Goal: Task Accomplishment & Management: Manage account settings

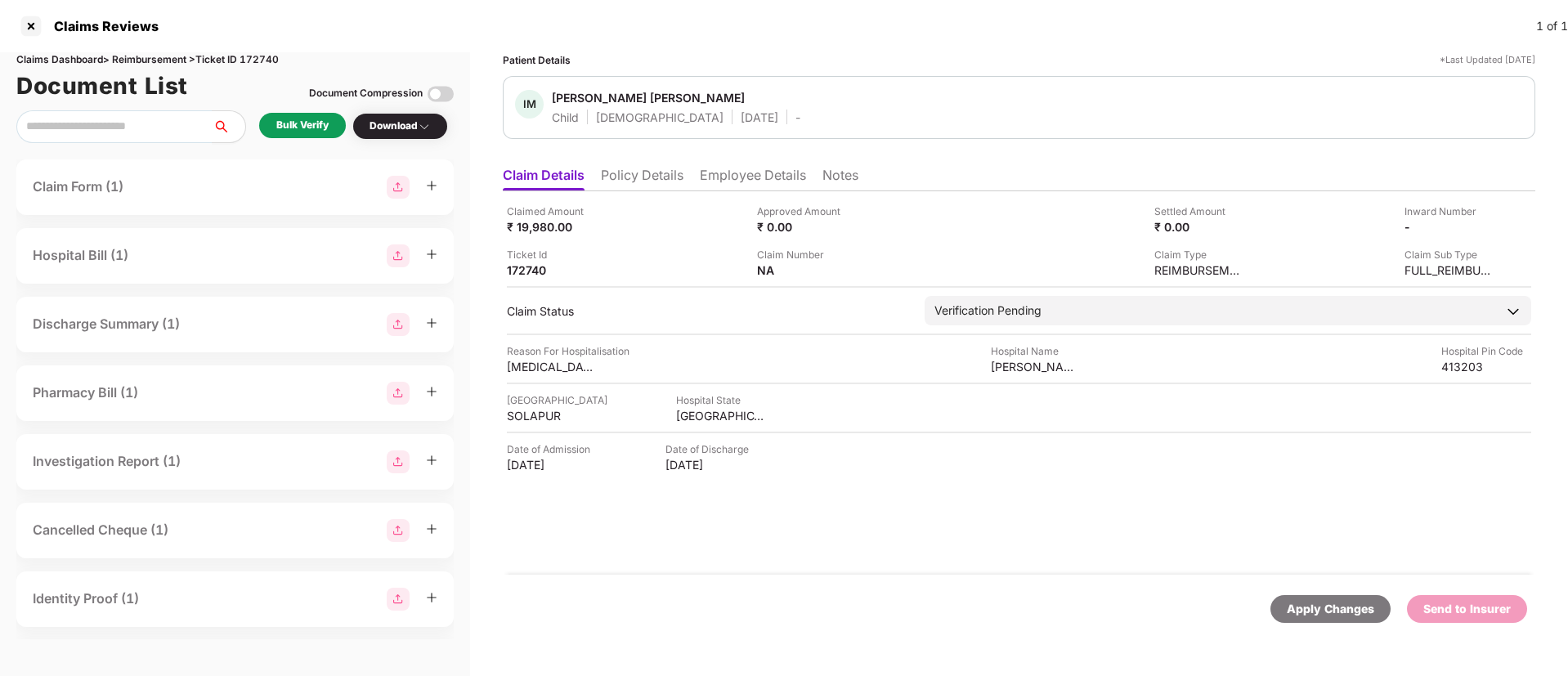
click at [641, 180] on li "Policy Details" at bounding box center [642, 179] width 83 height 24
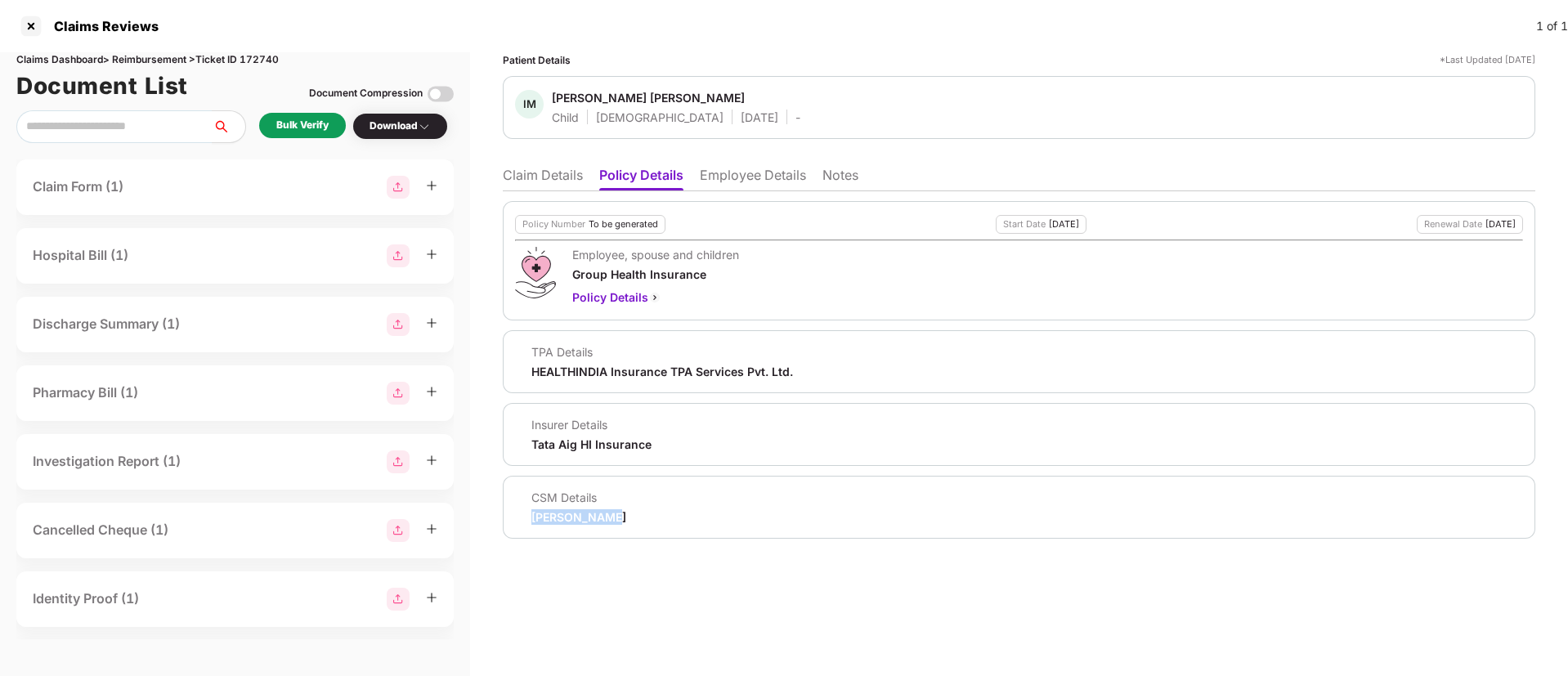
drag, startPoint x: 531, startPoint y: 519, endPoint x: 624, endPoint y: 519, distance: 93.0
click at [624, 519] on div "CSM Details Ganesh Nikam" at bounding box center [1019, 506] width 1008 height 35
copy div "Ganesh Nikam"
drag, startPoint x: 544, startPoint y: 95, endPoint x: 681, endPoint y: 94, distance: 137.0
click at [681, 94] on div "IM Ishwari Mauli Satav Child Female 13 Mar 2024 -" at bounding box center [657, 107] width 285 height 35
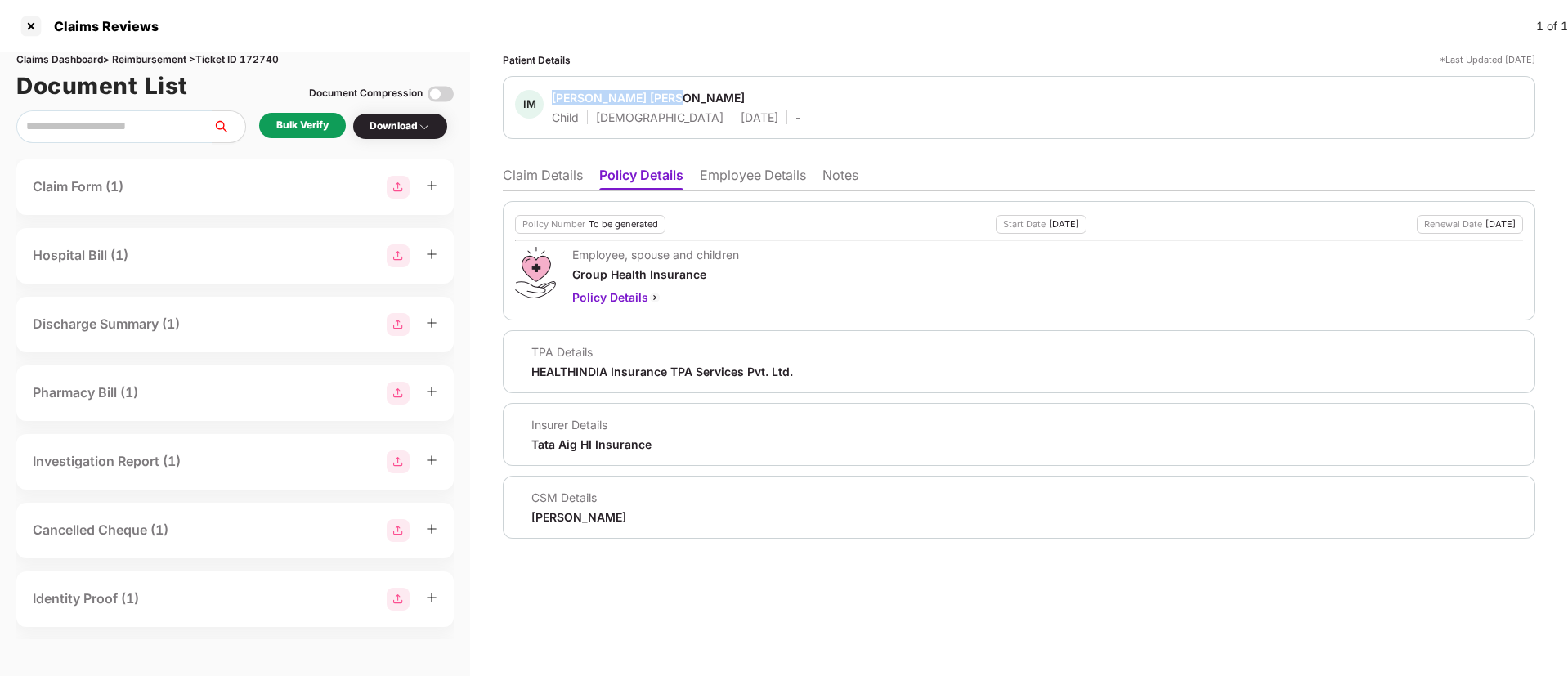
copy div "Ishwari Mauli Satav"
click at [742, 171] on li "Employee Details" at bounding box center [752, 179] width 106 height 24
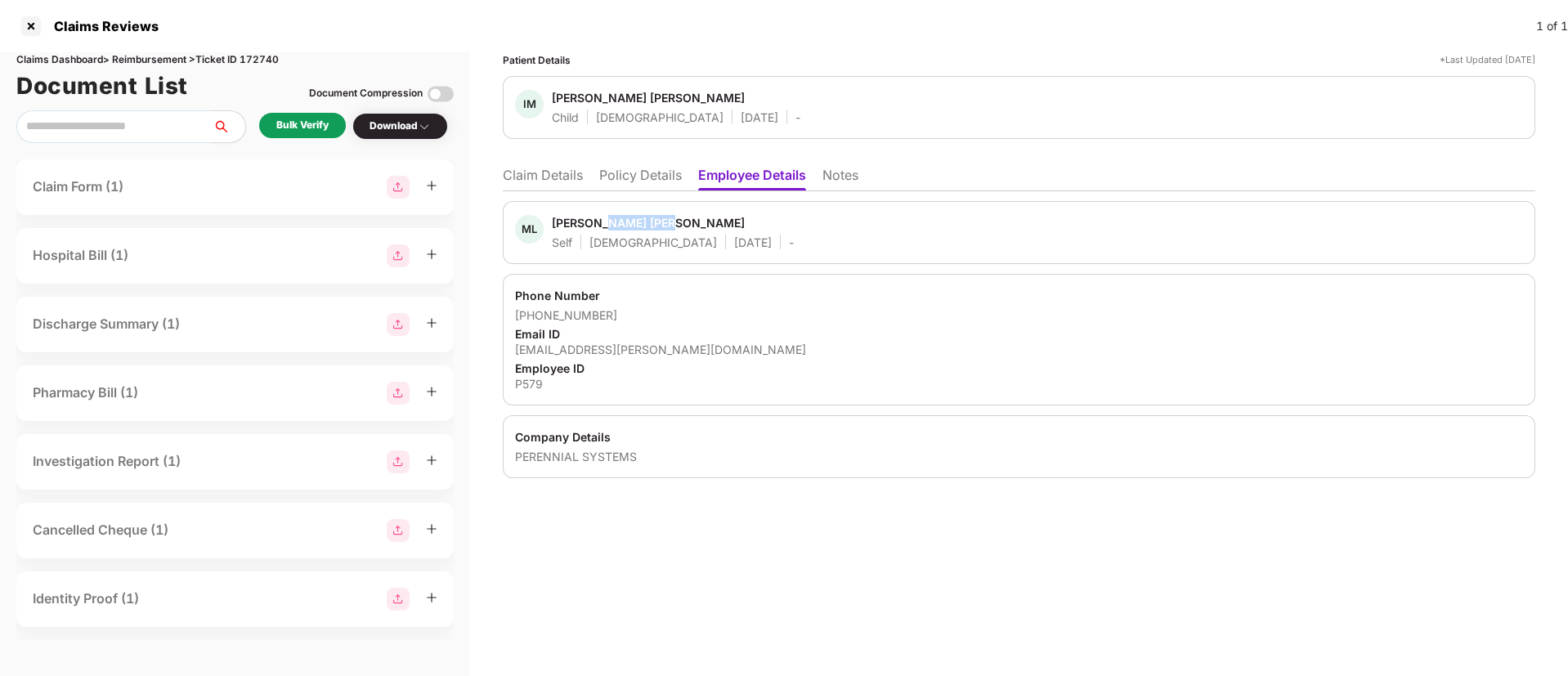
drag, startPoint x: 628, startPoint y: 216, endPoint x: 701, endPoint y: 216, distance: 73.0
click at [701, 216] on span "Mauli Laxman Satav" at bounding box center [672, 225] width 242 height 20
drag, startPoint x: 552, startPoint y: 220, endPoint x: 684, endPoint y: 220, distance: 132.0
click at [684, 220] on span "Mauli Laxman Satav" at bounding box center [672, 225] width 242 height 20
copy div "Mauli Laxman Satav"
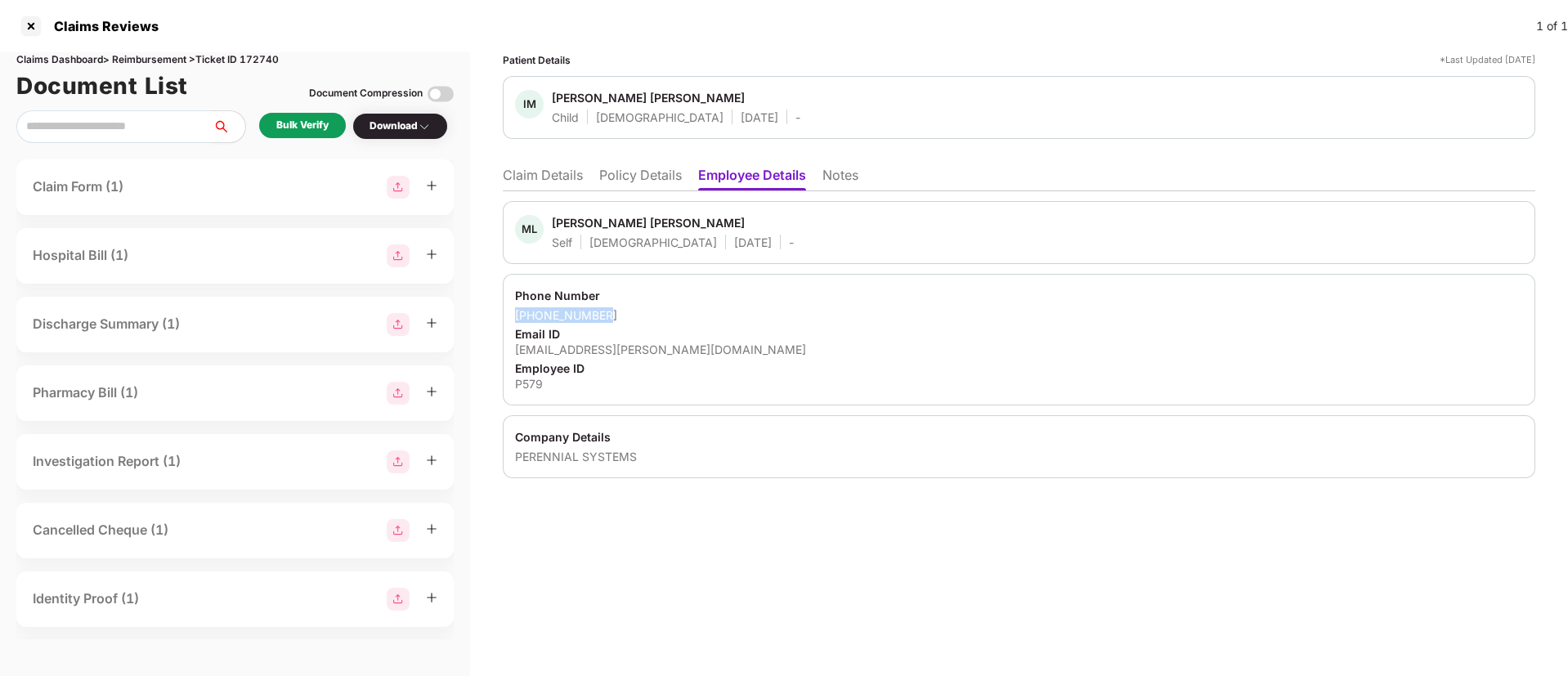
drag, startPoint x: 515, startPoint y: 311, endPoint x: 634, endPoint y: 313, distance: 119.0
click at [634, 313] on div "Phone Number +919503774908 Email ID mauli.satav@perennialsys.com Employee ID P5…" at bounding box center [1019, 339] width 1032 height 132
copy div "+919503774908"
drag, startPoint x: 516, startPoint y: 348, endPoint x: 706, endPoint y: 350, distance: 190.0
click at [706, 350] on div "Phone Number +919503774908 Email ID mauli.satav@perennialsys.com Employee ID P5…" at bounding box center [1019, 339] width 1032 height 132
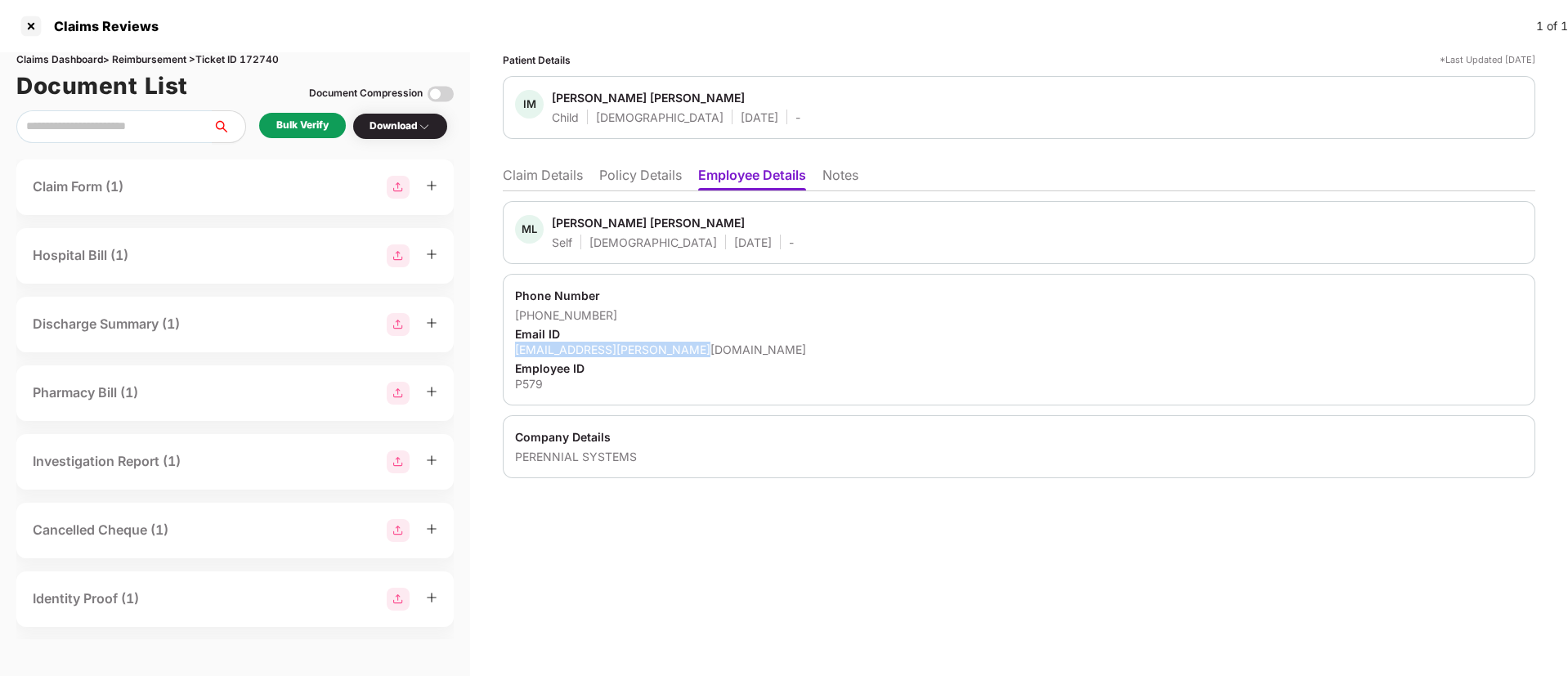
copy div "mauli.satav@perennialsys.com"
drag, startPoint x: 511, startPoint y: 386, endPoint x: 566, endPoint y: 388, distance: 55.0
click at [566, 388] on div "Phone Number +919503774908 Email ID mauli.satav@perennialsys.com Employee ID P5…" at bounding box center [1019, 339] width 1032 height 132
copy div "P579"
drag, startPoint x: 514, startPoint y: 454, endPoint x: 658, endPoint y: 462, distance: 144.2
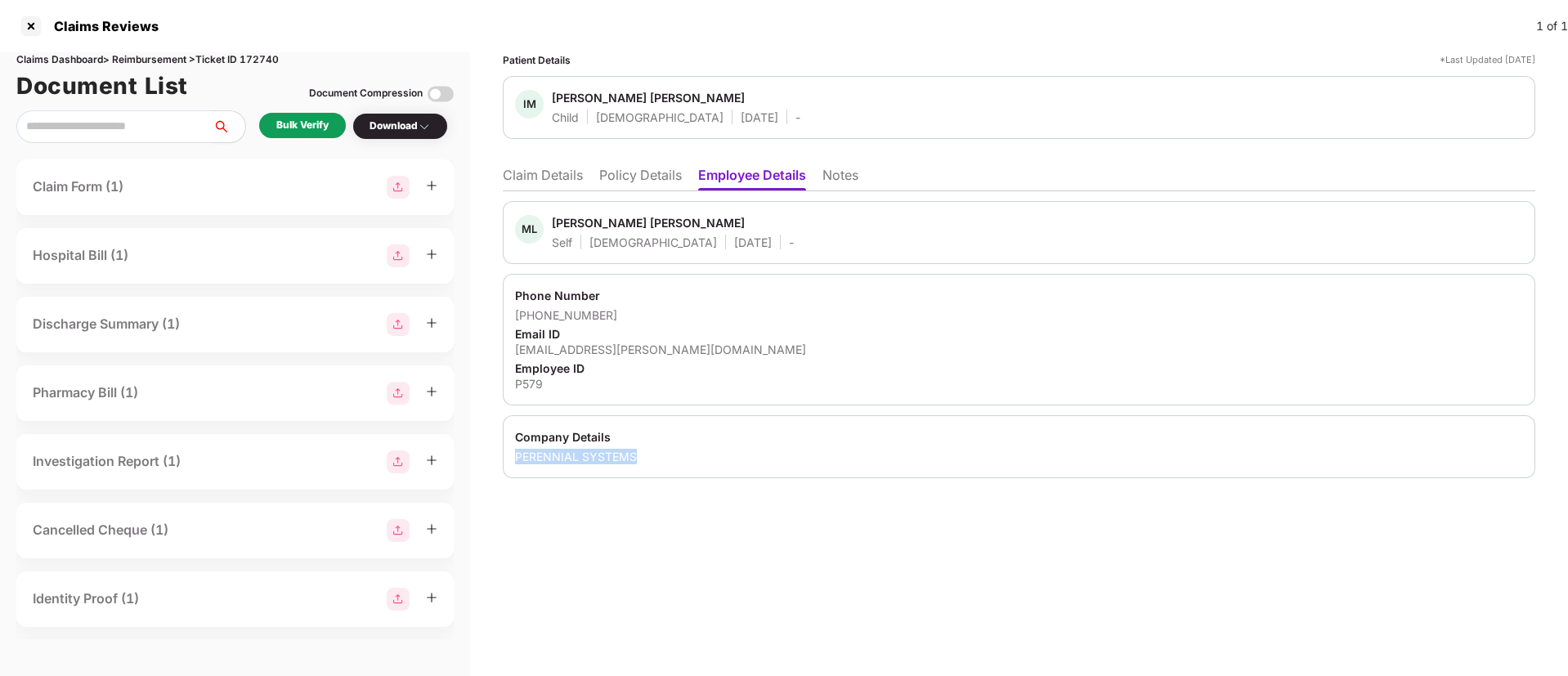
click at [658, 462] on div "Company Details PERENNIAL SYSTEMS" at bounding box center [1019, 446] width 1032 height 63
copy div "PERENNIAL SYSTEMS"
click at [761, 240] on div "ML Mauli Laxman Satav Self Male 08 June 1997 -" at bounding box center [1019, 233] width 1008 height 35
click at [766, 530] on div "Patient Details *Last Updated 10 Sep 2025 IM Ishwari Mauli Satav Child Female 1…" at bounding box center [1019, 364] width 1098 height 623
click at [283, 136] on div "Bulk Verify" at bounding box center [302, 125] width 87 height 25
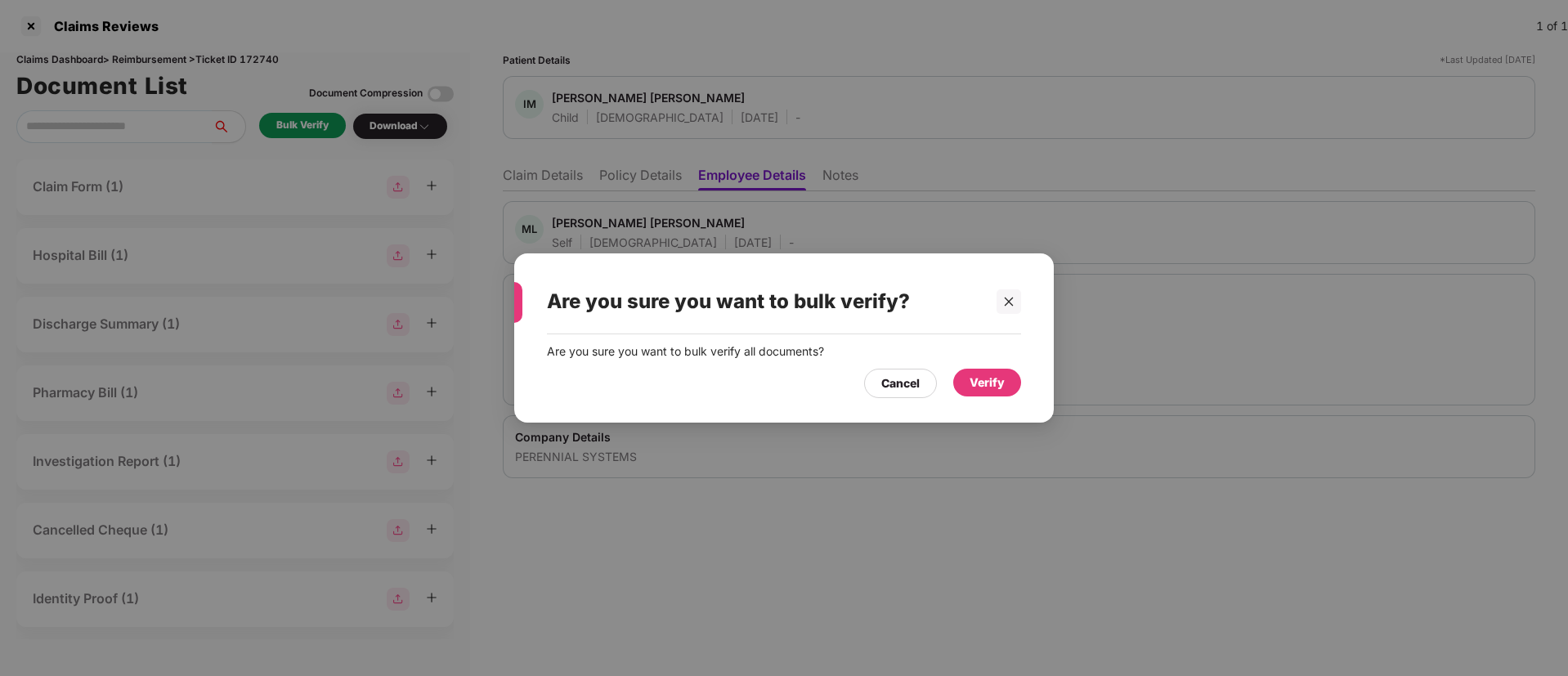
click at [991, 388] on div "Verify" at bounding box center [986, 382] width 35 height 18
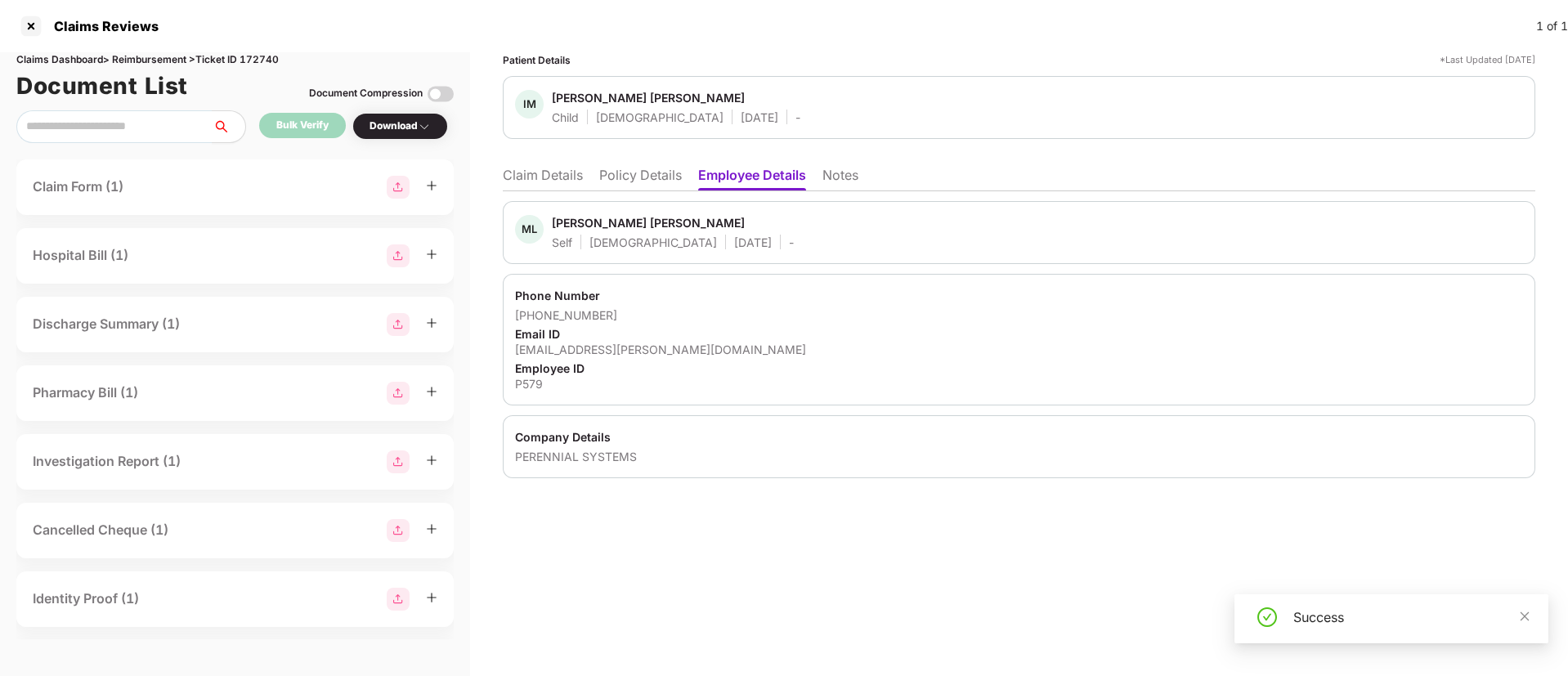
click at [533, 171] on li "Claim Details" at bounding box center [543, 179] width 80 height 24
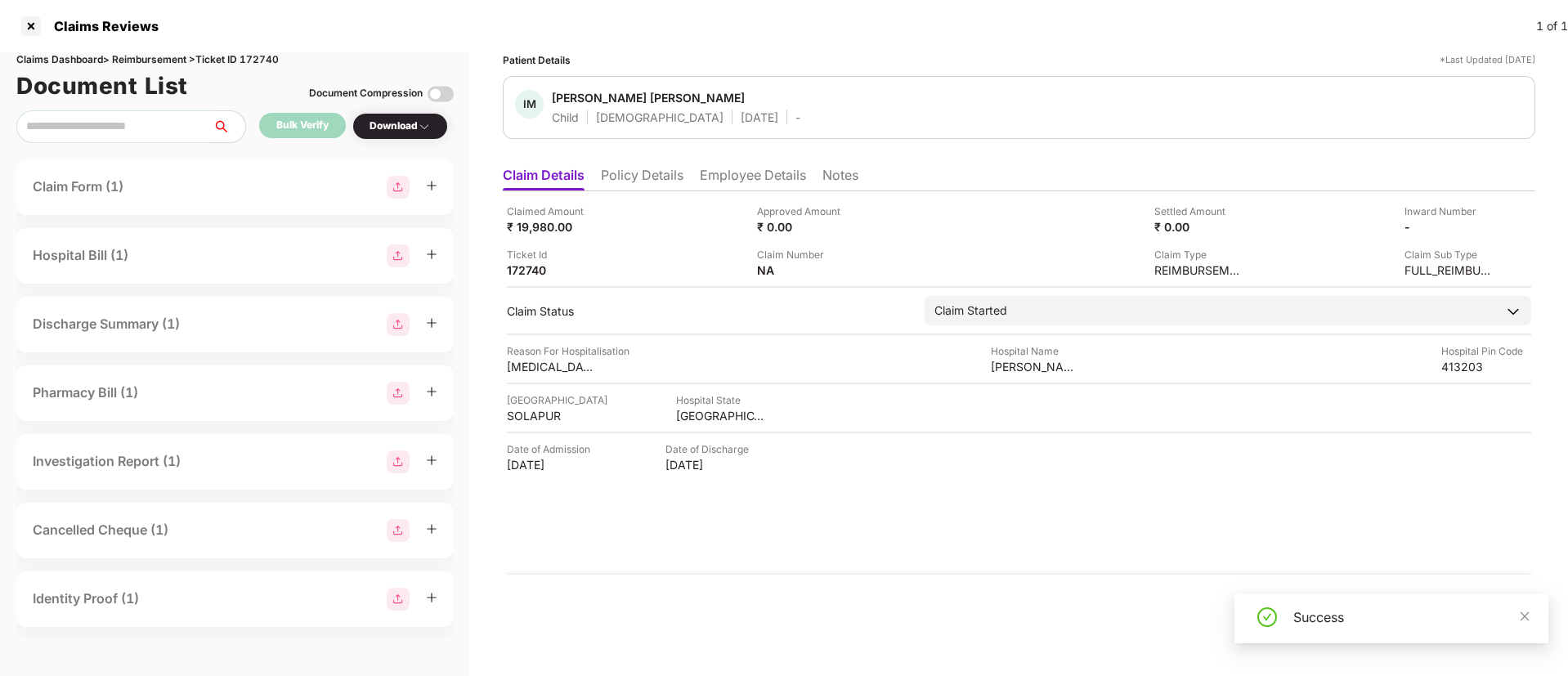
click at [417, 127] on div "Download" at bounding box center [400, 127] width 61 height 16
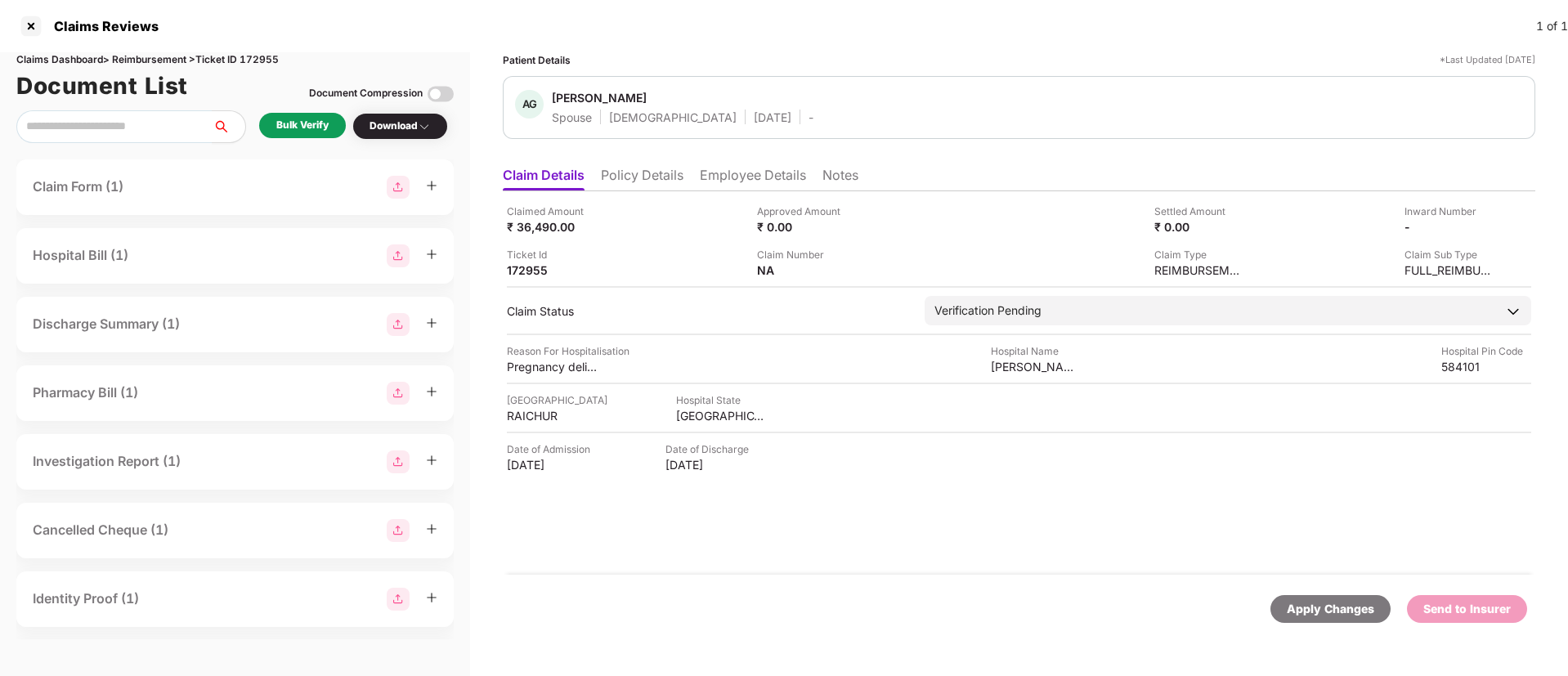
click at [619, 178] on li "Policy Details" at bounding box center [642, 179] width 83 height 24
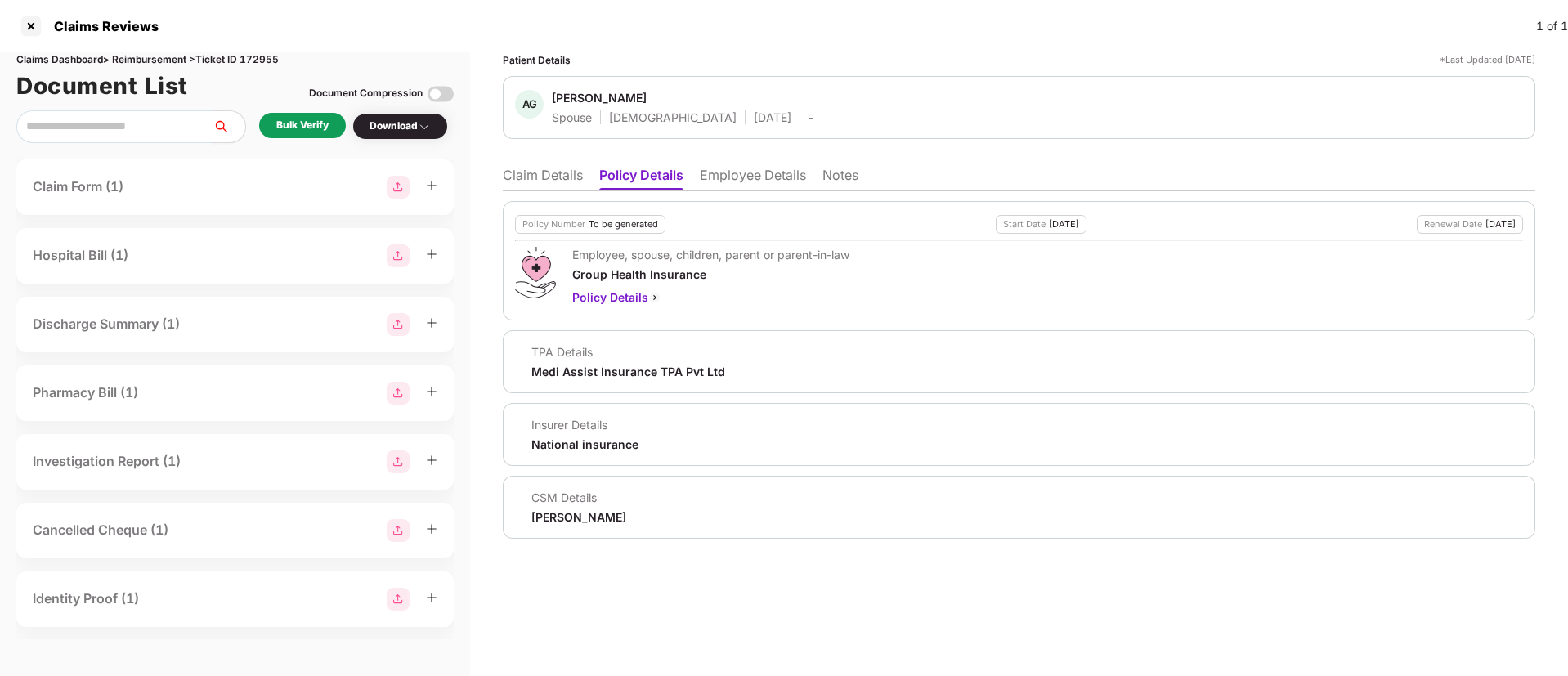
drag, startPoint x: 528, startPoint y: 514, endPoint x: 684, endPoint y: 513, distance: 156.0
click at [684, 513] on div "CSM Details Ronak Shashikant Majalkar" at bounding box center [1019, 506] width 1008 height 35
copy div "Ronak Shashikant Majalkar"
drag, startPoint x: 553, startPoint y: 100, endPoint x: 672, endPoint y: 96, distance: 119.1
click at [672, 96] on span "Aishwarya Gujjar" at bounding box center [682, 99] width 262 height 20
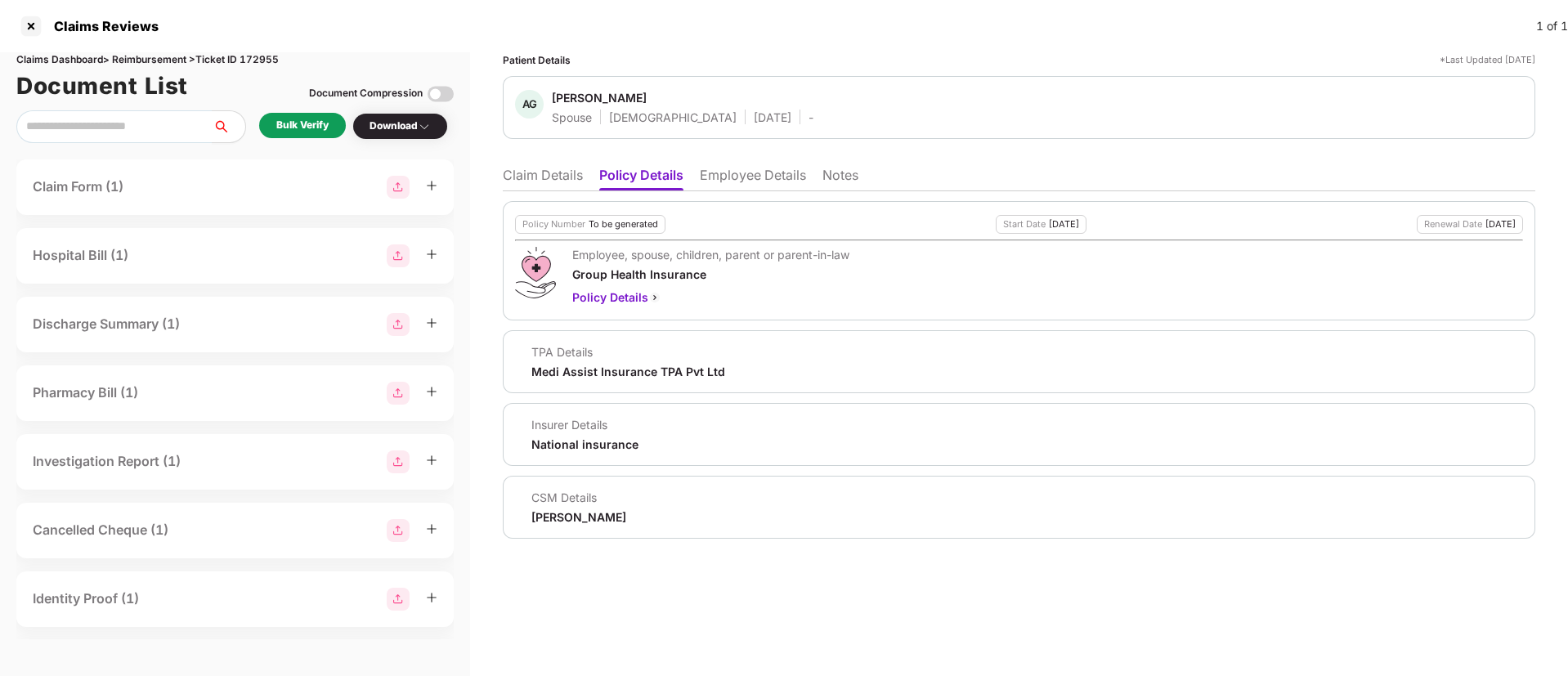
copy div "Aishwarya Gujjar"
click at [740, 180] on li "Employee Details" at bounding box center [752, 179] width 106 height 24
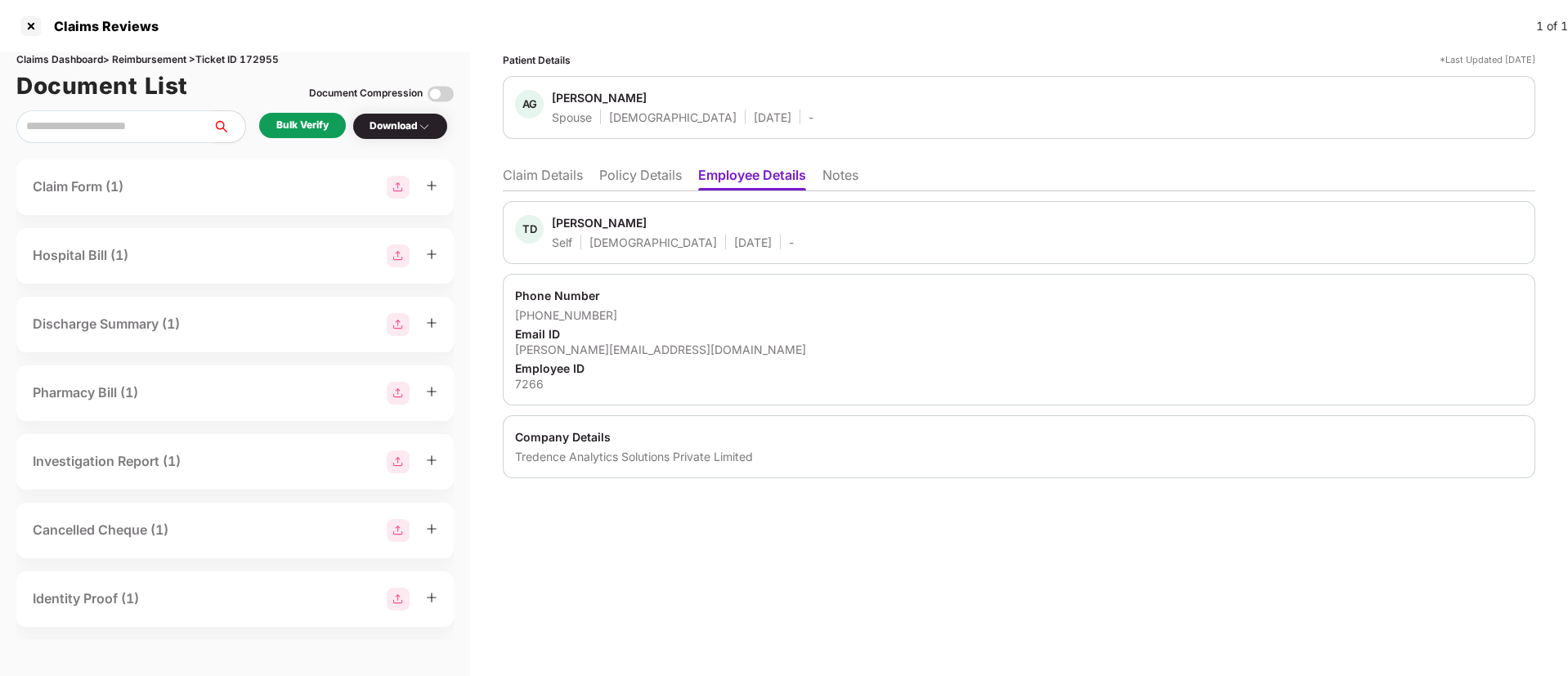
drag, startPoint x: 555, startPoint y: 220, endPoint x: 727, endPoint y: 222, distance: 172.0
click at [727, 222] on div "TD Tejeswar Dhayapule Self Male 17 Jan 1993 -" at bounding box center [1019, 233] width 1008 height 35
copy div "Tejeswar Dhayapule"
drag, startPoint x: 514, startPoint y: 313, endPoint x: 635, endPoint y: 314, distance: 121.0
click at [635, 314] on div "Phone Number +918555900316 Email ID tejeswar.dhayapule@tredence.com Employee ID…" at bounding box center [1019, 339] width 1032 height 132
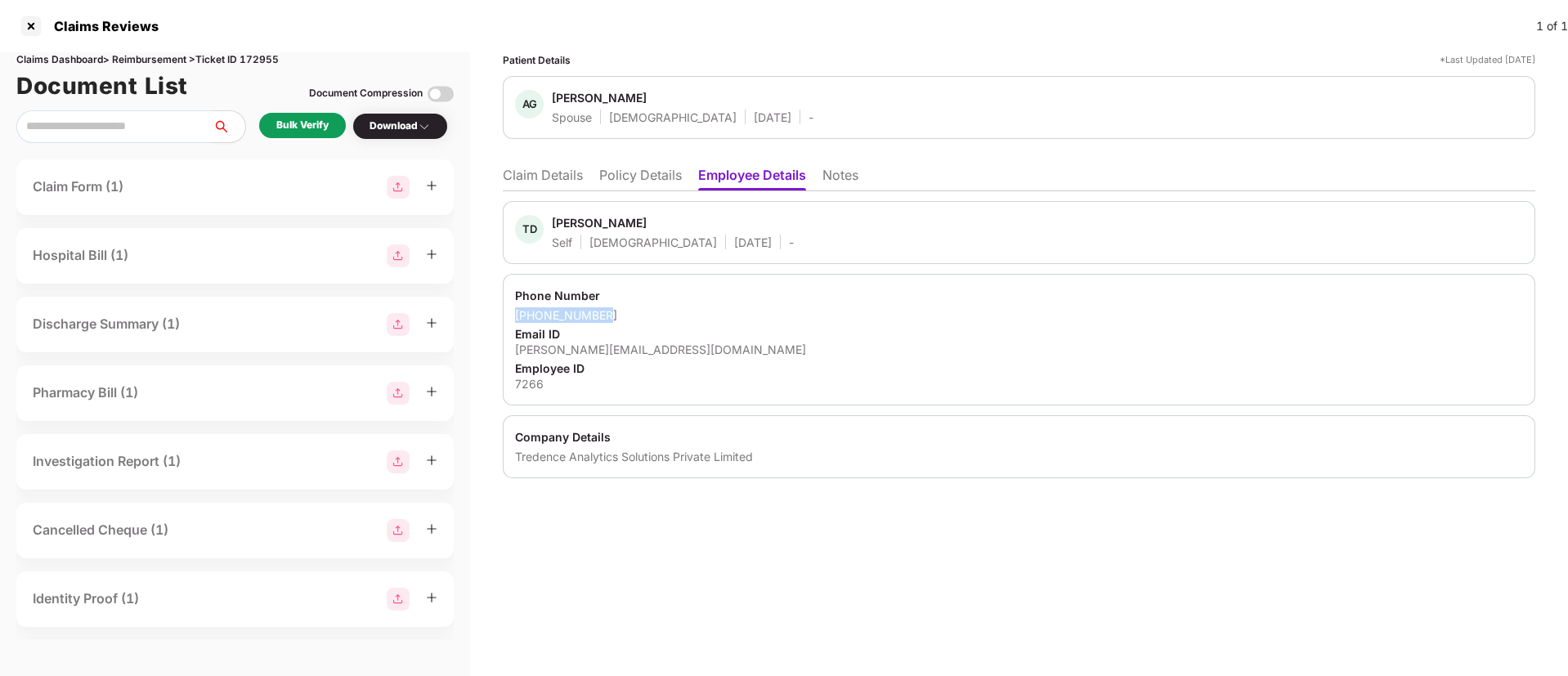
copy div "+918555900316"
drag, startPoint x: 512, startPoint y: 352, endPoint x: 744, endPoint y: 350, distance: 232.0
click at [744, 350] on div "Phone Number +918555900316 Email ID tejeswar.dhayapule@tredence.com Employee ID…" at bounding box center [1019, 339] width 1032 height 132
copy div "tejeswar.dhayapule@tredence.com"
drag, startPoint x: 508, startPoint y: 456, endPoint x: 818, endPoint y: 463, distance: 310.1
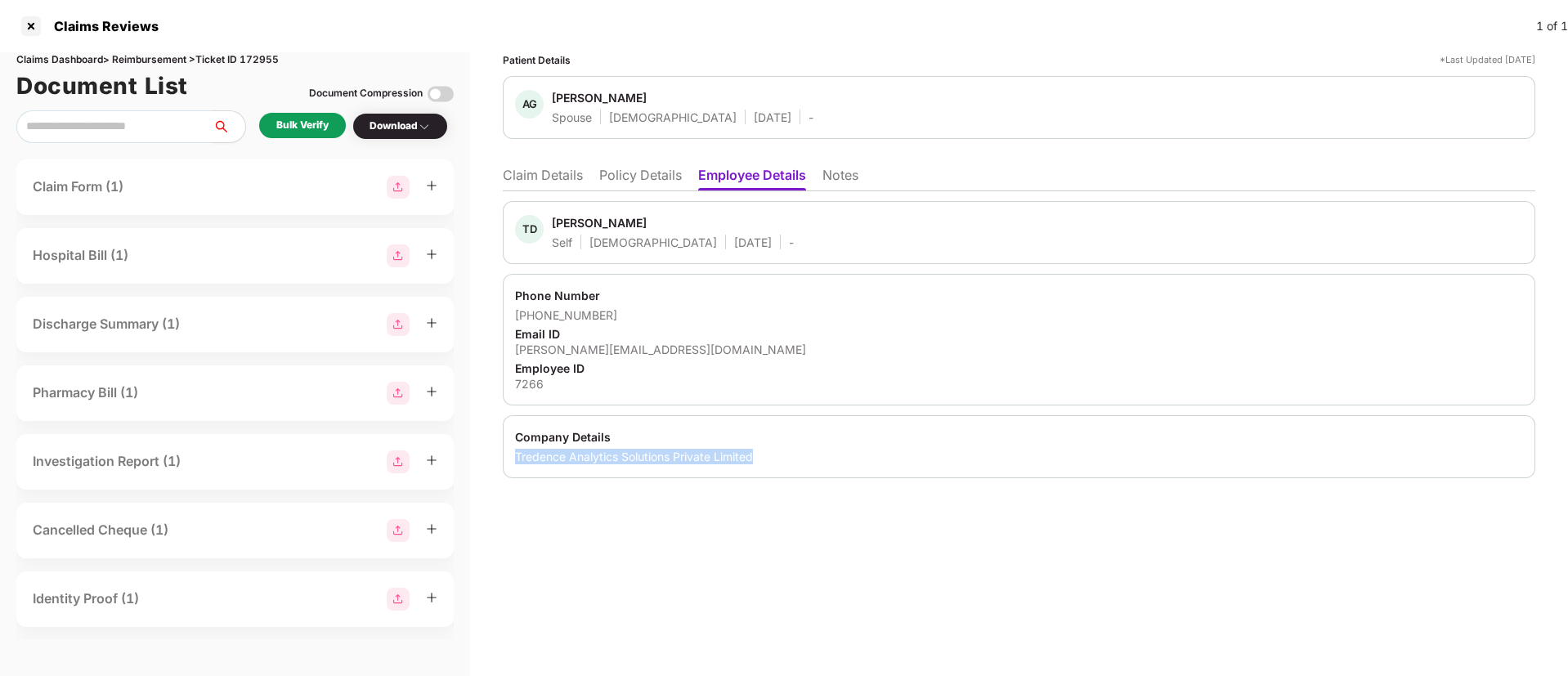
click at [818, 463] on div "Company Details Tredence Analytics Solutions Private Limited" at bounding box center [1019, 446] width 1032 height 63
copy div "Tredence Analytics Solutions Private Limited"
click at [832, 332] on div "Email ID" at bounding box center [1019, 334] width 1008 height 16
click at [777, 580] on div "Patient Details *Last Updated 10 Sep 2025 AG Aishwarya Gujjar Spouse Female 23 …" at bounding box center [1019, 364] width 1098 height 623
click at [289, 127] on div "Bulk Verify" at bounding box center [302, 126] width 53 height 16
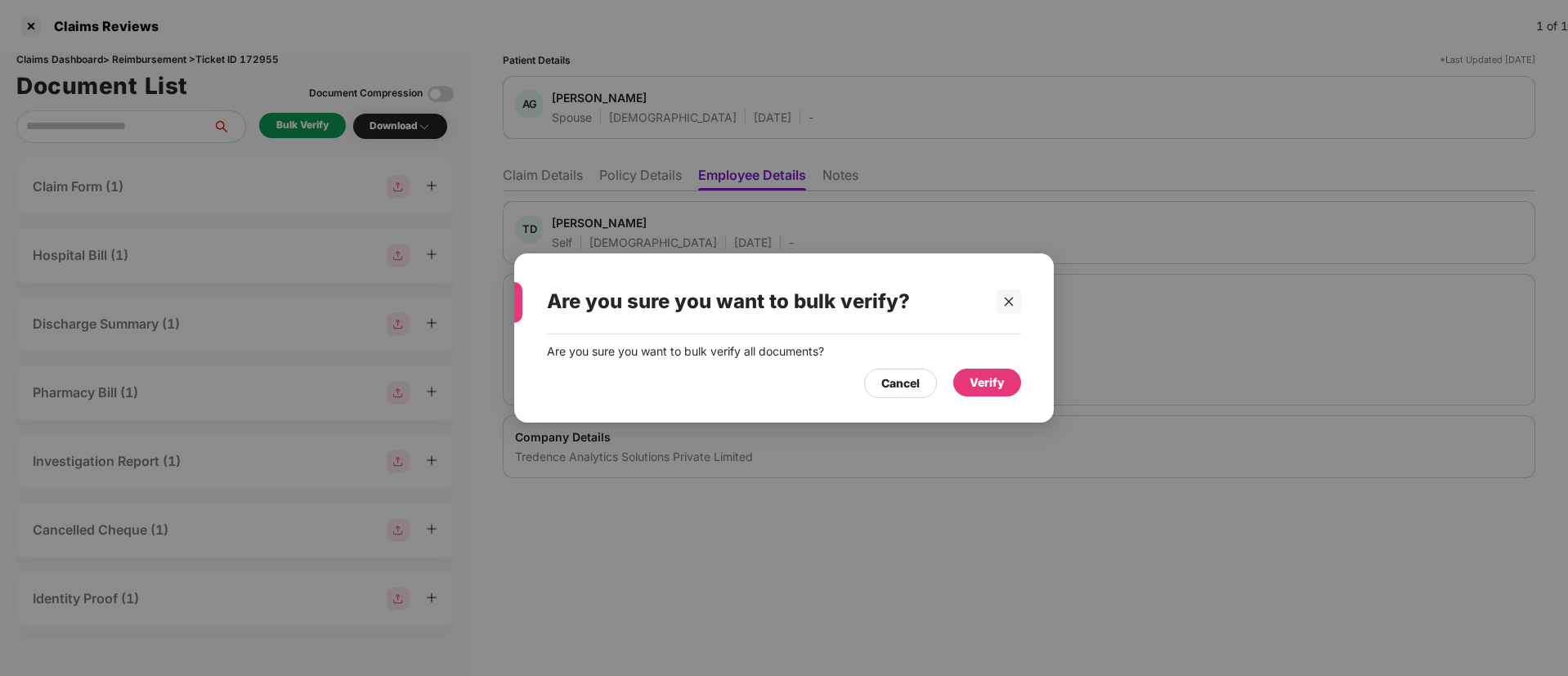
click at [986, 386] on div "Verify" at bounding box center [986, 382] width 35 height 18
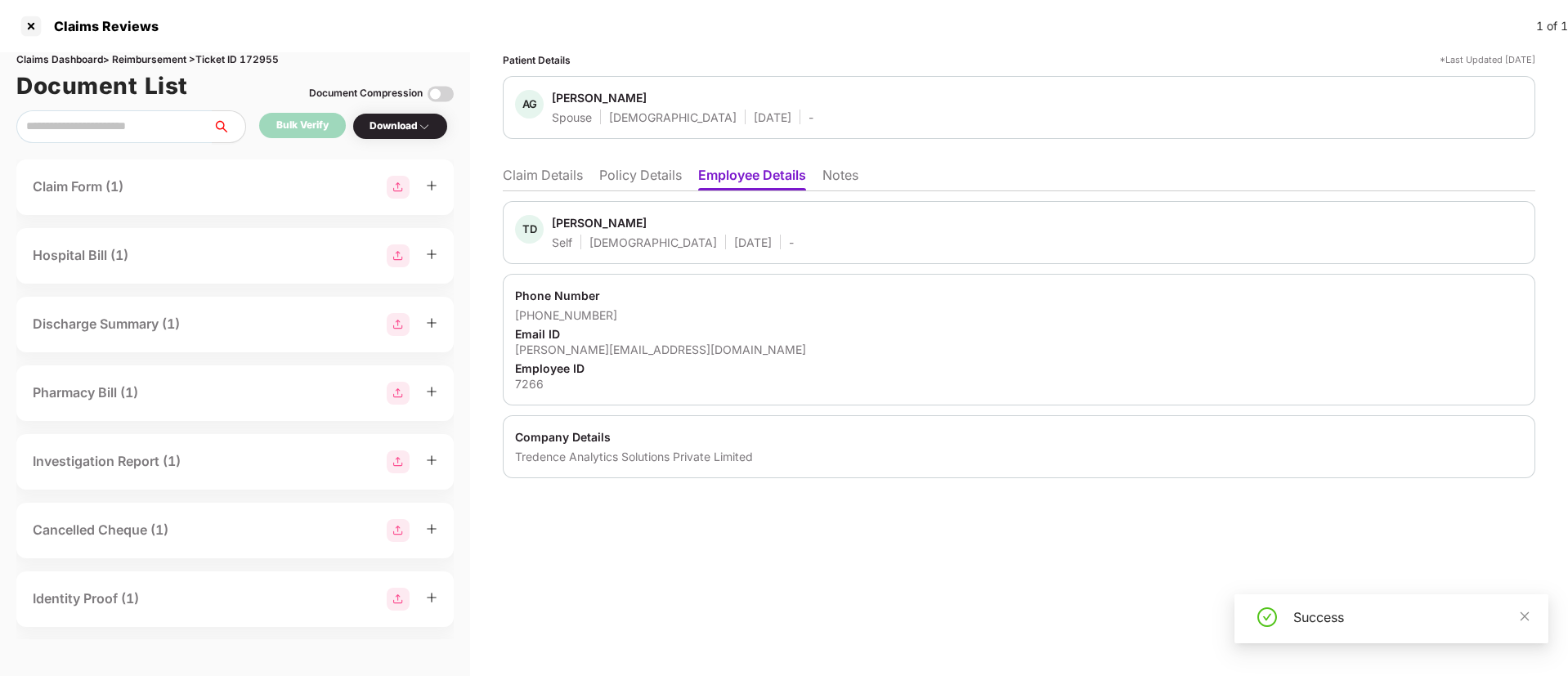
click at [519, 179] on li "Claim Details" at bounding box center [543, 179] width 80 height 24
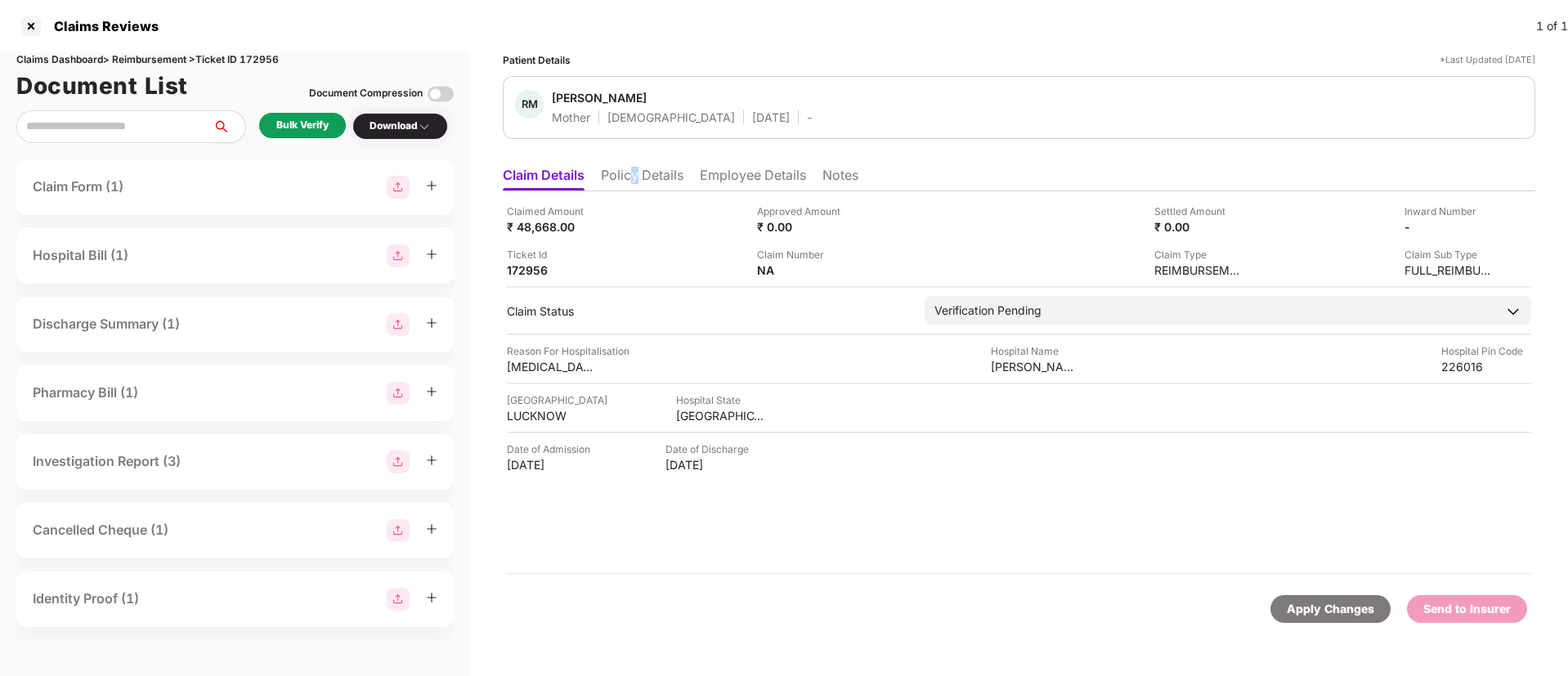
click at [634, 183] on li "Policy Details" at bounding box center [642, 179] width 83 height 24
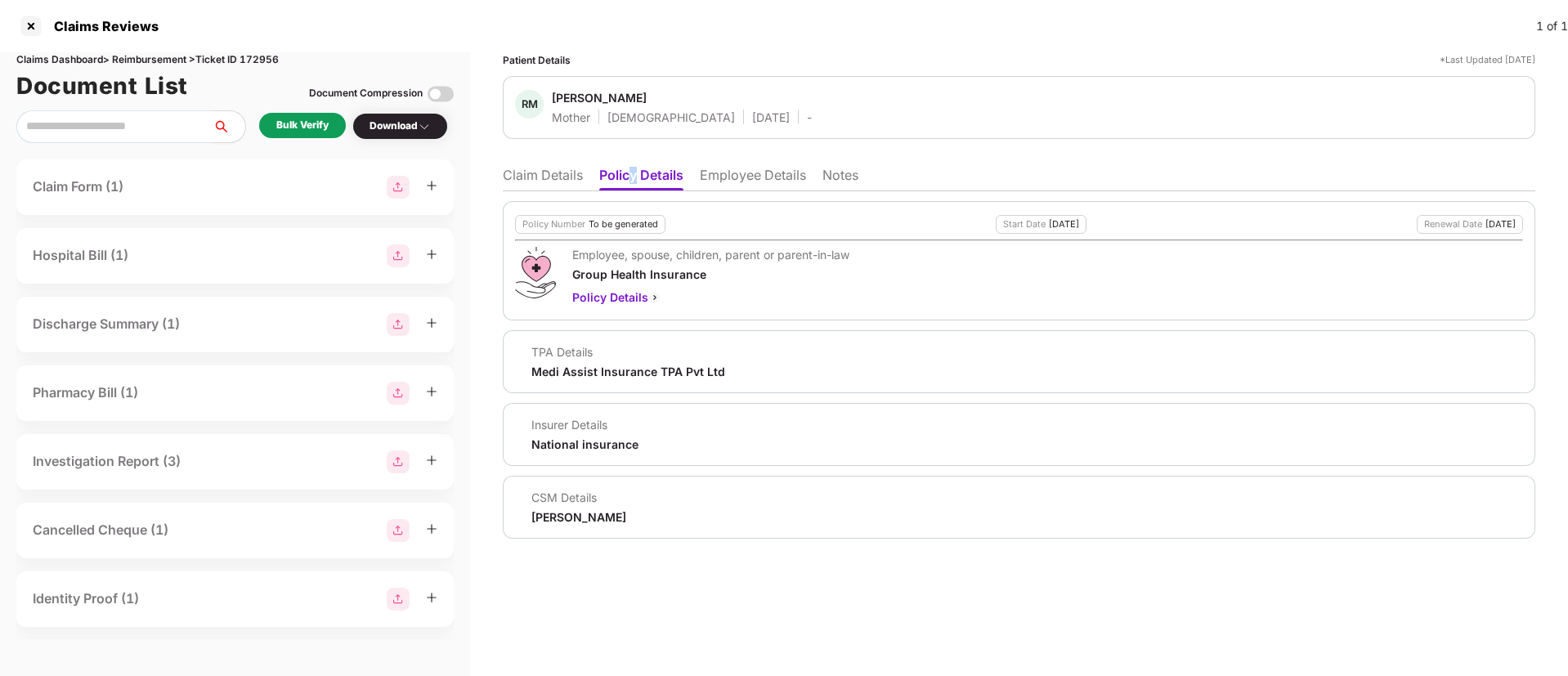
drag, startPoint x: 526, startPoint y: 512, endPoint x: 686, endPoint y: 515, distance: 160.0
click at [686, 515] on div "CSM Details Ronak Shashikant Majalkar" at bounding box center [1019, 506] width 1008 height 35
copy div "Ronak Shashikant Majalkar"
drag, startPoint x: 553, startPoint y: 92, endPoint x: 648, endPoint y: 104, distance: 95.8
click at [648, 104] on span "Ranjana Mishra" at bounding box center [681, 99] width 260 height 20
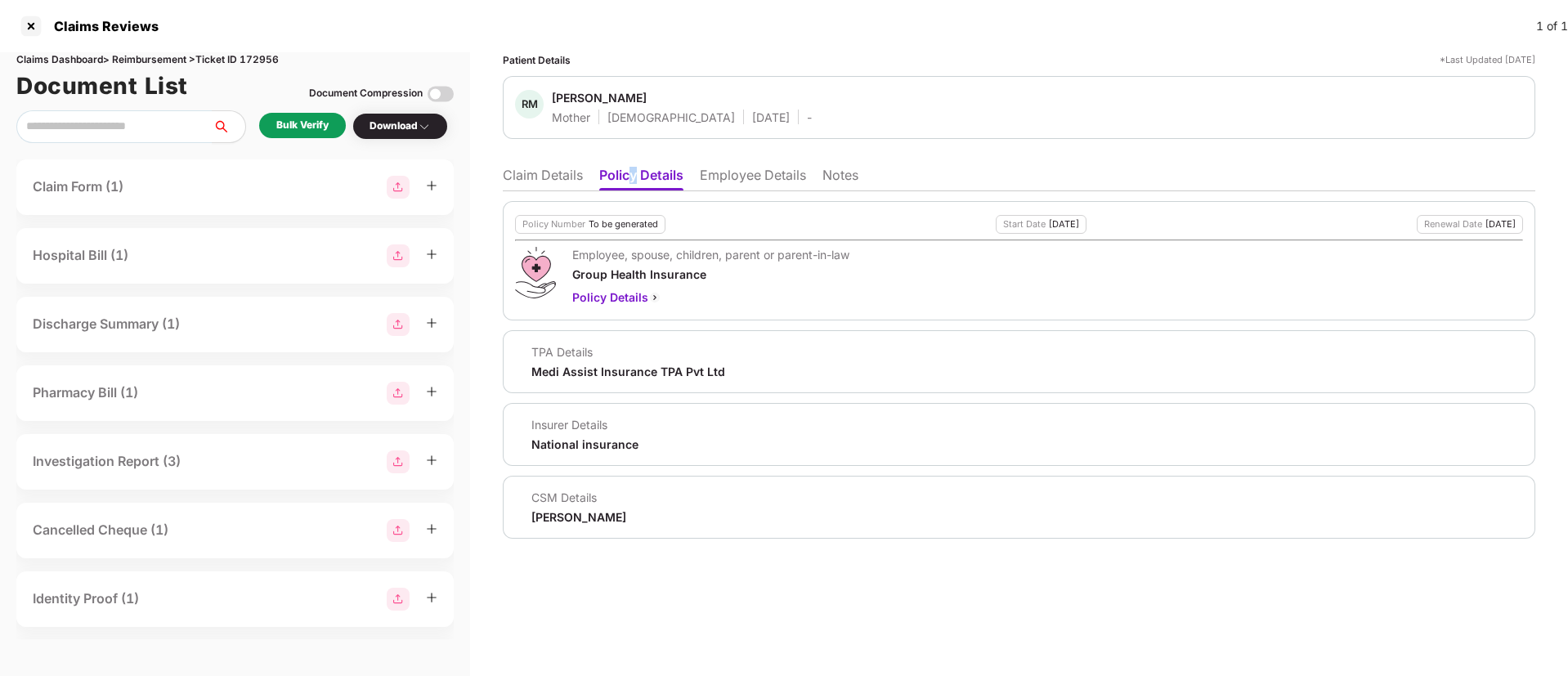
copy div "Ranjana Mishra"
click at [748, 171] on li "Employee Details" at bounding box center [752, 179] width 106 height 24
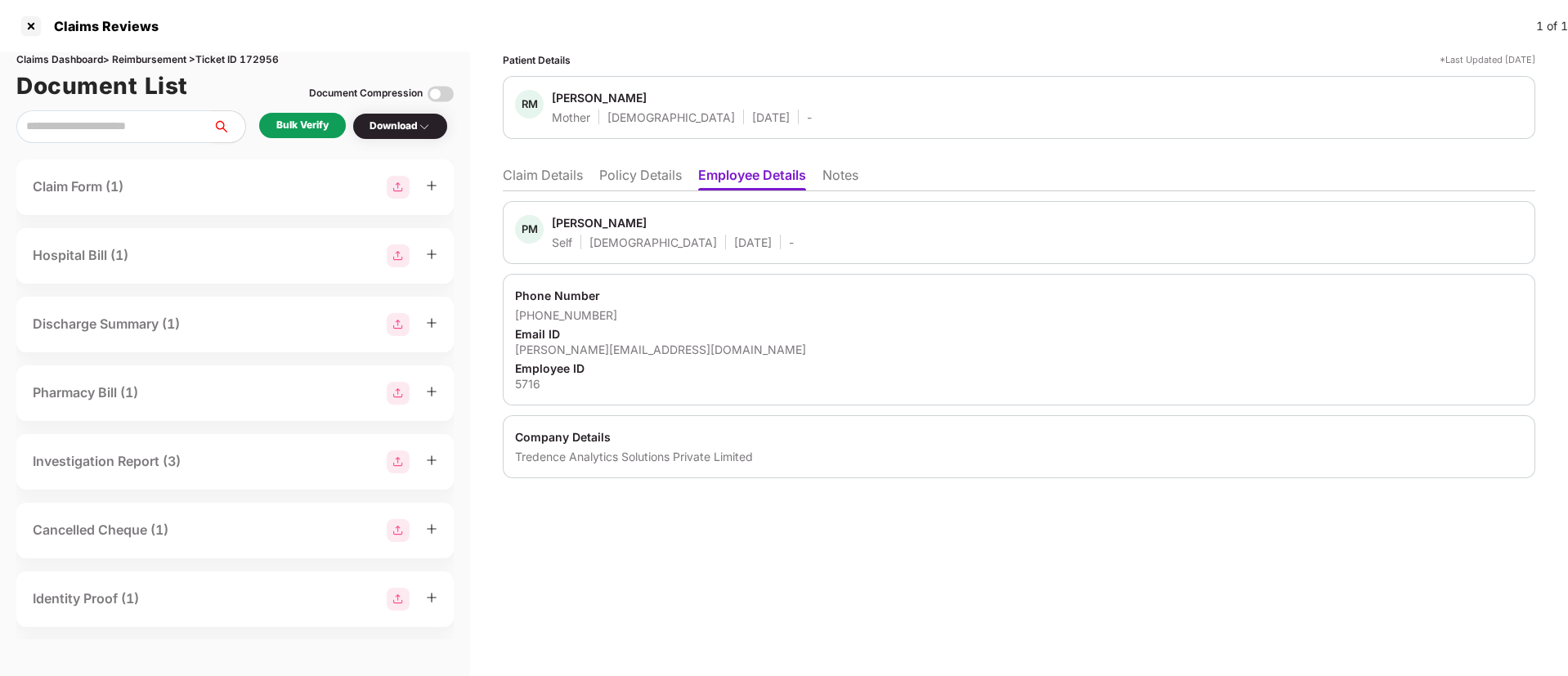
drag, startPoint x: 551, startPoint y: 223, endPoint x: 663, endPoint y: 228, distance: 112.1
click at [663, 228] on div "PM Paritosh Mishra Self Male 30 Mar 1996 -" at bounding box center [655, 233] width 279 height 35
copy div "Paritosh Mishra"
drag, startPoint x: 516, startPoint y: 312, endPoint x: 638, endPoint y: 317, distance: 122.1
click at [638, 317] on div "Phone Number +919643088798 Email ID paritosh.mishra@tredence.com Employee ID 57…" at bounding box center [1019, 339] width 1032 height 132
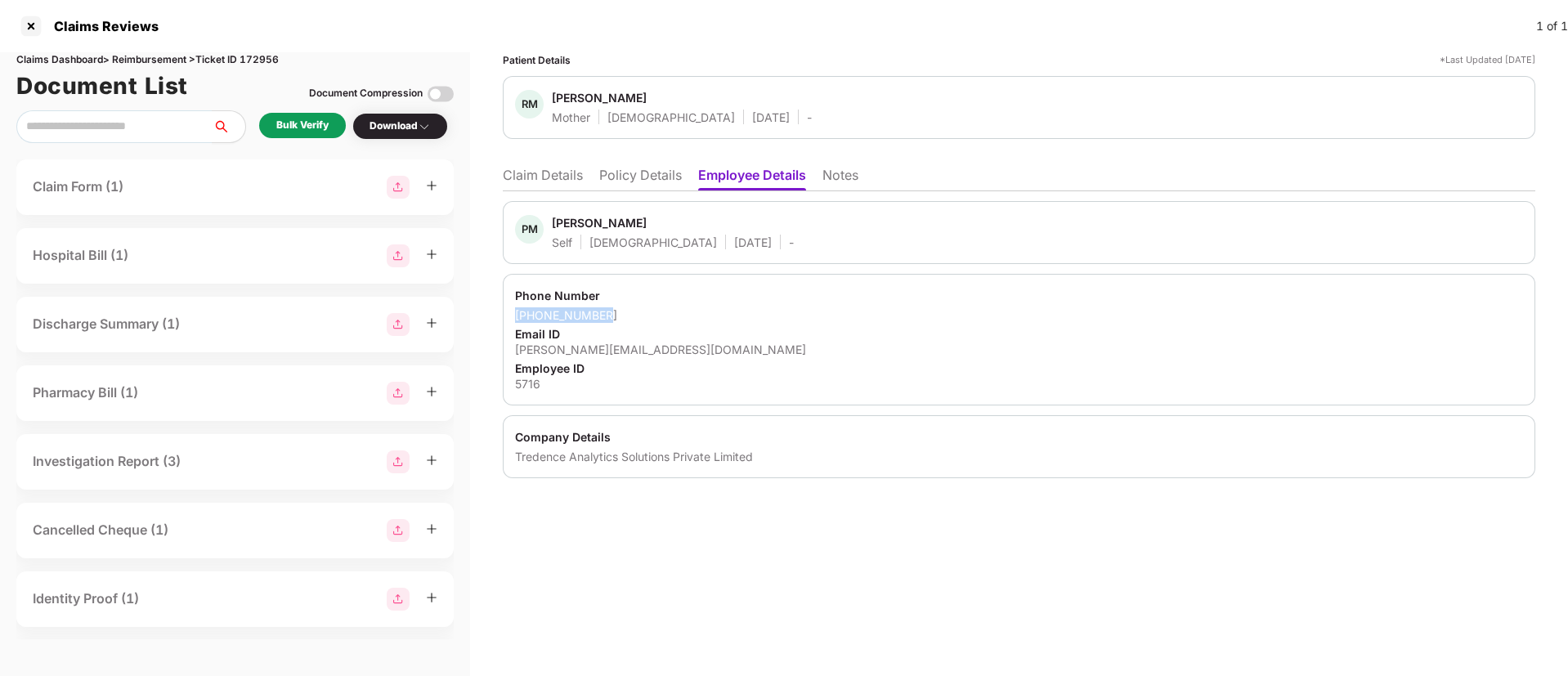
copy div "+919643088798"
drag, startPoint x: 511, startPoint y: 340, endPoint x: 728, endPoint y: 349, distance: 217.2
click at [728, 349] on div "Phone Number +919643088798 Email ID paritosh.mishra@tredence.com Employee ID 57…" at bounding box center [1019, 339] width 1032 height 132
click at [679, 309] on div "+919643088798" at bounding box center [1019, 315] width 1008 height 16
drag, startPoint x: 507, startPoint y: 348, endPoint x: 694, endPoint y: 351, distance: 187.0
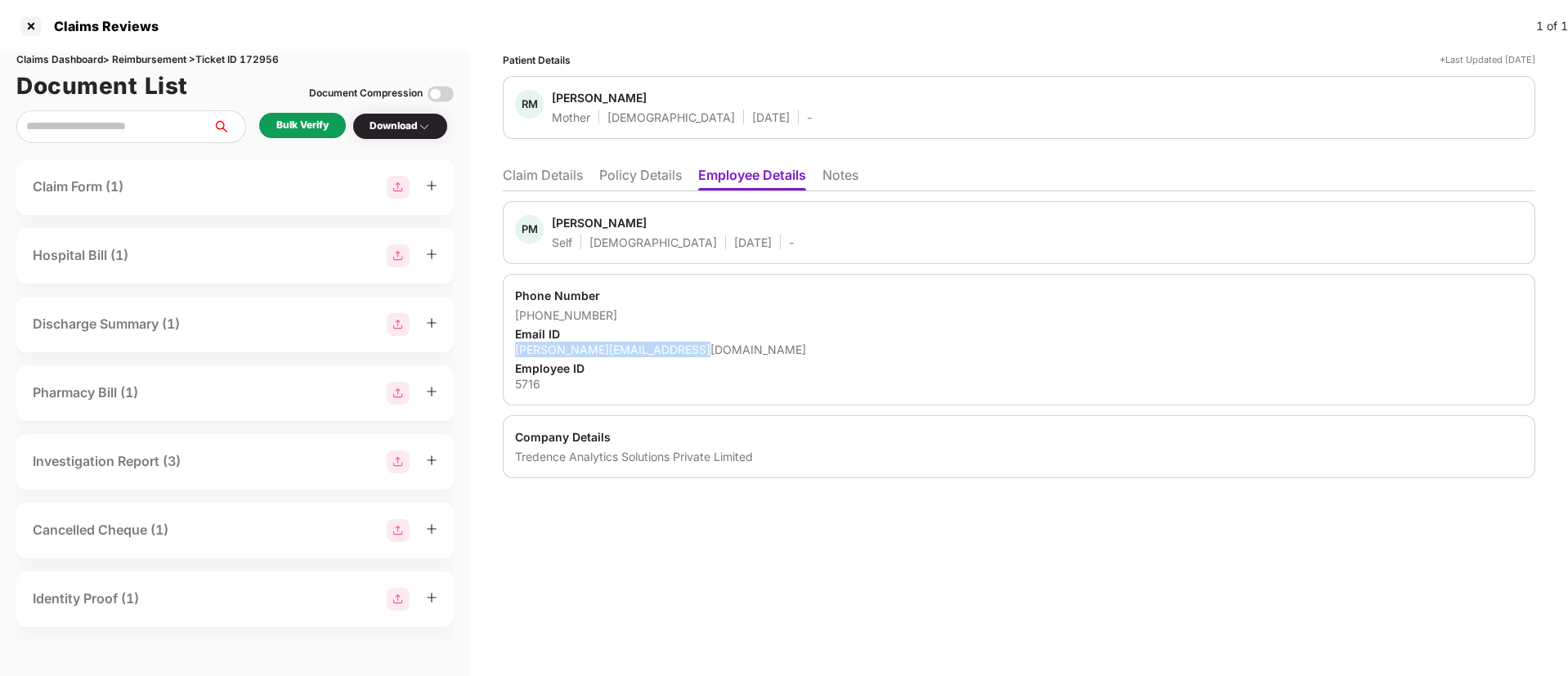
click at [694, 351] on div "Phone Number +919643088798 Email ID paritosh.mishra@tredence.com Employee ID 57…" at bounding box center [1019, 339] width 1032 height 132
copy div "paritosh.mishra@tredence.com"
click at [526, 386] on div "5716" at bounding box center [1019, 383] width 1008 height 16
copy div "5716"
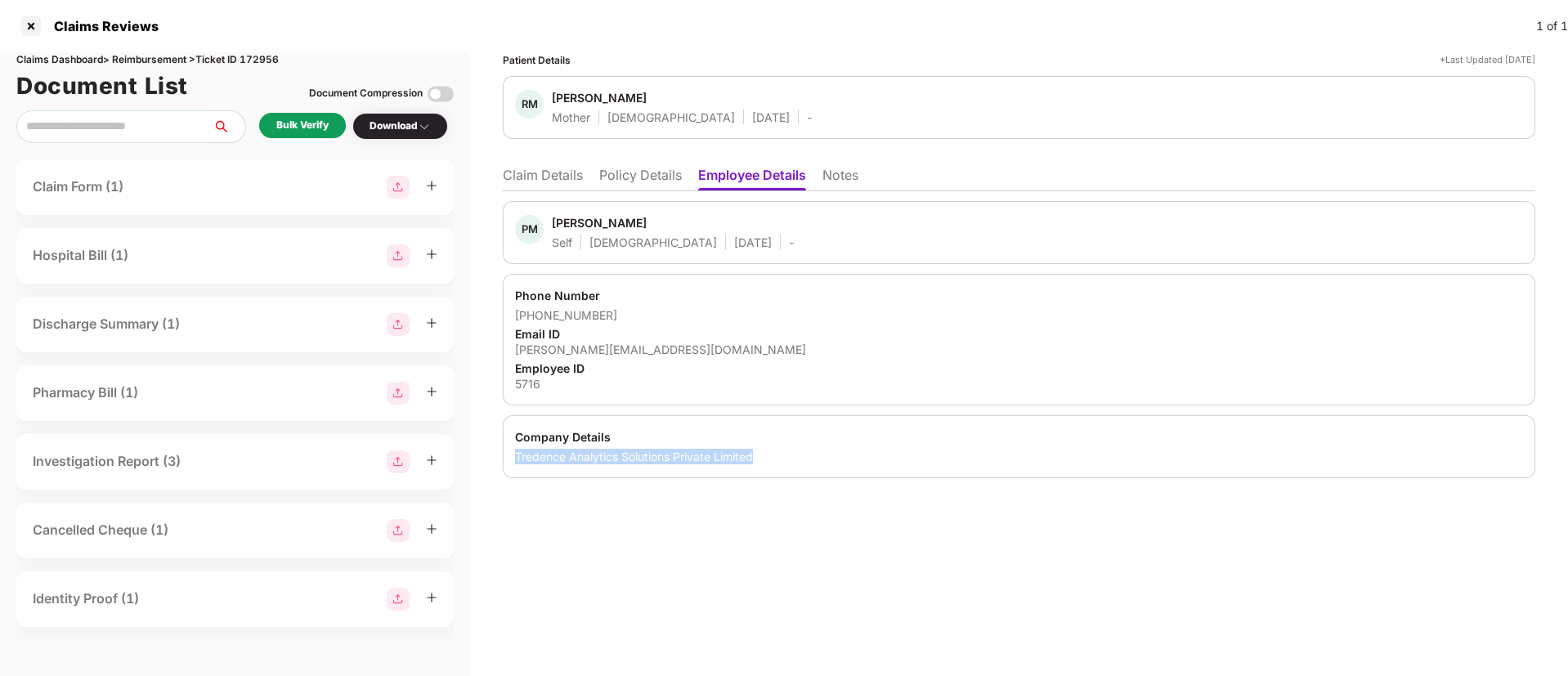
drag, startPoint x: 513, startPoint y: 450, endPoint x: 866, endPoint y: 483, distance: 354.5
click at [866, 483] on div "Patient Details *Last Updated 10 Sep 2025 RM Ranjana Mishra Mother Female 11 Ap…" at bounding box center [1019, 364] width 1098 height 623
copy div "Tredence Analytics Solutions Private Limited"
click at [804, 302] on div "Phone Number" at bounding box center [1019, 295] width 1008 height 16
click at [284, 120] on div "Bulk Verify" at bounding box center [302, 126] width 53 height 16
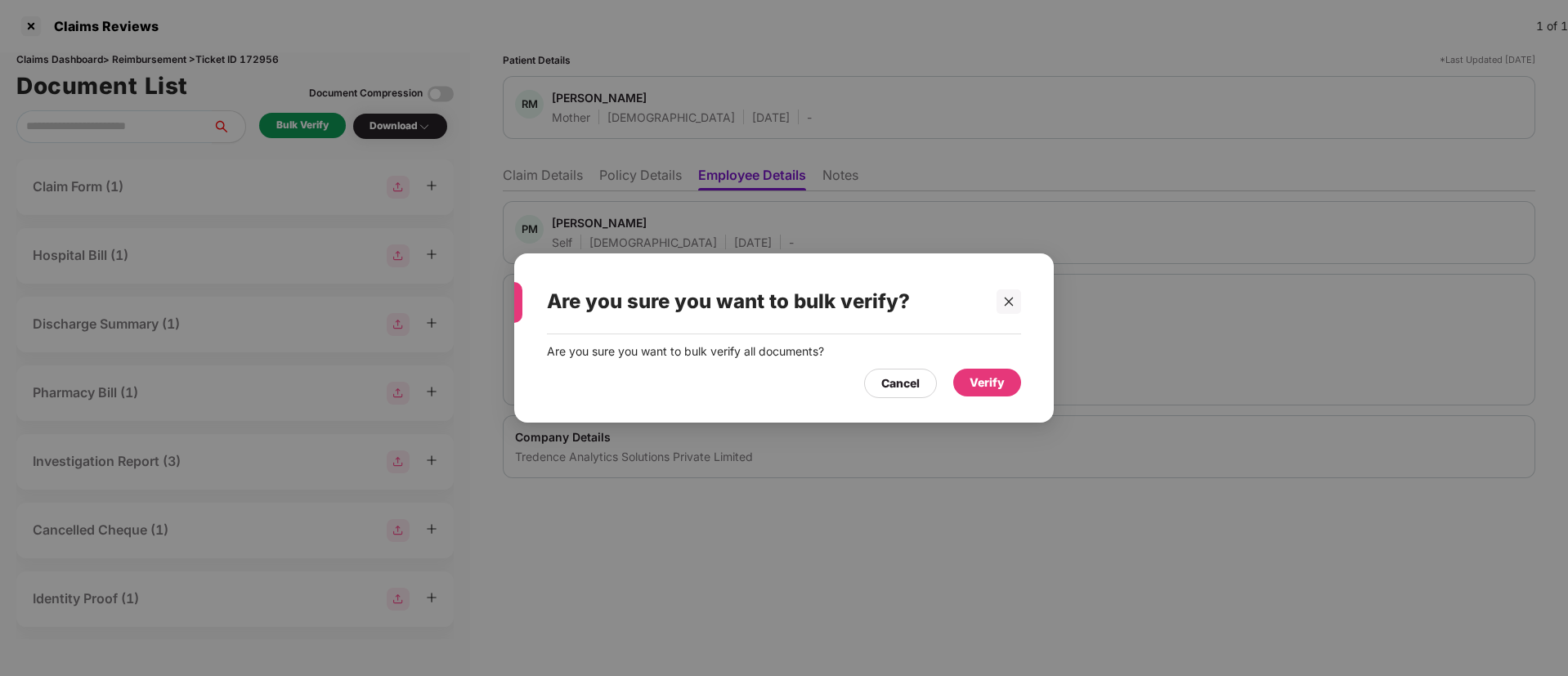
click at [999, 387] on div "Verify" at bounding box center [986, 382] width 35 height 18
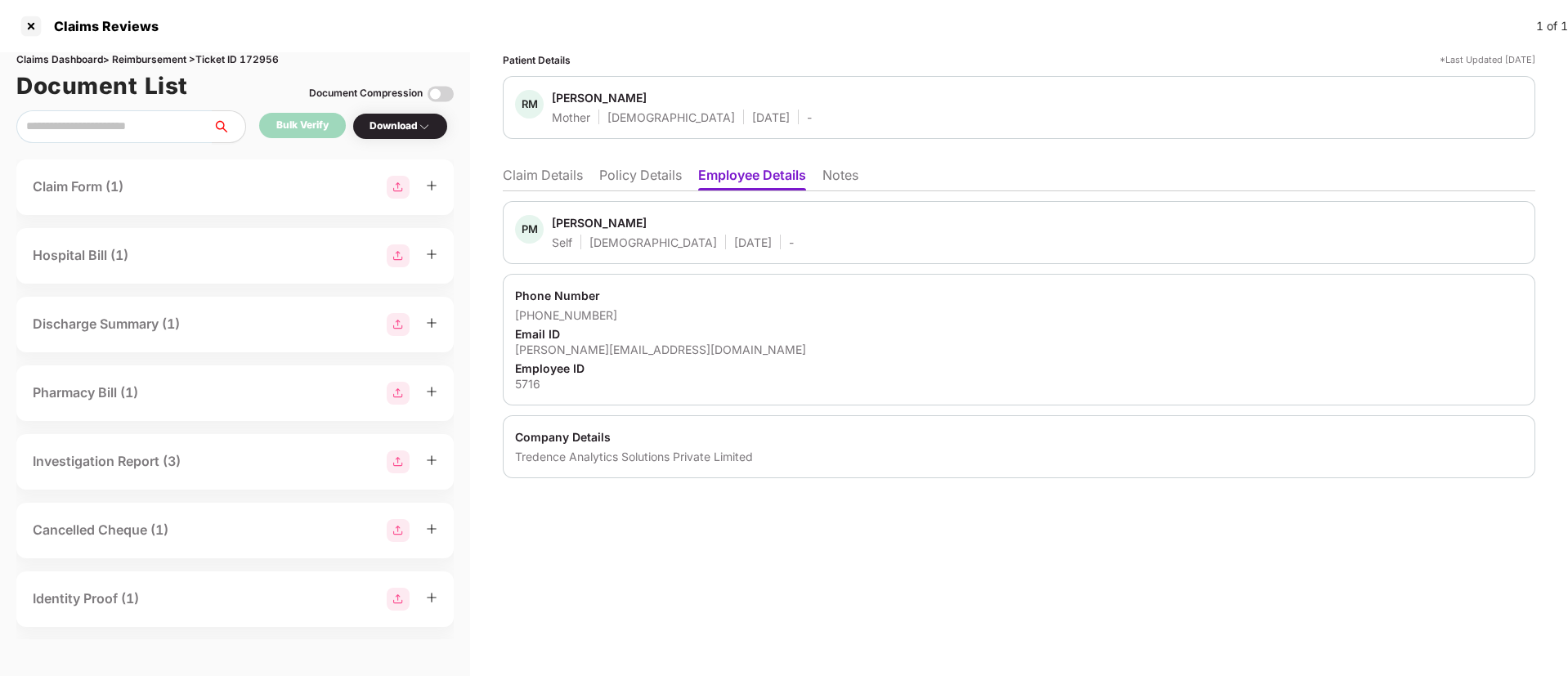
click at [522, 178] on li "Claim Details" at bounding box center [543, 179] width 80 height 24
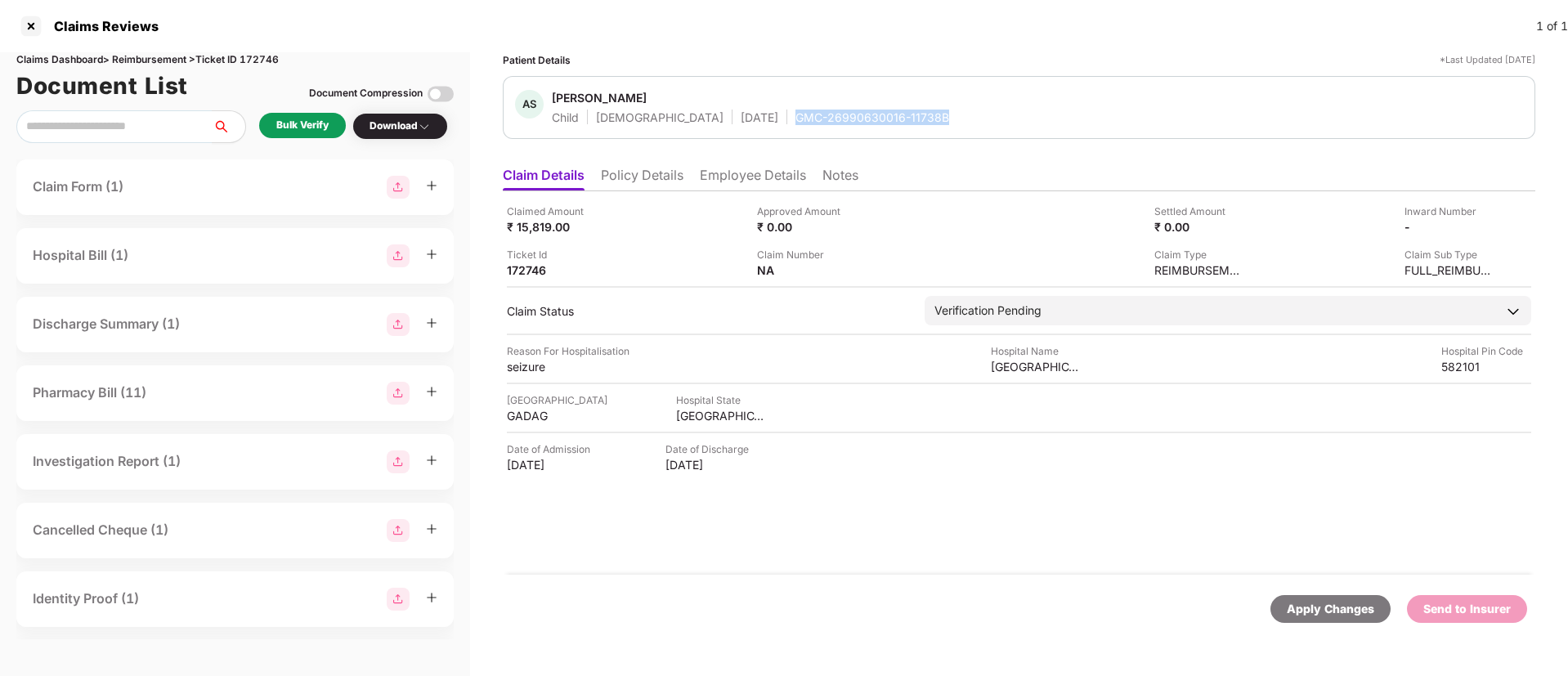
drag, startPoint x: 729, startPoint y: 117, endPoint x: 890, endPoint y: 123, distance: 161.1
click at [890, 123] on div "AS [PERSON_NAME] Child [DEMOGRAPHIC_DATA] [DATE] GMC-26990630016-11738B" at bounding box center [1019, 107] width 1008 height 35
drag, startPoint x: 988, startPoint y: 364, endPoint x: 1086, endPoint y: 363, distance: 98.0
click at [1086, 363] on div "Reason For Hospitalisation seizure Hospital Name SeCure Hospital Hospital Pin C…" at bounding box center [1018, 359] width 1024 height 31
copy div "SeCure Hospital"
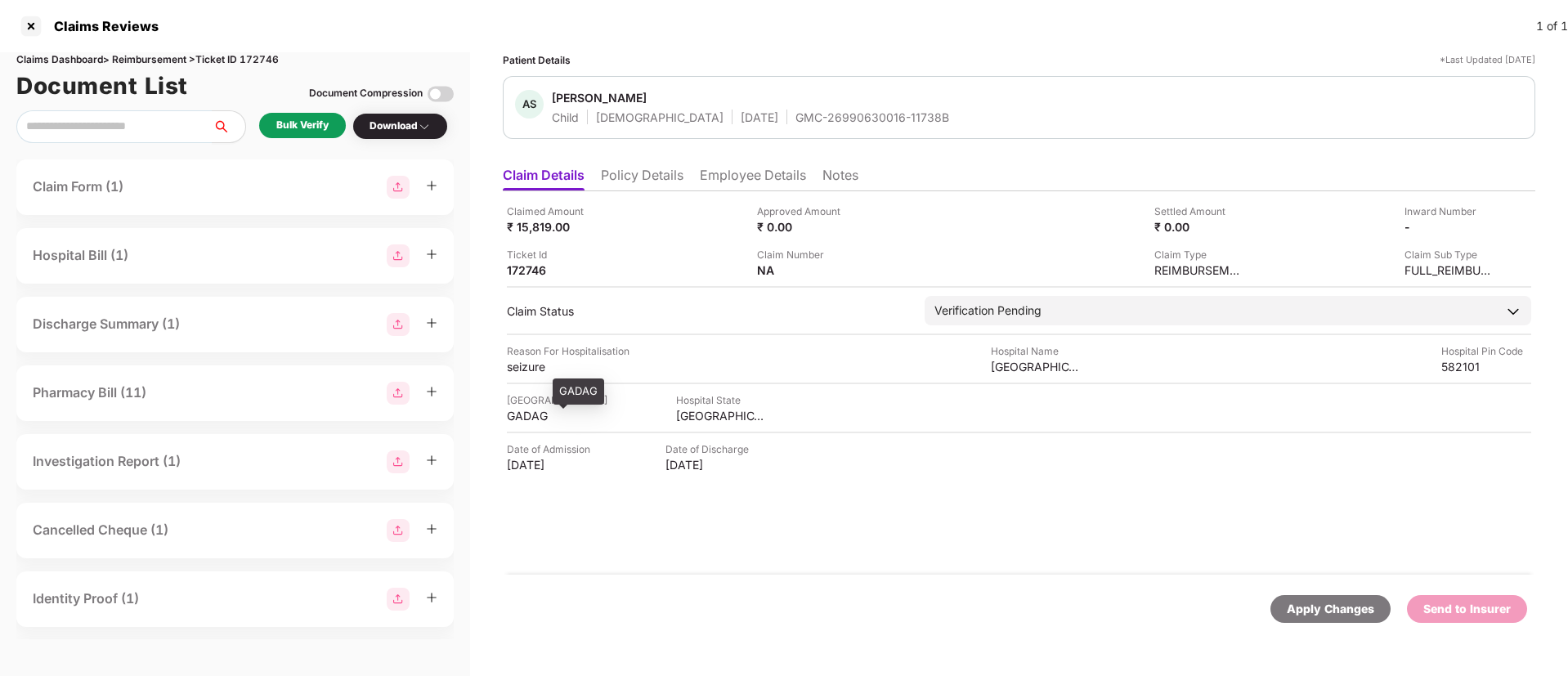
click at [522, 409] on div "GADAG" at bounding box center [551, 415] width 90 height 16
copy div "GADAG"
click at [525, 366] on div "seizure" at bounding box center [551, 367] width 90 height 16
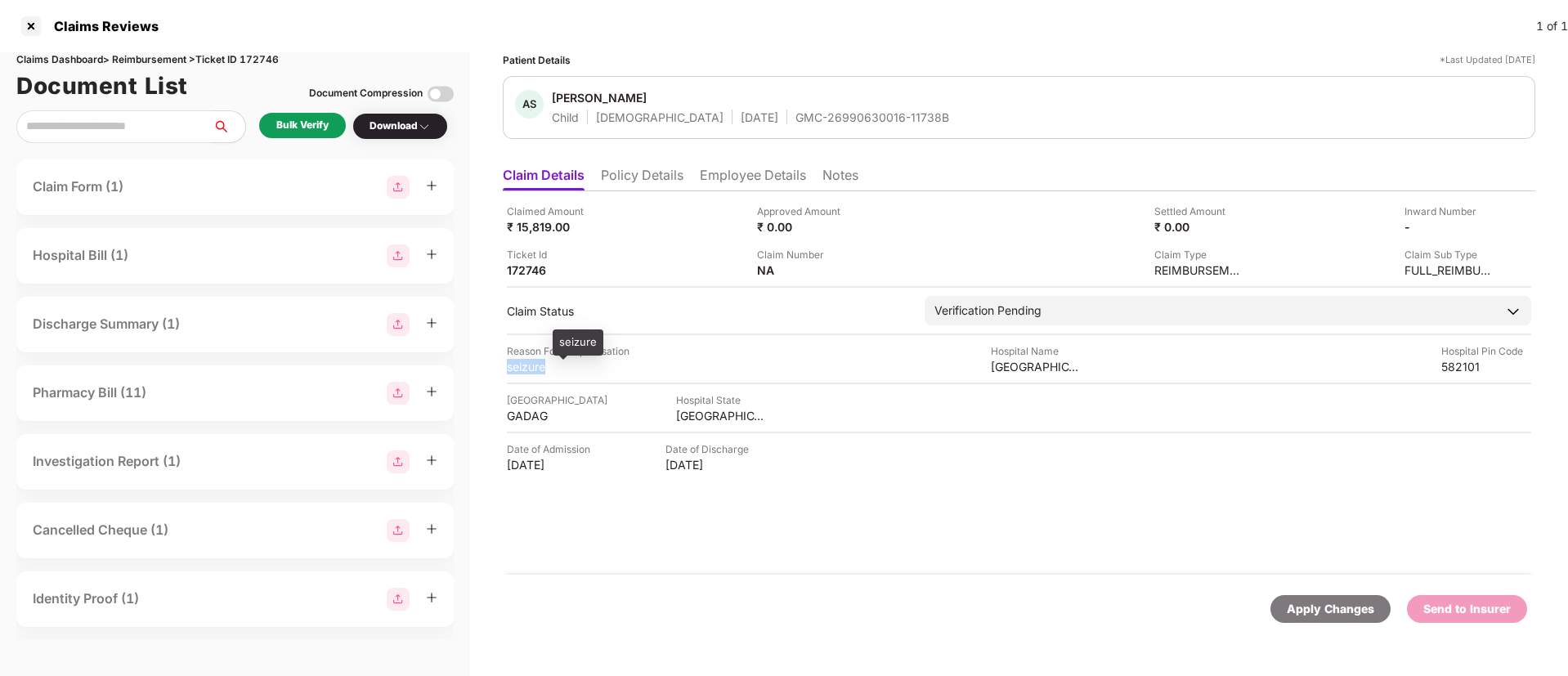
copy div "seizure"
click at [736, 168] on li "Employee Details" at bounding box center [752, 179] width 106 height 24
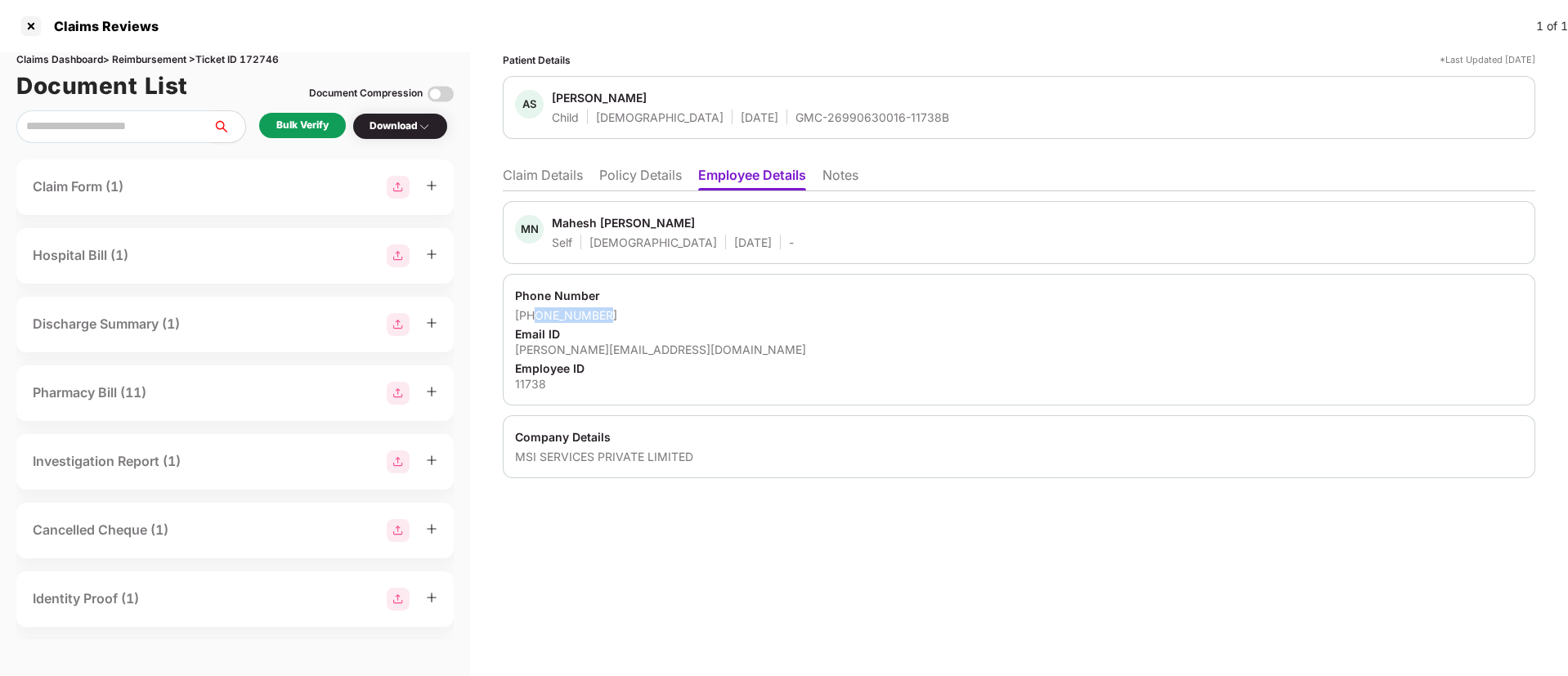
drag, startPoint x: 536, startPoint y: 316, endPoint x: 617, endPoint y: 313, distance: 81.1
click at [617, 313] on div "+919880226336" at bounding box center [1019, 315] width 1008 height 16
copy div "9880226336"
drag, startPoint x: 514, startPoint y: 344, endPoint x: 696, endPoint y: 346, distance: 182.0
click at [696, 346] on div "Phone Number +919880226336 Email ID mahesh.shet@msisurfaces.com Employee ID 117…" at bounding box center [1019, 339] width 1032 height 132
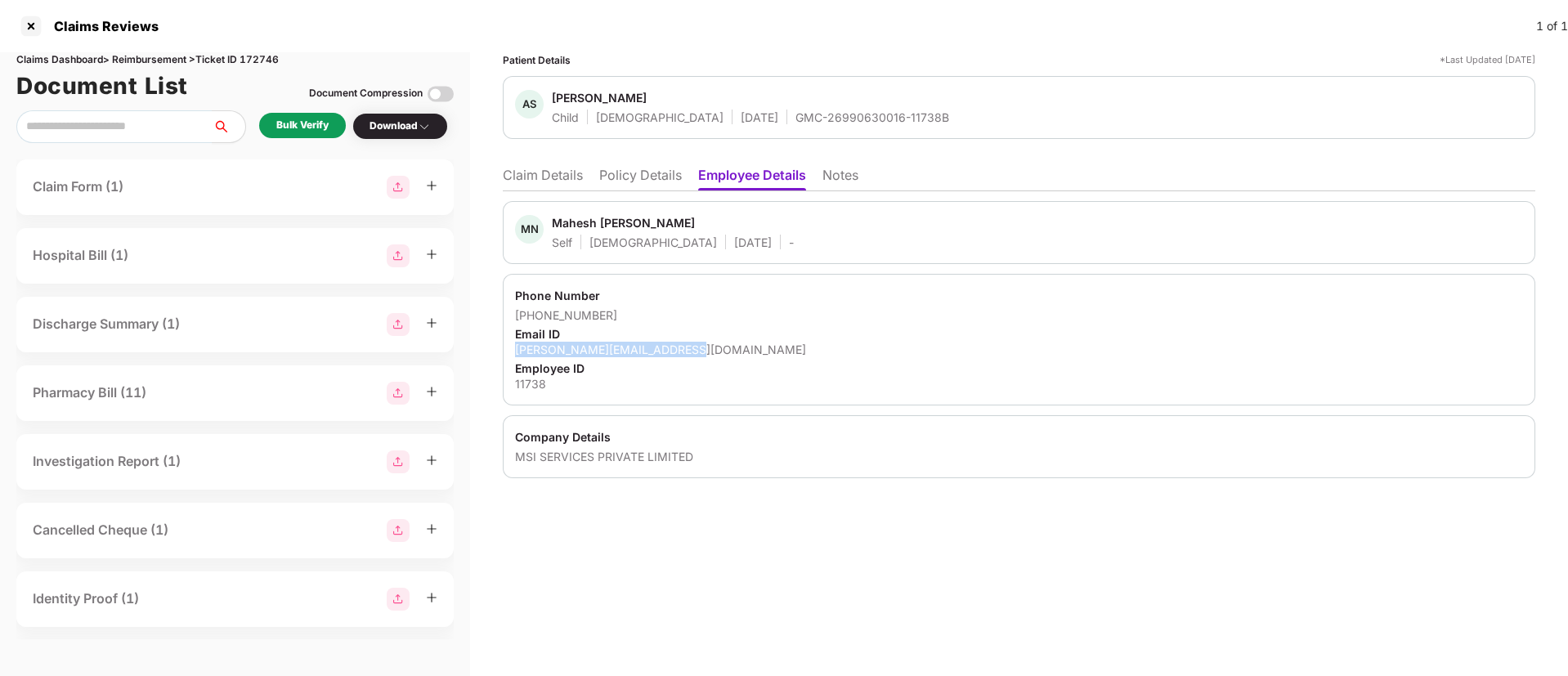
copy div "mahesh.shet@msisurfaces.com"
click at [560, 177] on li "Claim Details" at bounding box center [543, 179] width 80 height 24
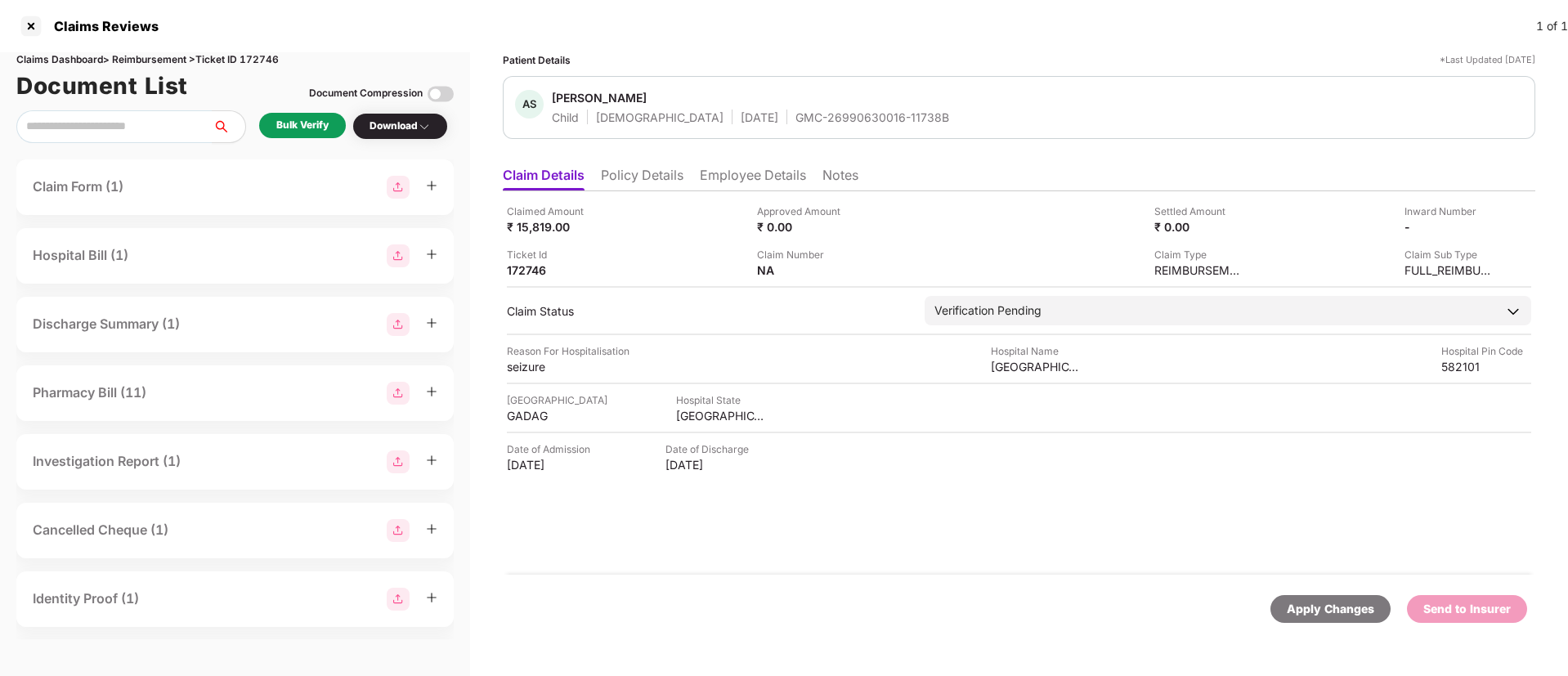
click at [300, 132] on div "Bulk Verify" at bounding box center [302, 126] width 53 height 16
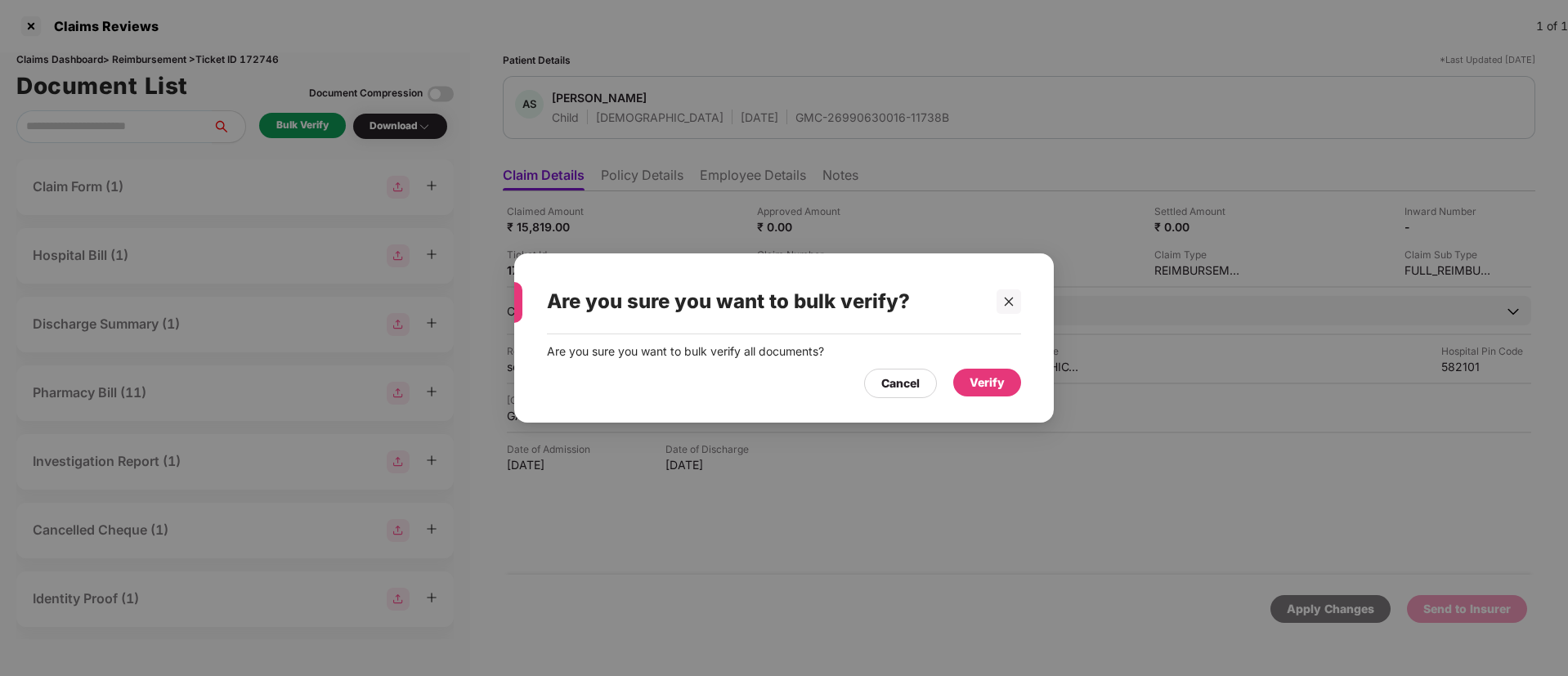
click at [981, 377] on div "Verify" at bounding box center [986, 382] width 35 height 18
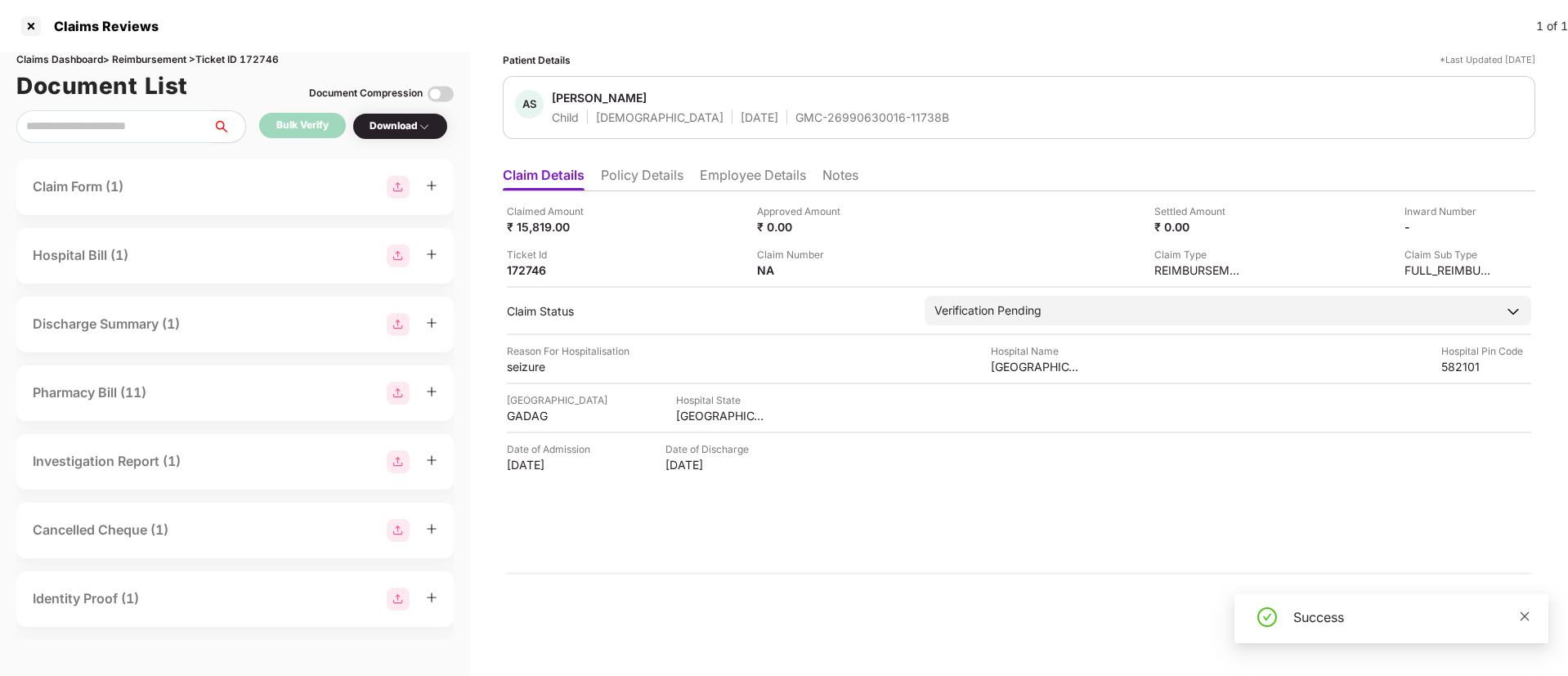
click at [1521, 615] on icon "close" at bounding box center [1524, 616] width 11 height 11
click at [397, 131] on div "Download" at bounding box center [400, 127] width 61 height 16
click at [397, 130] on div "Download" at bounding box center [400, 127] width 61 height 16
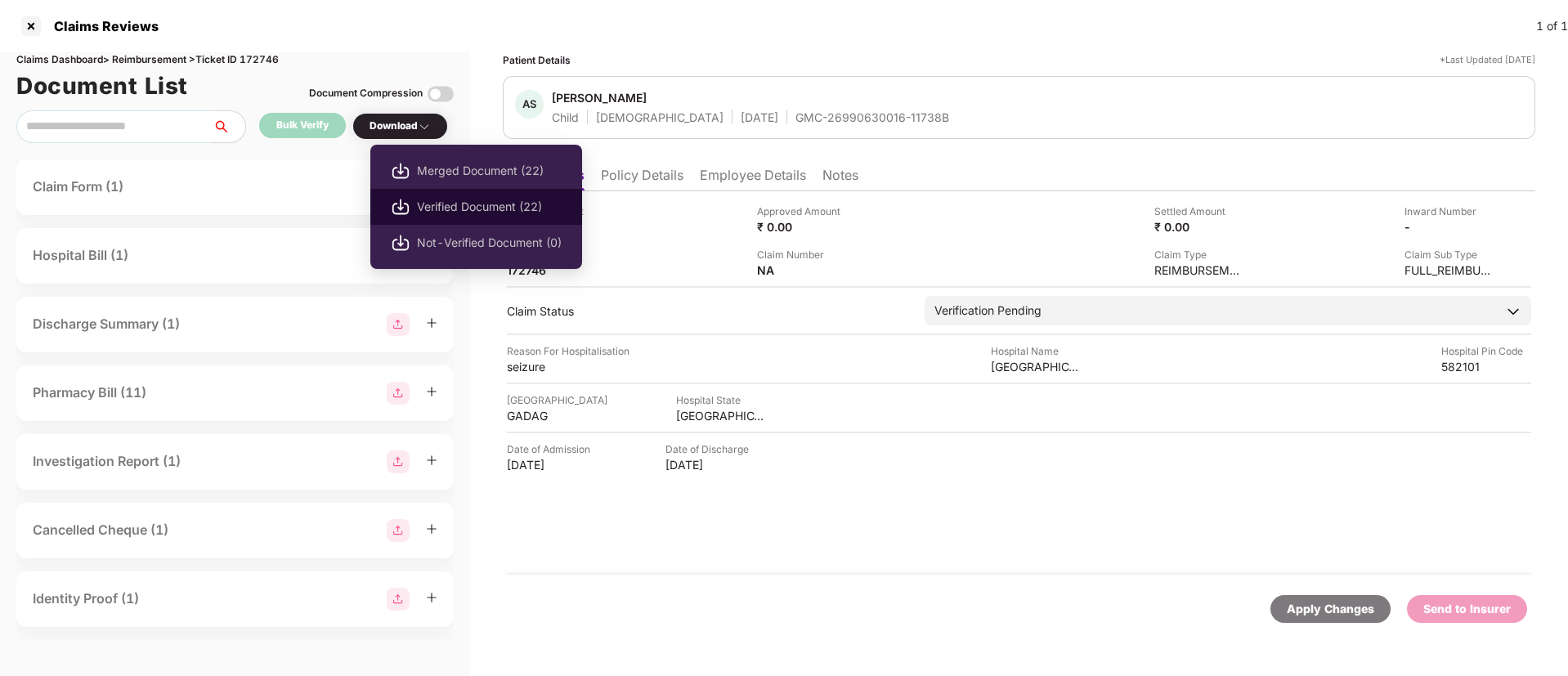
click at [469, 196] on li "Verified Document (22)" at bounding box center [476, 207] width 212 height 36
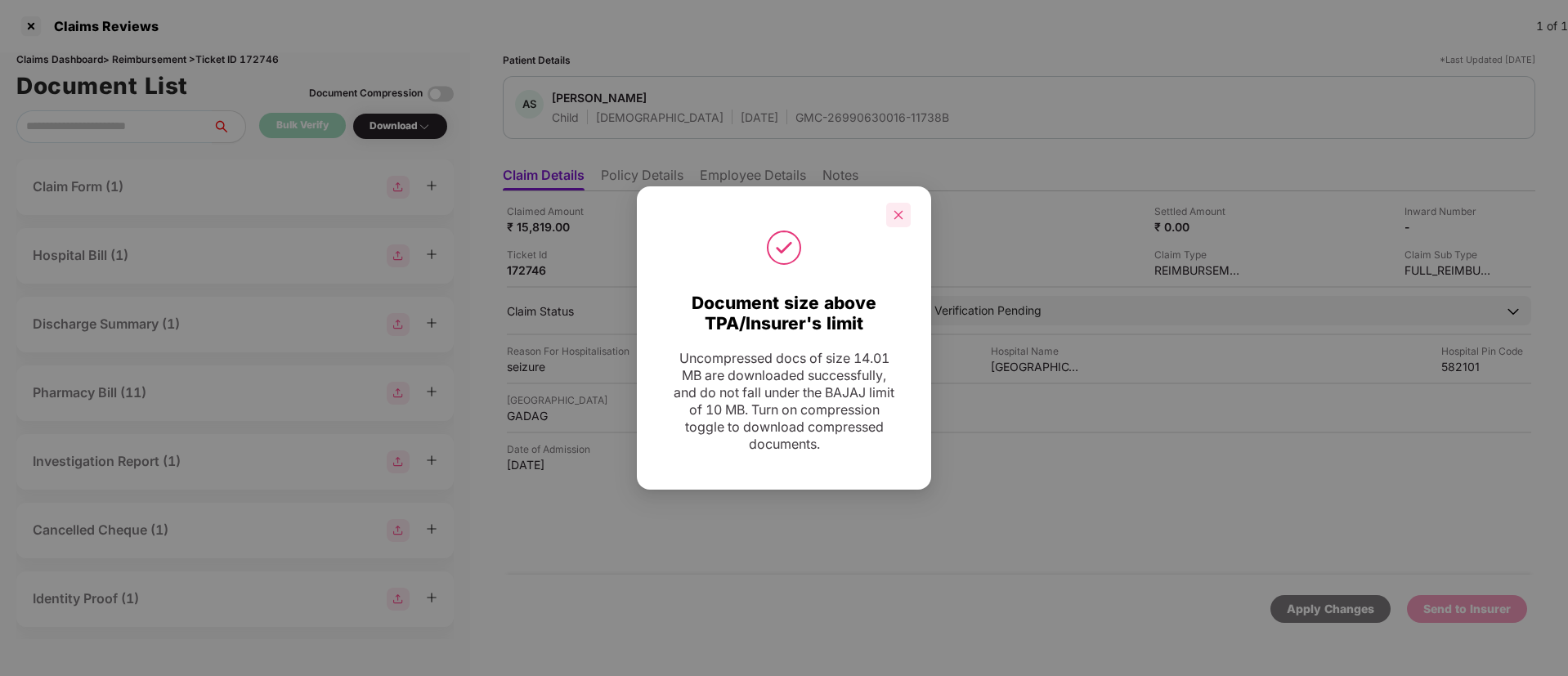
click at [900, 212] on icon "close" at bounding box center [898, 214] width 11 height 11
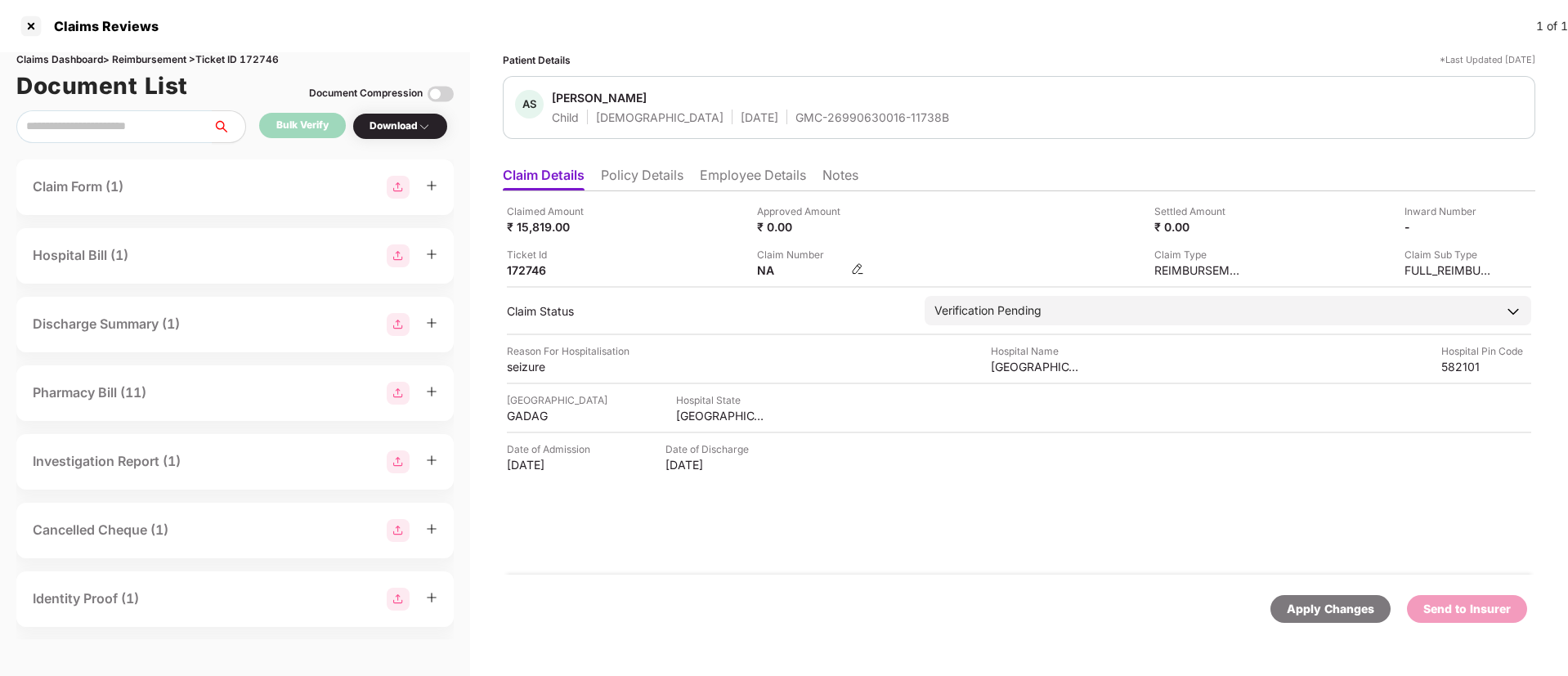
click at [858, 269] on img at bounding box center [857, 269] width 13 height 13
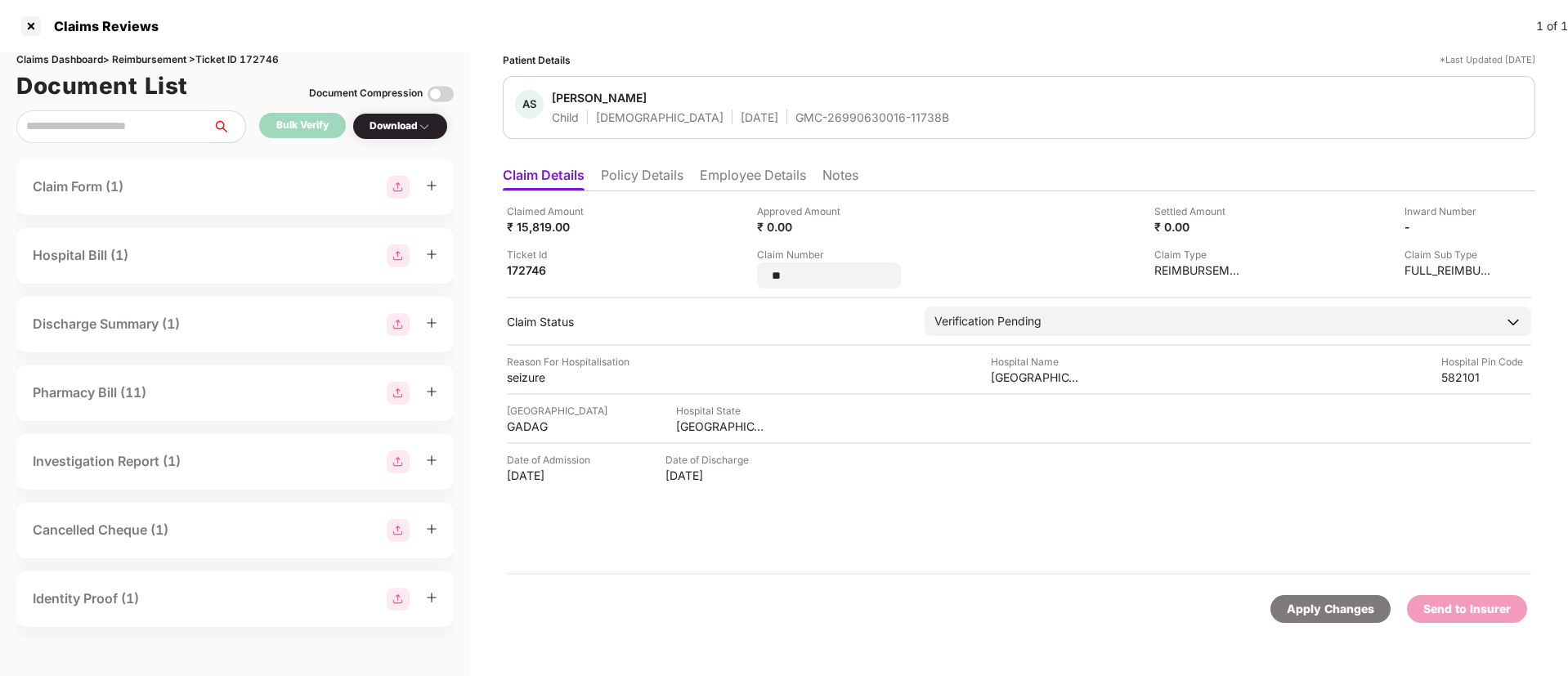
drag, startPoint x: 812, startPoint y: 282, endPoint x: 755, endPoint y: 274, distance: 57.6
click at [755, 274] on div "Claimed Amount ₹ 15,819.00 Approved Amount ₹ 0.00 Settled Amount ₹ 0.00 Inward …" at bounding box center [1018, 245] width 1024 height 85
type input "**********"
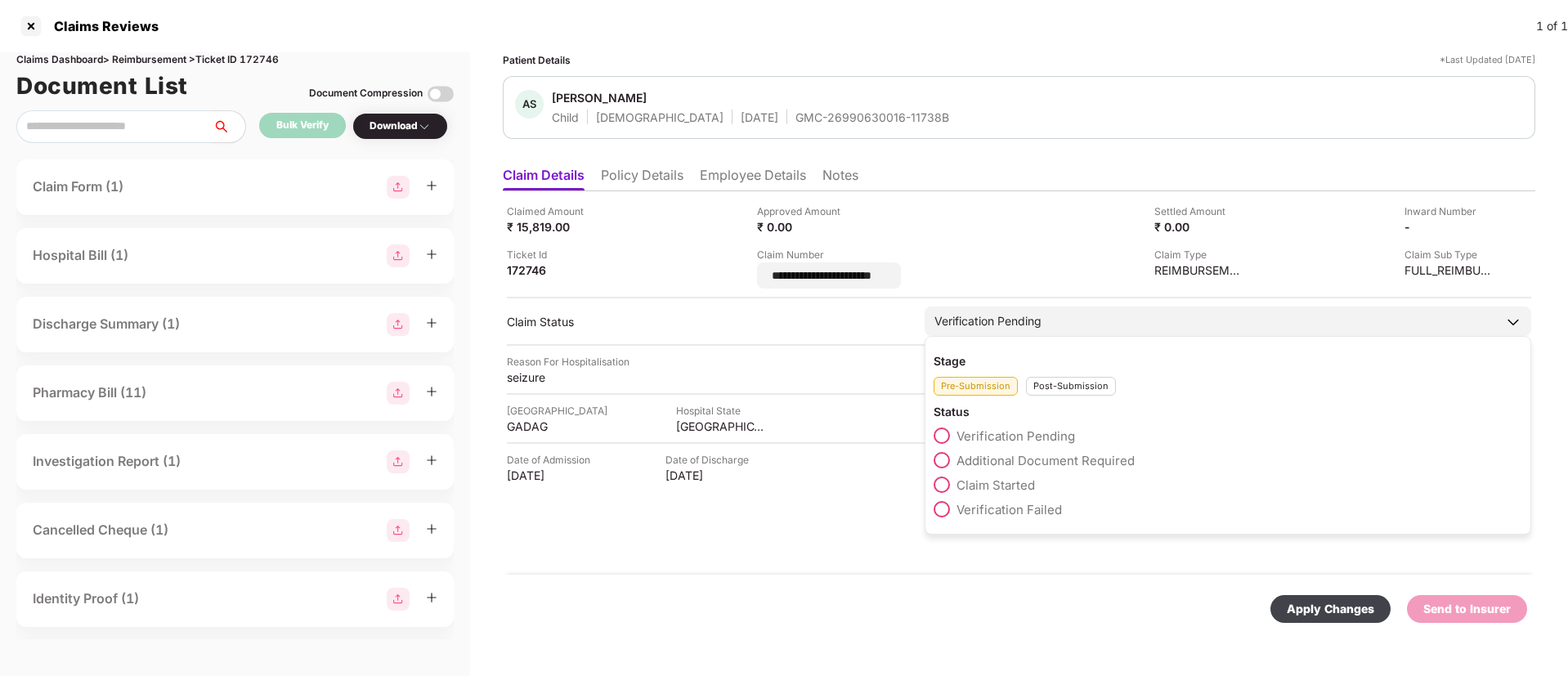
click at [1051, 383] on div "Post-Submission" at bounding box center [1071, 386] width 90 height 19
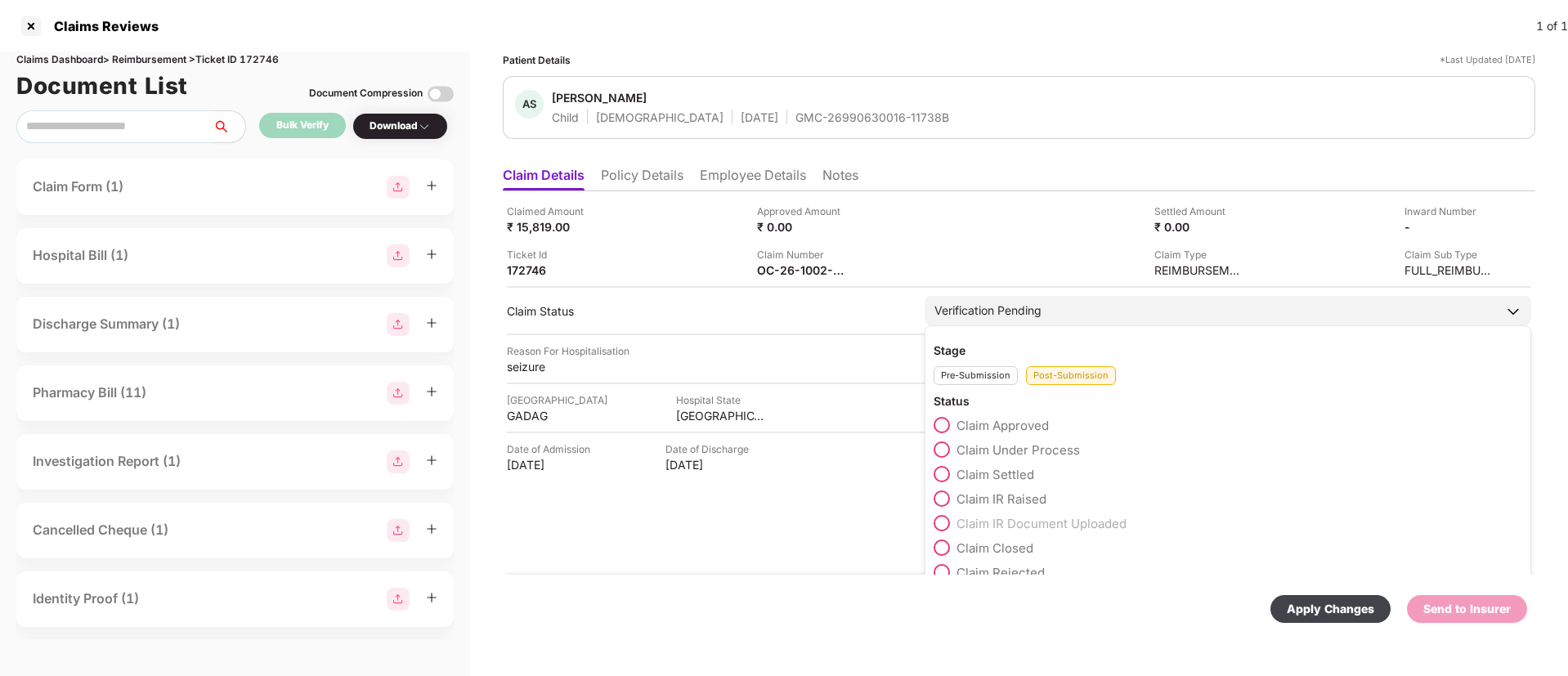
click at [944, 454] on span at bounding box center [942, 449] width 16 height 16
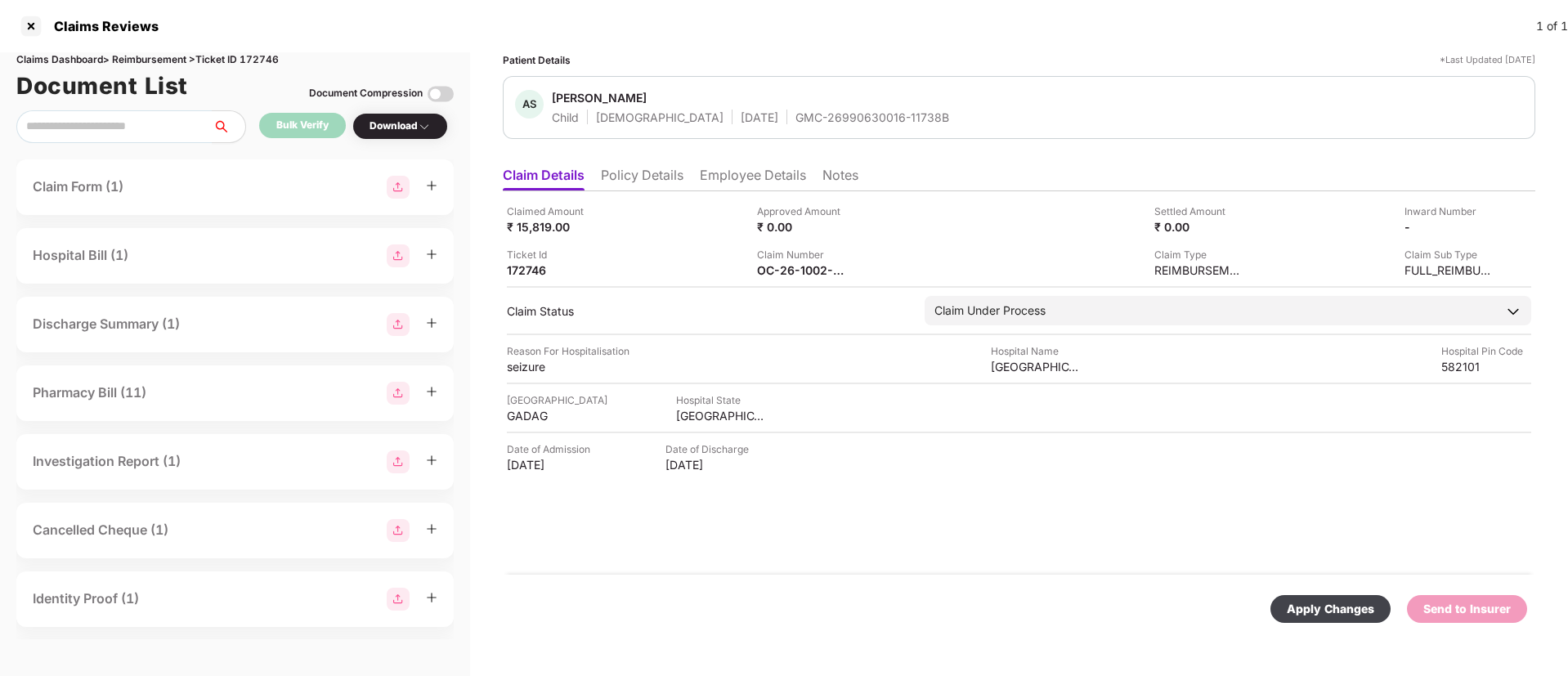
click at [1310, 613] on div "Apply Changes" at bounding box center [1331, 608] width 88 height 18
click at [731, 175] on li "Employee Details" at bounding box center [752, 179] width 106 height 24
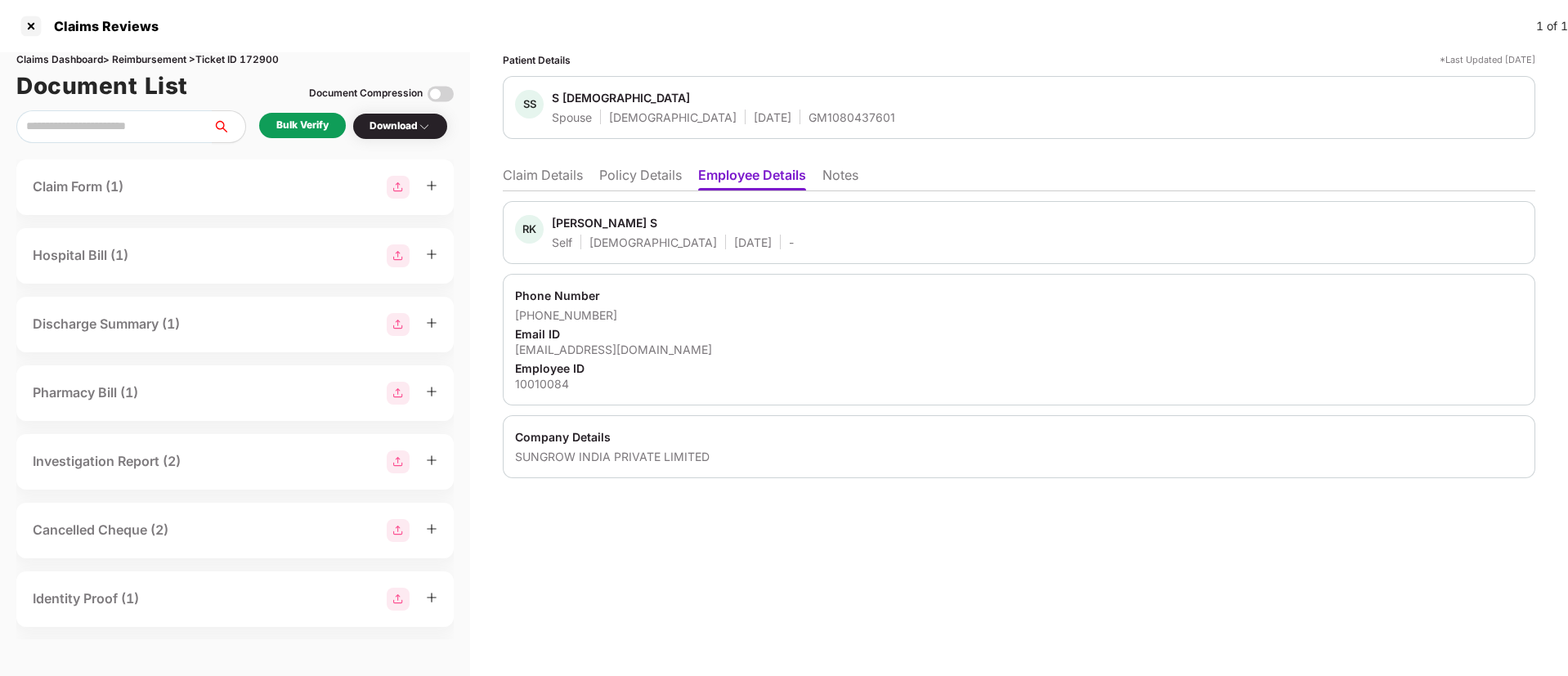
click at [539, 384] on div "10010084" at bounding box center [1019, 383] width 1008 height 16
copy div "10010084"
click at [550, 168] on li "Claim Details" at bounding box center [543, 179] width 80 height 24
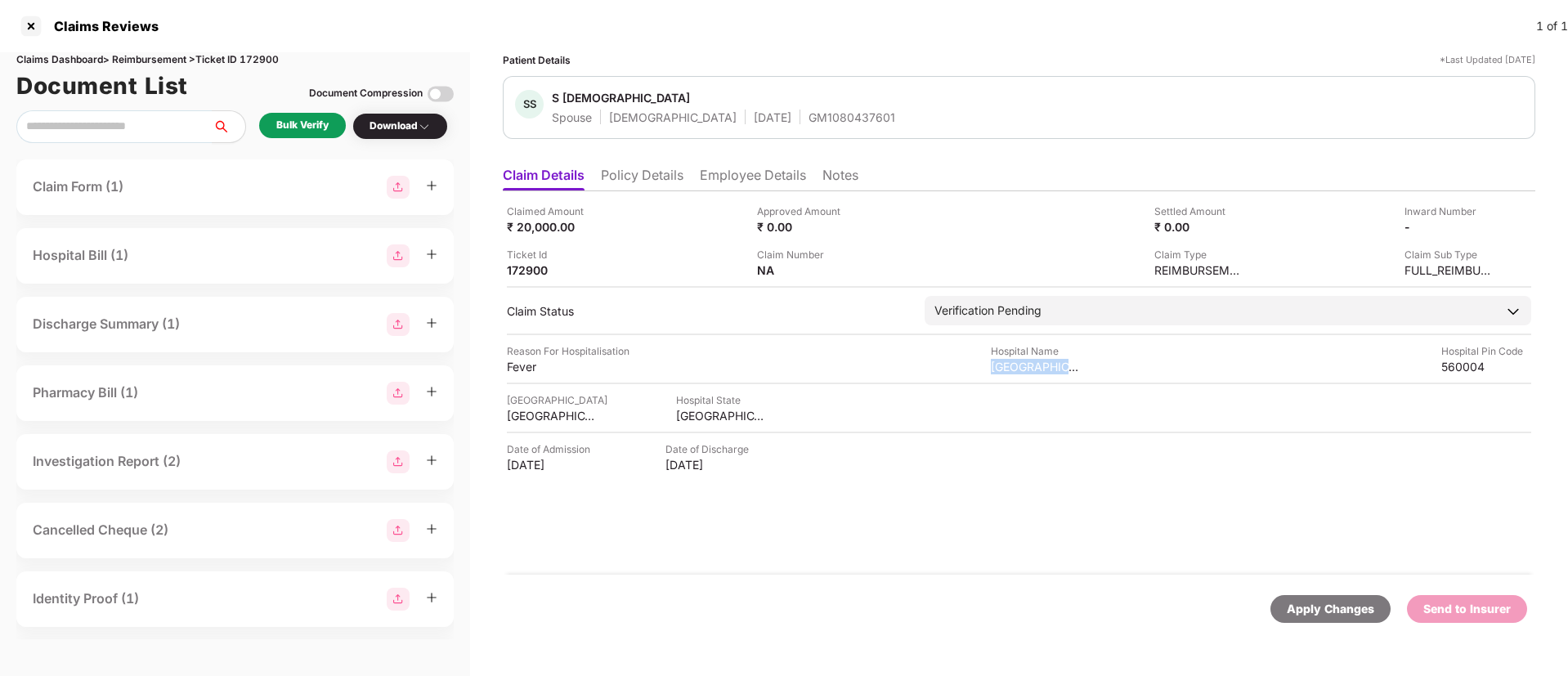
drag, startPoint x: 981, startPoint y: 372, endPoint x: 1095, endPoint y: 369, distance: 114.0
click at [1095, 369] on div "Reason For Hospitalisation Fever Hospital Name Kims hospital and research centr…" at bounding box center [1018, 359] width 1024 height 31
copy div "Kims hospital and r"
click at [310, 124] on div "Bulk Verify" at bounding box center [302, 126] width 53 height 16
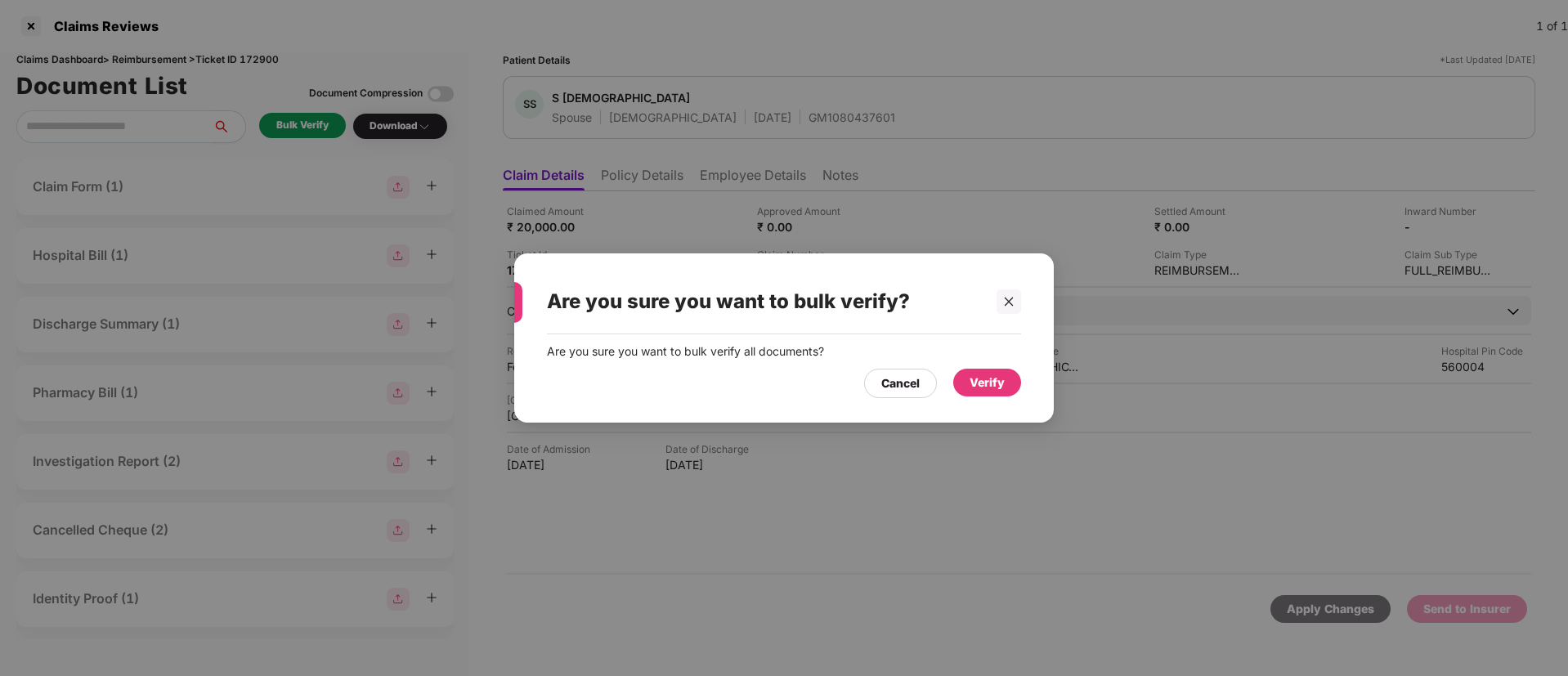
click at [991, 384] on div "Verify" at bounding box center [986, 382] width 35 height 18
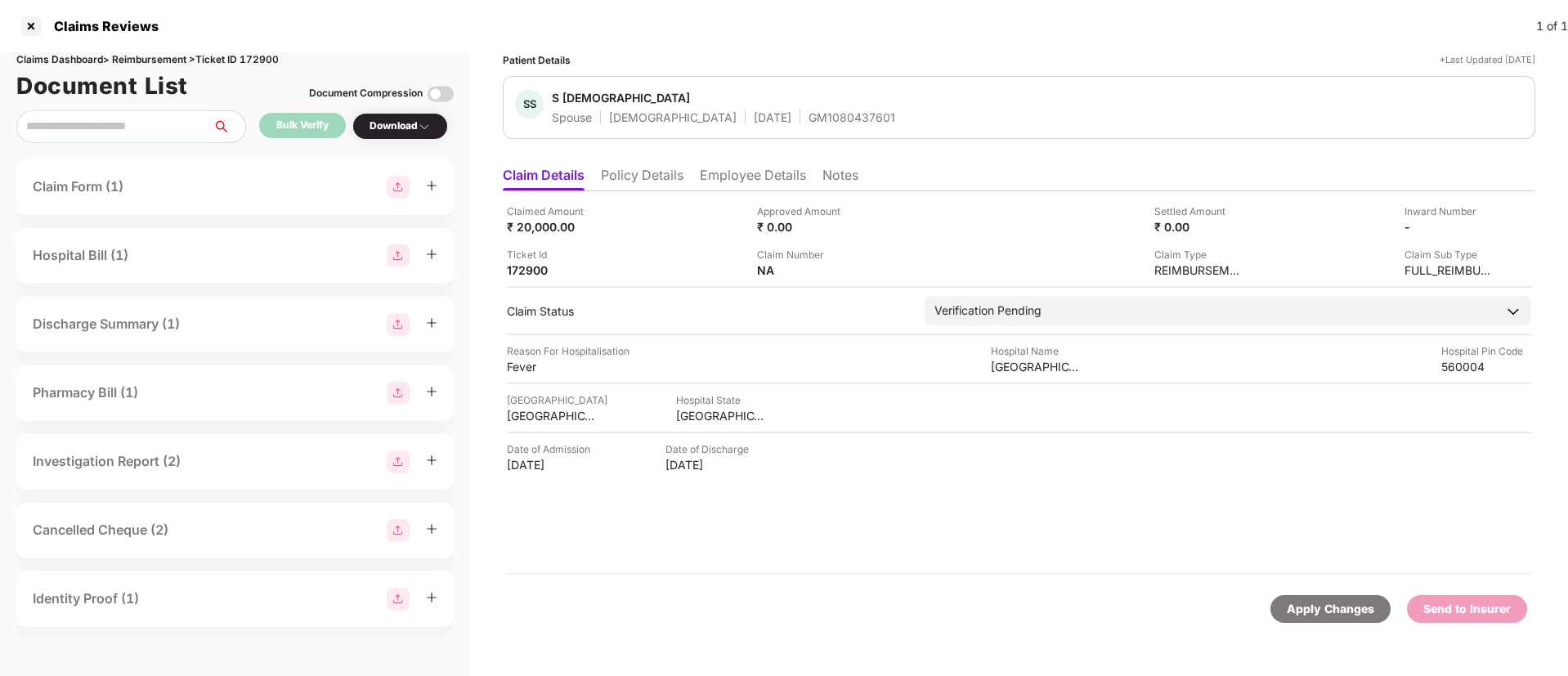
click at [382, 139] on div "Download" at bounding box center [400, 126] width 96 height 27
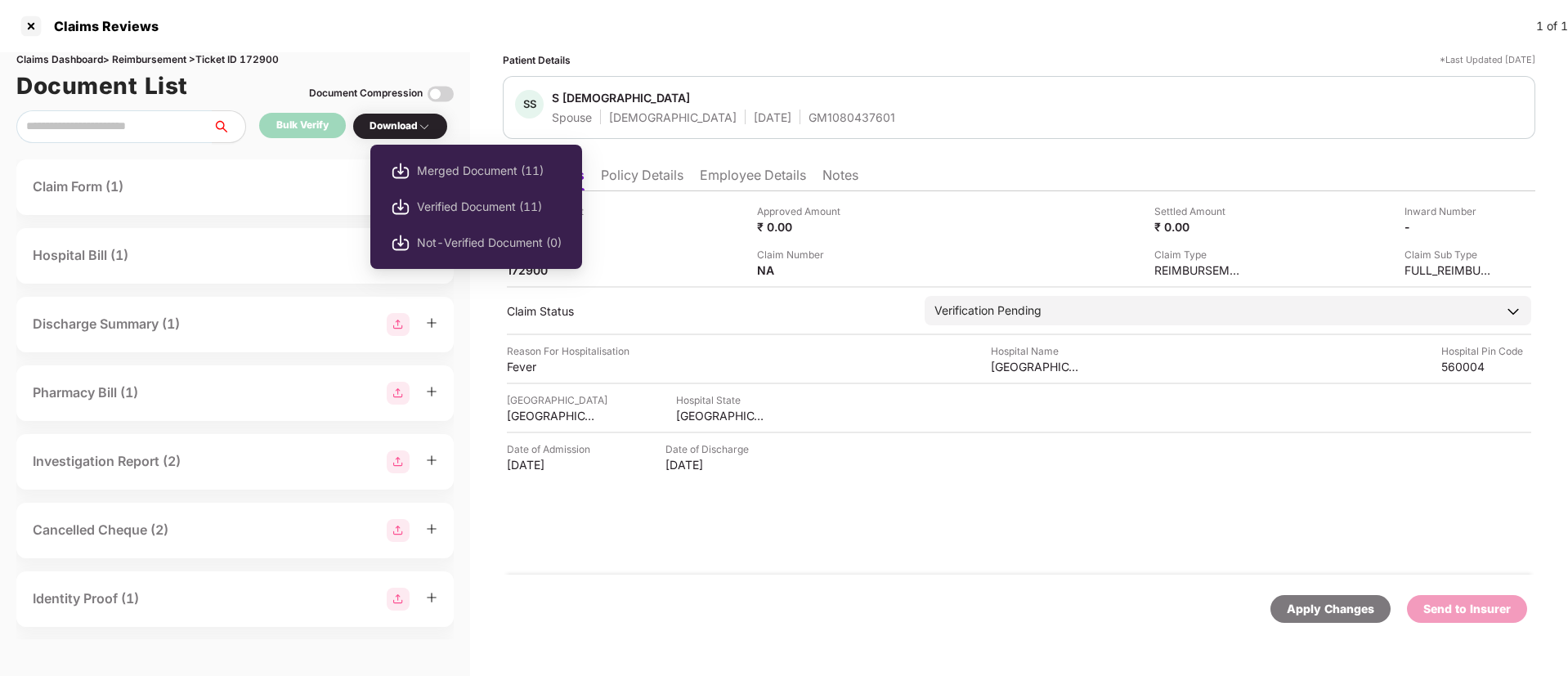
click at [395, 124] on div "Download" at bounding box center [400, 127] width 61 height 16
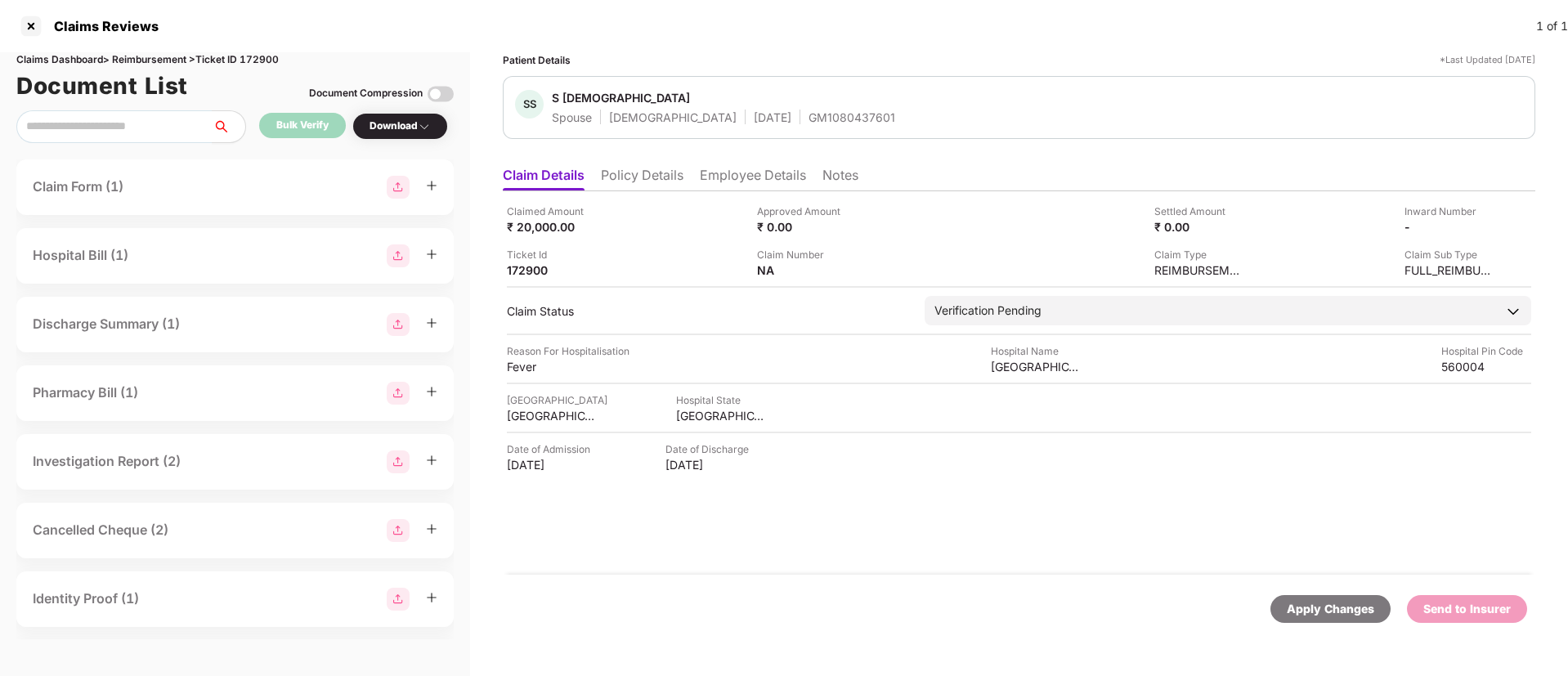
click at [395, 124] on div "Download" at bounding box center [400, 127] width 61 height 16
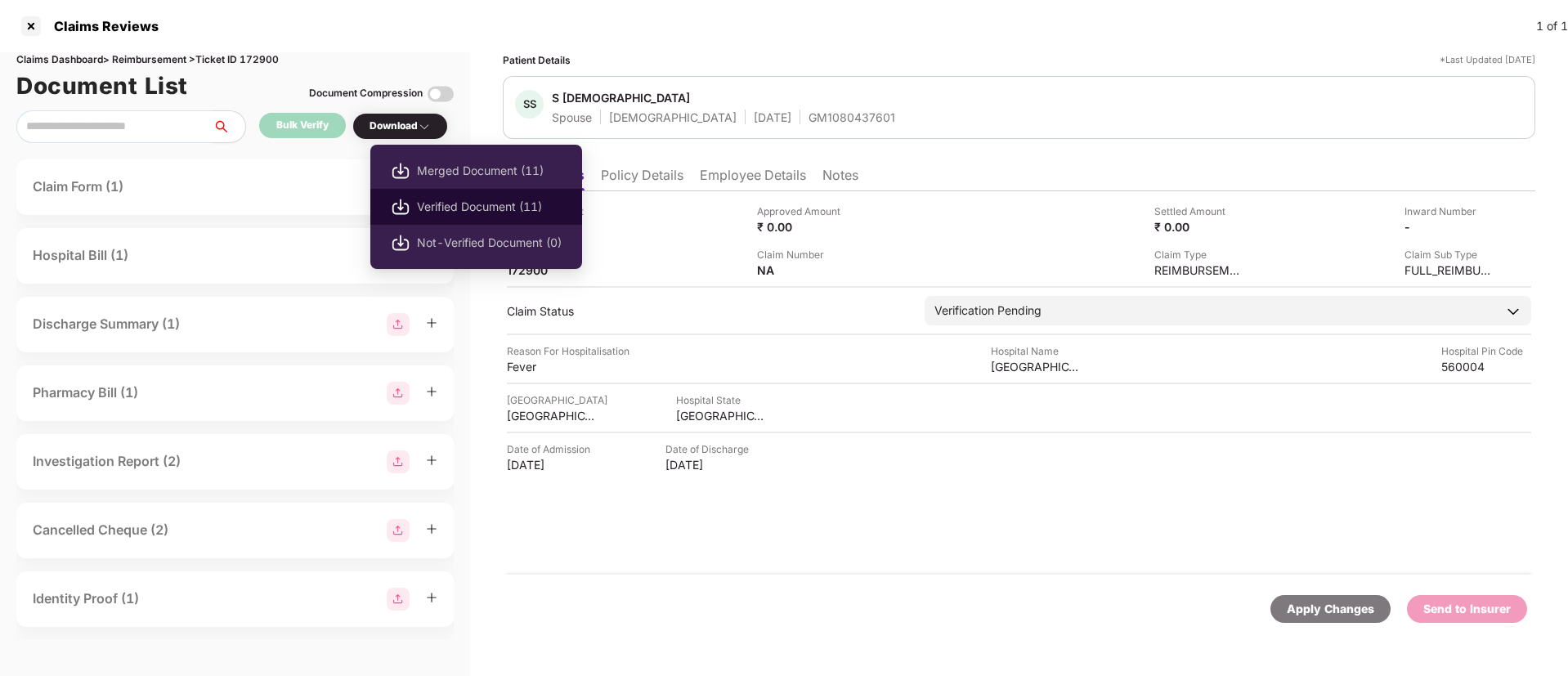
click at [443, 208] on span "Verified Document (11)" at bounding box center [489, 207] width 145 height 18
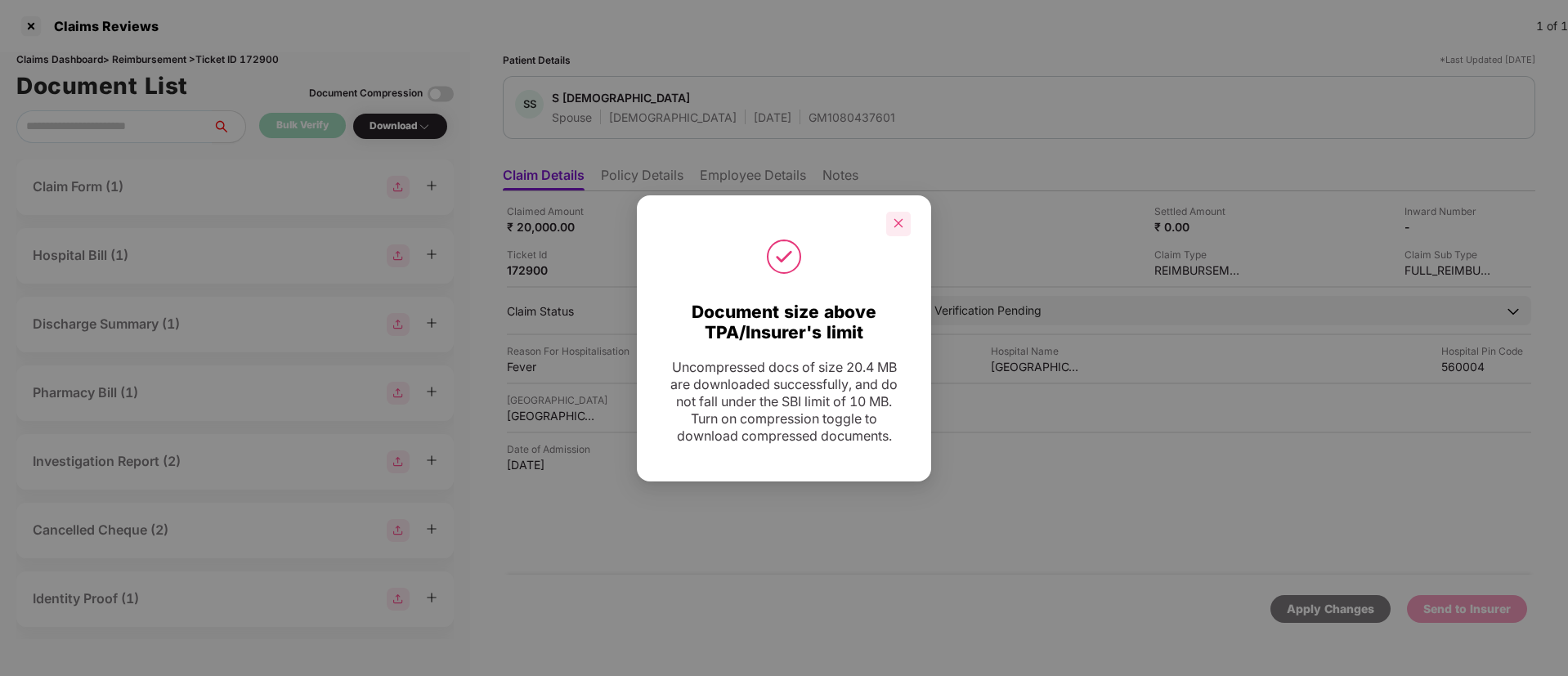
click at [900, 231] on div at bounding box center [899, 224] width 24 height 24
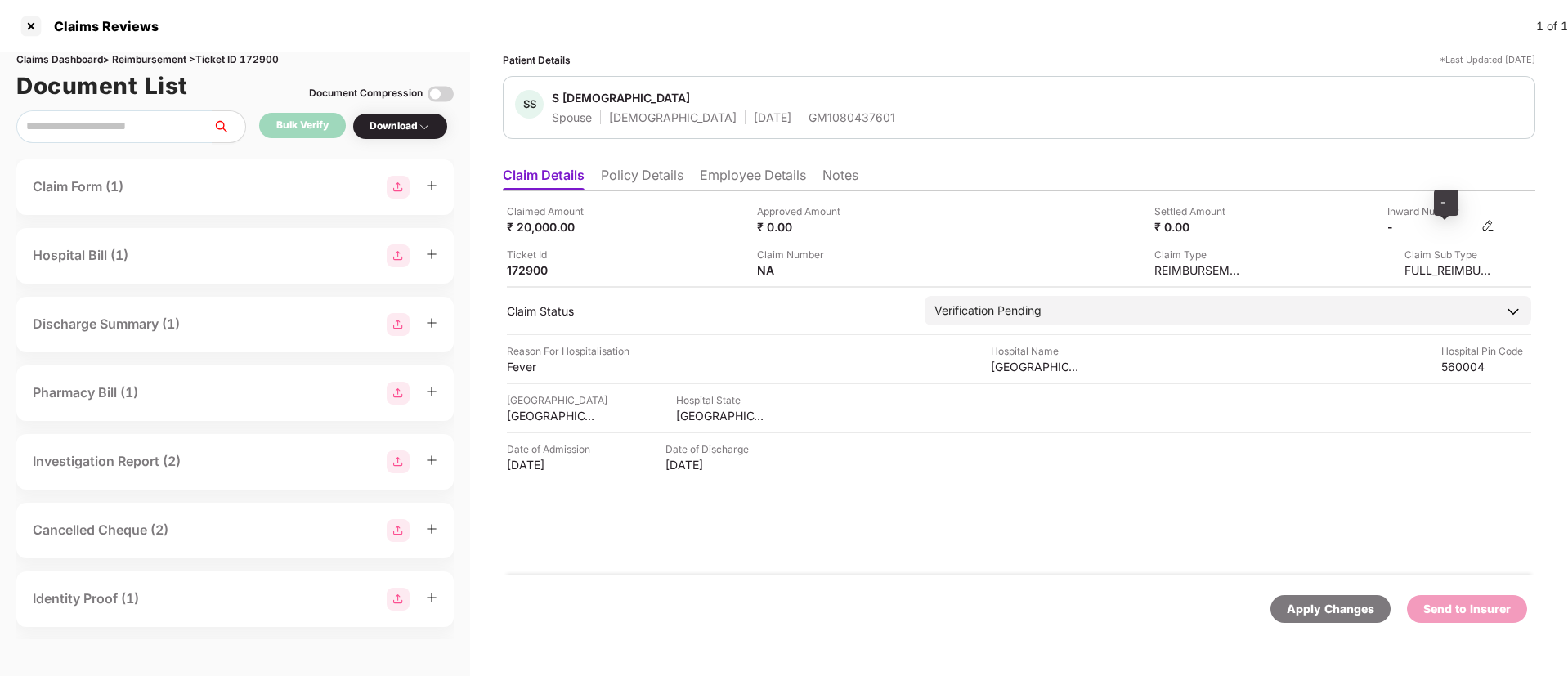
click at [1484, 220] on img at bounding box center [1487, 225] width 13 height 13
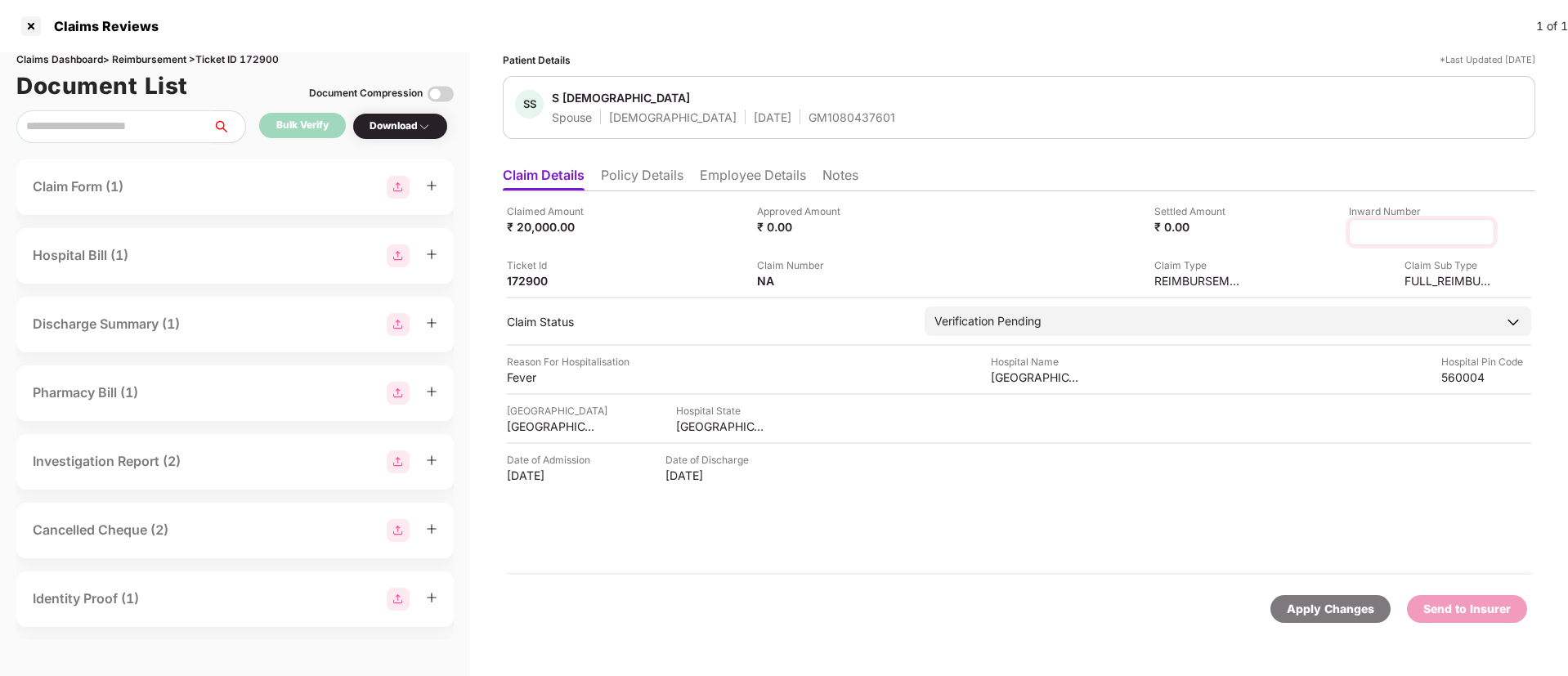
click at [1385, 234] on input at bounding box center [1422, 233] width 118 height 17
type input "**********"
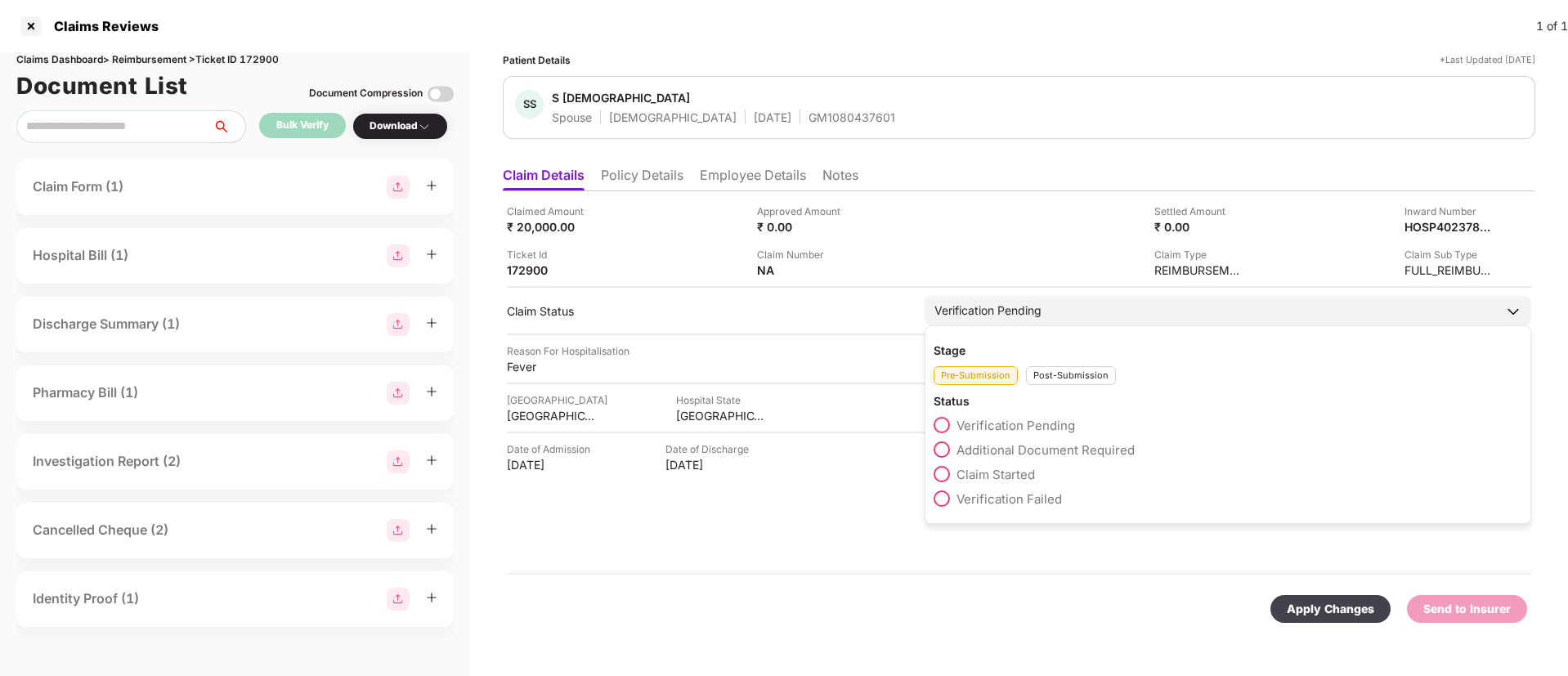
click at [1060, 379] on div "Post-Submission" at bounding box center [1071, 375] width 90 height 19
click at [940, 453] on span at bounding box center [942, 449] width 16 height 16
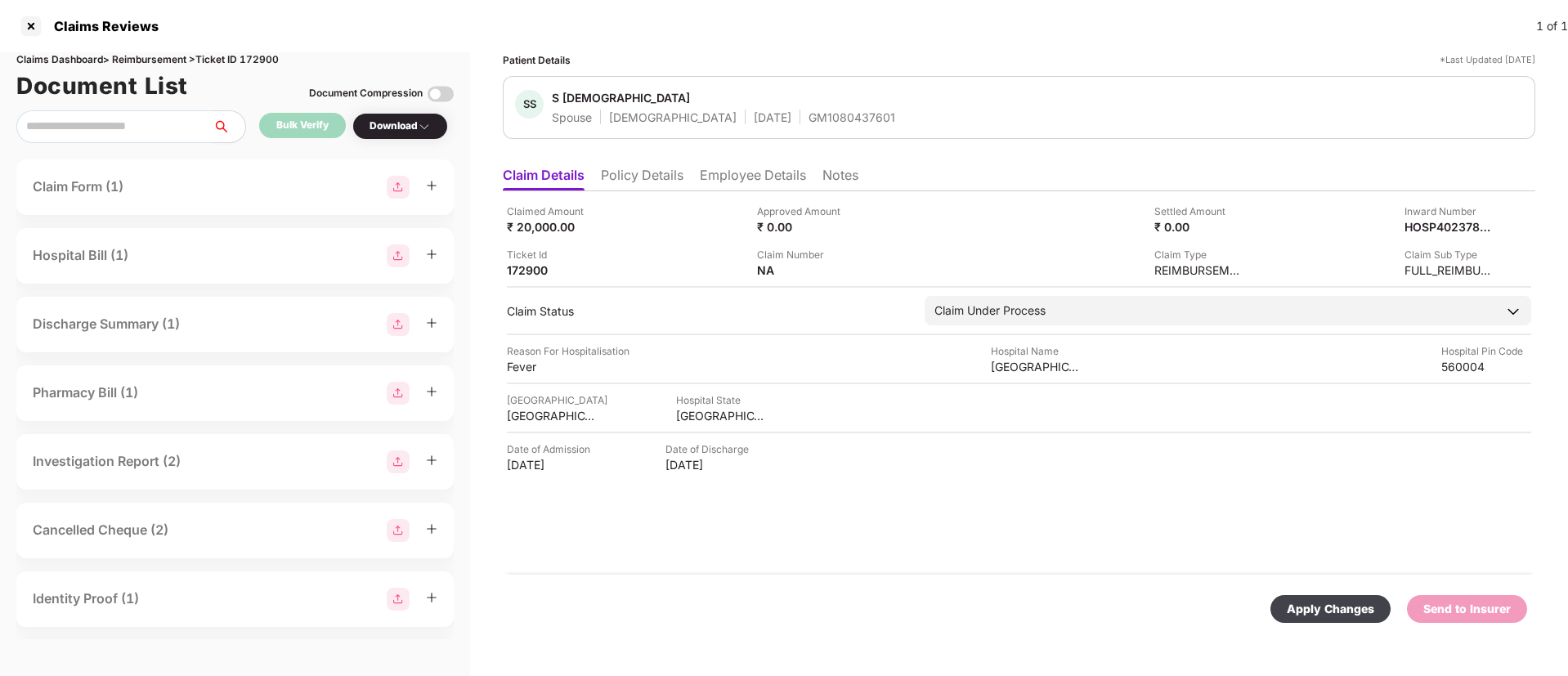
click at [1321, 610] on div "Apply Changes" at bounding box center [1331, 608] width 88 height 18
click at [713, 179] on li "Employee Details" at bounding box center [752, 179] width 106 height 24
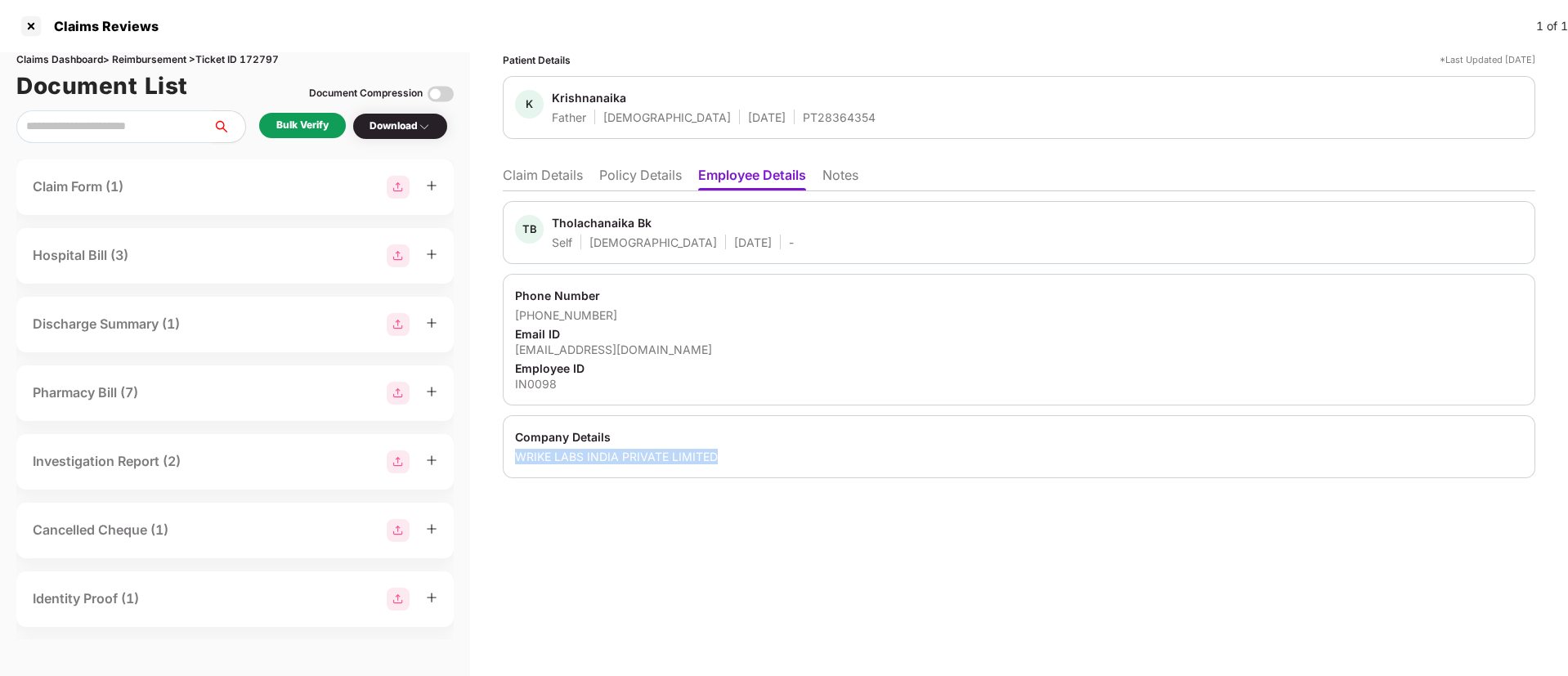
drag, startPoint x: 513, startPoint y: 452, endPoint x: 768, endPoint y: 458, distance: 255.1
click at [768, 458] on div "Company Details WRIKE LABS INDIA PRIVATE LIMITED" at bounding box center [1019, 446] width 1032 height 63
copy div "WRIKE LABS INDIA PRIVATE LIMITED"
click at [531, 379] on div "IN0098" at bounding box center [1019, 383] width 1008 height 16
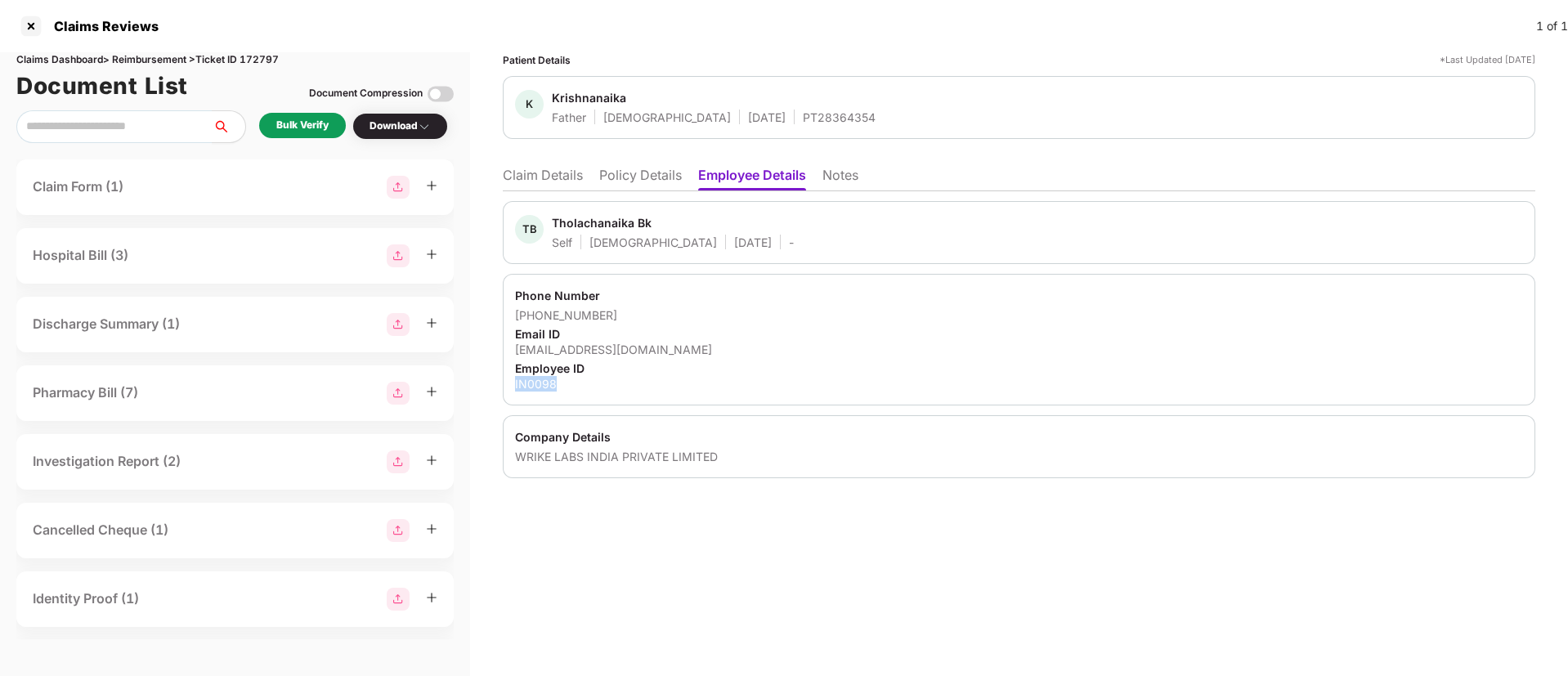
copy div "IN0098"
click at [522, 175] on li "Claim Details" at bounding box center [543, 179] width 80 height 24
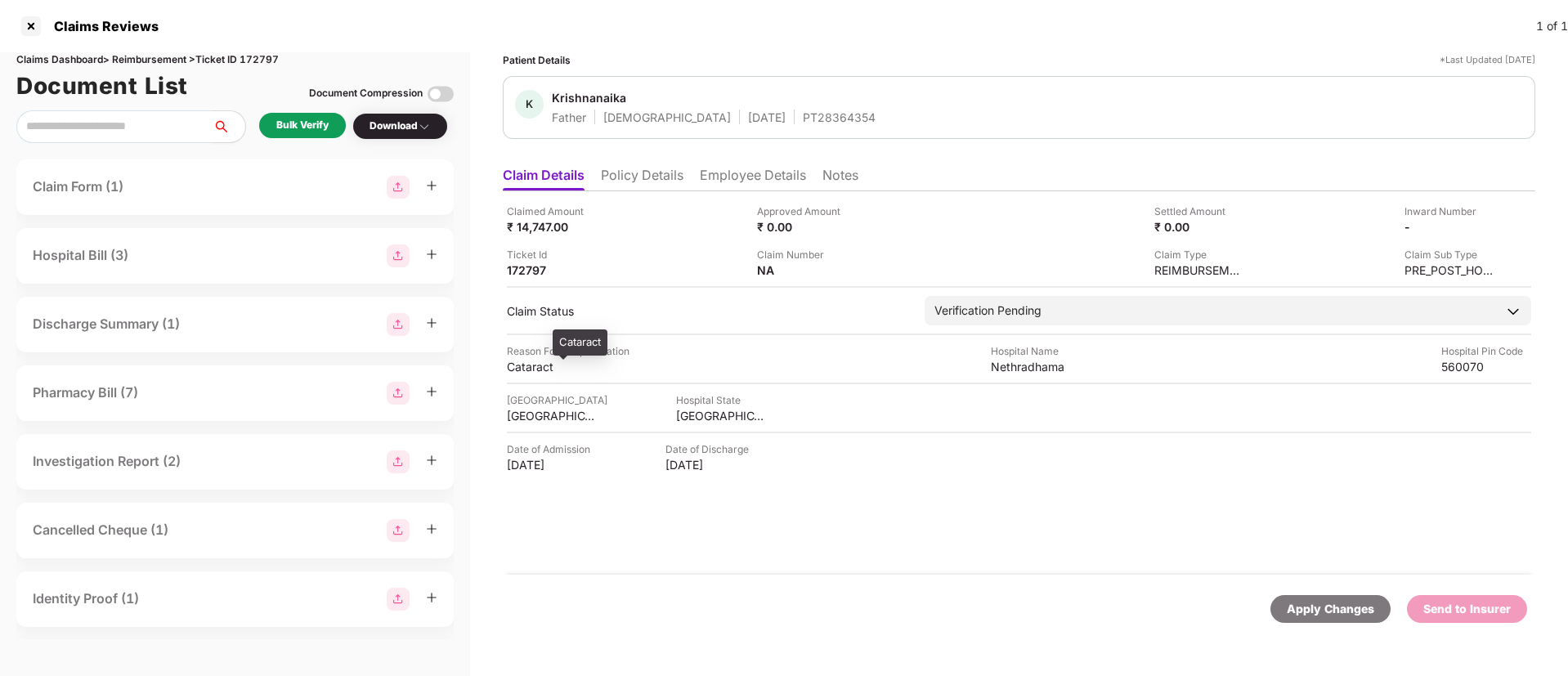
click at [526, 369] on div "Cataract" at bounding box center [551, 367] width 90 height 16
copy div "Cataract"
click at [723, 175] on li "Employee Details" at bounding box center [752, 179] width 106 height 24
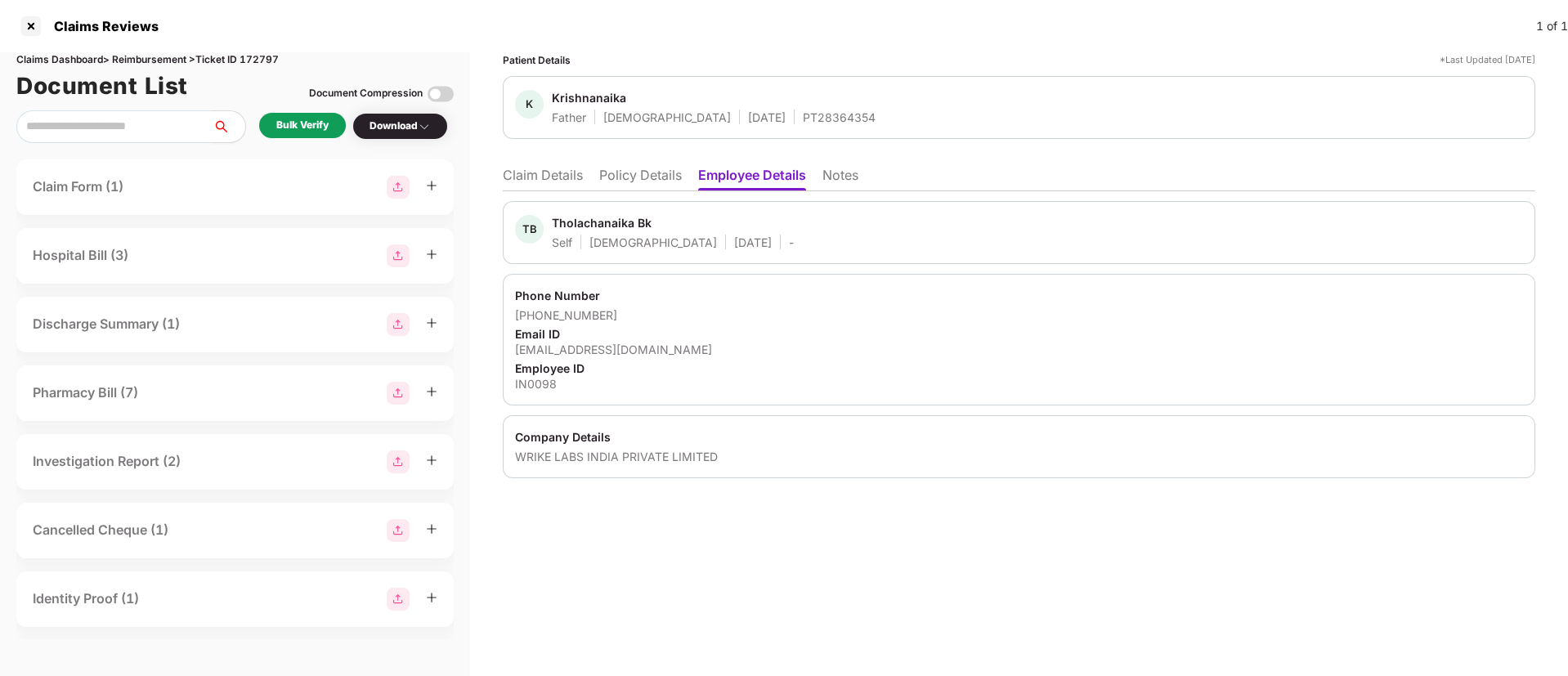
drag, startPoint x: 519, startPoint y: 351, endPoint x: 724, endPoint y: 354, distance: 205.0
click at [724, 354] on div "tholacha.naika@team.wrike.com" at bounding box center [1019, 350] width 1008 height 16
copy div "tholacha.naika@team.wrike.com"
click at [549, 177] on li "Claim Details" at bounding box center [543, 179] width 80 height 24
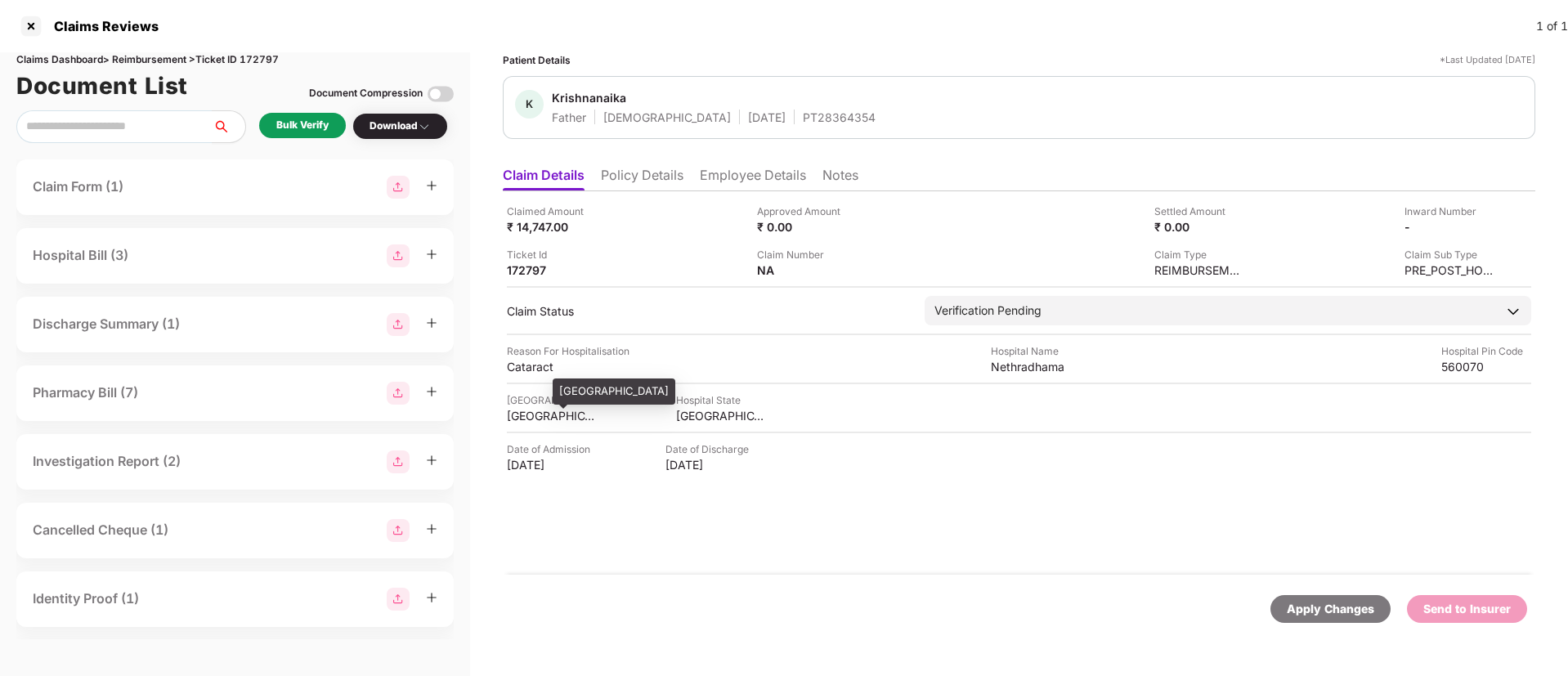
click at [541, 416] on div "[GEOGRAPHIC_DATA]" at bounding box center [551, 415] width 90 height 16
copy div "BANGALORE"
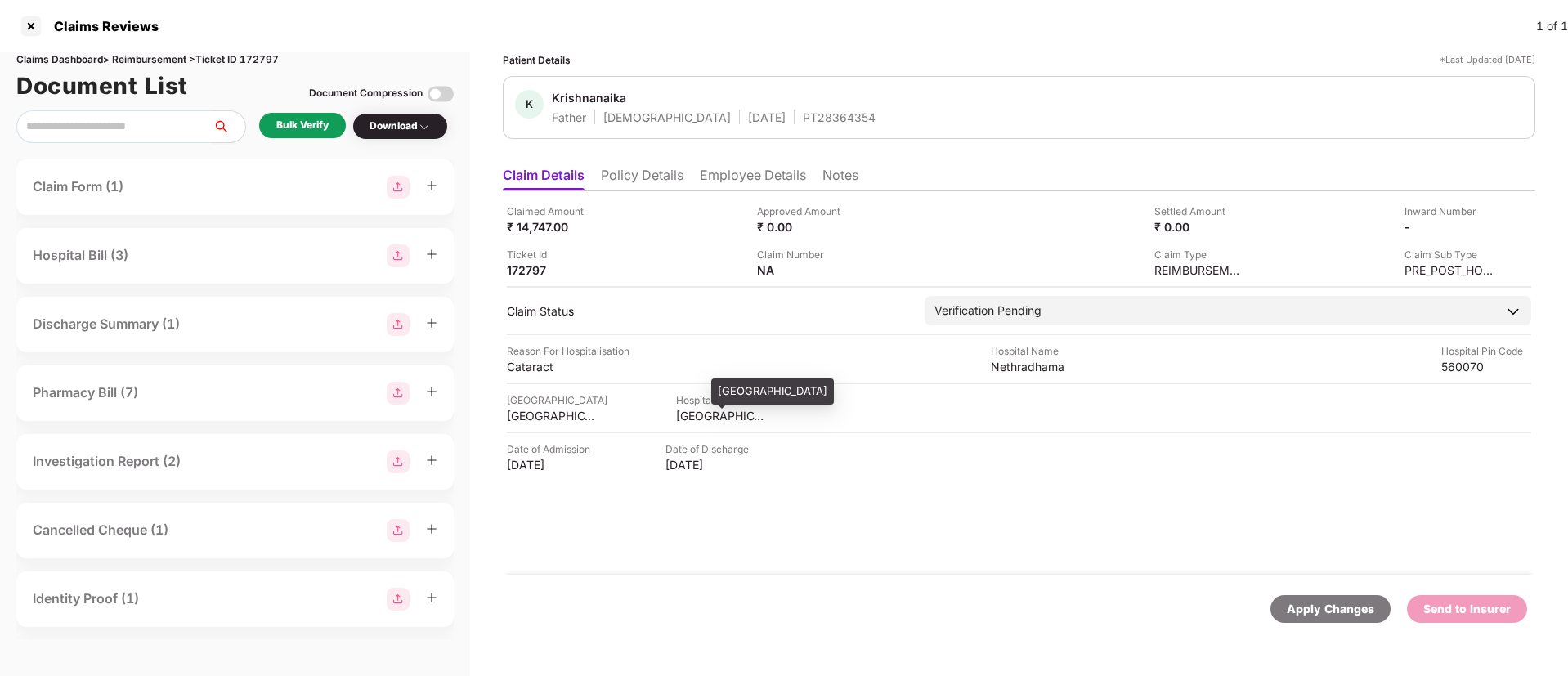
click at [690, 417] on div "KARNATAKA" at bounding box center [721, 415] width 90 height 16
copy div "KARNATAKA"
drag, startPoint x: 991, startPoint y: 367, endPoint x: 1094, endPoint y: 365, distance: 103.0
click at [1094, 365] on div "Reason For Hospitalisation Cataract Hospital Name Nethradhama Hospital Pin Code…" at bounding box center [1018, 359] width 1024 height 31
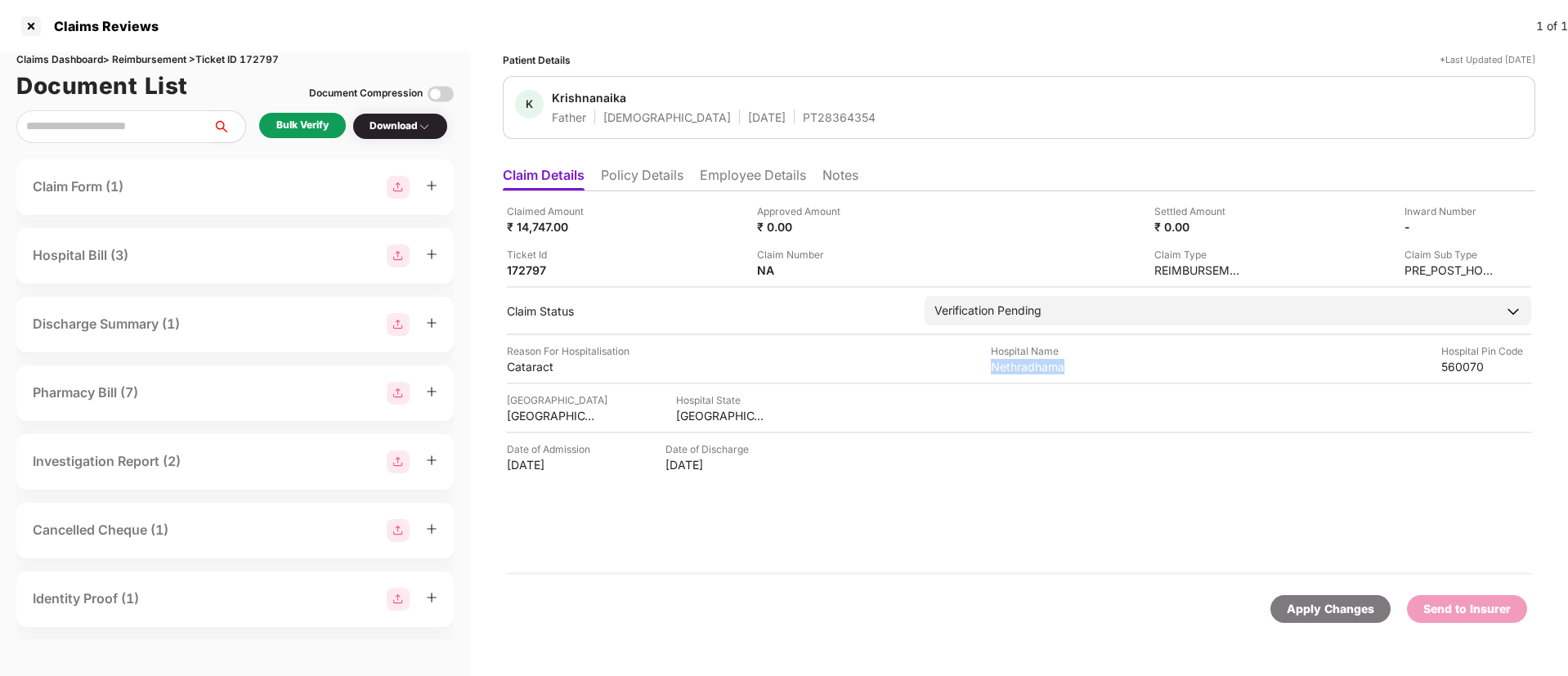
copy div "Nethradhama"
click at [314, 124] on div "Bulk Verify" at bounding box center [302, 126] width 53 height 16
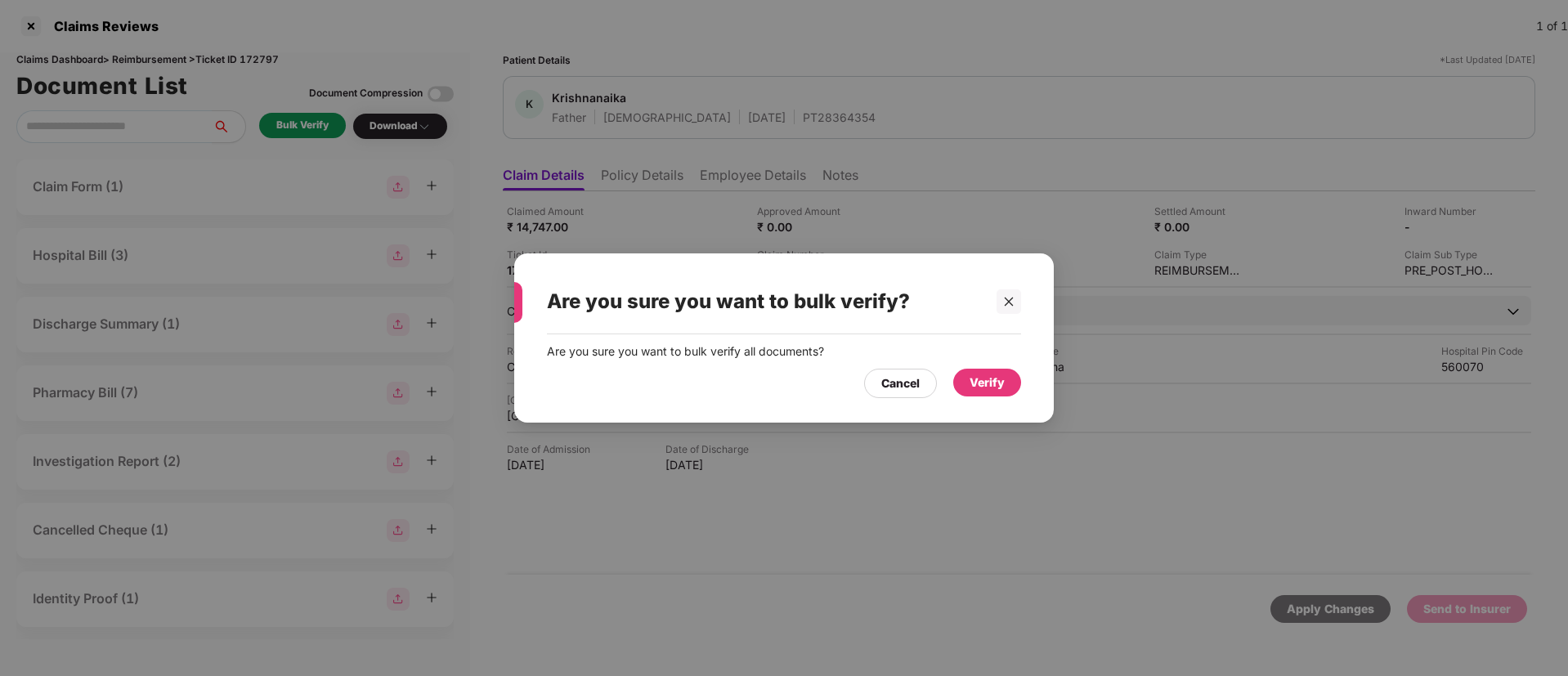
click at [983, 381] on div "Verify" at bounding box center [986, 382] width 35 height 18
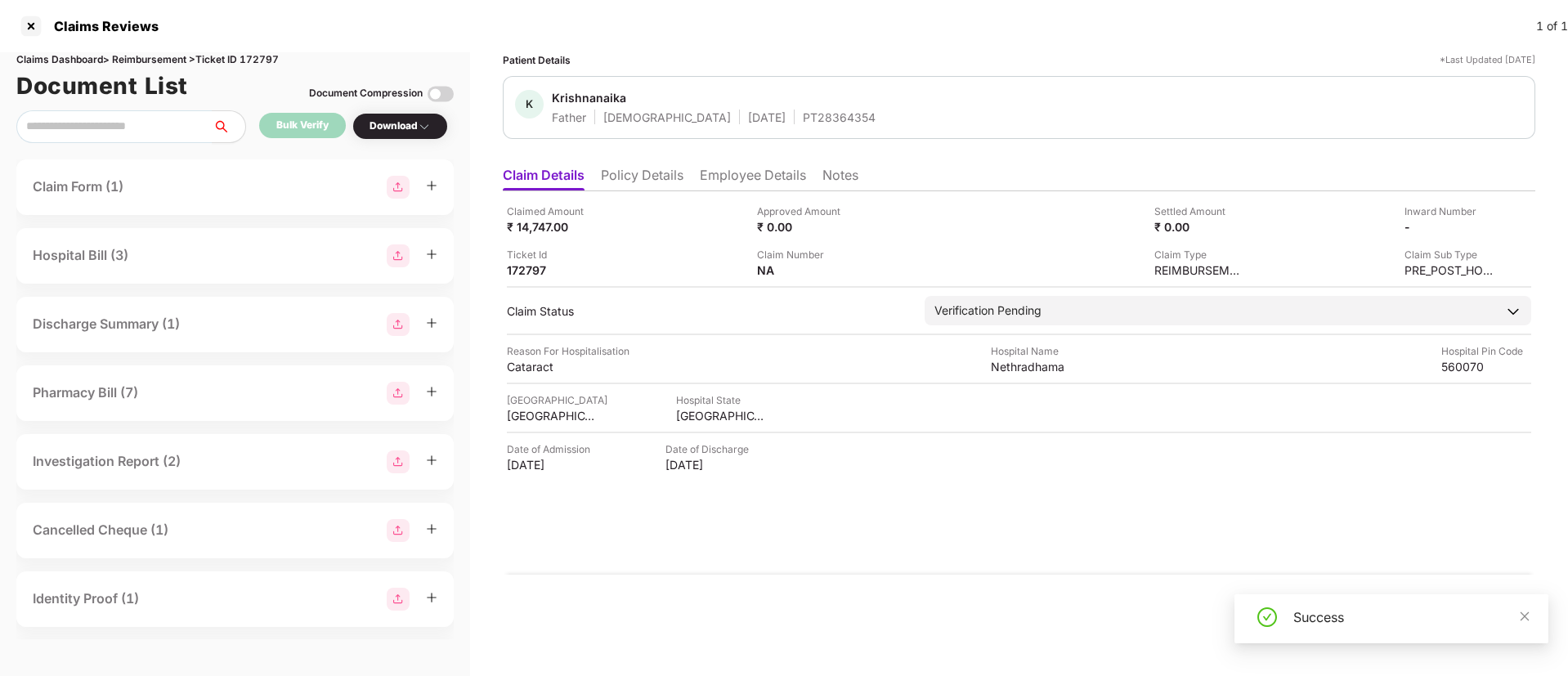
click at [405, 125] on div "Download" at bounding box center [400, 127] width 61 height 16
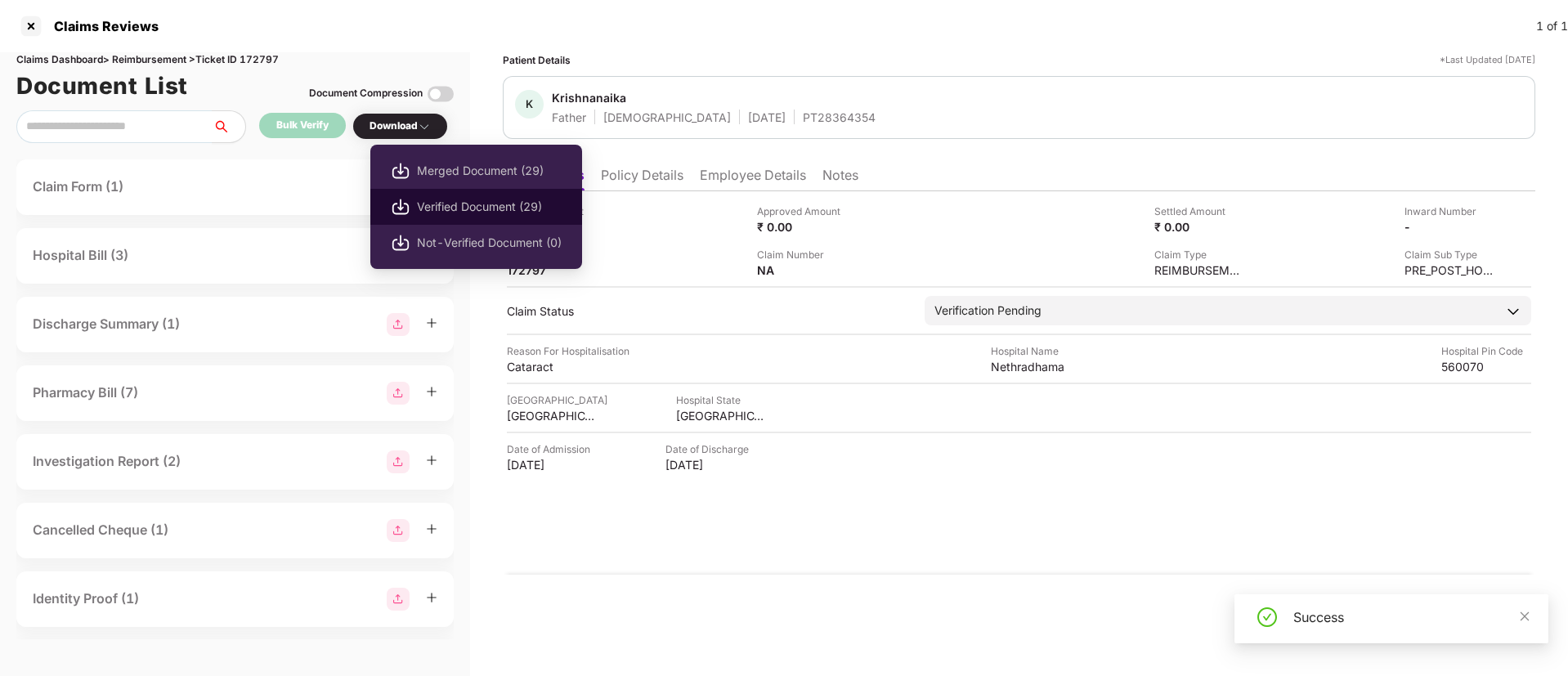
click at [450, 204] on span "Verified Document (29)" at bounding box center [489, 207] width 145 height 18
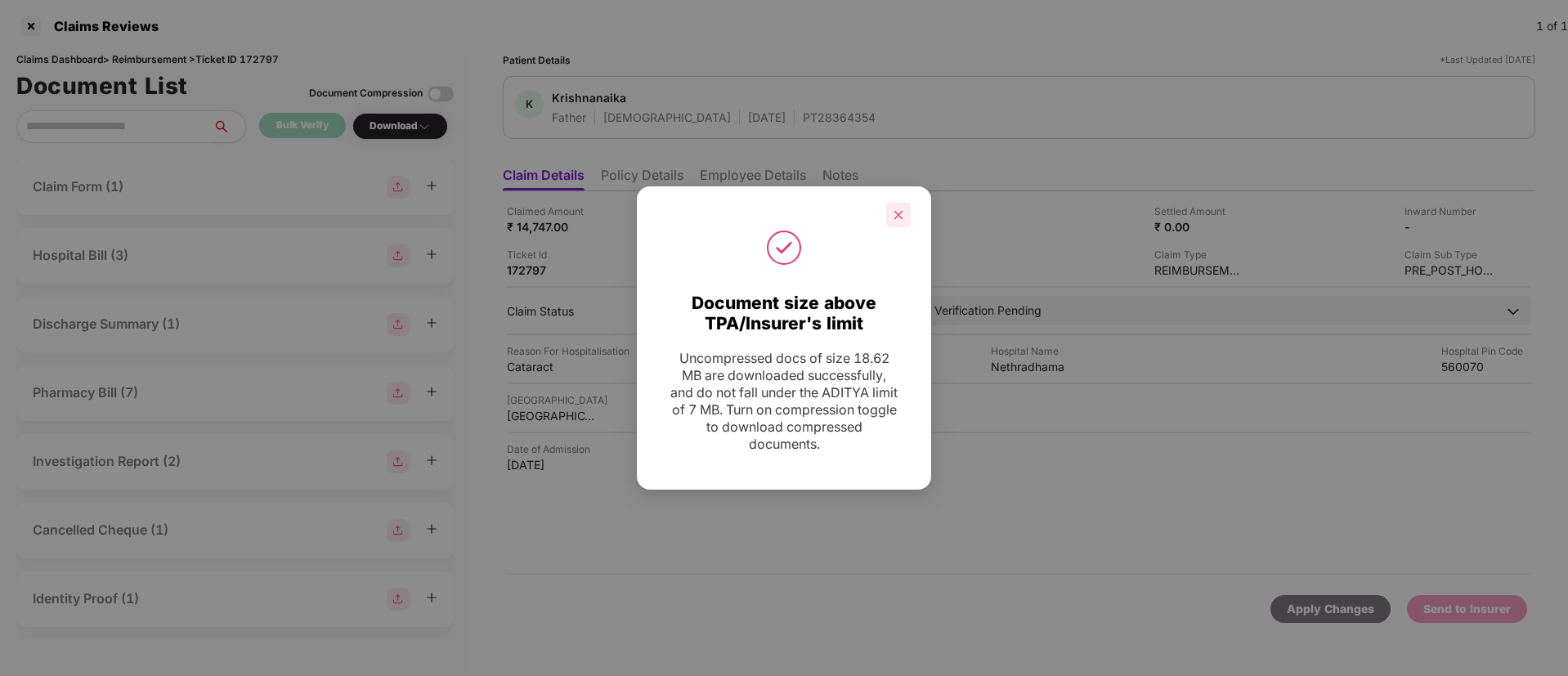
click at [893, 223] on div at bounding box center [899, 214] width 24 height 24
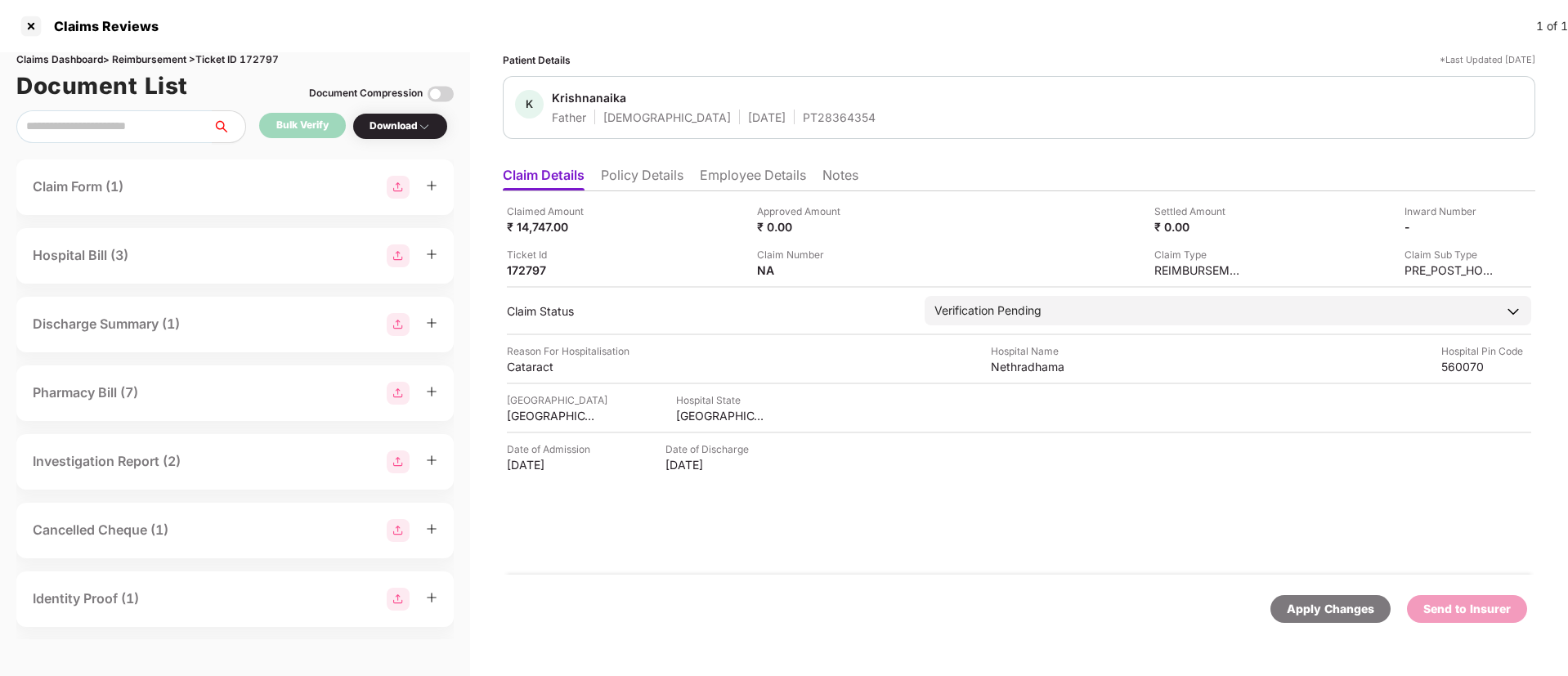
click at [852, 267] on div "Claim Number NA" at bounding box center [876, 263] width 238 height 31
click at [857, 270] on img at bounding box center [857, 269] width 13 height 13
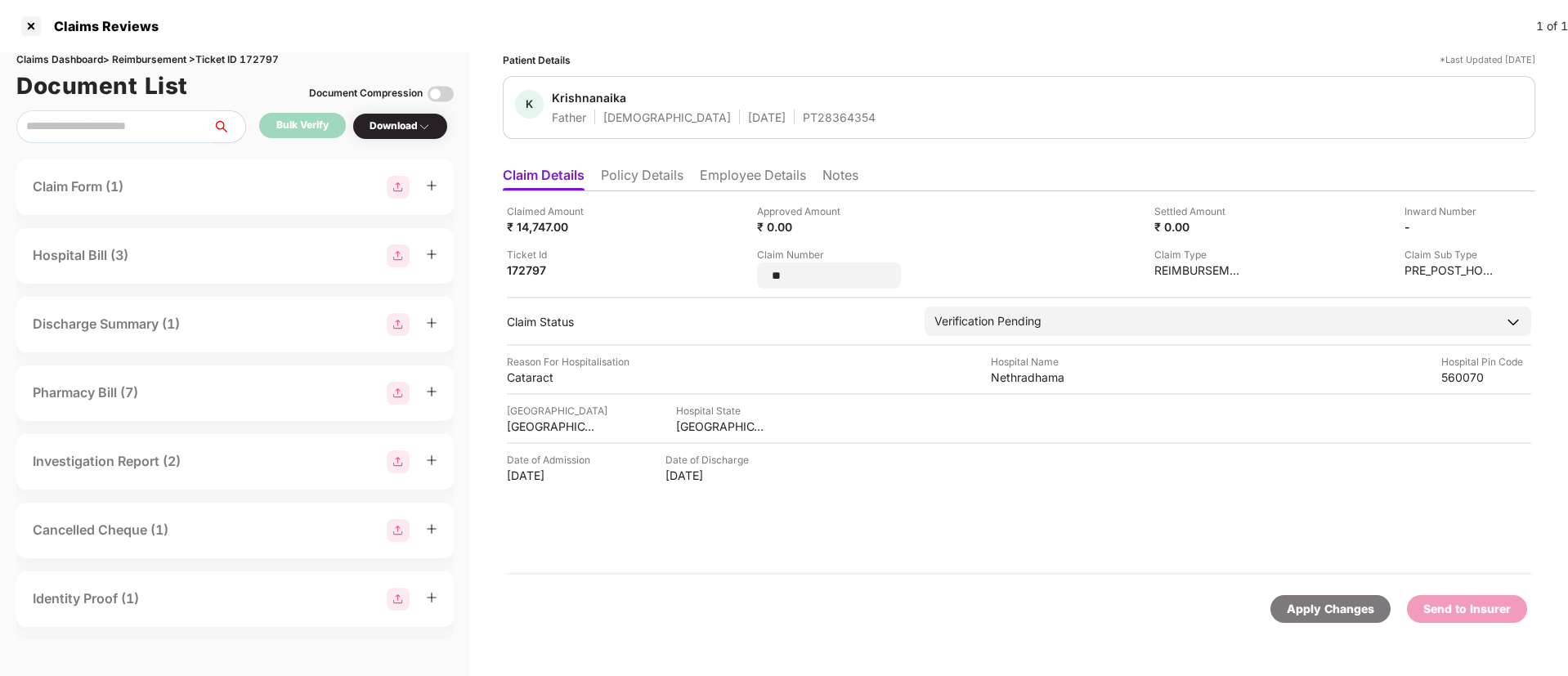
drag, startPoint x: 824, startPoint y: 271, endPoint x: 750, endPoint y: 272, distance: 74.0
click at [750, 272] on div "Claimed Amount ₹ 14,747.00 Approved Amount ₹ 0.00 Settled Amount ₹ 0.00 Inward …" at bounding box center [1018, 245] width 1024 height 85
type input "**********"
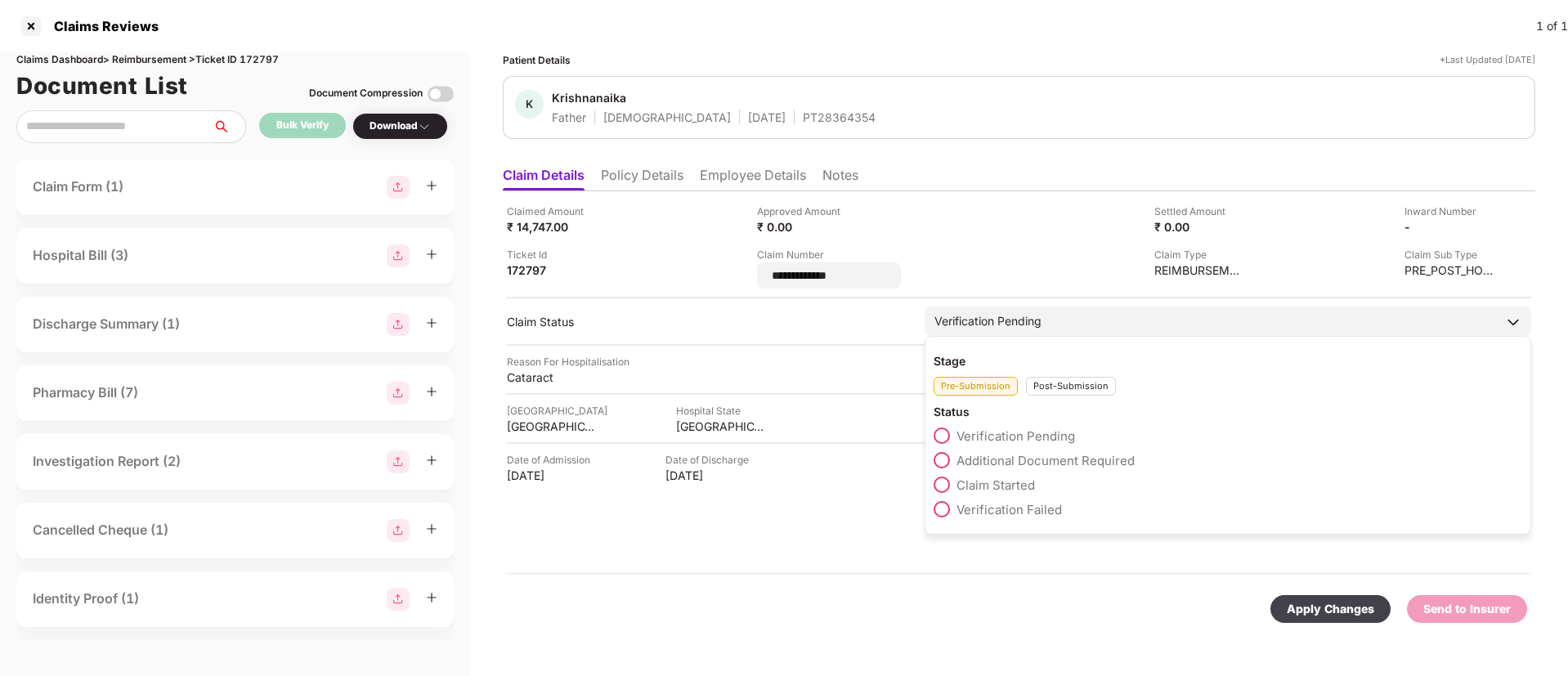
click at [1052, 386] on div "Stage Pre-Submission Post-Submission Status Verification Pending Additional Doc…" at bounding box center [1228, 435] width 607 height 199
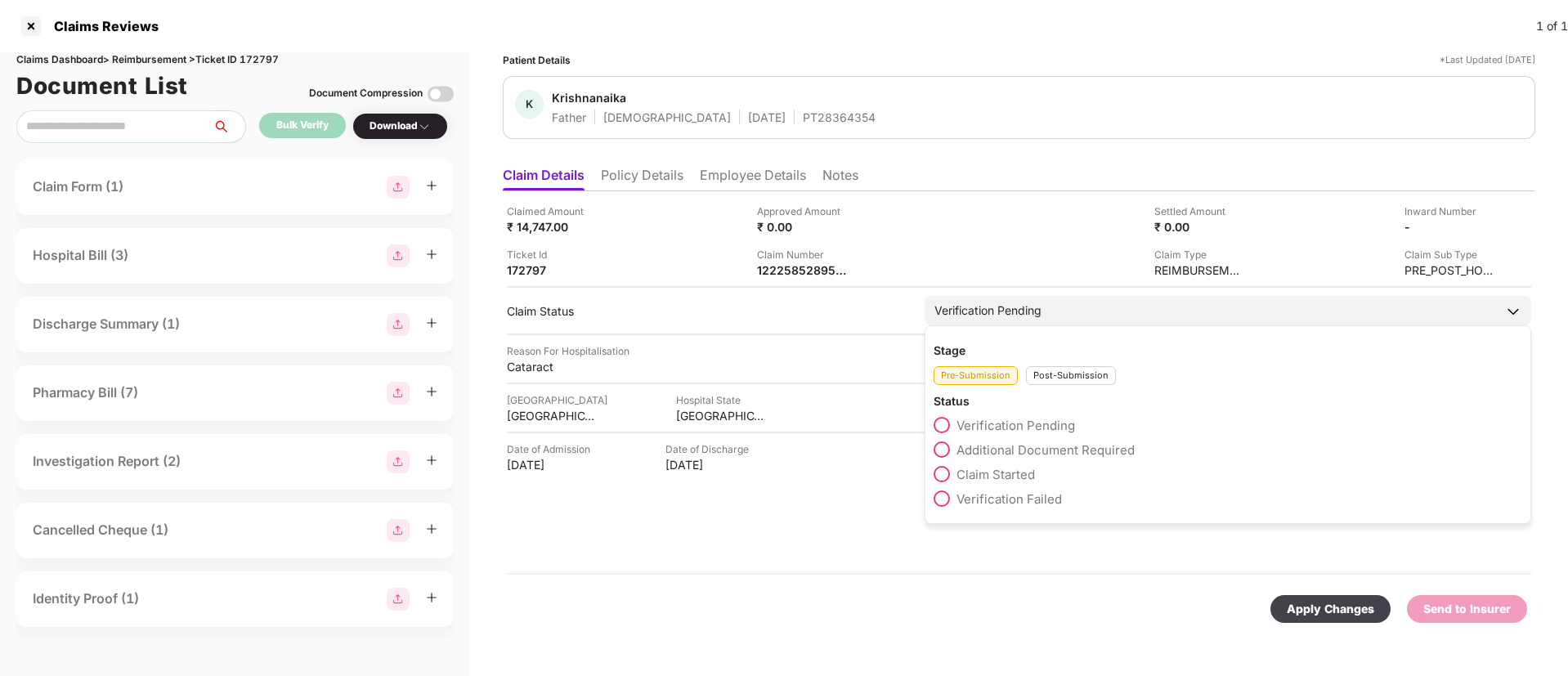
click at [937, 443] on span at bounding box center [942, 449] width 16 height 16
click at [1050, 379] on div "Post-Submission" at bounding box center [1071, 375] width 90 height 19
click at [942, 447] on span at bounding box center [942, 449] width 16 height 16
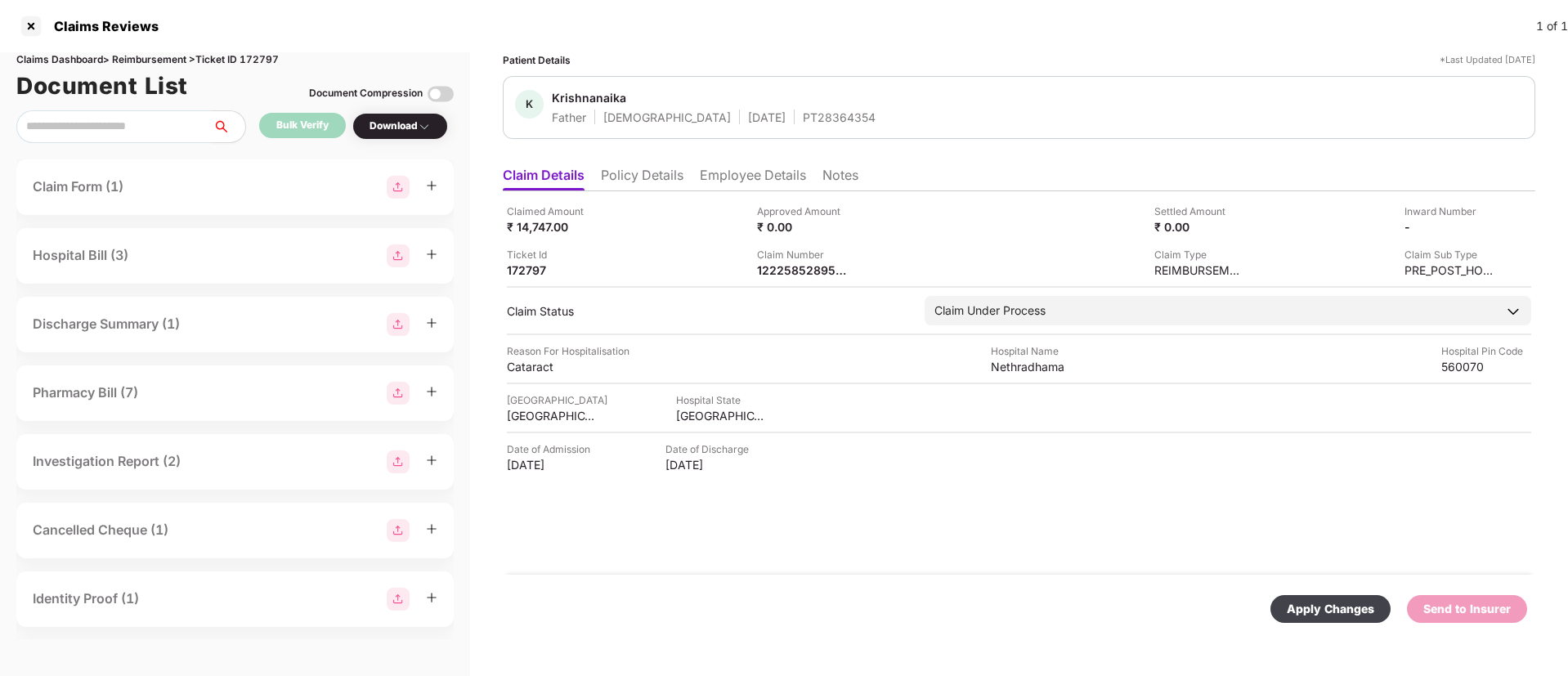
click at [1310, 604] on div "Apply Changes" at bounding box center [1331, 608] width 88 height 18
click at [854, 267] on img at bounding box center [857, 269] width 13 height 13
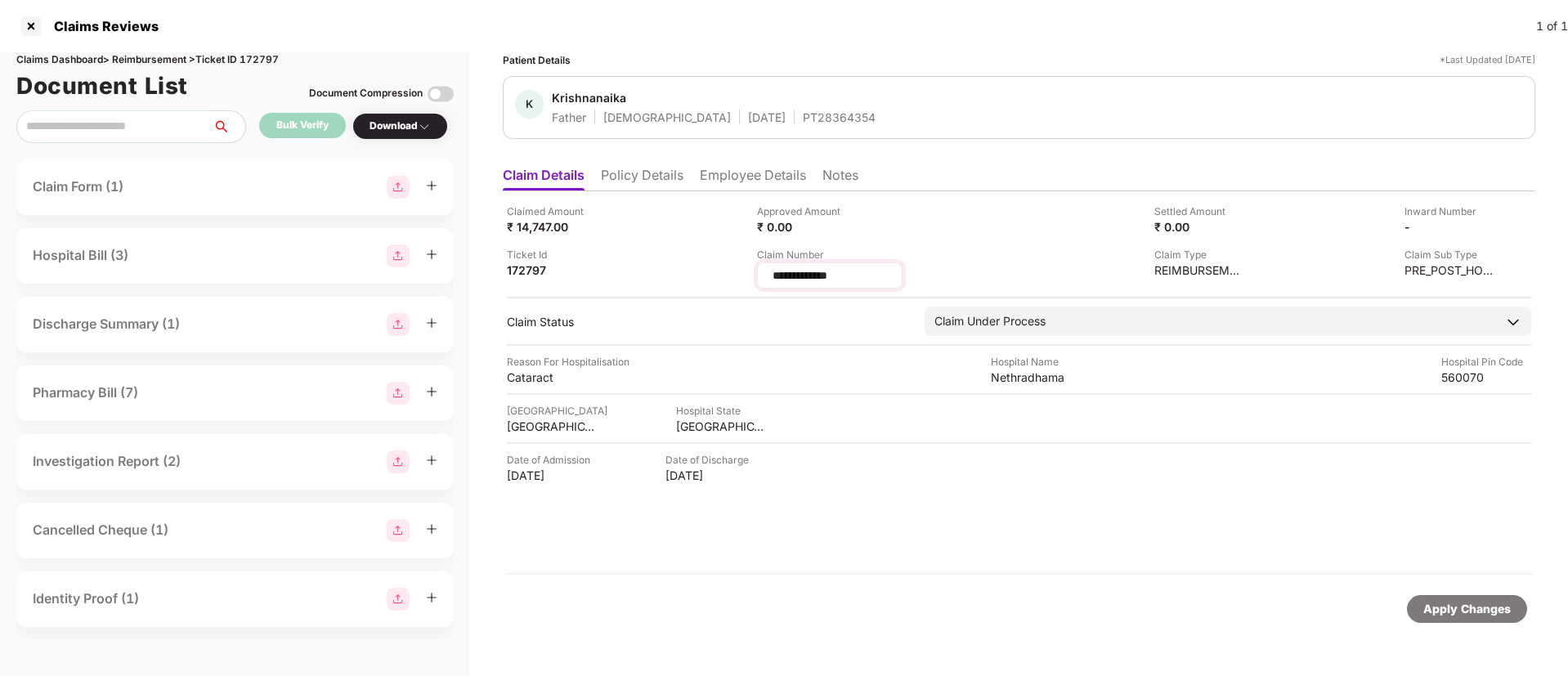
click at [831, 270] on input "**********" at bounding box center [830, 276] width 118 height 17
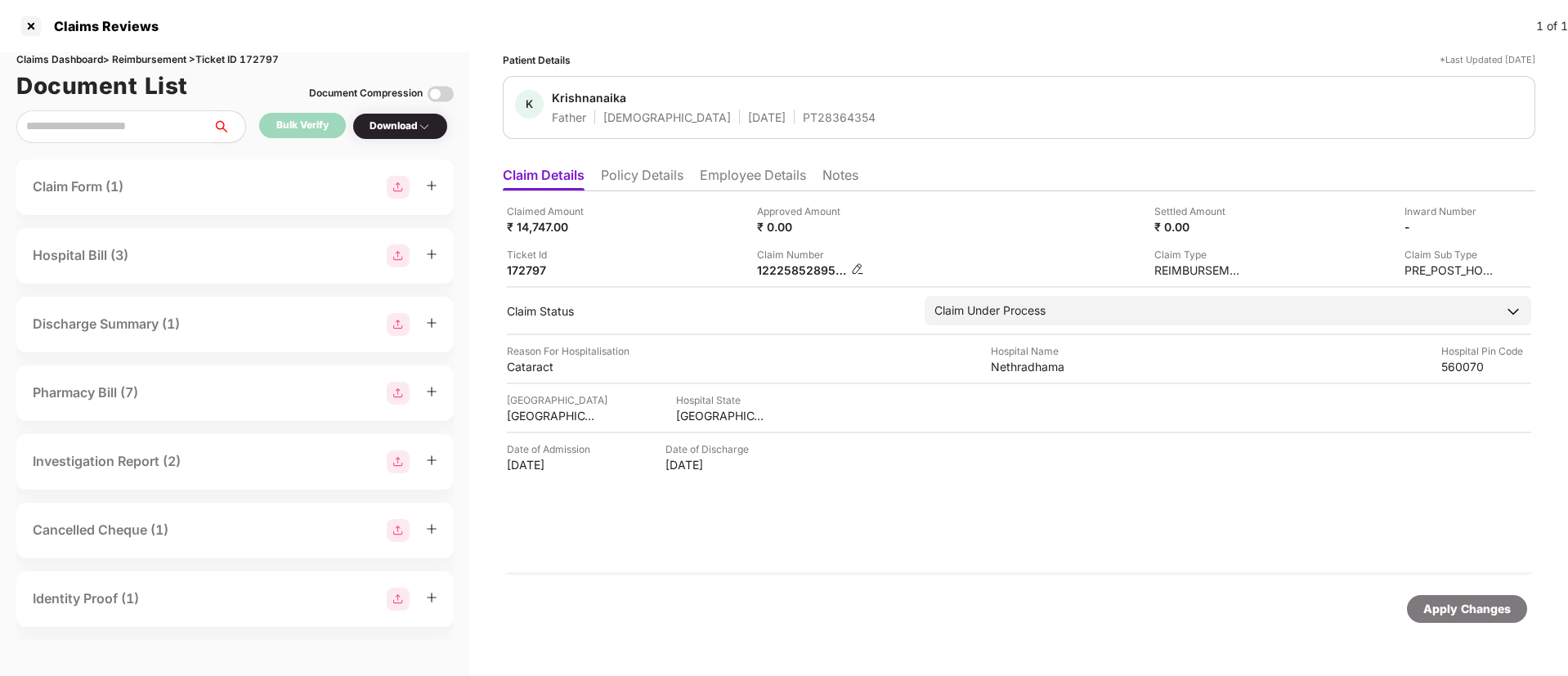
click at [853, 270] on img at bounding box center [857, 269] width 13 height 13
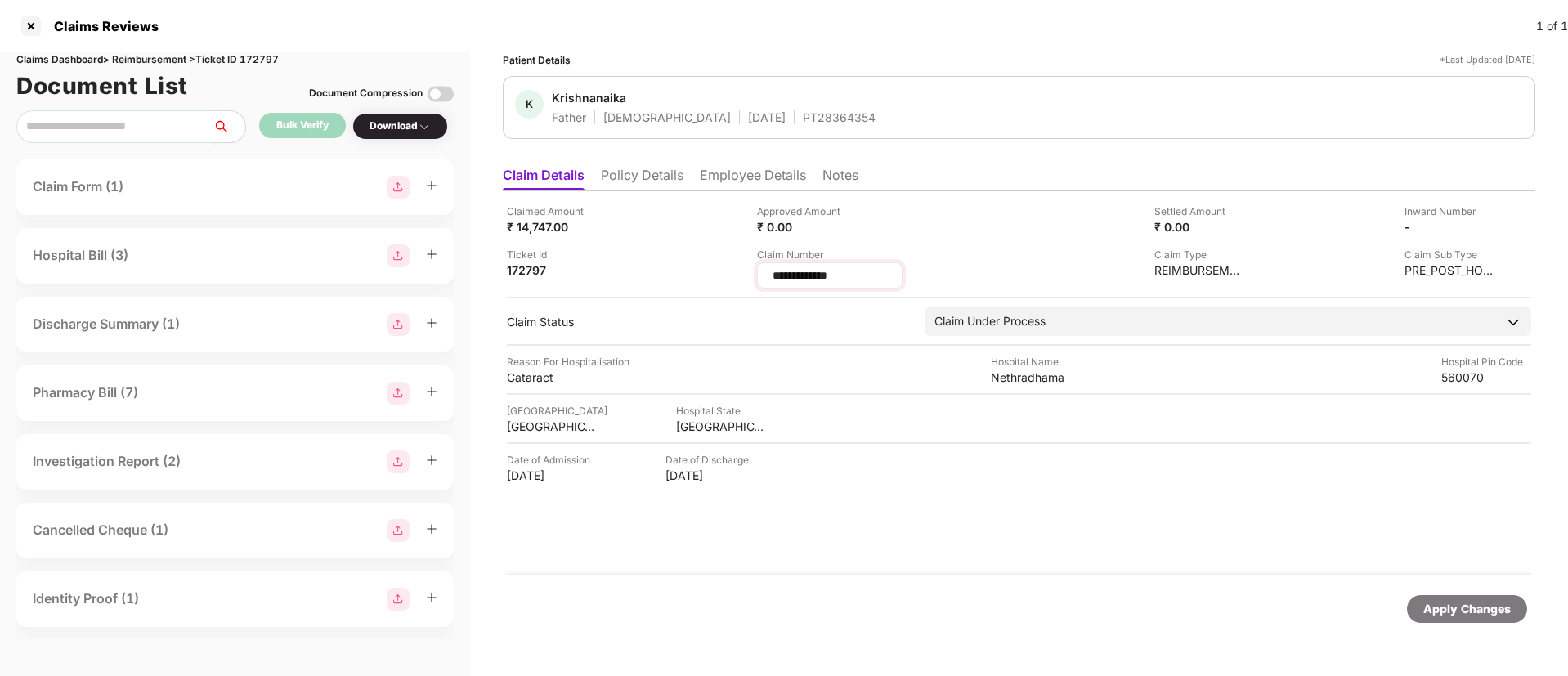
click at [833, 277] on input "**********" at bounding box center [830, 276] width 118 height 17
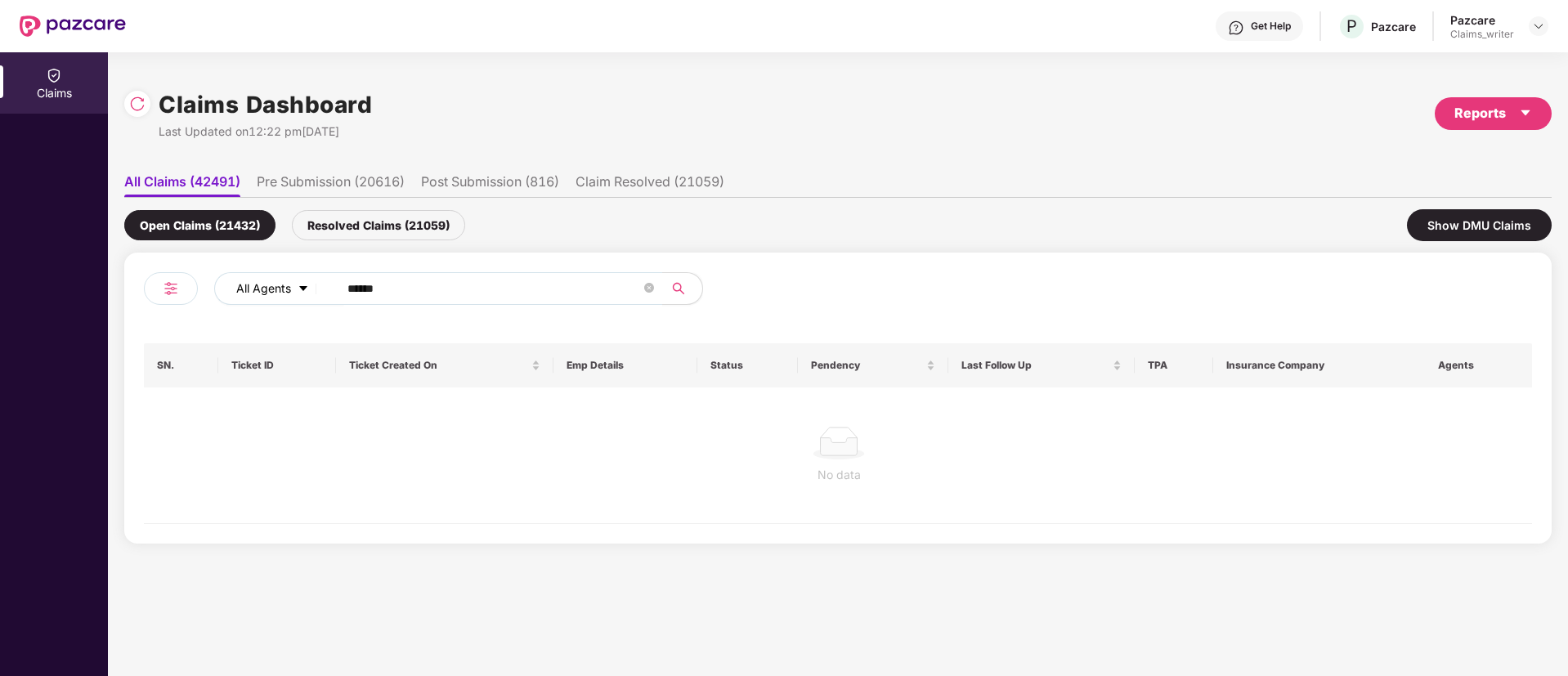
drag, startPoint x: 456, startPoint y: 271, endPoint x: 307, endPoint y: 288, distance: 150.0
click at [308, 283] on div "All Agents ******" at bounding box center [631, 288] width 833 height 33
drag, startPoint x: 392, startPoint y: 289, endPoint x: 309, endPoint y: 291, distance: 83.0
click at [309, 291] on div "All Agents ******" at bounding box center [631, 288] width 833 height 33
paste input "text"
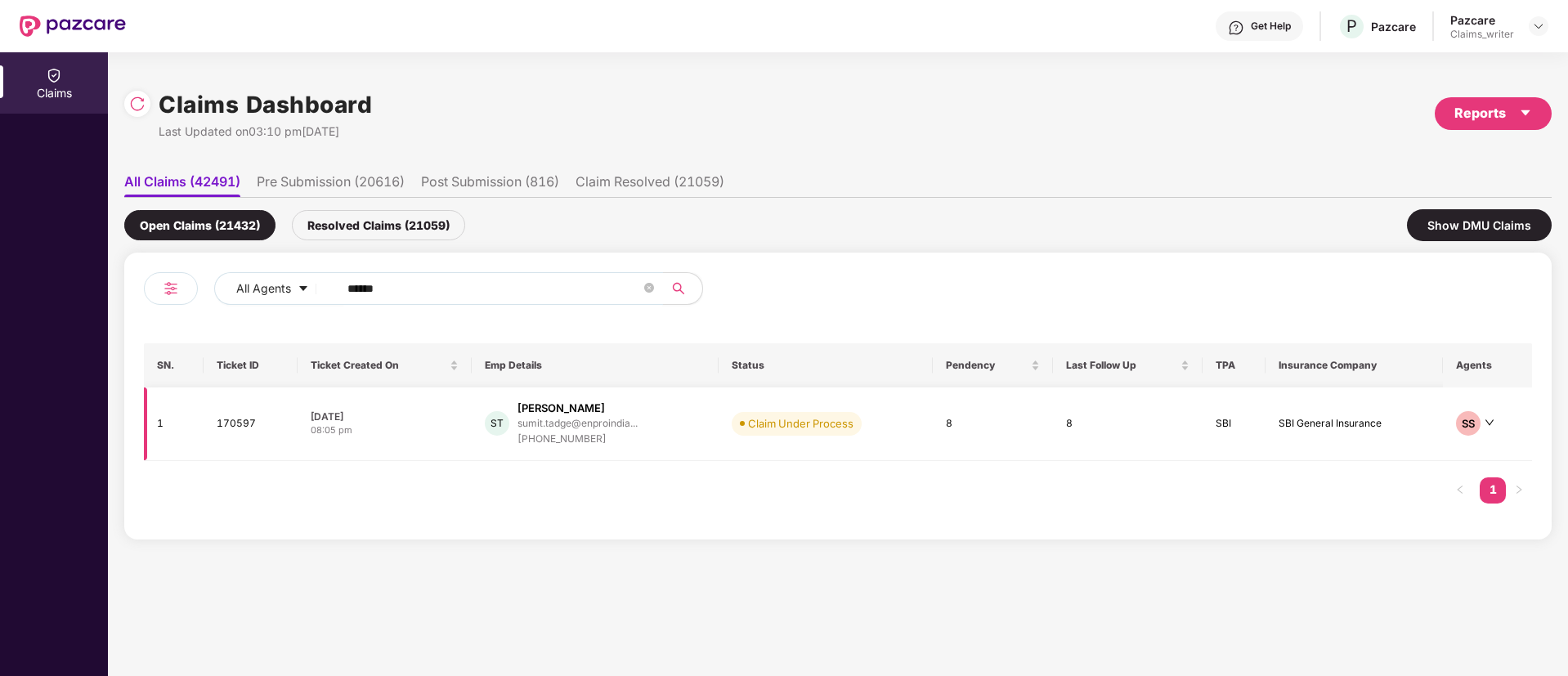
type input "******"
click at [238, 431] on td "170597" at bounding box center [250, 424] width 94 height 73
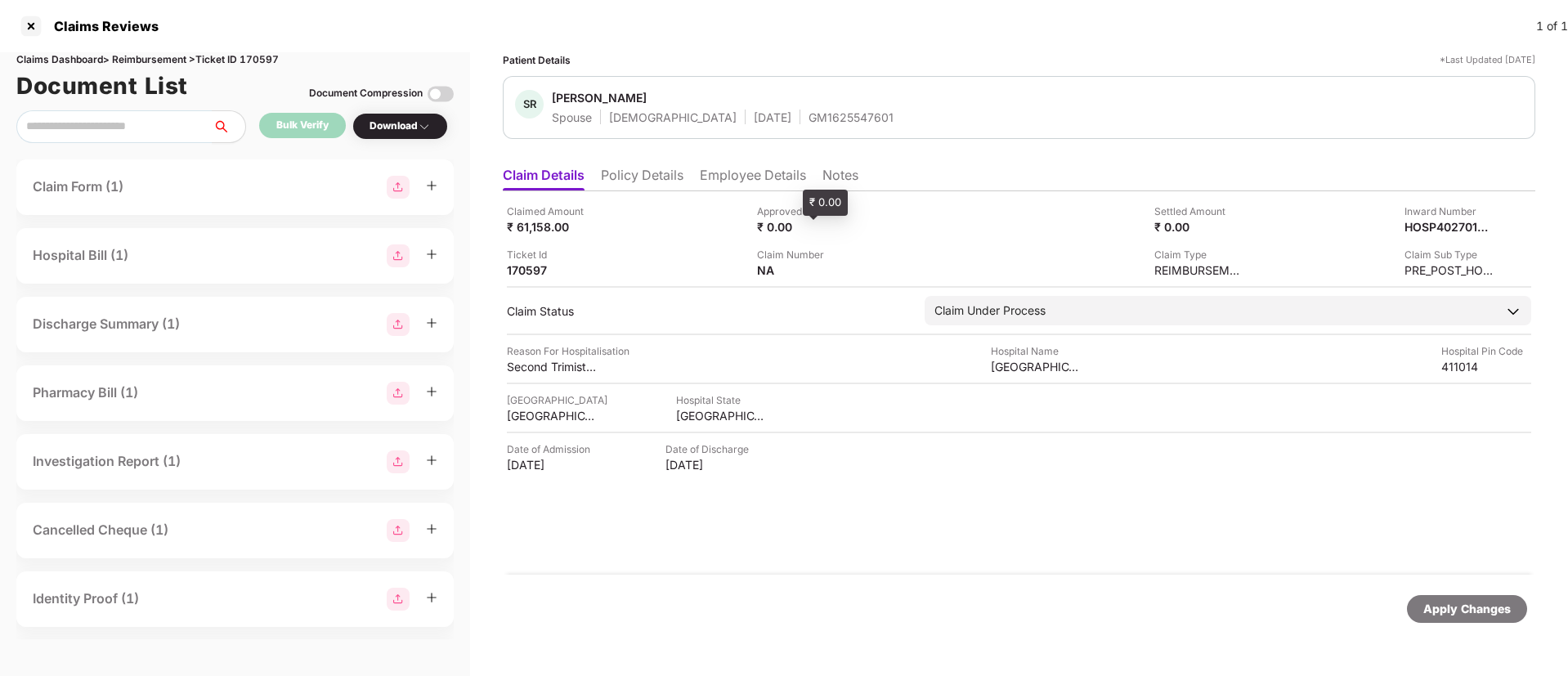
click at [836, 183] on li "Notes" at bounding box center [841, 179] width 36 height 24
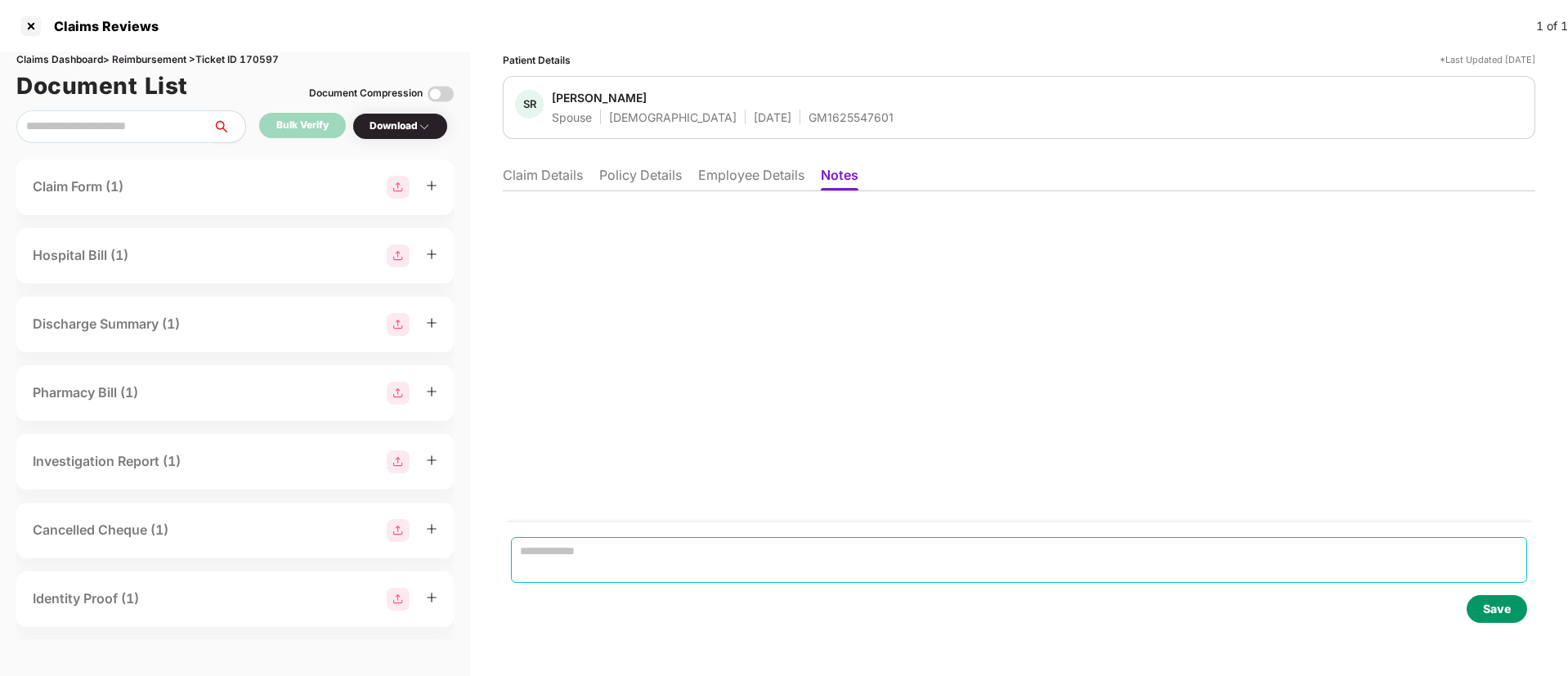
click at [626, 536] on textarea at bounding box center [1018, 559] width 1016 height 46
paste textarea "**********"
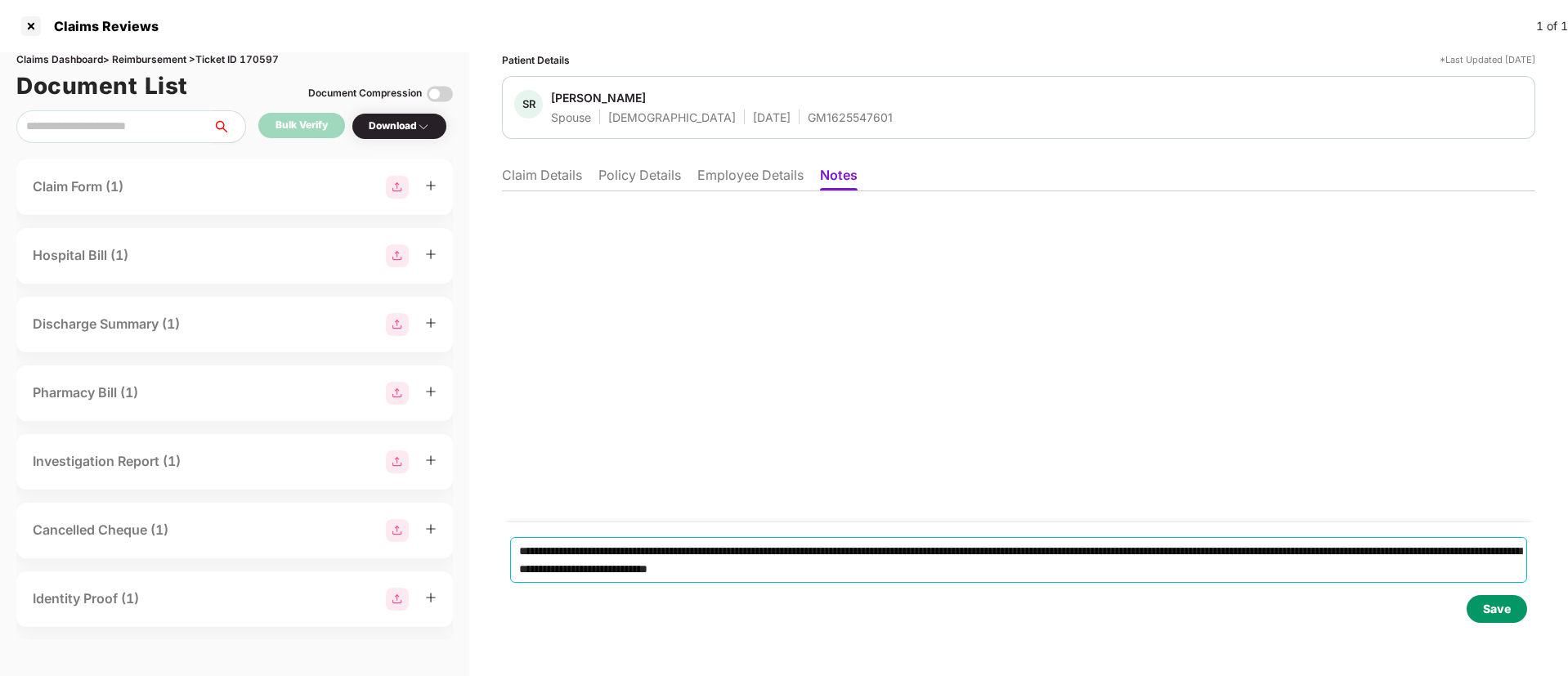
type textarea "**********"
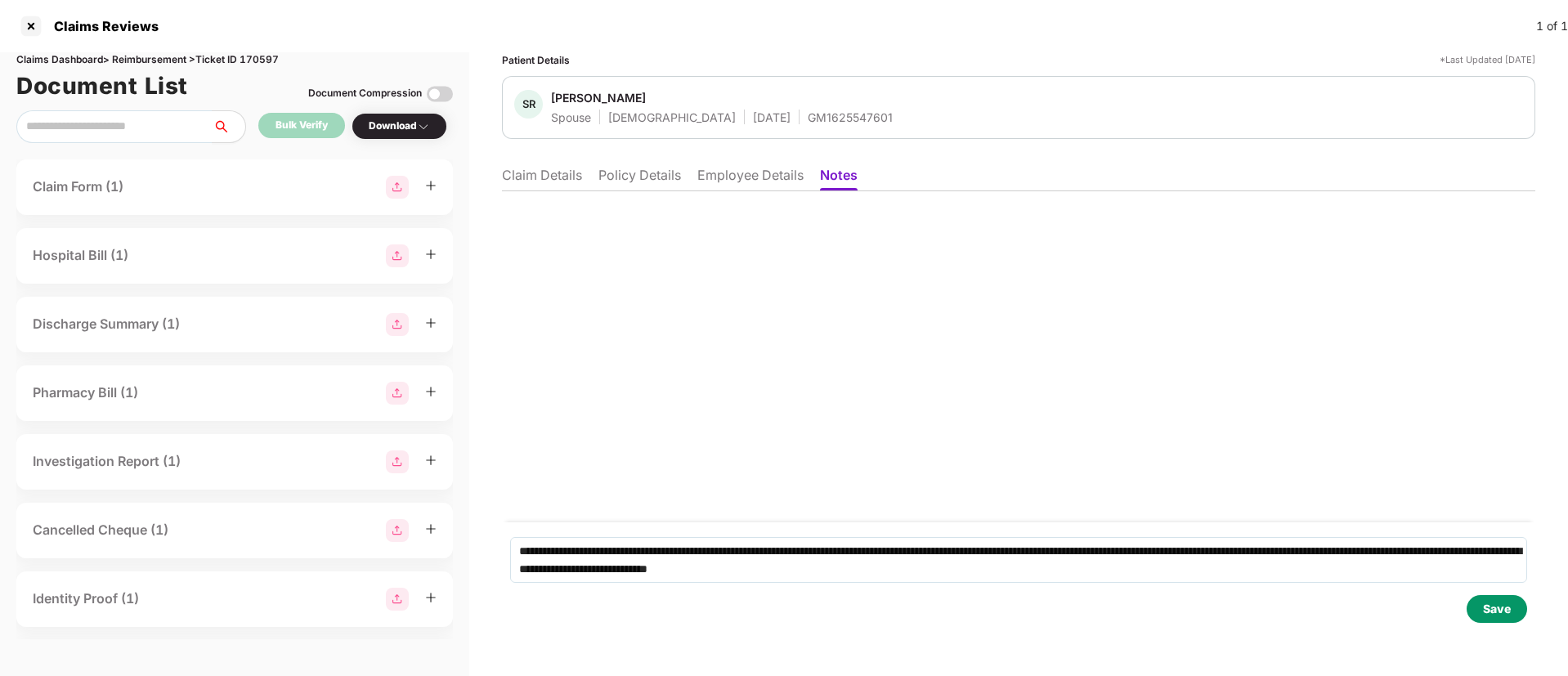
click at [1489, 611] on div "Save" at bounding box center [1496, 608] width 28 height 18
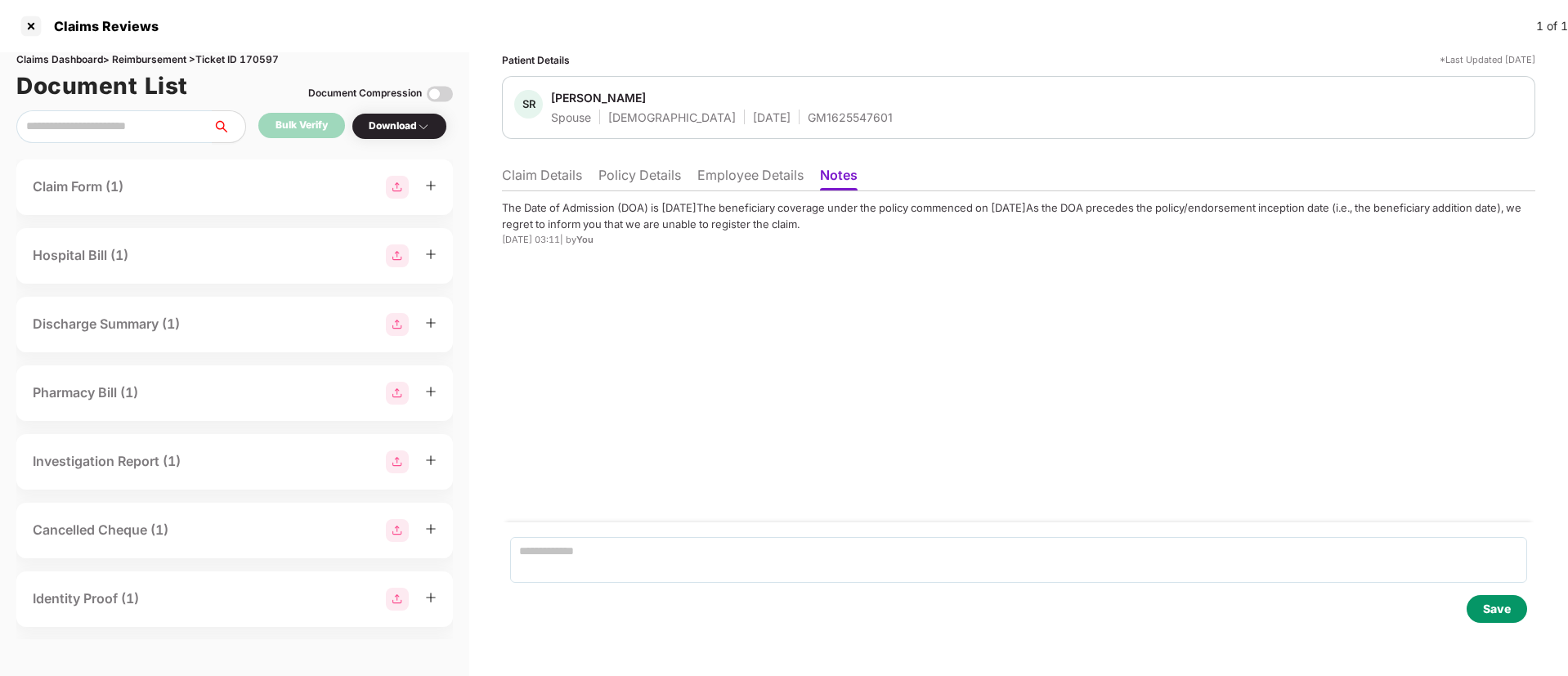
click at [551, 185] on li "Claim Details" at bounding box center [542, 179] width 80 height 24
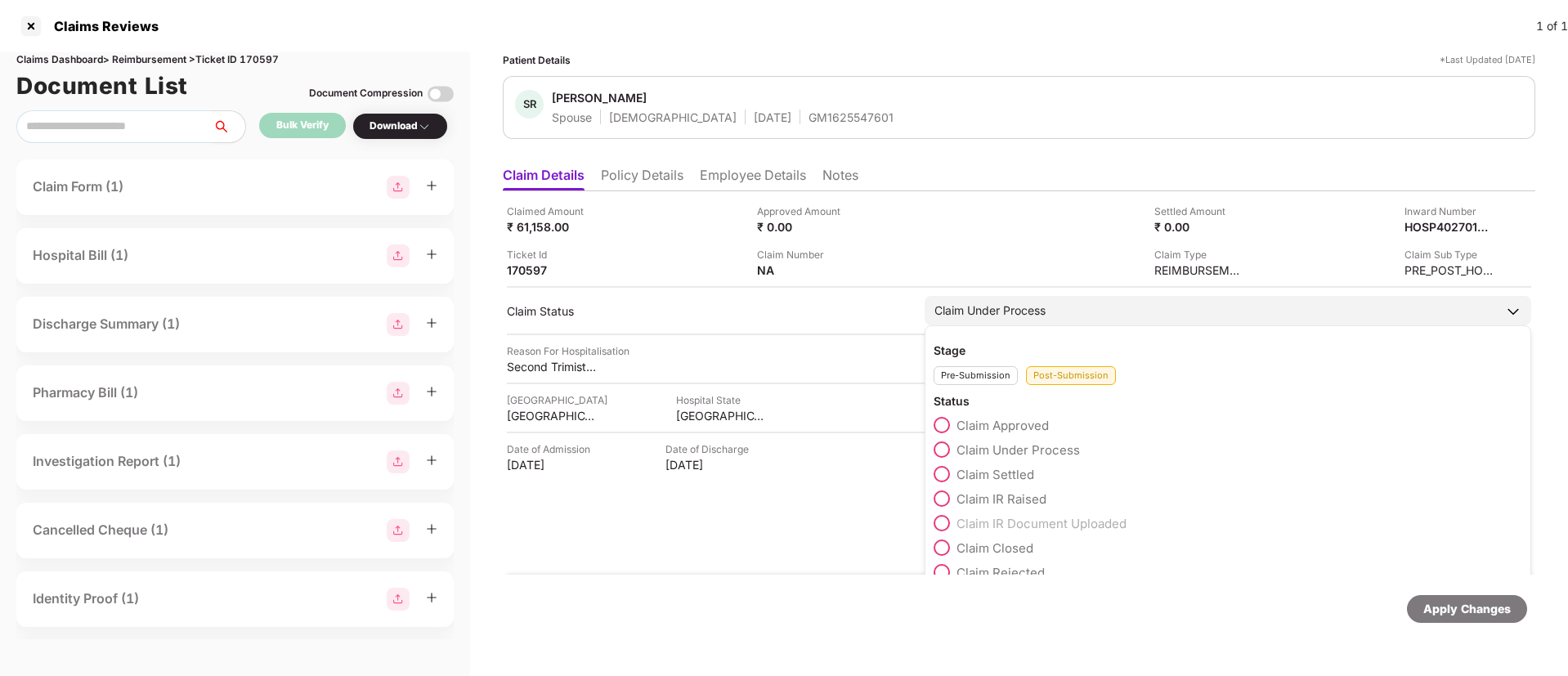
click at [946, 547] on span at bounding box center [942, 547] width 16 height 16
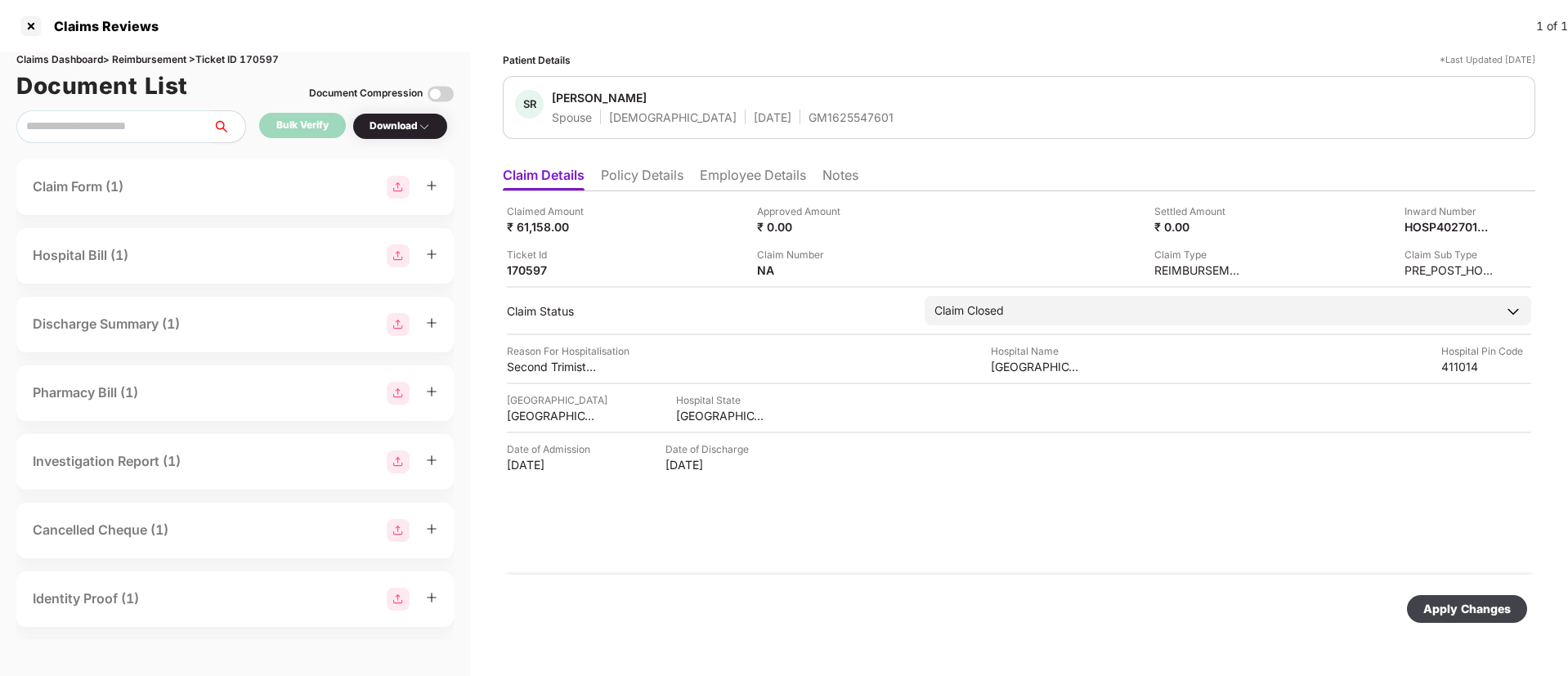
click at [1455, 604] on div "Apply Changes" at bounding box center [1467, 608] width 88 height 18
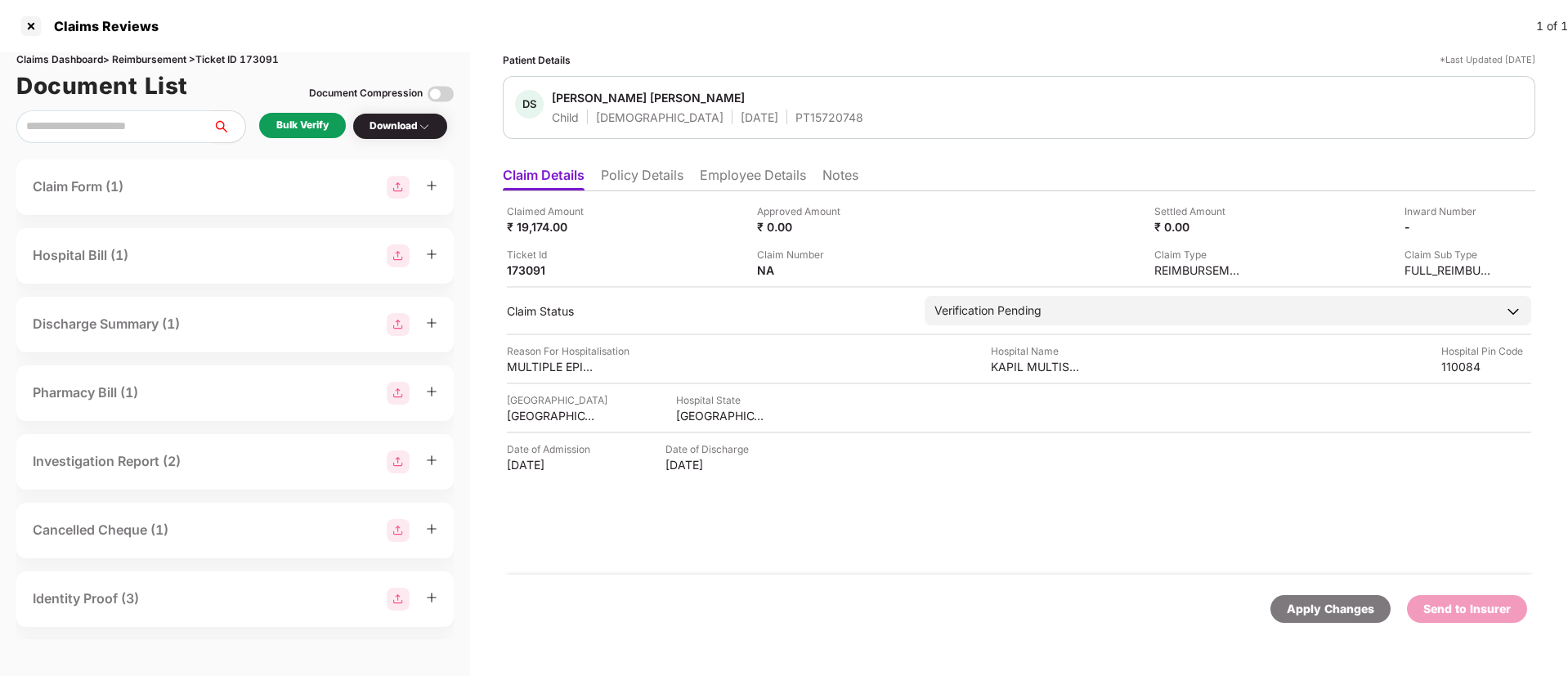
click at [656, 183] on li "Policy Details" at bounding box center [642, 179] width 83 height 24
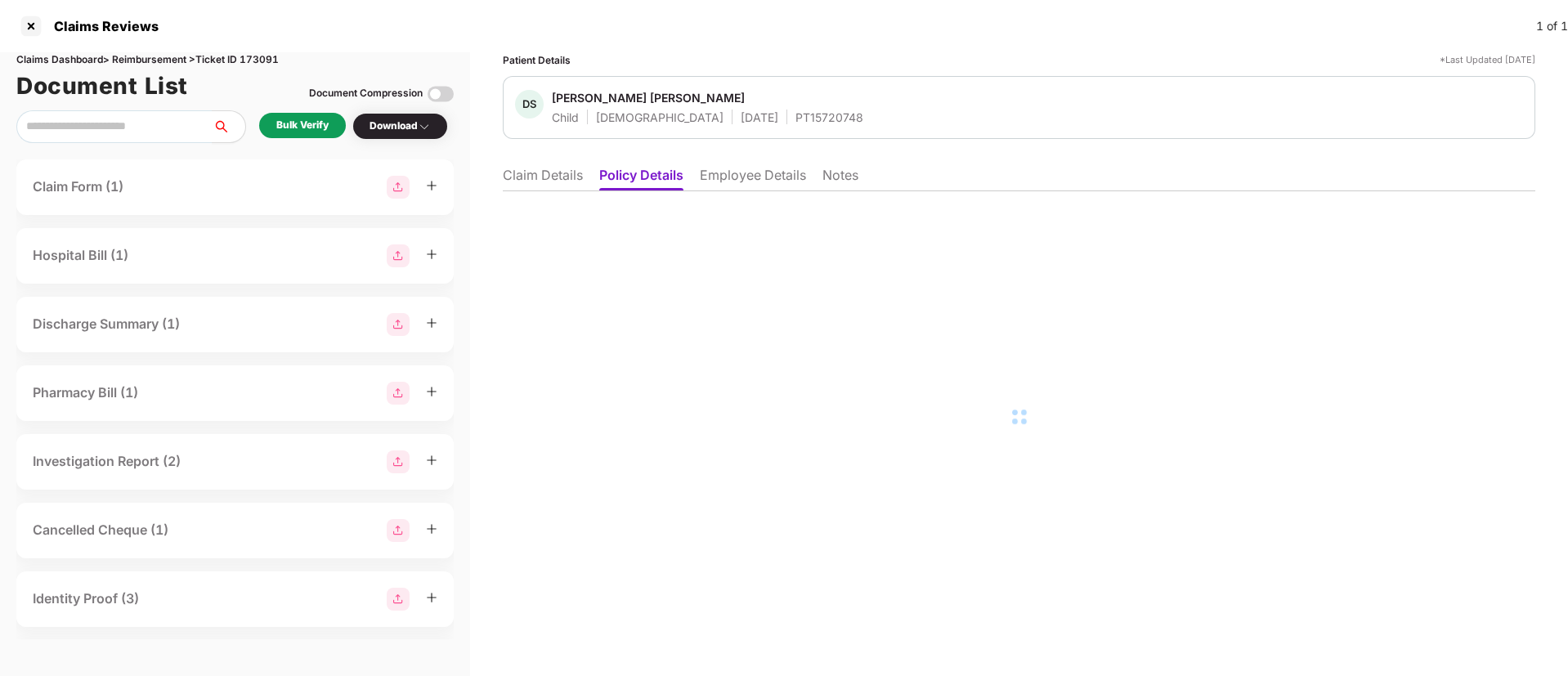
click at [712, 181] on li "Employee Details" at bounding box center [752, 179] width 106 height 24
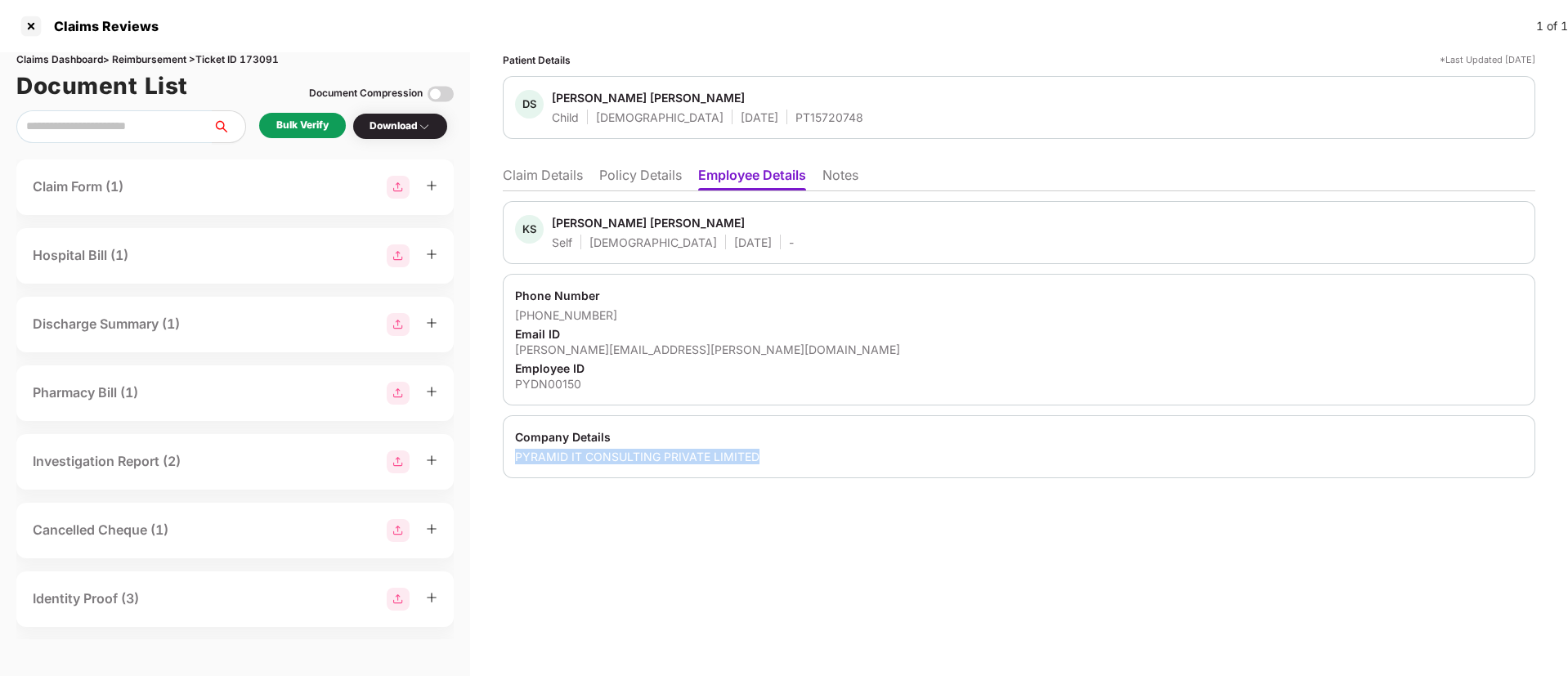
drag, startPoint x: 511, startPoint y: 456, endPoint x: 760, endPoint y: 474, distance: 249.6
click at [760, 474] on div "Company Details PYRAMID IT CONSULTING PRIVATE LIMITED" at bounding box center [1019, 446] width 1032 height 63
copy div "PYRAMID IT CONSULTING PRIVATE LIMITED"
click at [524, 374] on div "Employee ID" at bounding box center [1019, 368] width 1008 height 16
click at [536, 381] on div "PYDN00150" at bounding box center [1019, 383] width 1008 height 16
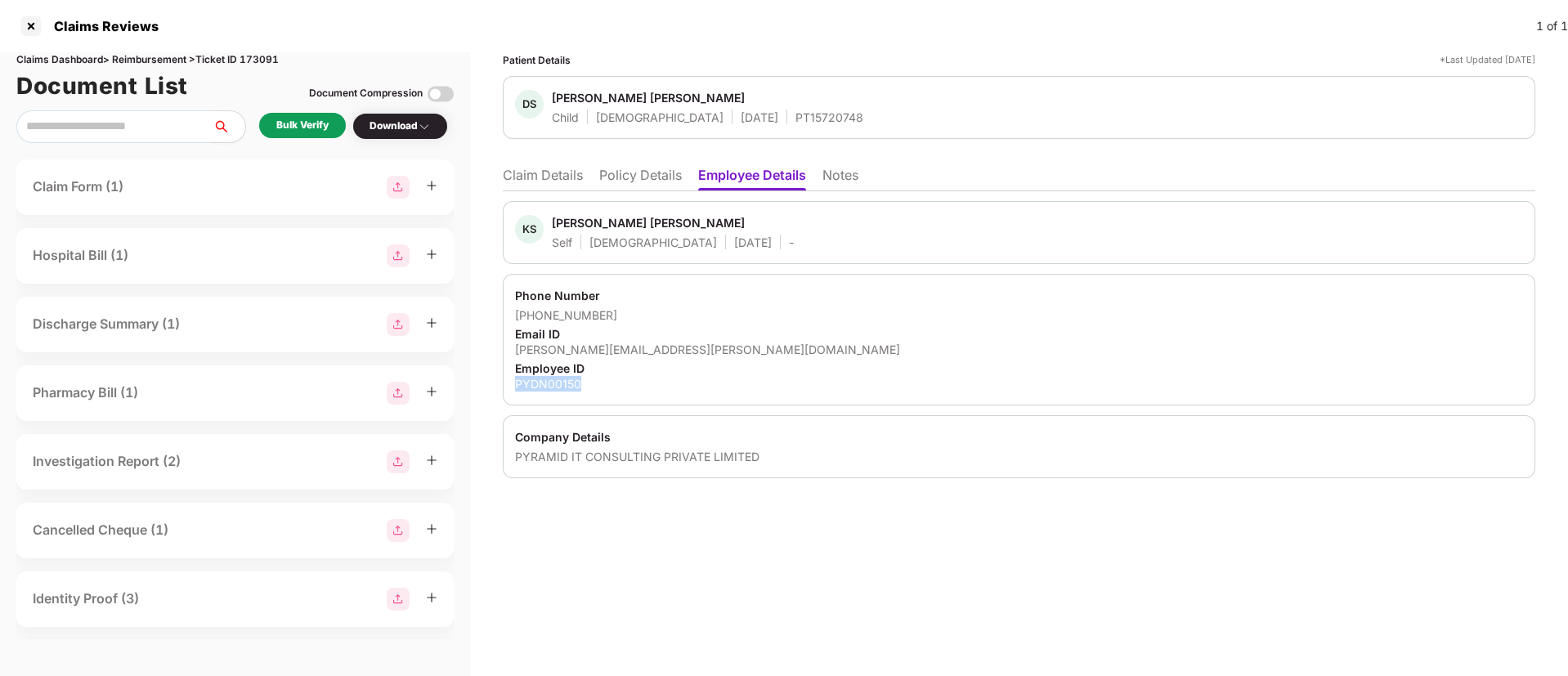
click at [536, 381] on div "PYDN00150" at bounding box center [1019, 383] width 1008 height 16
copy div "PYDN00150"
click at [524, 178] on li "Claim Details" at bounding box center [543, 179] width 80 height 24
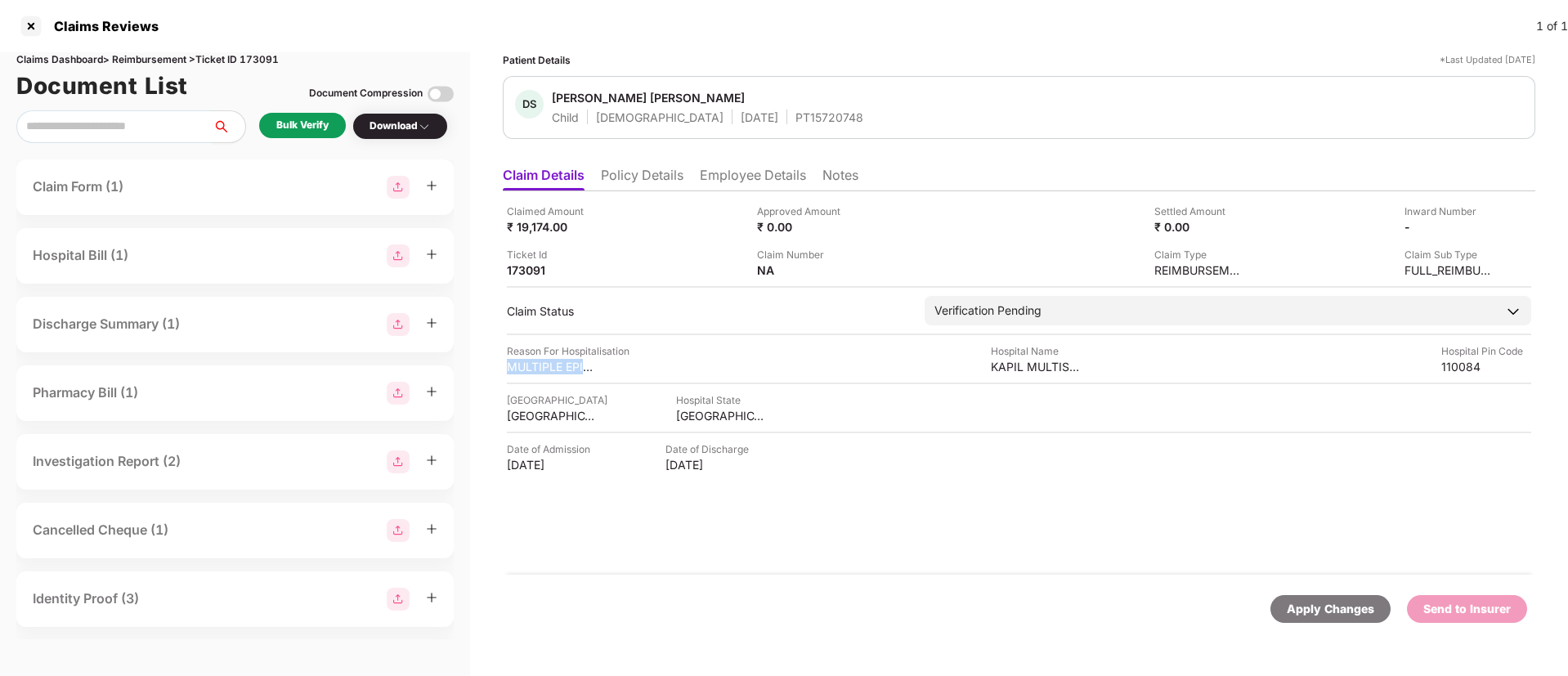
drag, startPoint x: 507, startPoint y: 365, endPoint x: 619, endPoint y: 369, distance: 112.1
click at [619, 369] on div "Claimed Amount ₹ 19,174.00 Approved Amount ₹ 0.00 Settled Amount ₹ 0.00 Inward …" at bounding box center [1019, 382] width 1032 height 383
copy div "MULTIPLE EPISODE"
drag, startPoint x: 504, startPoint y: 408, endPoint x: 604, endPoint y: 411, distance: 100.0
click at [604, 411] on div "Claimed Amount ₹ 19,174.00 Approved Amount ₹ 0.00 Settled Amount ₹ 0.00 Inward …" at bounding box center [1019, 382] width 1032 height 383
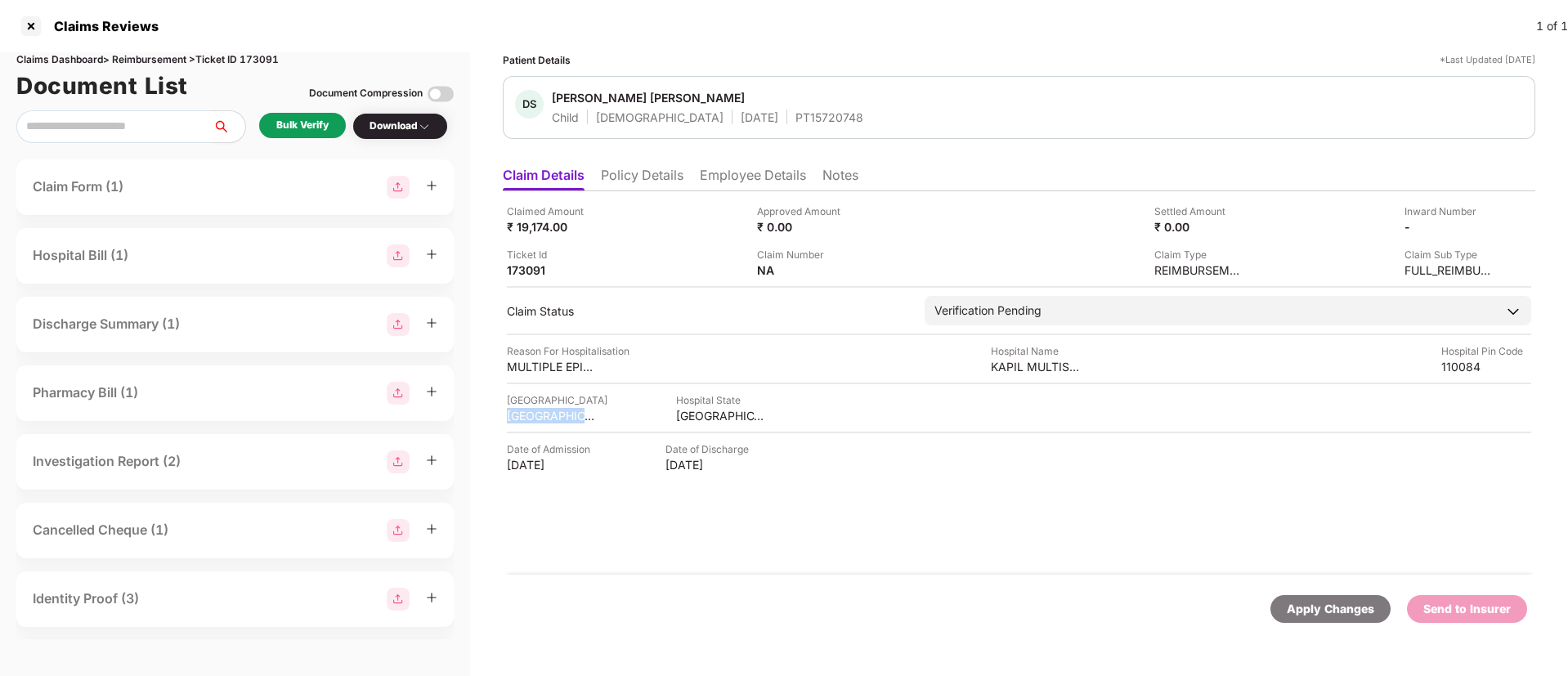
copy div "NORTH DELHI"
drag, startPoint x: 683, startPoint y: 412, endPoint x: 704, endPoint y: 412, distance: 21.0
click at [704, 412] on div "DELHI" at bounding box center [721, 415] width 90 height 16
copy div "DELHI"
drag, startPoint x: 988, startPoint y: 367, endPoint x: 1095, endPoint y: 360, distance: 107.2
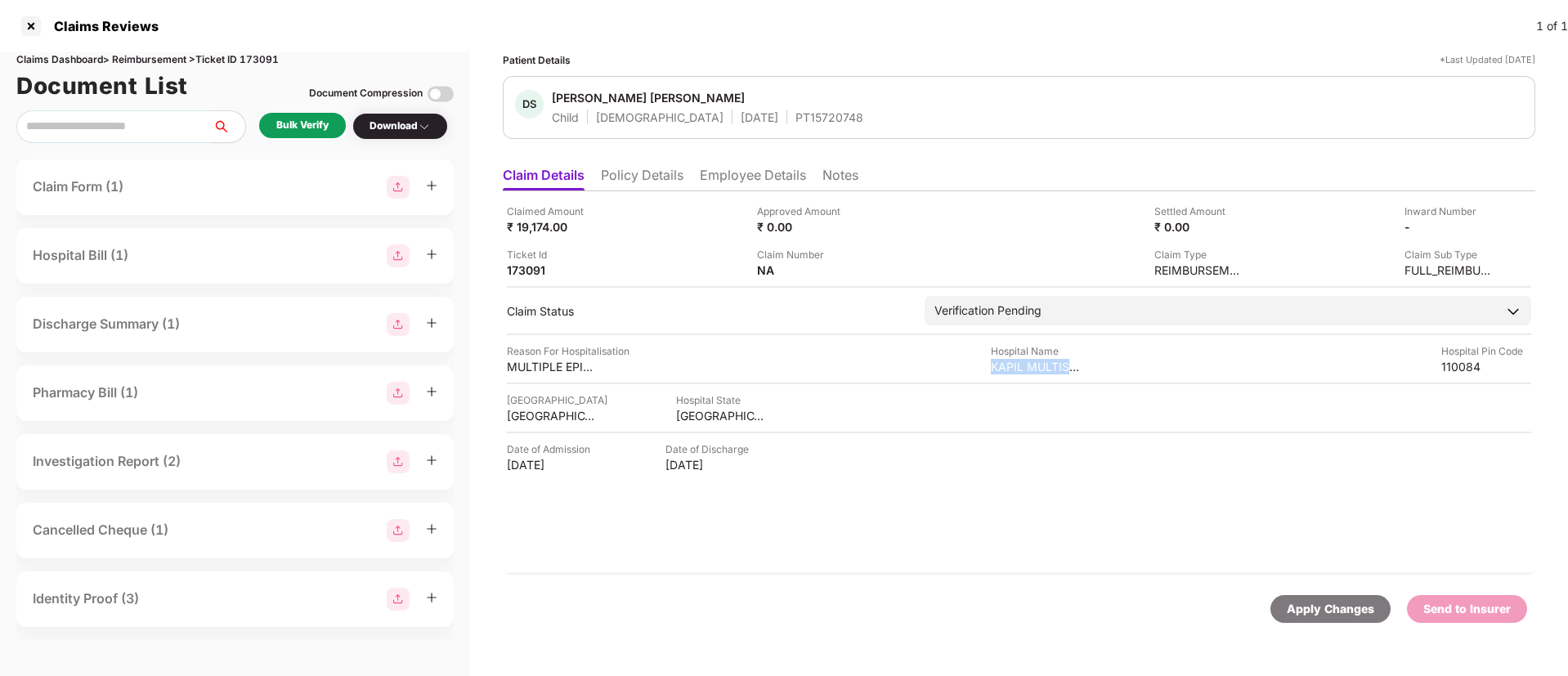
click at [1095, 360] on div "Reason For Hospitalisation MULTIPLE EPISODE OF VOMITING Hospital Name KAPIL MUL…" at bounding box center [1018, 359] width 1024 height 31
copy div "KAPIL MULTISPECI"
click at [306, 127] on div "Bulk Verify" at bounding box center [302, 126] width 53 height 16
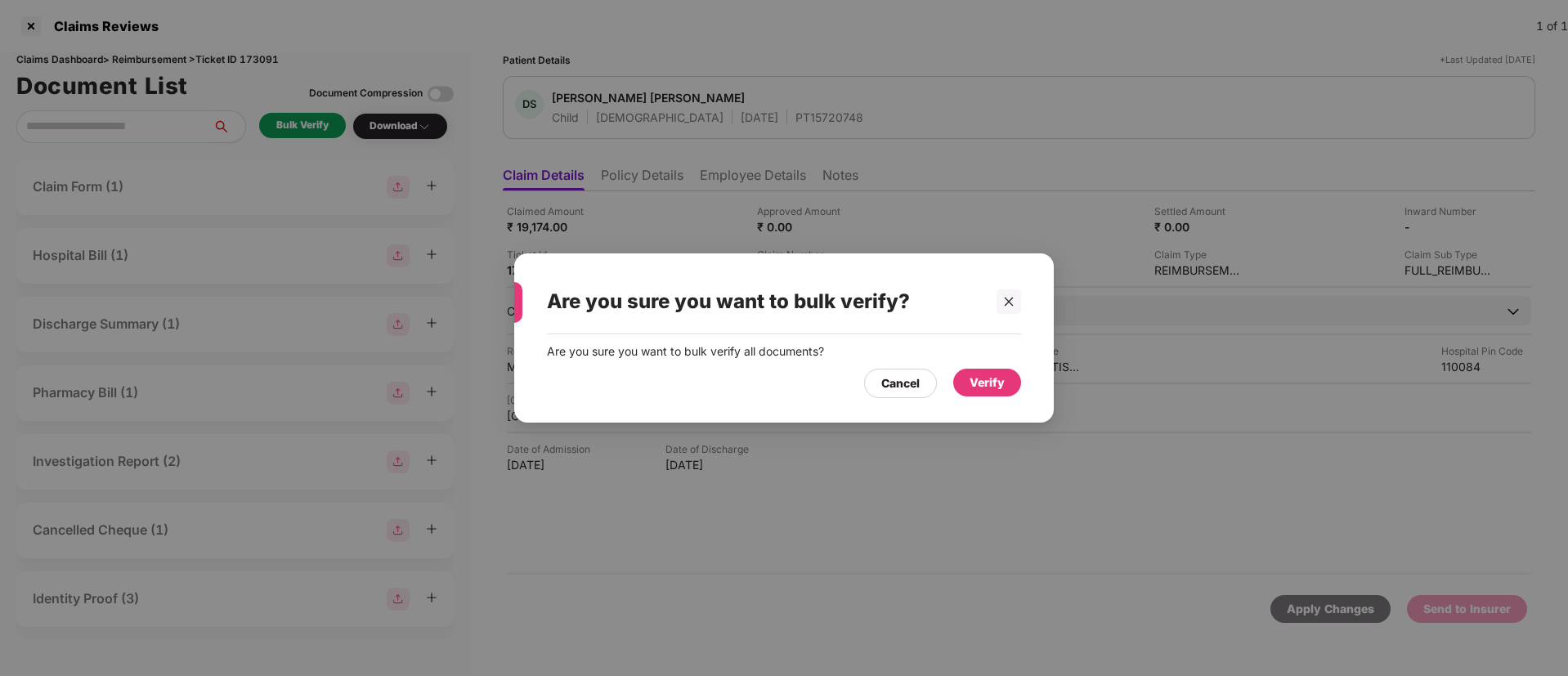
click at [974, 390] on div "Verify" at bounding box center [986, 382] width 35 height 18
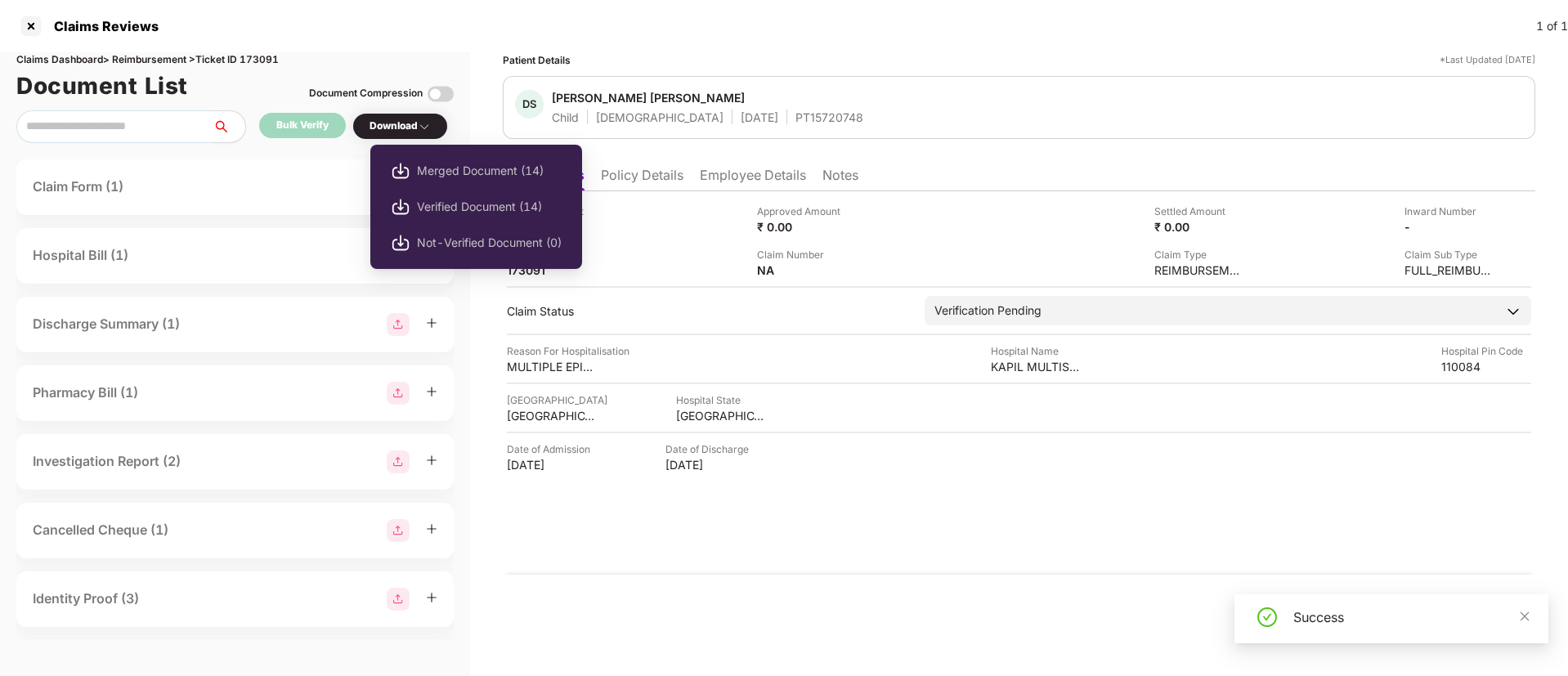
click at [396, 124] on div "Download" at bounding box center [400, 127] width 61 height 16
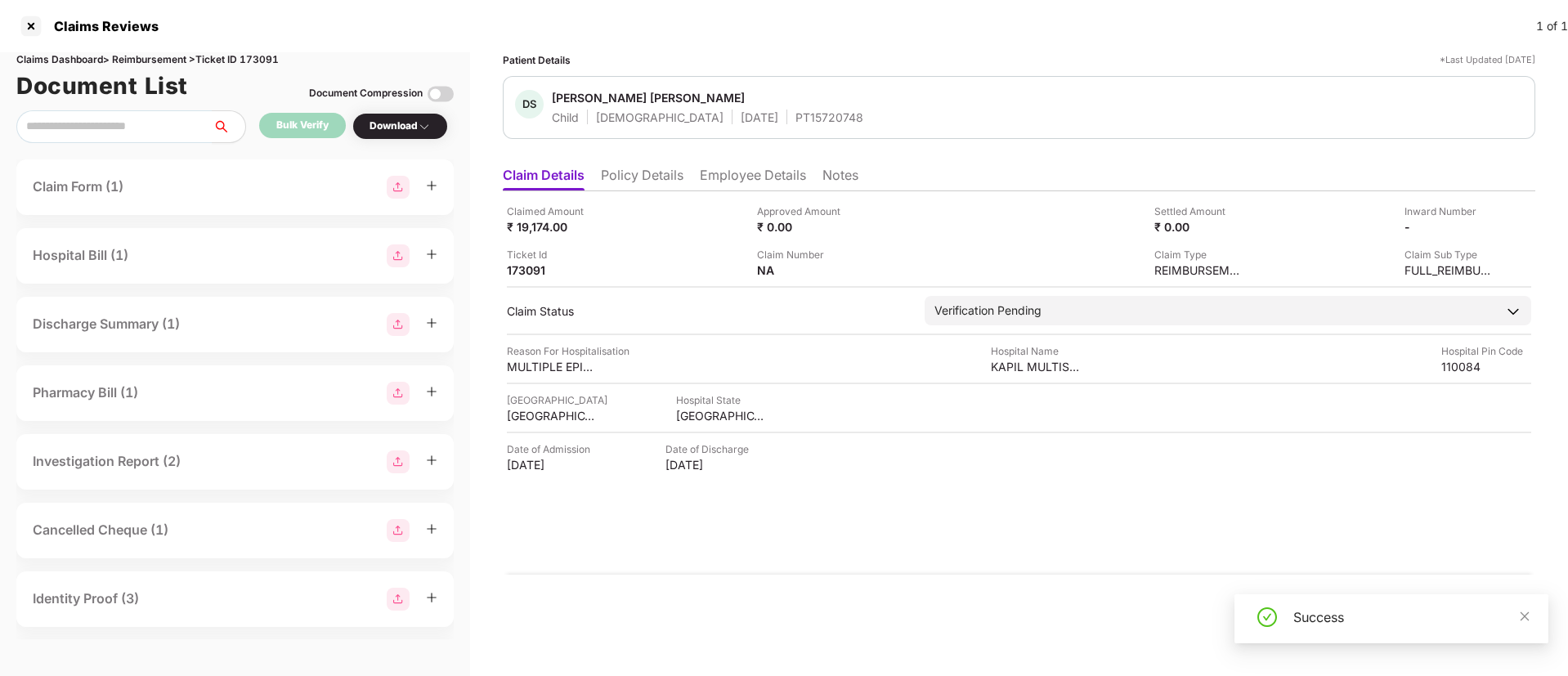
click at [396, 124] on div "Download" at bounding box center [400, 127] width 61 height 16
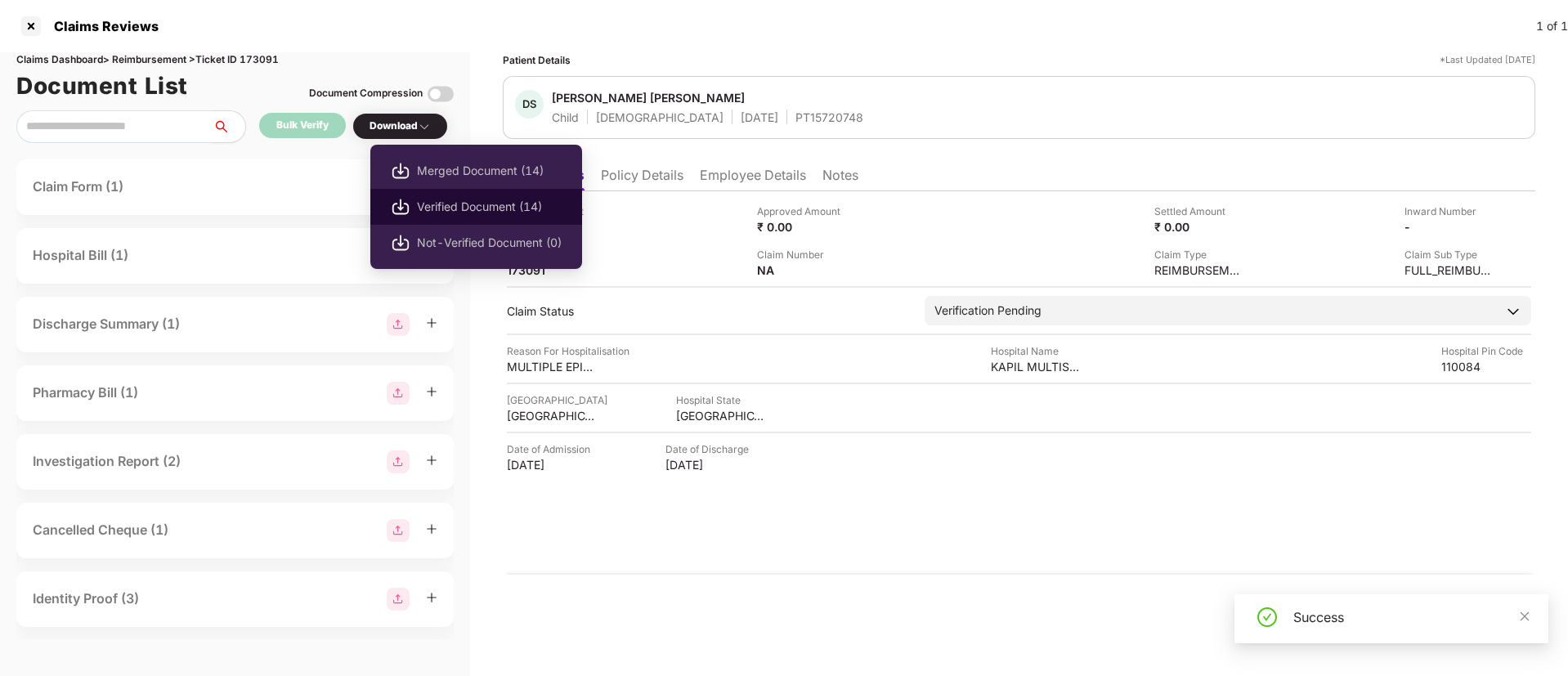
click at [454, 208] on span "Verified Document (14)" at bounding box center [489, 207] width 145 height 18
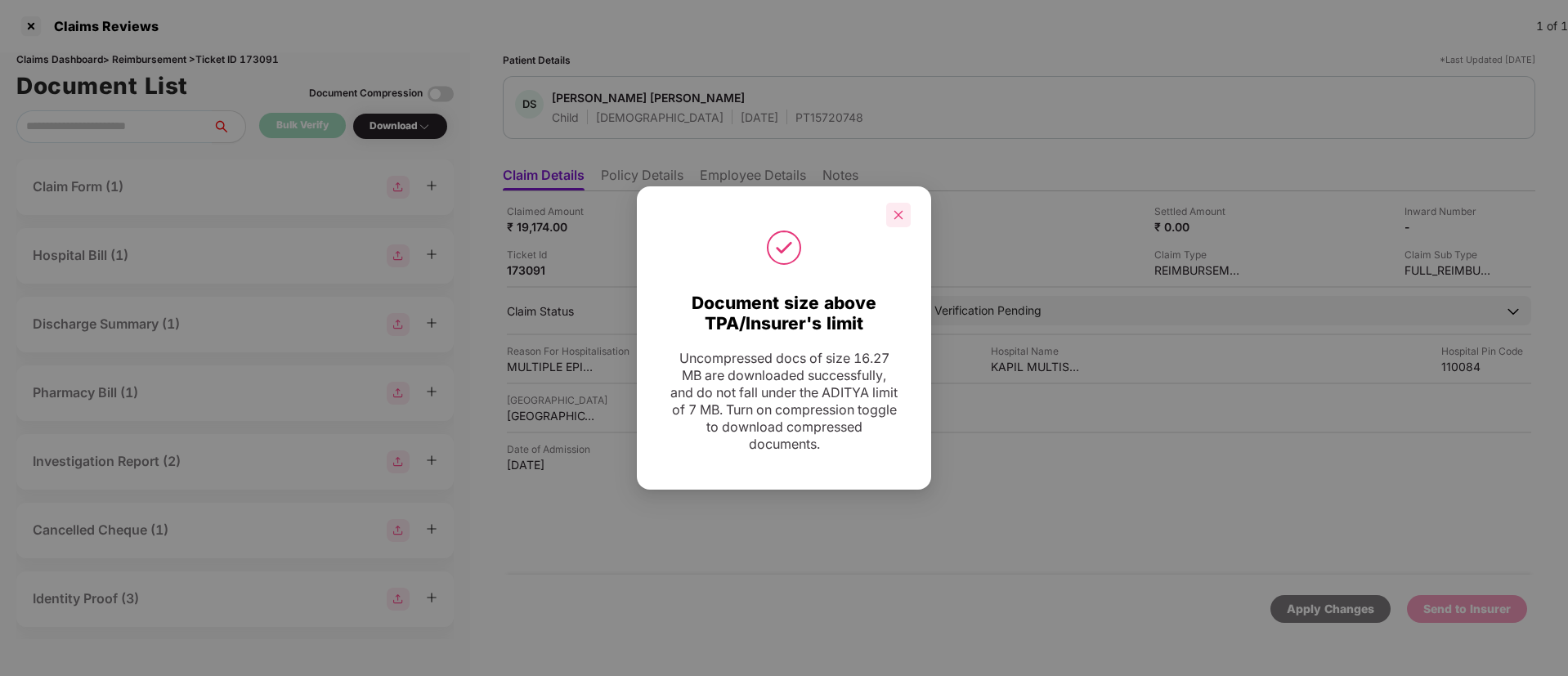
click at [900, 220] on div at bounding box center [899, 214] width 24 height 24
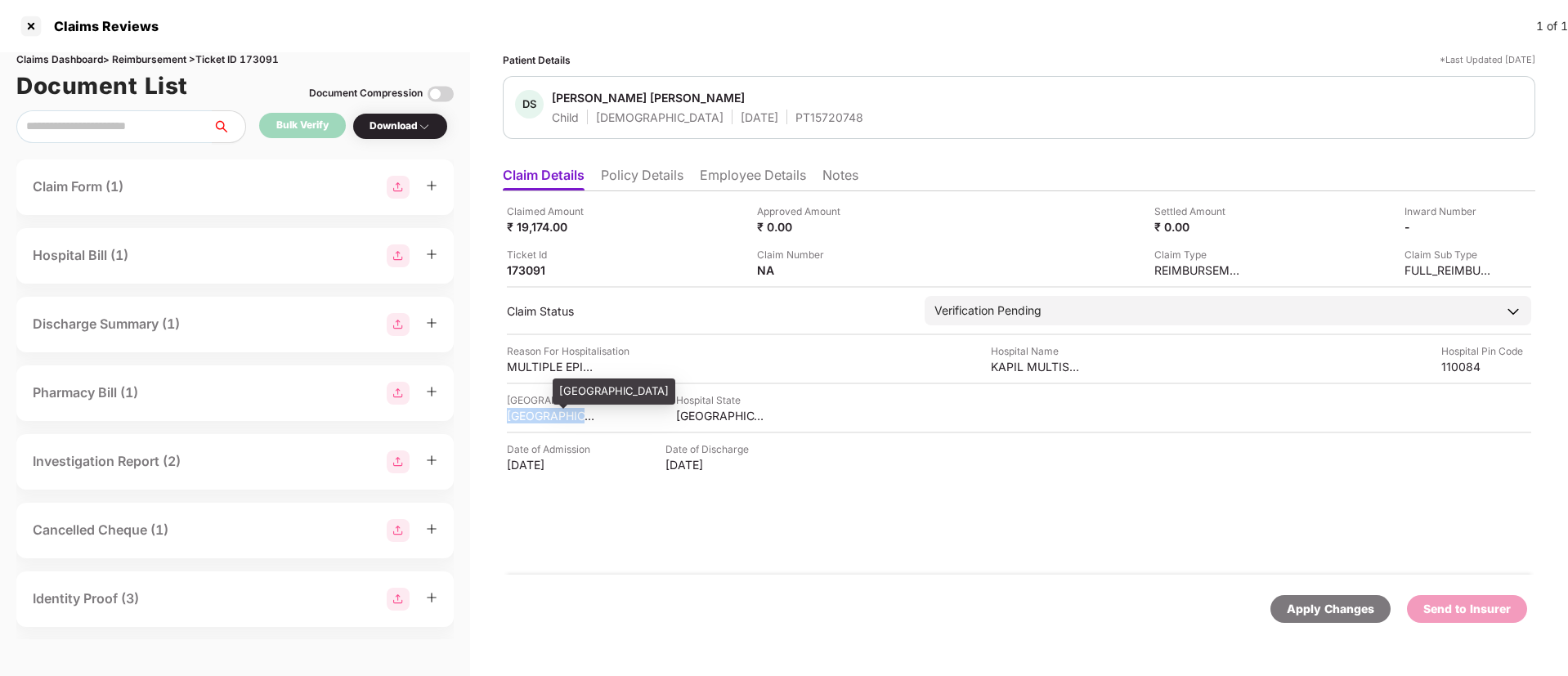
drag, startPoint x: 504, startPoint y: 413, endPoint x: 589, endPoint y: 411, distance: 85.0
click at [589, 411] on div "Claimed Amount ₹ 19,174.00 Approved Amount ₹ 0.00 Settled Amount ₹ 0.00 Inward …" at bounding box center [1019, 382] width 1032 height 383
copy div "NORTH DELHI"
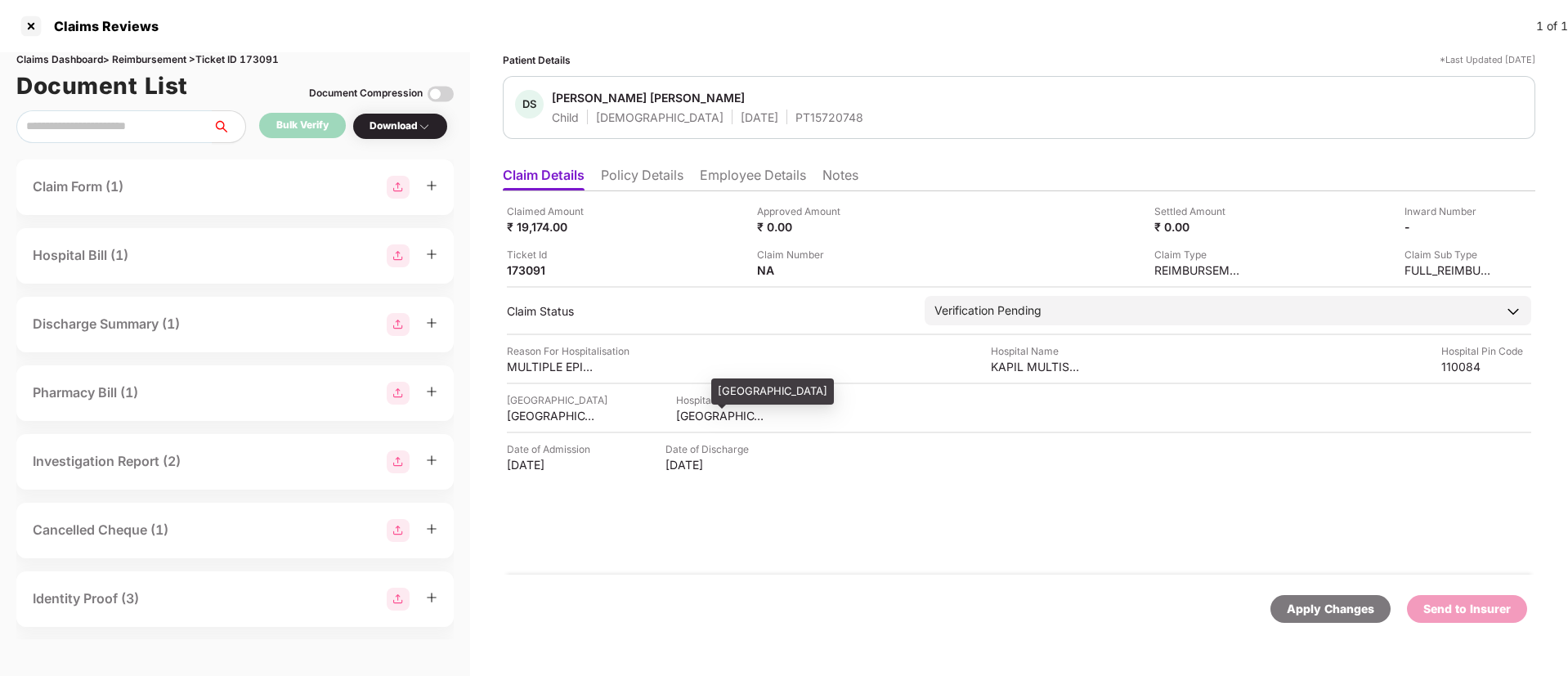
click at [676, 412] on div "DELHI" at bounding box center [721, 415] width 90 height 16
copy div "DELHI"
drag, startPoint x: 990, startPoint y: 363, endPoint x: 1091, endPoint y: 367, distance: 101.1
click at [1091, 367] on div "Reason For Hospitalisation MULTIPLE EPISODE OF VOMITING Hospital Name KAPIL MUL…" at bounding box center [1018, 359] width 1024 height 31
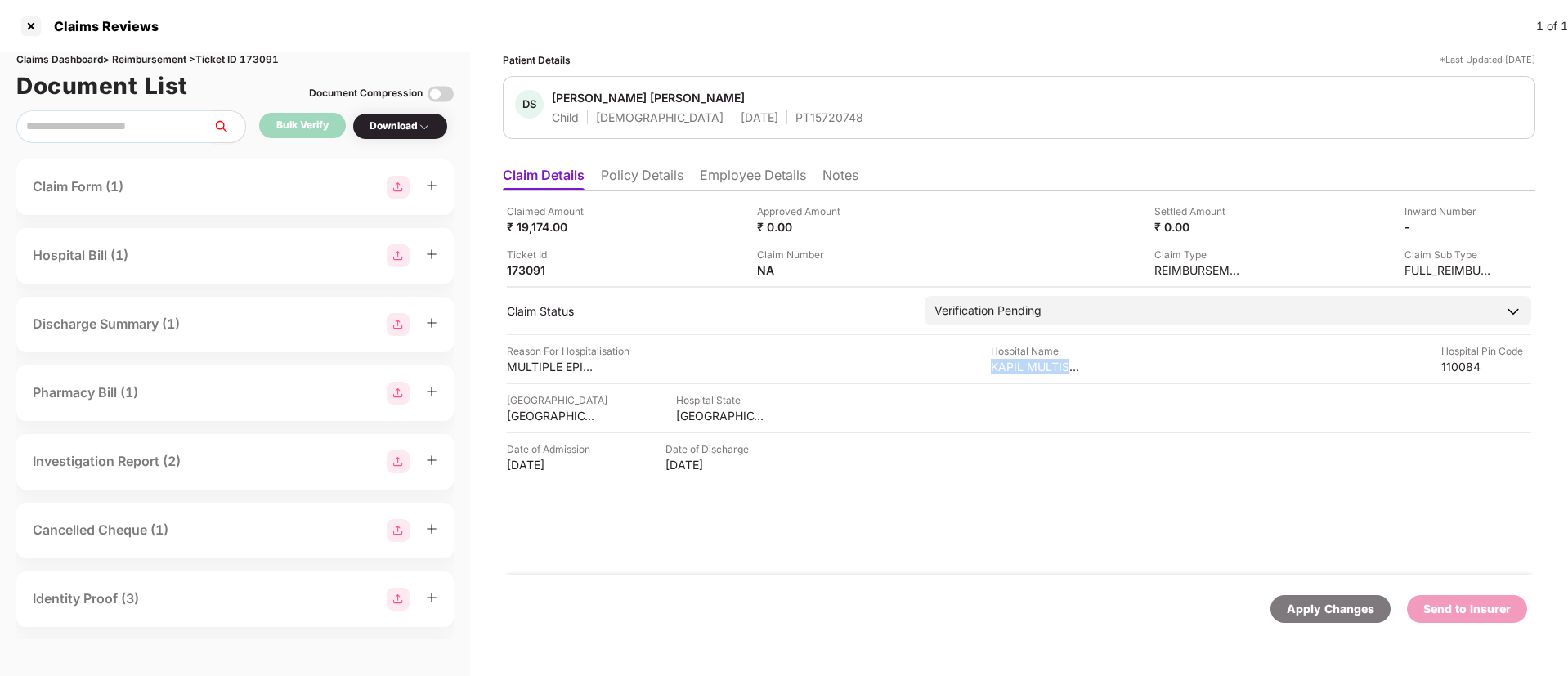
copy div "KAPIL MULTISPEC"
click at [850, 265] on div "NA" at bounding box center [811, 270] width 107 height 16
click at [862, 270] on img at bounding box center [857, 269] width 13 height 13
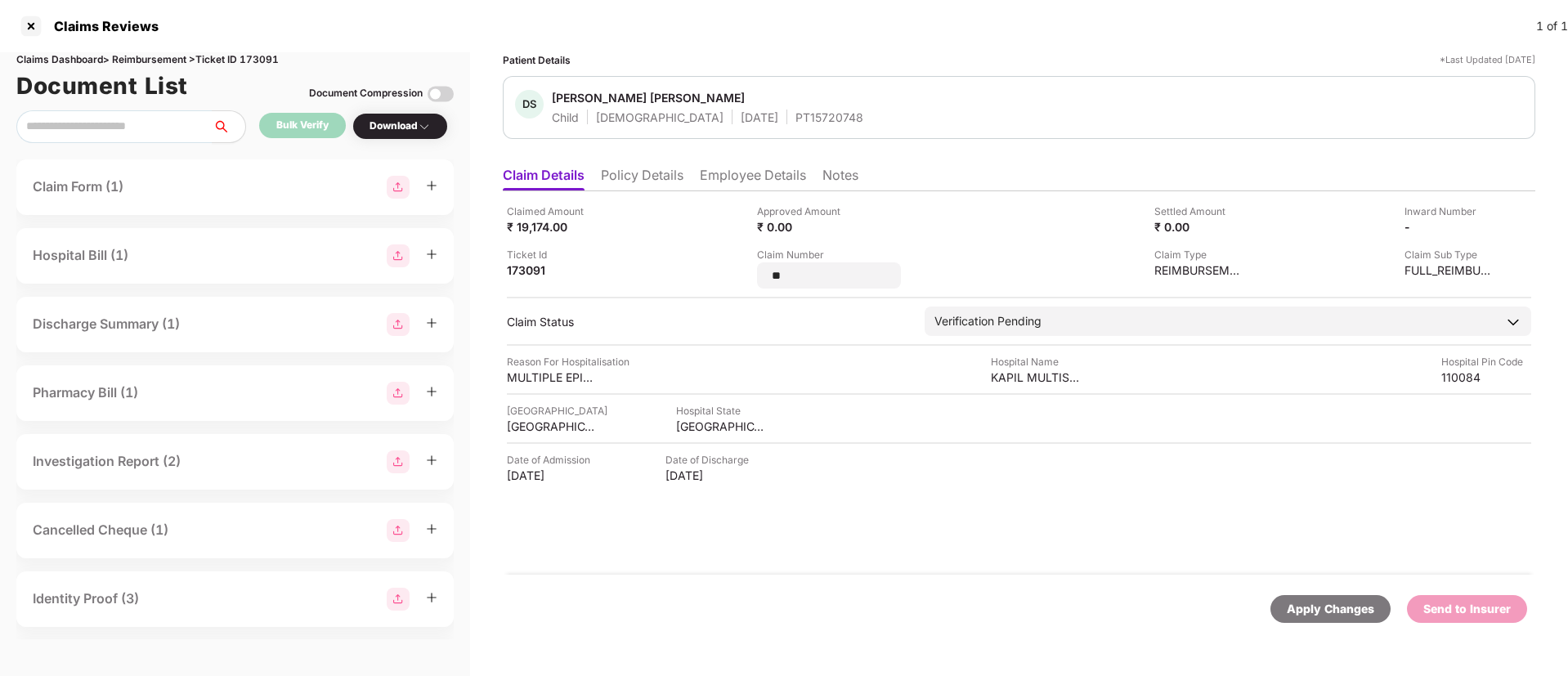
drag, startPoint x: 812, startPoint y: 270, endPoint x: 755, endPoint y: 270, distance: 57.0
click at [755, 270] on div "Claimed Amount ₹ 19,174.00 Approved Amount ₹ 0.00 Settled Amount ₹ 0.00 Inward …" at bounding box center [1018, 245] width 1024 height 85
type input "**********"
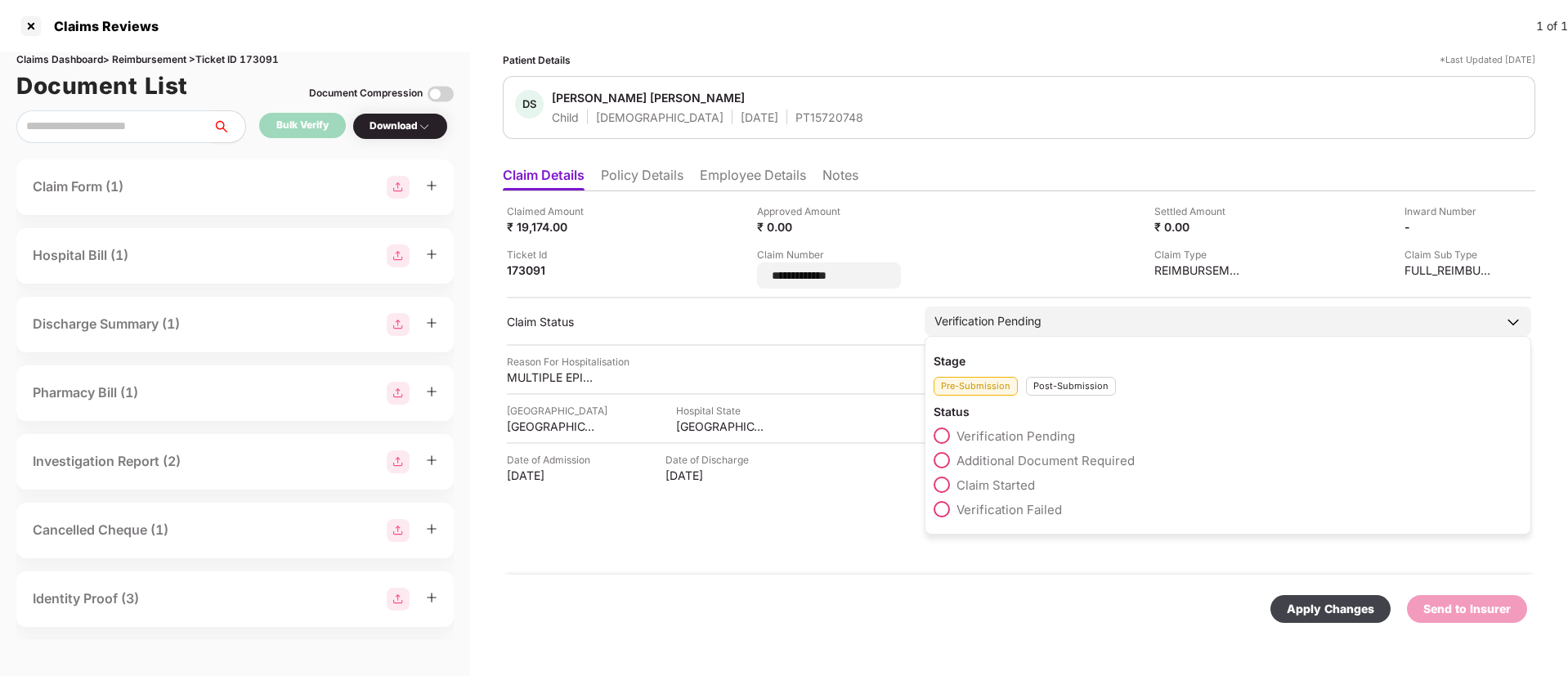
click at [1049, 384] on div "Post-Submission" at bounding box center [1071, 386] width 90 height 19
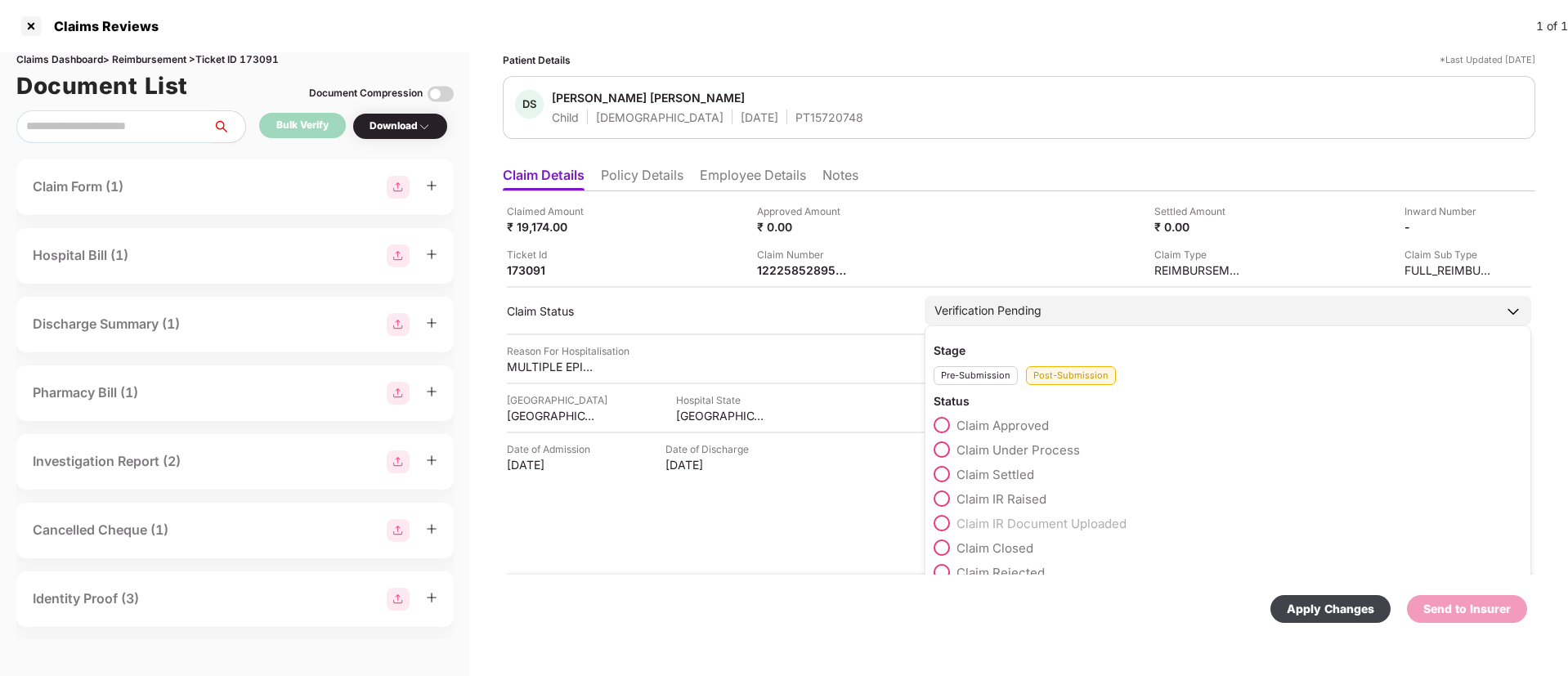
click at [936, 455] on span at bounding box center [942, 449] width 16 height 16
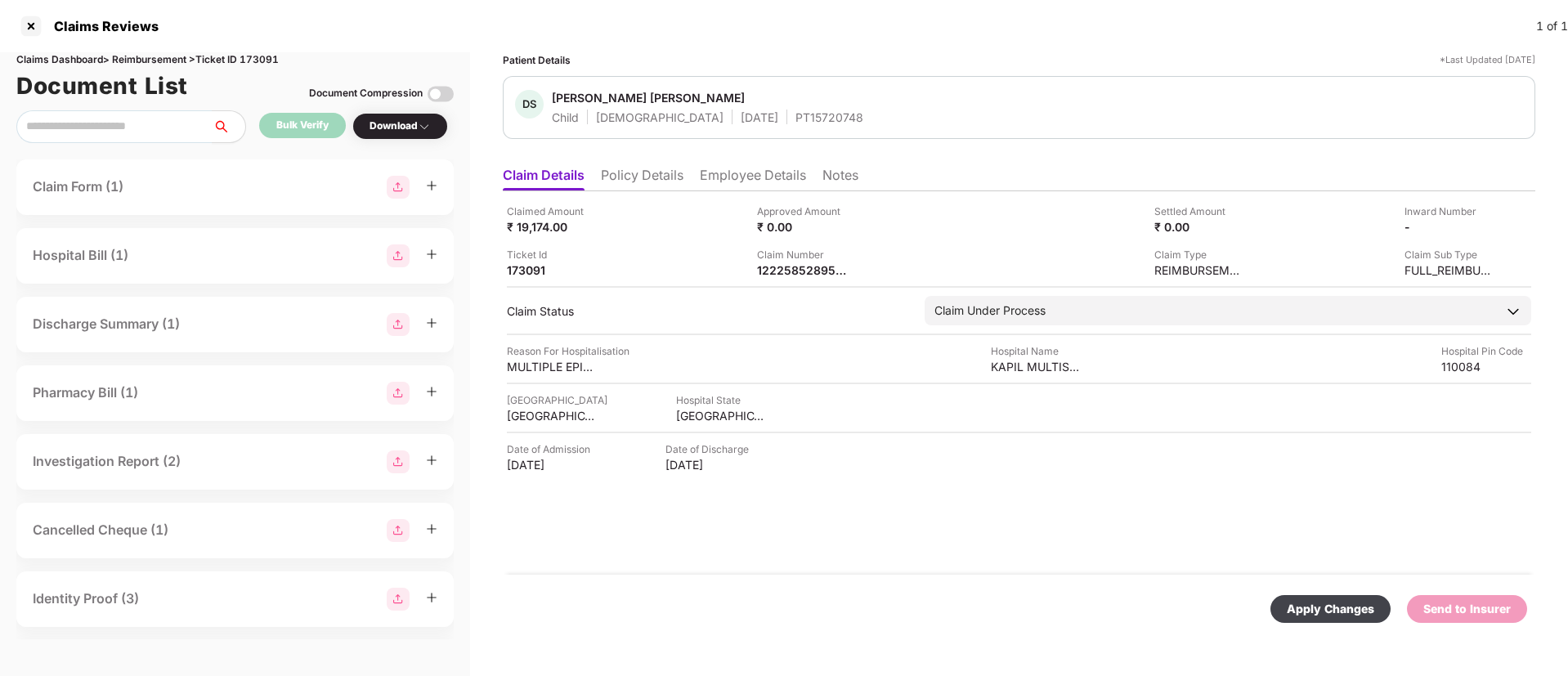
click at [1311, 610] on div "Apply Changes" at bounding box center [1331, 608] width 88 height 18
click at [868, 269] on div "Claim Number 1222585289578" at bounding box center [876, 263] width 238 height 31
click at [855, 268] on img at bounding box center [857, 269] width 13 height 13
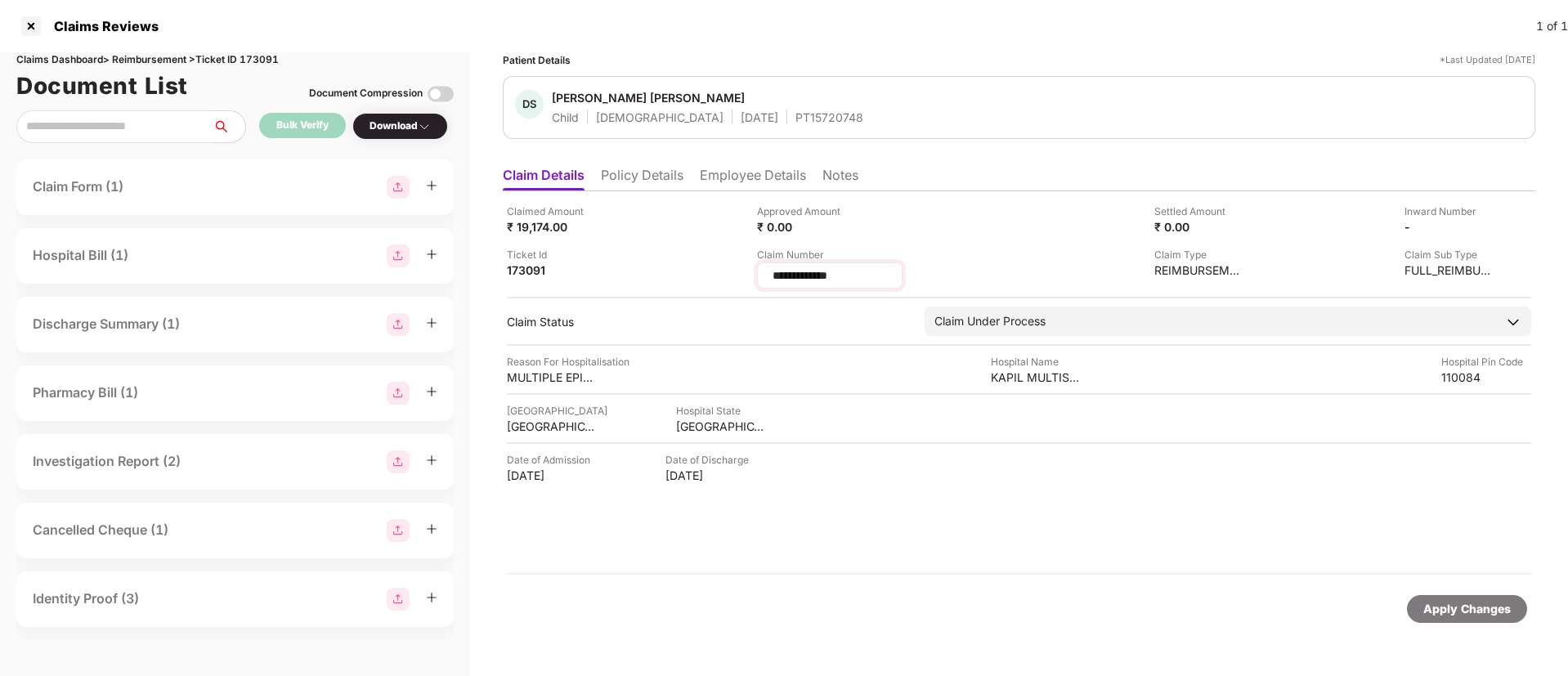
click at [810, 276] on input "**********" at bounding box center [830, 276] width 118 height 17
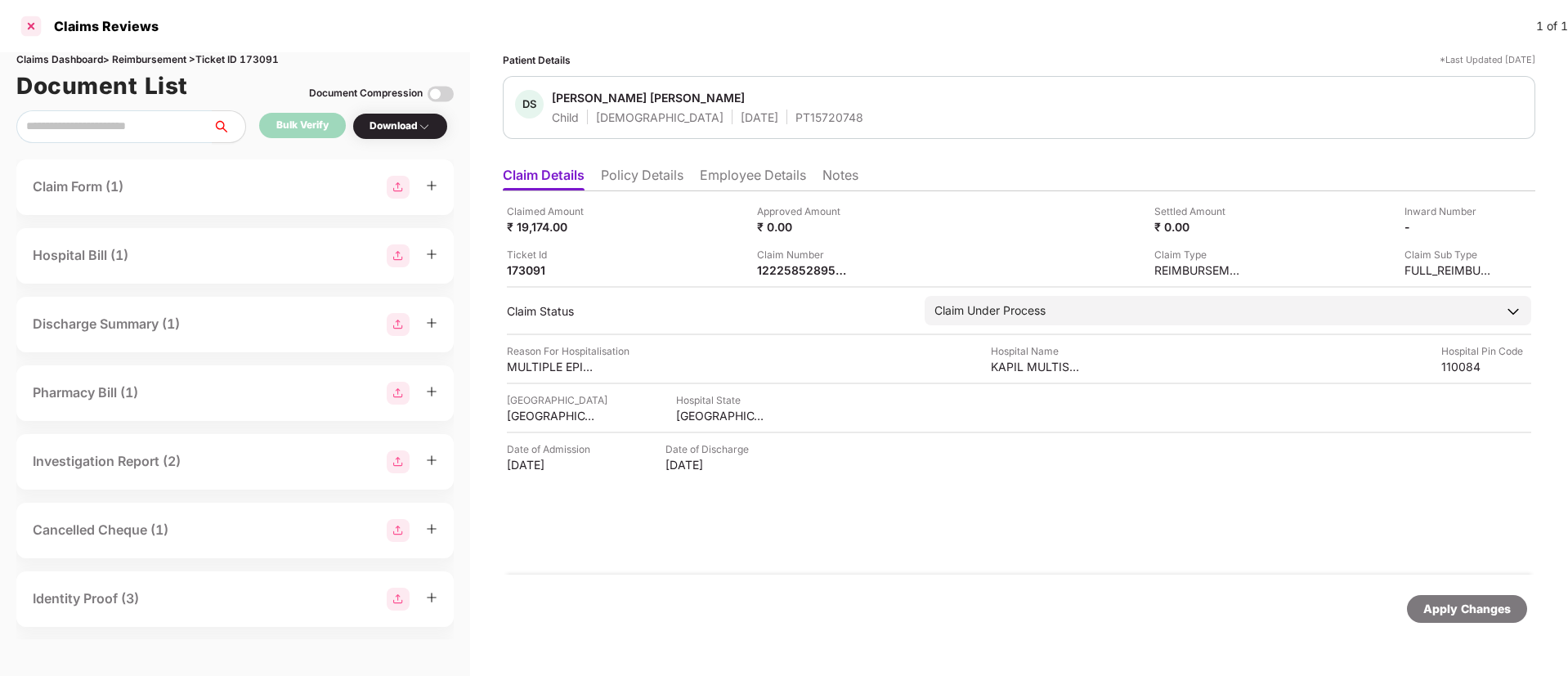
click at [27, 25] on div at bounding box center [31, 26] width 26 height 26
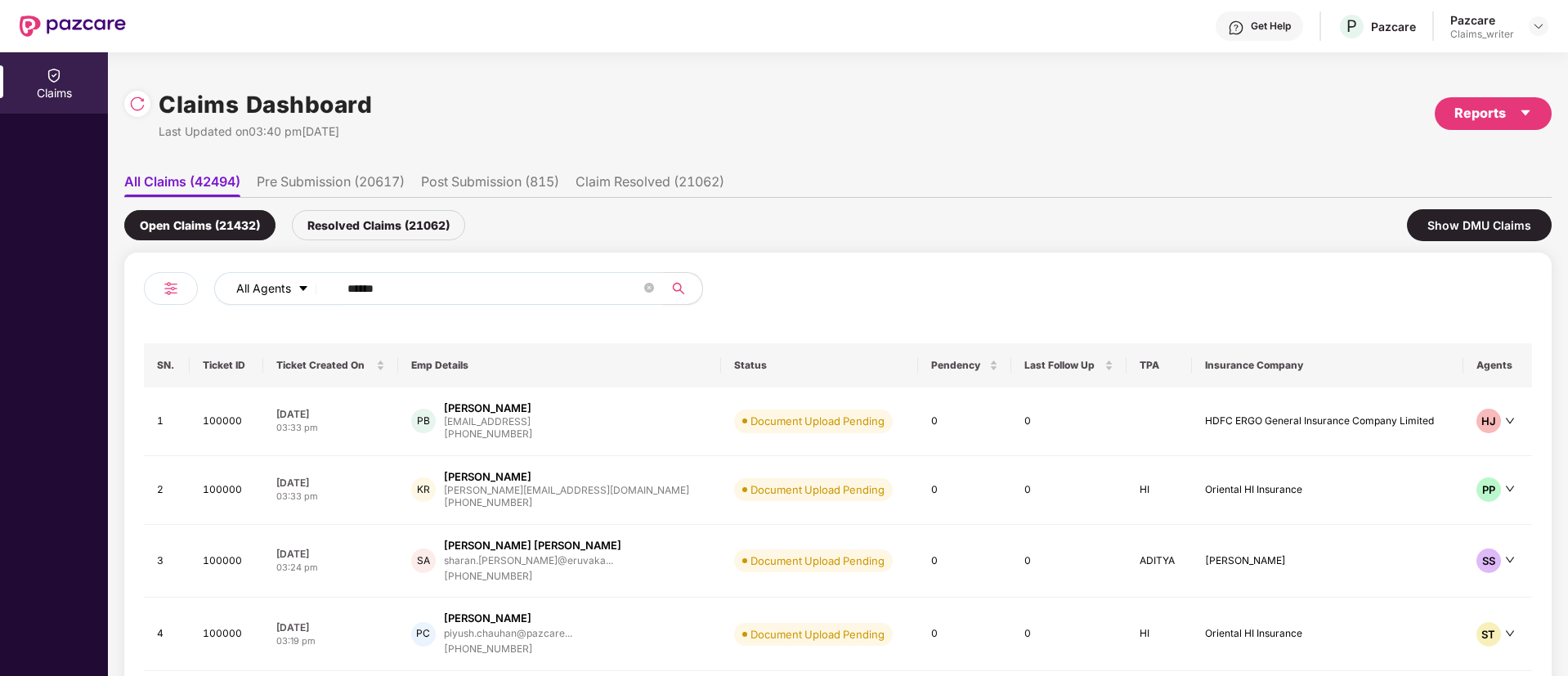
drag, startPoint x: 420, startPoint y: 277, endPoint x: 320, endPoint y: 300, distance: 102.6
click at [320, 300] on div "All Agents ******" at bounding box center [631, 288] width 833 height 33
paste input "text"
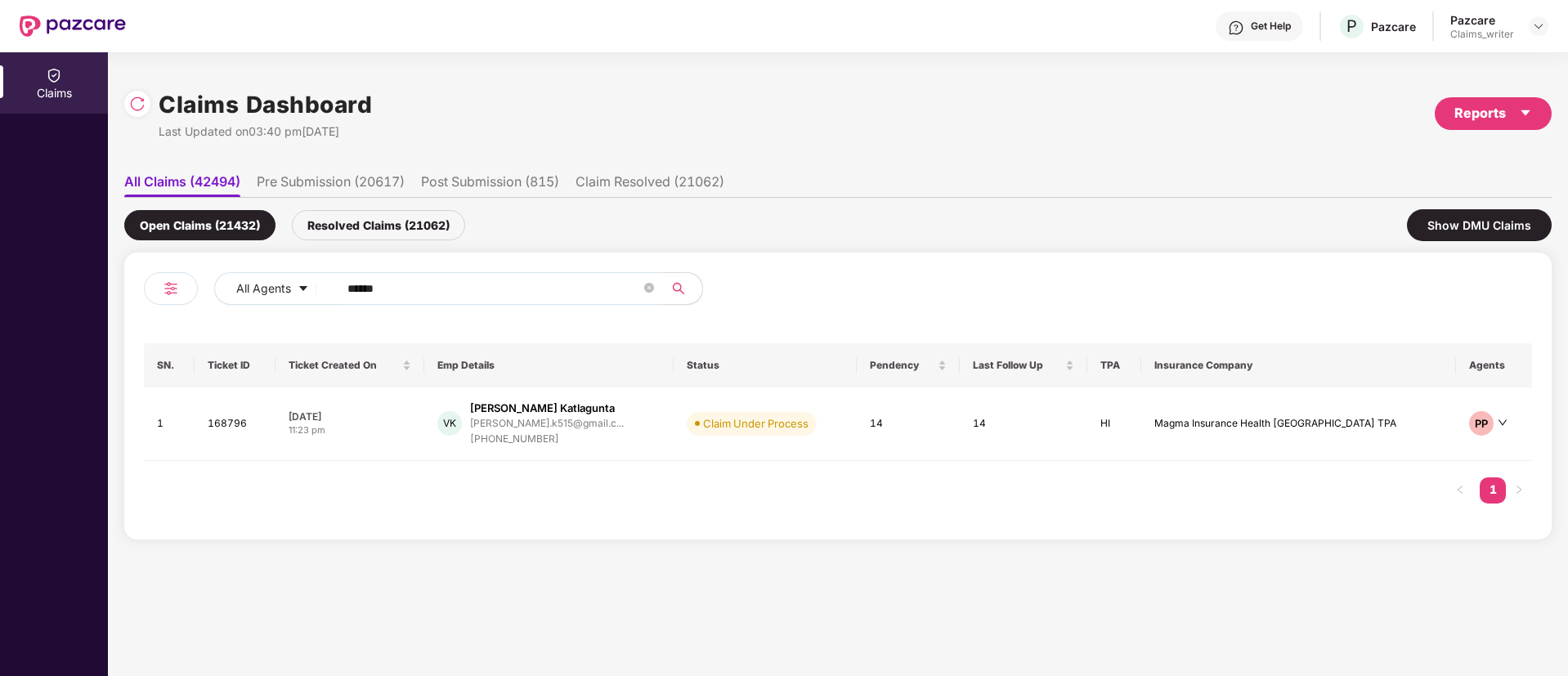
type input "******"
click at [243, 421] on td "168796" at bounding box center [235, 424] width 81 height 73
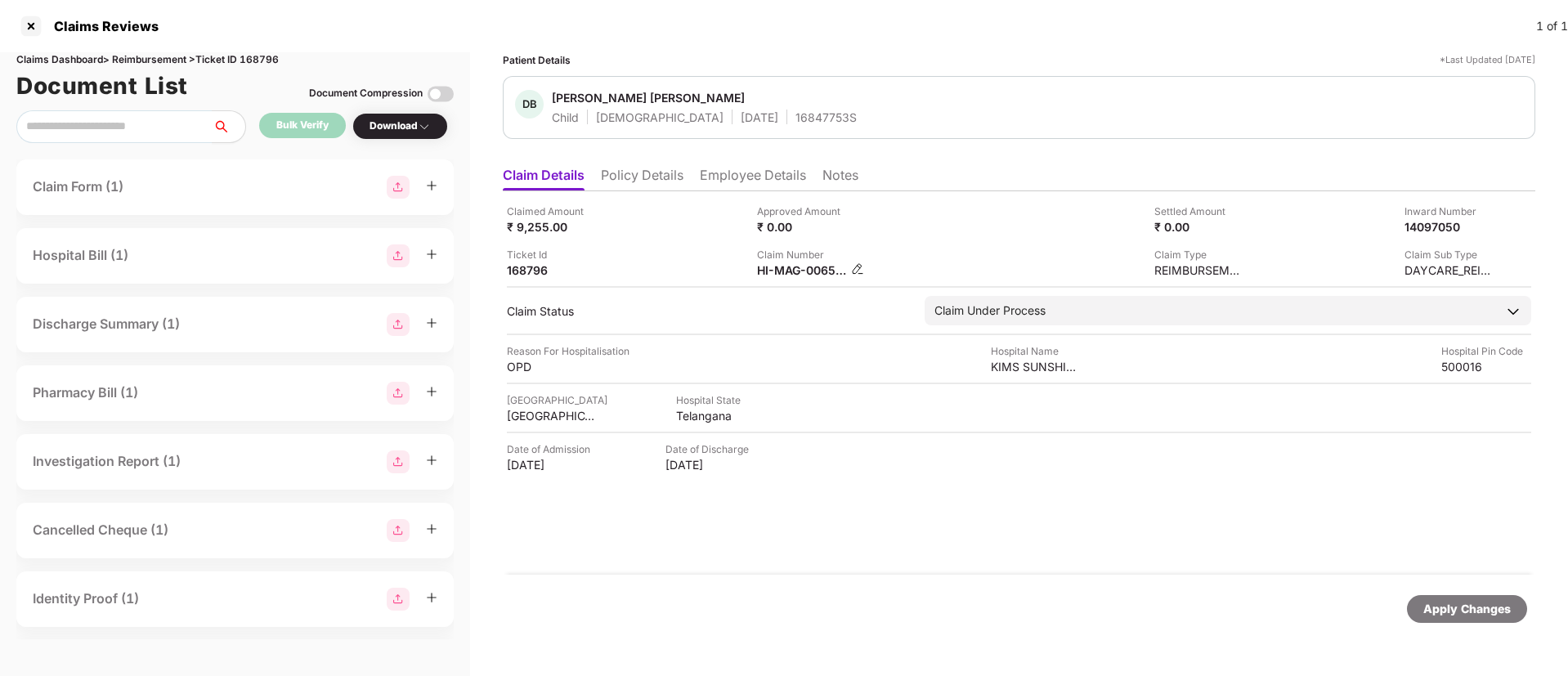
click at [850, 270] on div "HI-MAG-006582213(0)" at bounding box center [811, 270] width 107 height 16
click at [856, 269] on img at bounding box center [857, 269] width 13 height 13
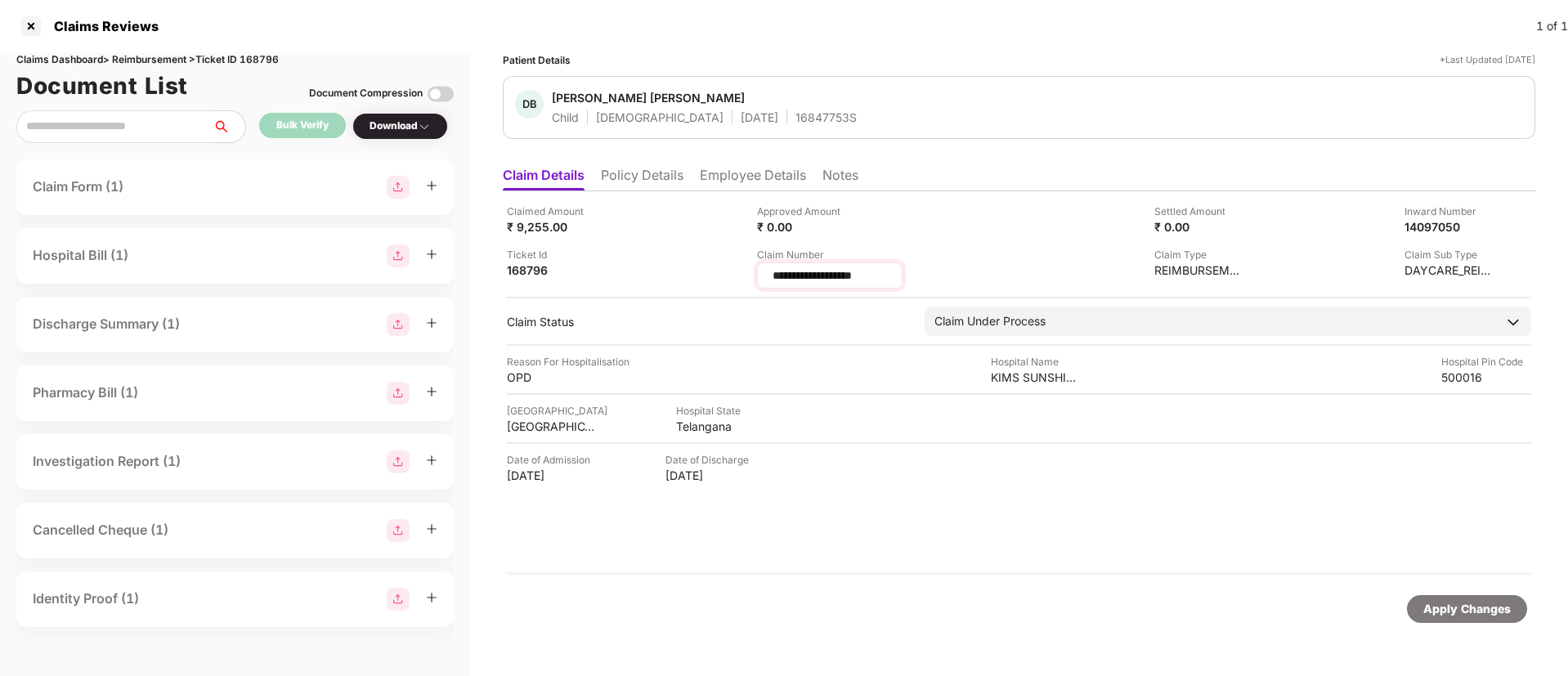
drag, startPoint x: 882, startPoint y: 275, endPoint x: 771, endPoint y: 270, distance: 111.1
click at [771, 270] on input "**********" at bounding box center [830, 276] width 118 height 17
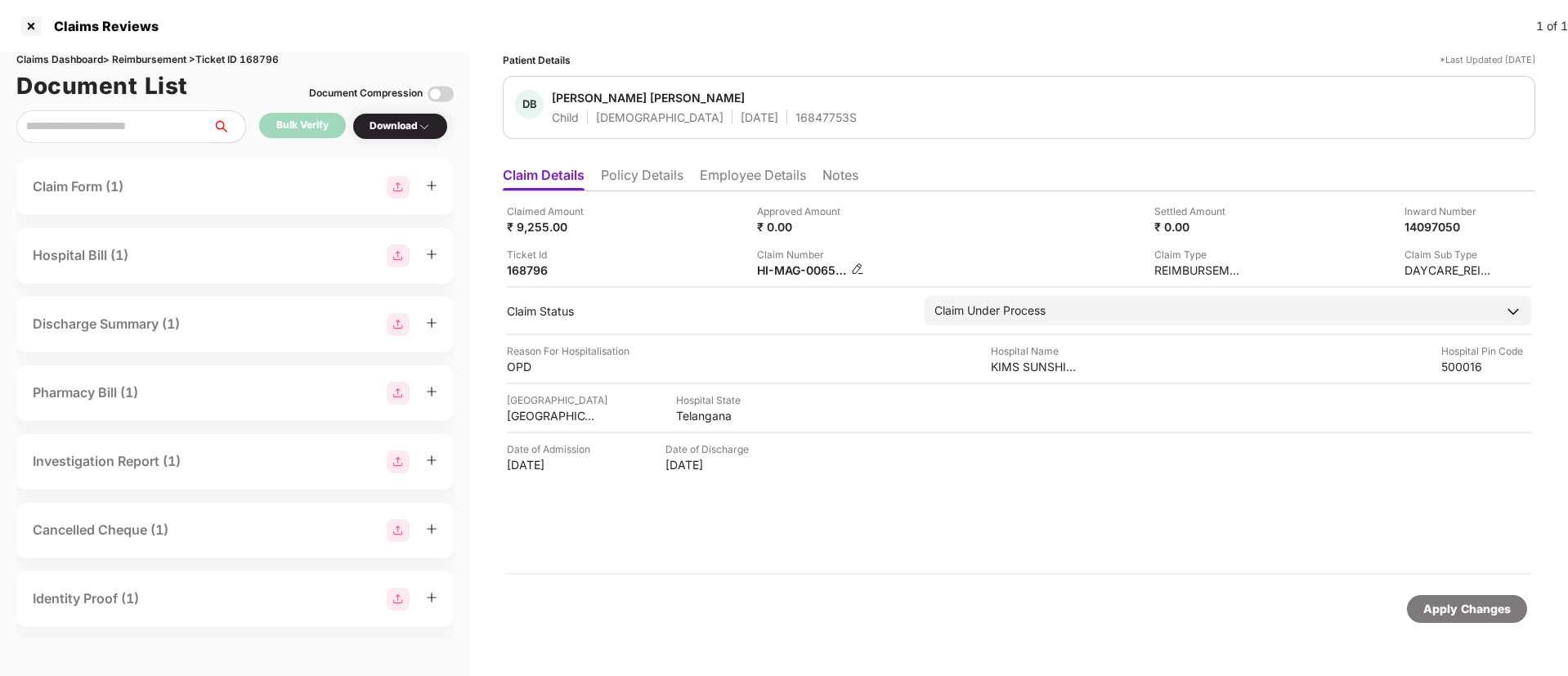
click at [859, 268] on img at bounding box center [857, 269] width 13 height 13
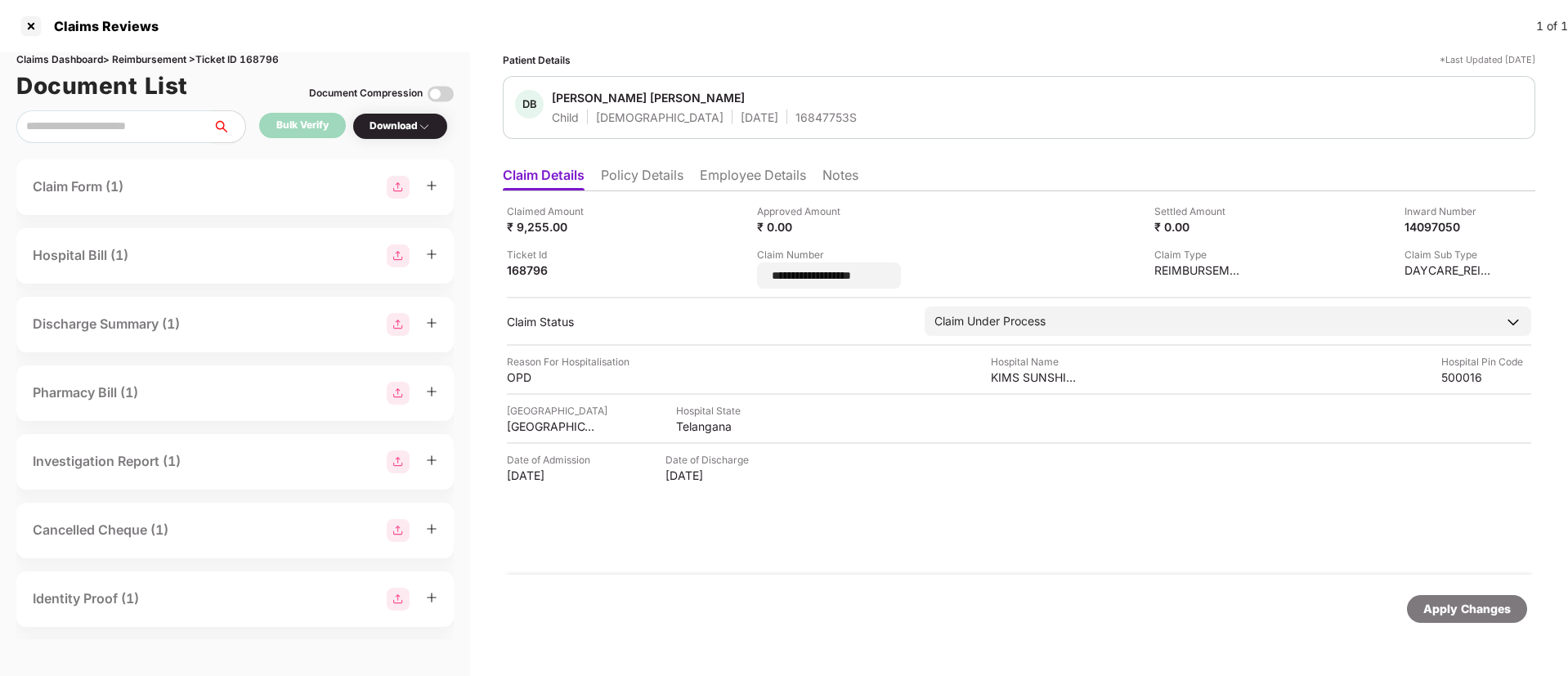
drag, startPoint x: 907, startPoint y: 273, endPoint x: 750, endPoint y: 276, distance: 157.0
click at [750, 276] on div "**********" at bounding box center [1018, 245] width 1024 height 85
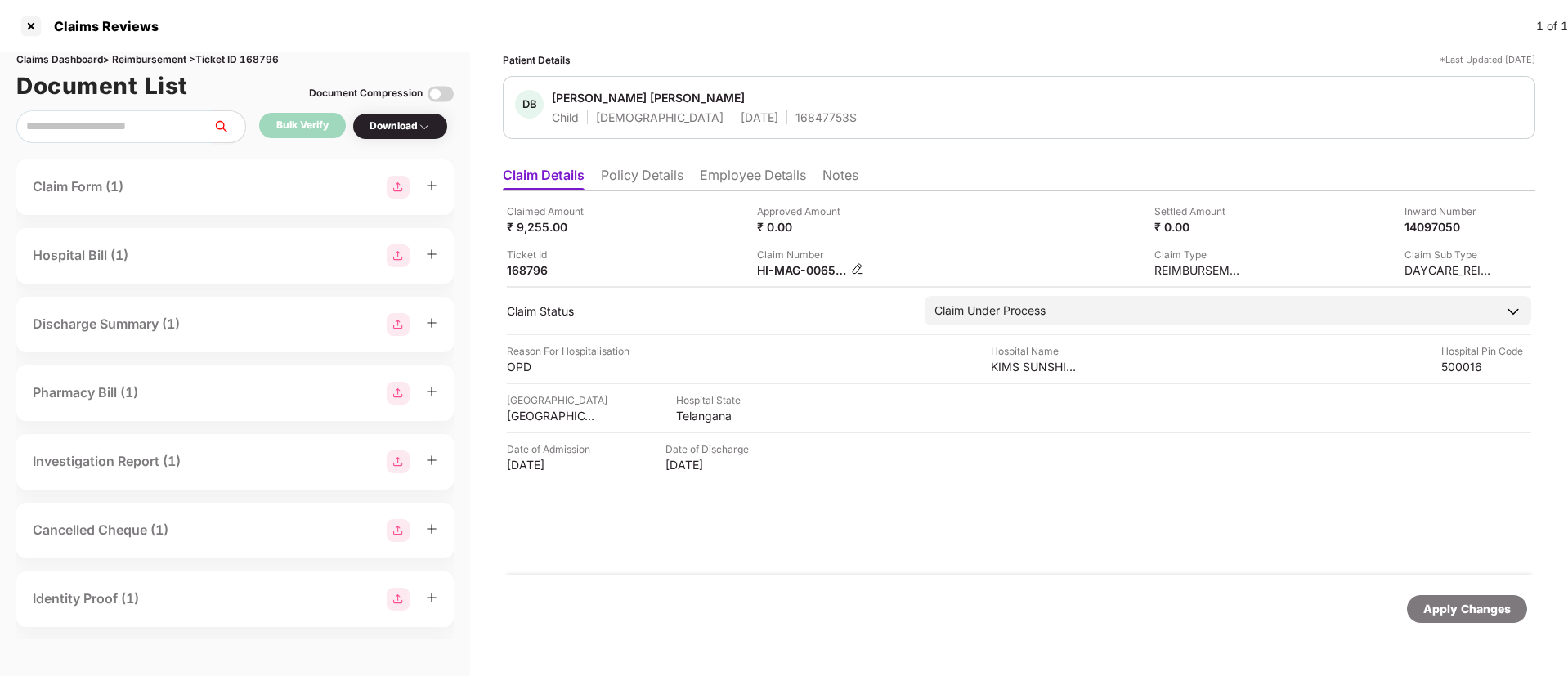
click at [856, 265] on img at bounding box center [857, 269] width 13 height 13
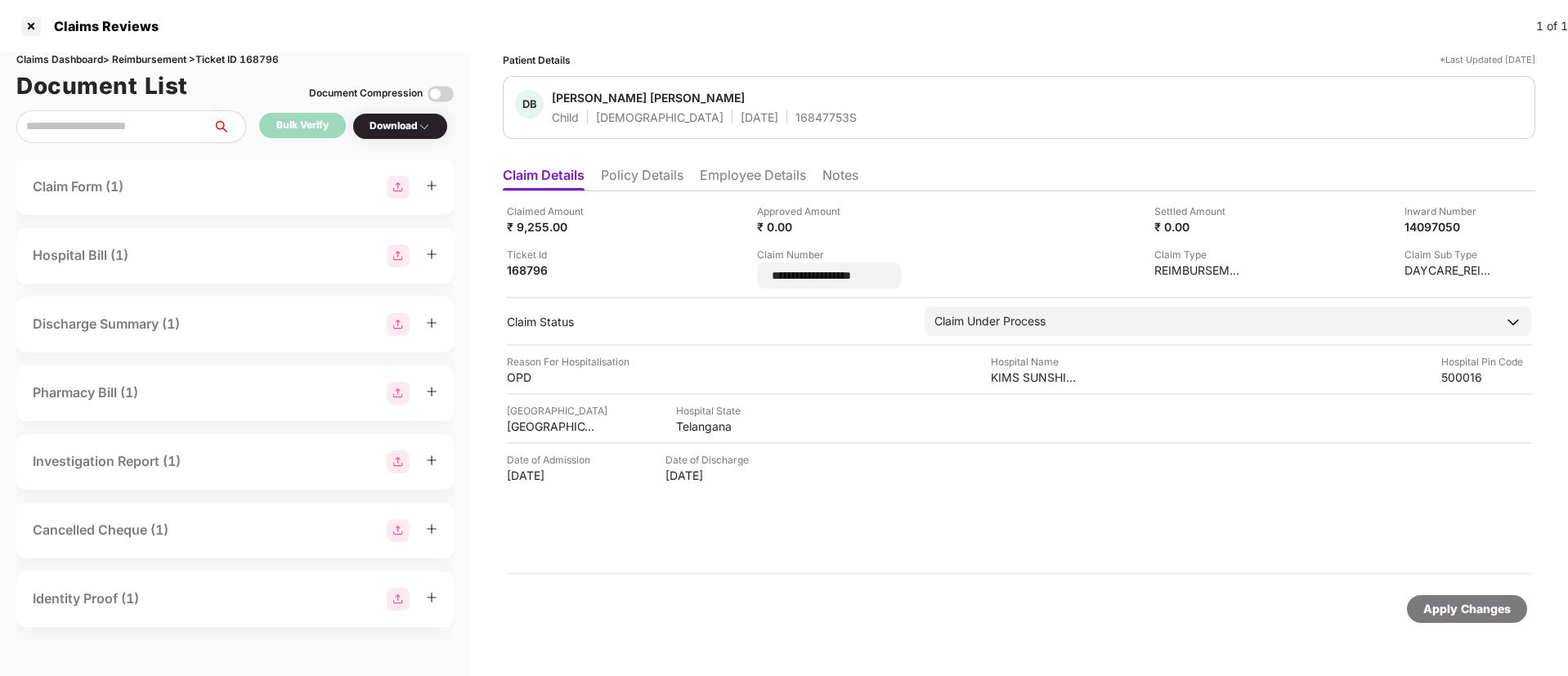
drag, startPoint x: 907, startPoint y: 274, endPoint x: 750, endPoint y: 270, distance: 157.1
click at [750, 270] on div "**********" at bounding box center [1018, 245] width 1024 height 85
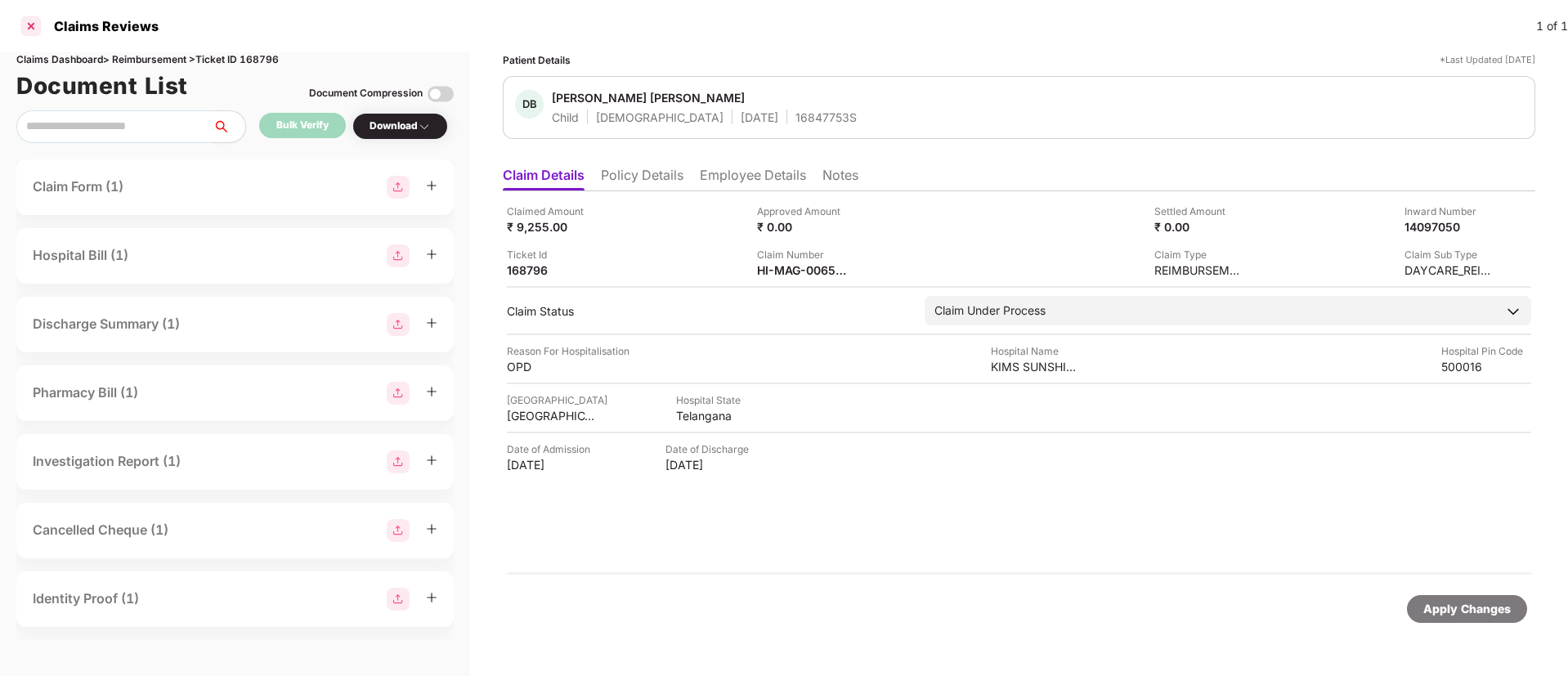
click at [35, 28] on div at bounding box center [31, 26] width 26 height 26
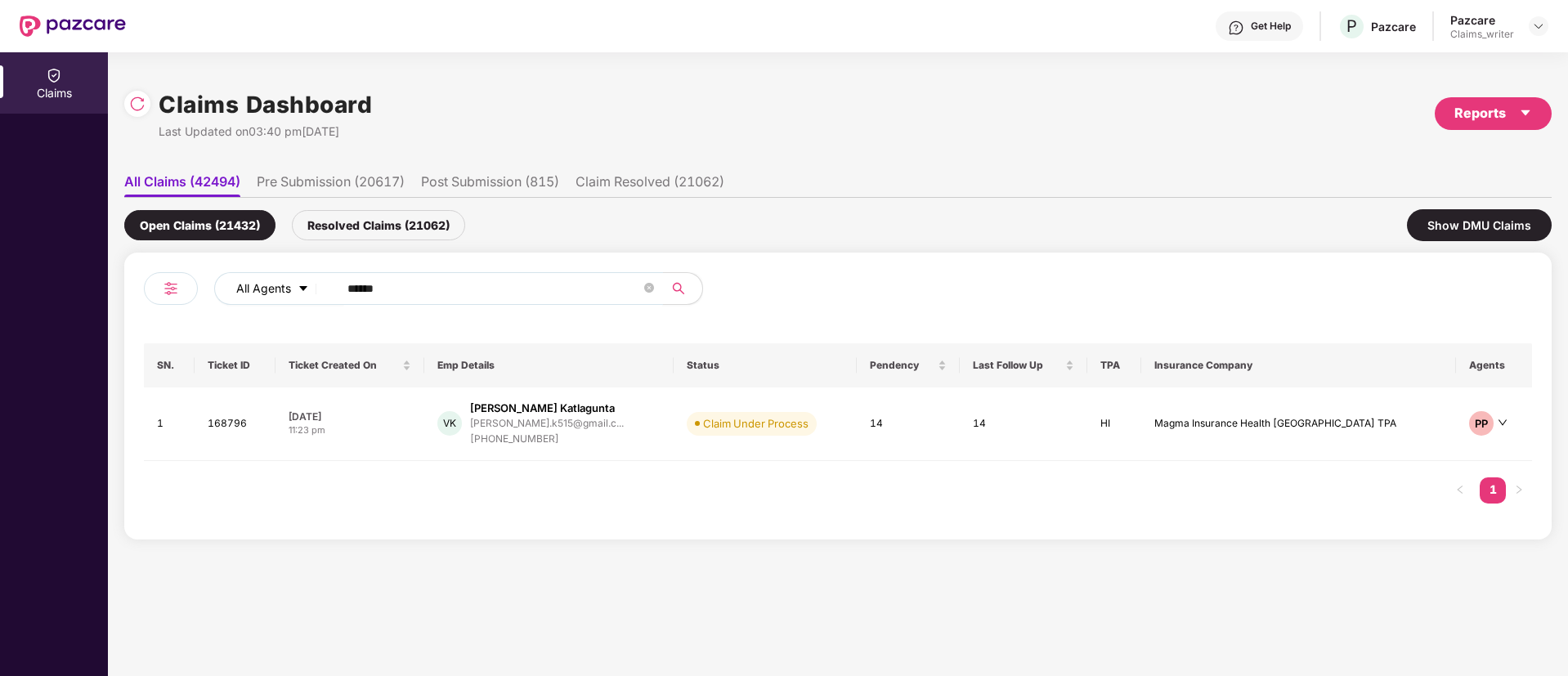
drag, startPoint x: 439, startPoint y: 292, endPoint x: 284, endPoint y: 280, distance: 155.5
click at [284, 280] on div "All Agents ******" at bounding box center [631, 288] width 833 height 33
paste input "text"
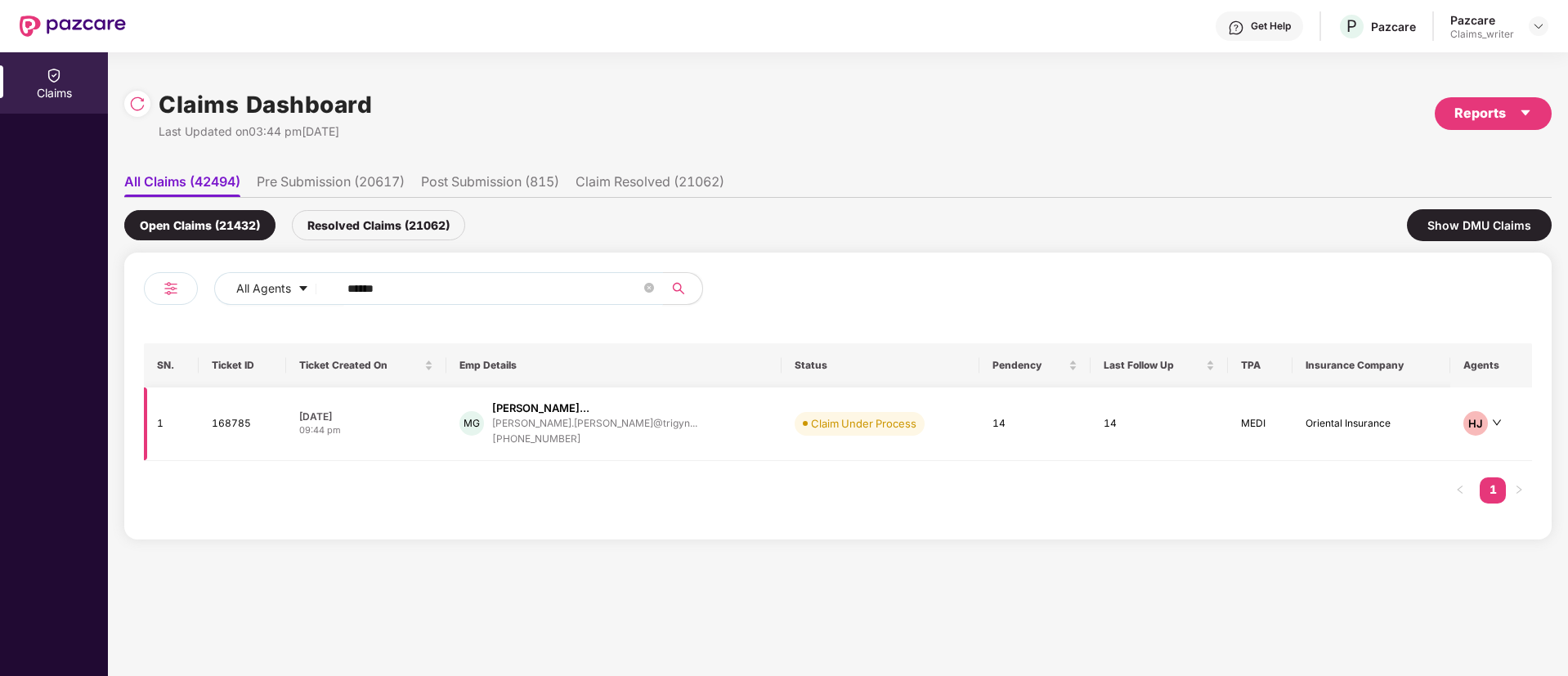
type input "******"
click at [237, 424] on td "168785" at bounding box center [243, 424] width 88 height 73
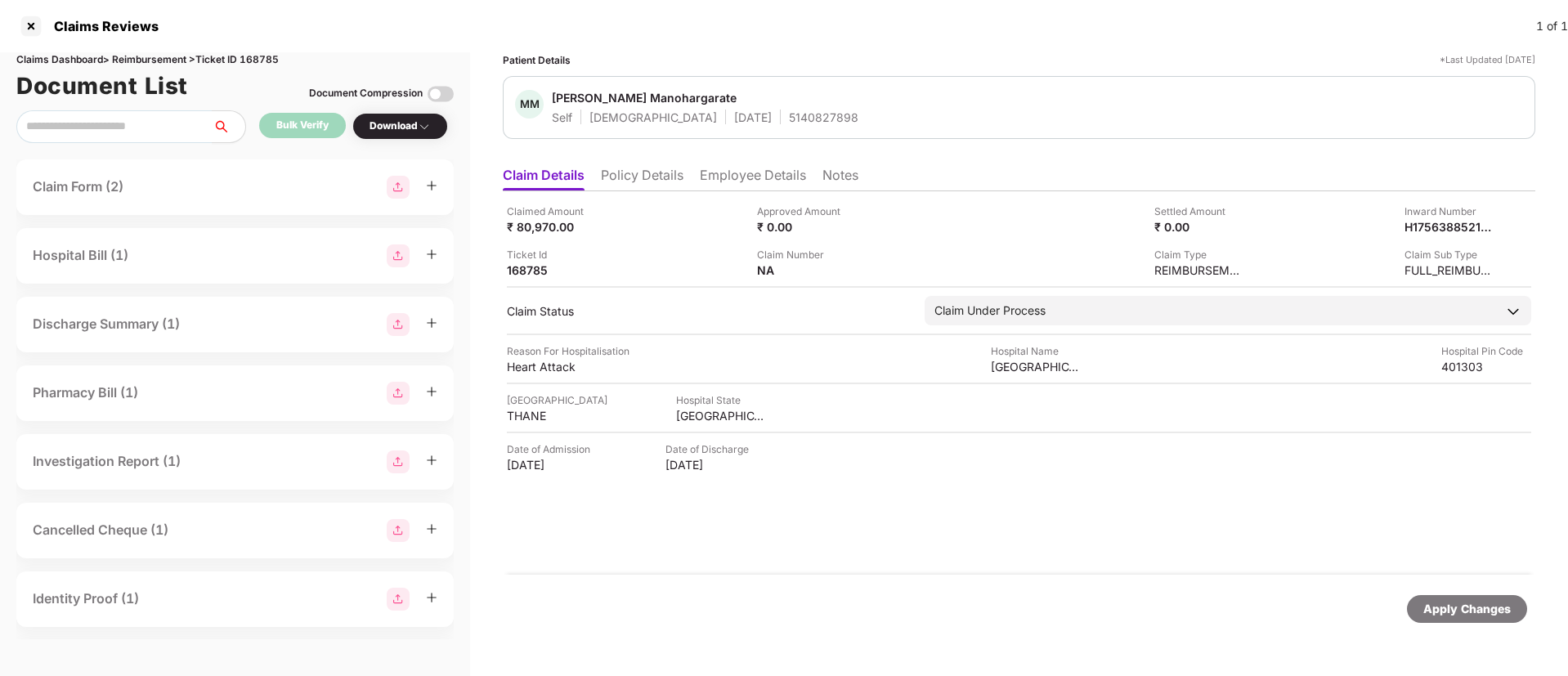
click at [789, 120] on div "5140827898" at bounding box center [824, 117] width 70 height 16
copy div "5140827898"
click at [36, 26] on div at bounding box center [31, 26] width 26 height 26
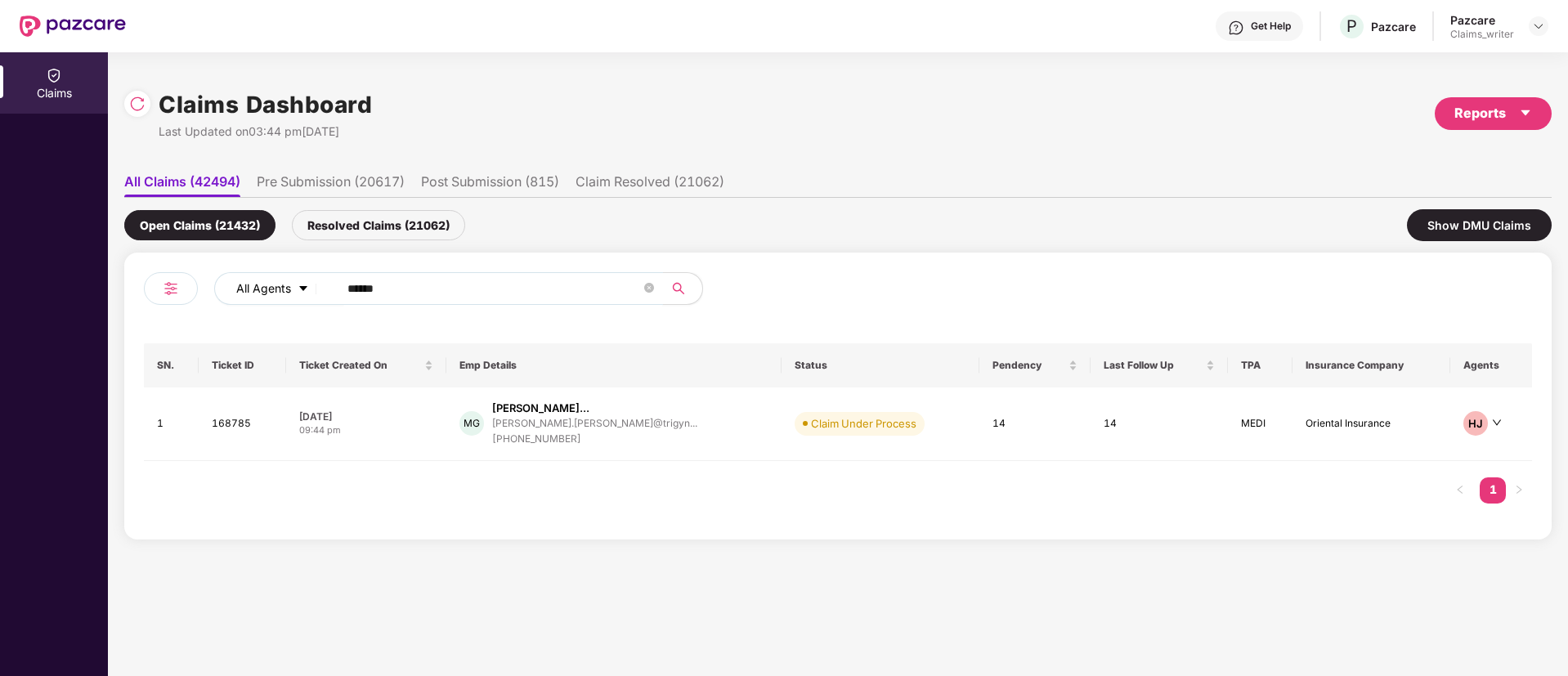
drag, startPoint x: 377, startPoint y: 295, endPoint x: 314, endPoint y: 288, distance: 63.4
click at [314, 288] on div "All Agents ******" at bounding box center [631, 288] width 833 height 33
paste input "text"
type input "******"
click at [231, 430] on td "168755" at bounding box center [246, 424] width 90 height 73
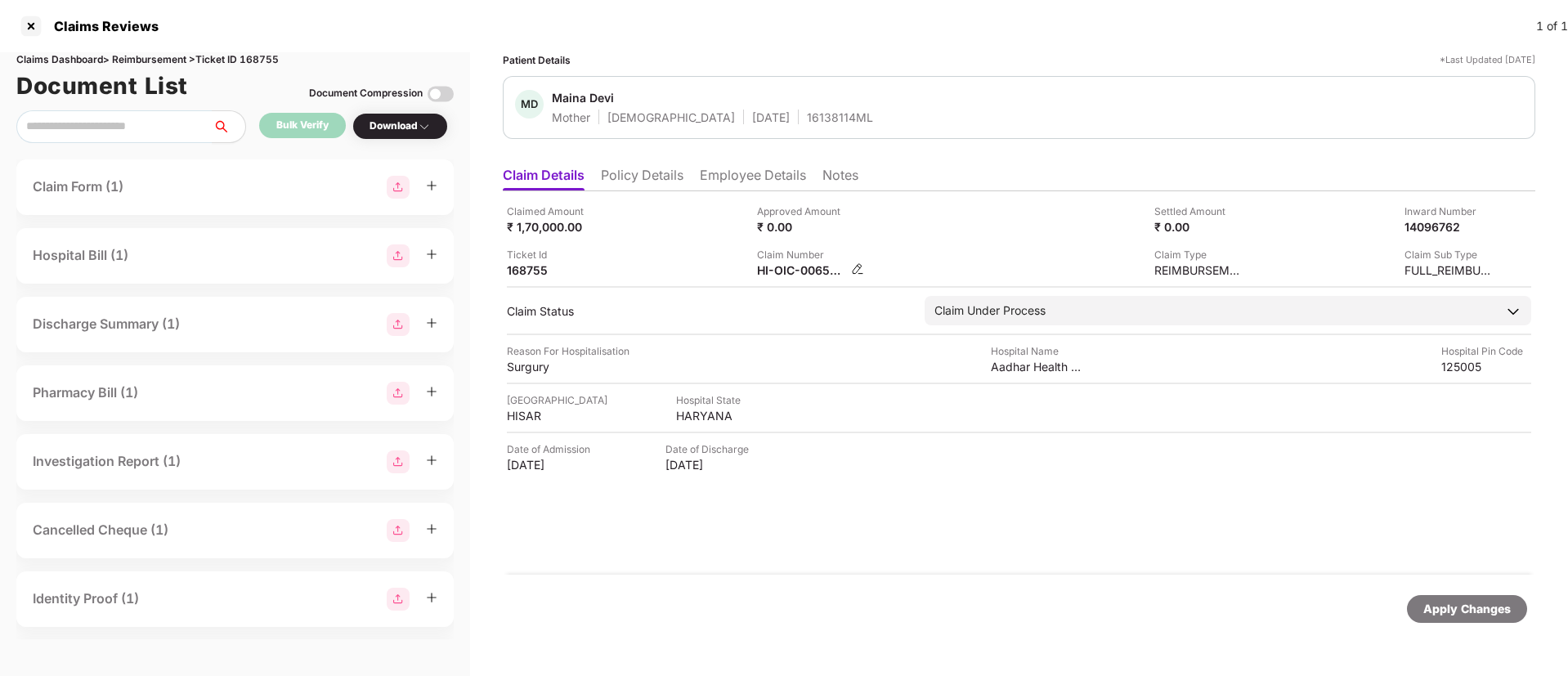
click at [855, 268] on img at bounding box center [857, 269] width 13 height 13
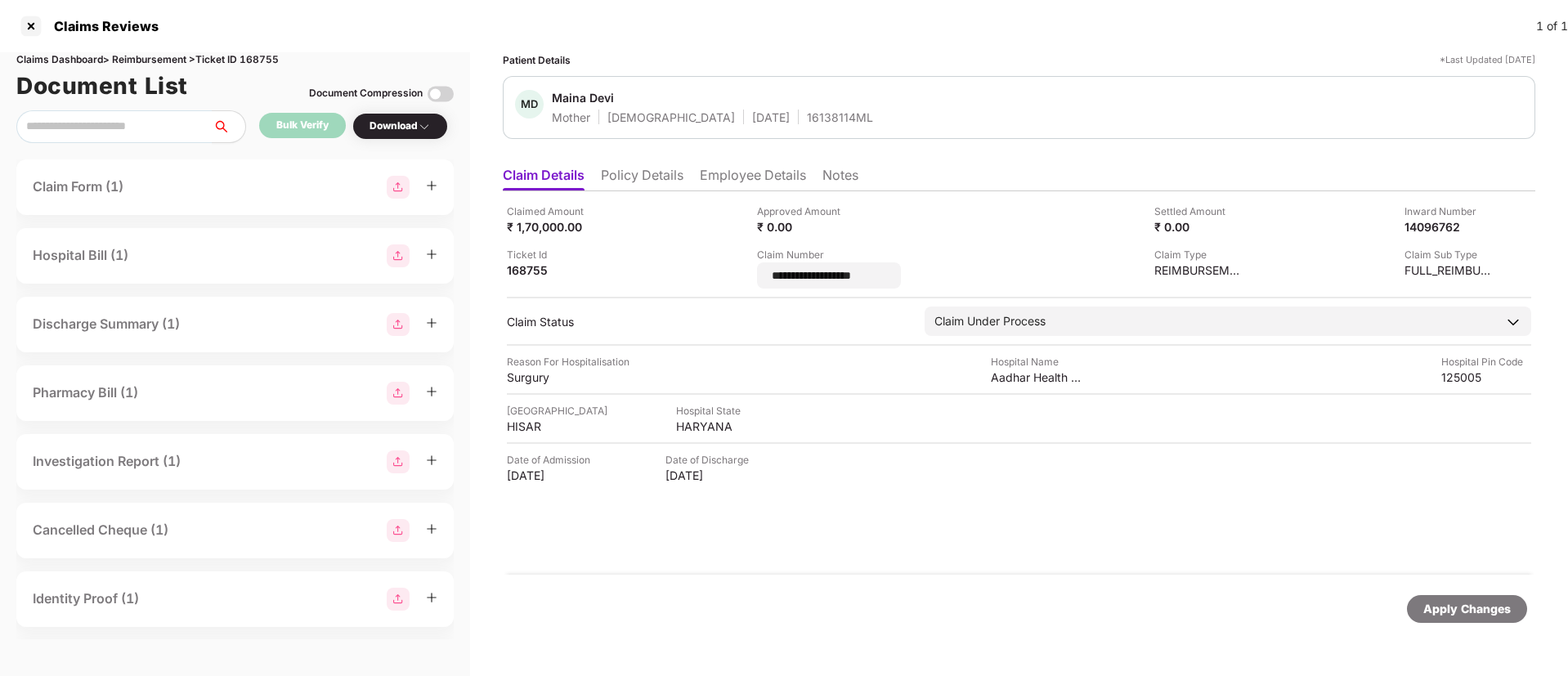
drag, startPoint x: 876, startPoint y: 276, endPoint x: 750, endPoint y: 274, distance: 126.0
click at [750, 274] on div "**********" at bounding box center [1018, 245] width 1024 height 85
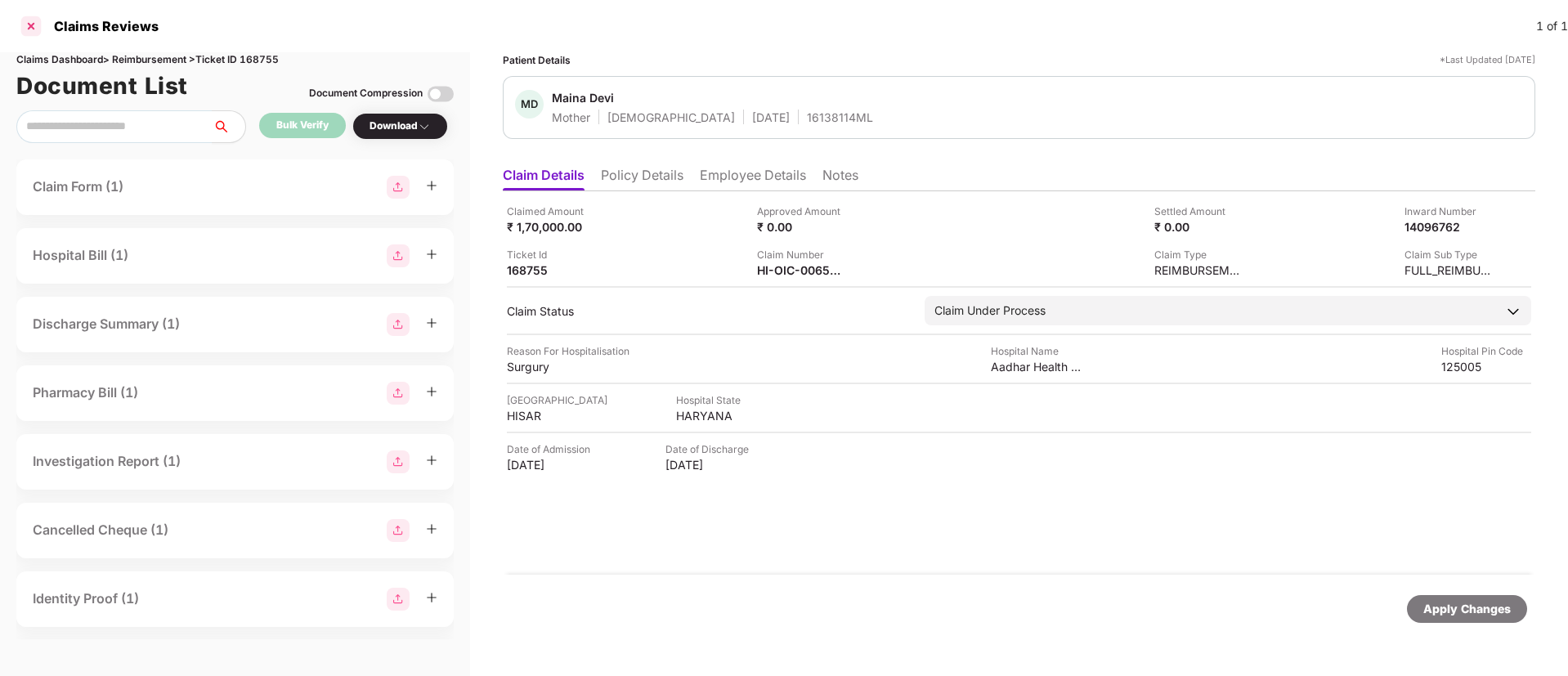
click at [35, 33] on div at bounding box center [31, 26] width 26 height 26
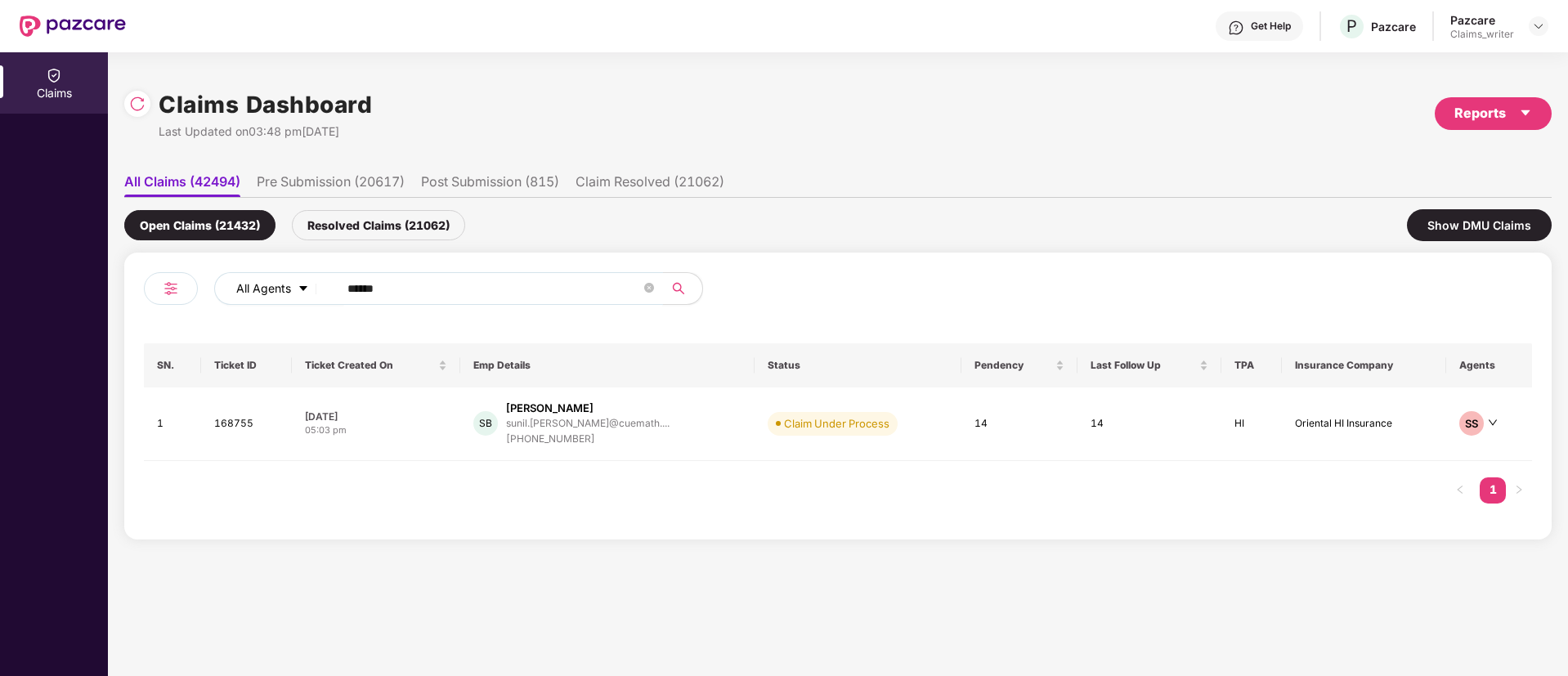
drag, startPoint x: 412, startPoint y: 276, endPoint x: 299, endPoint y: 284, distance: 113.3
click at [299, 284] on div "All Agents ******" at bounding box center [631, 288] width 833 height 33
paste input "text"
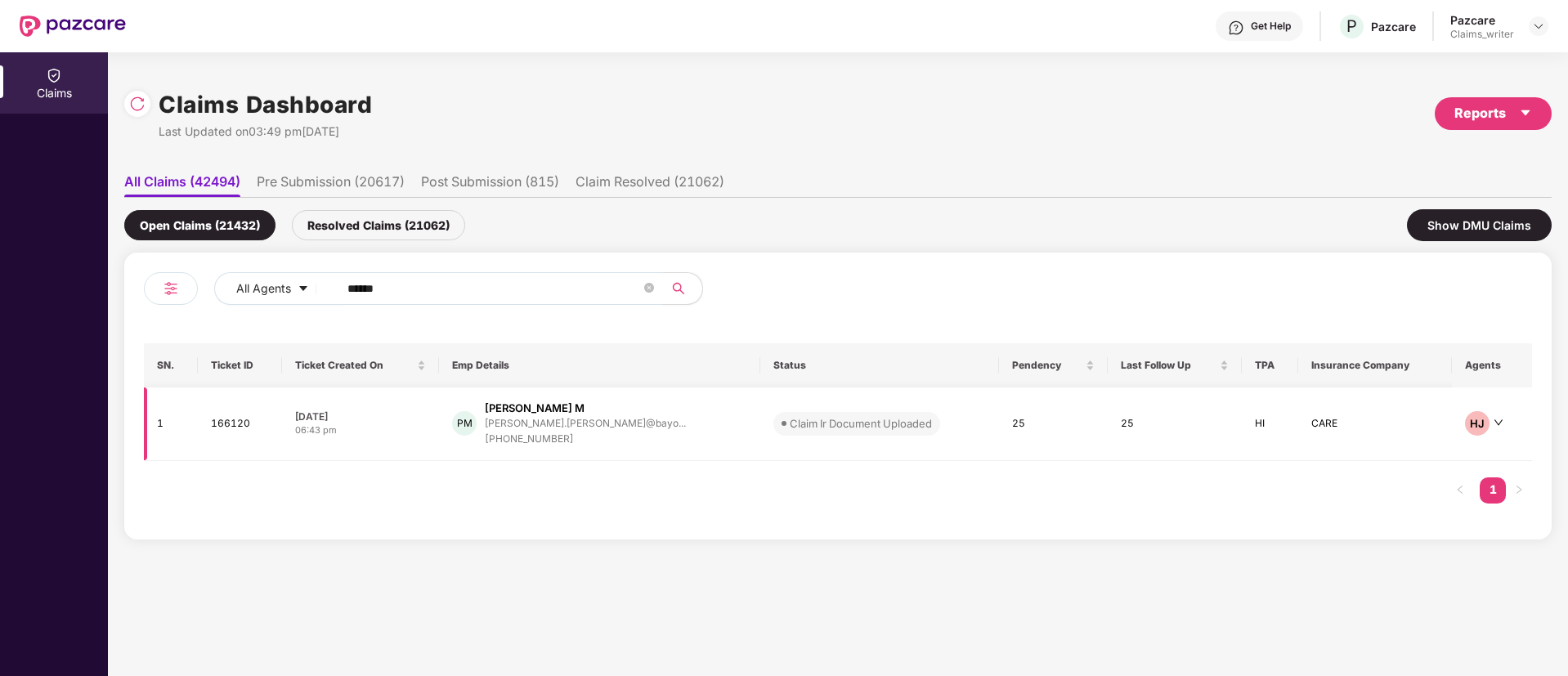
type input "******"
click at [237, 437] on td "166120" at bounding box center [240, 424] width 85 height 73
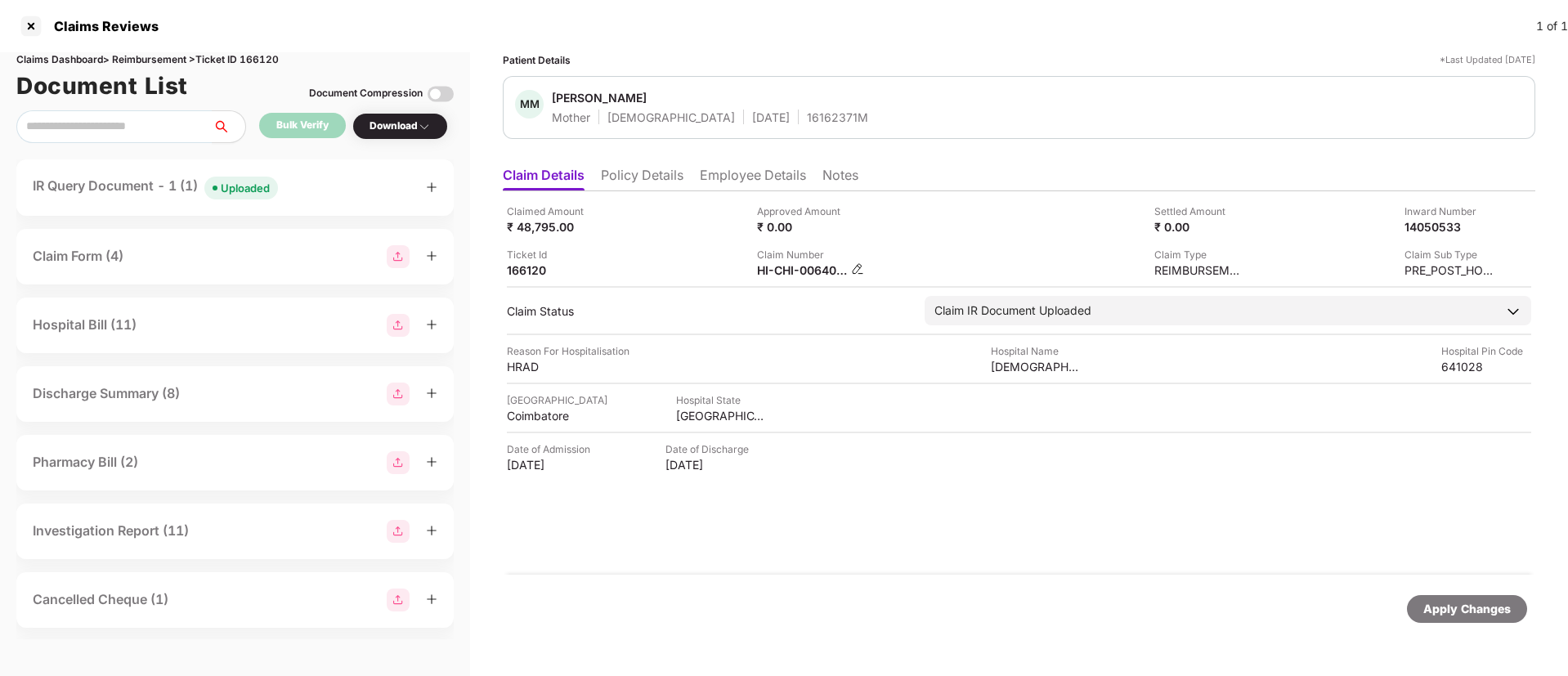
click at [853, 271] on img at bounding box center [857, 269] width 13 height 13
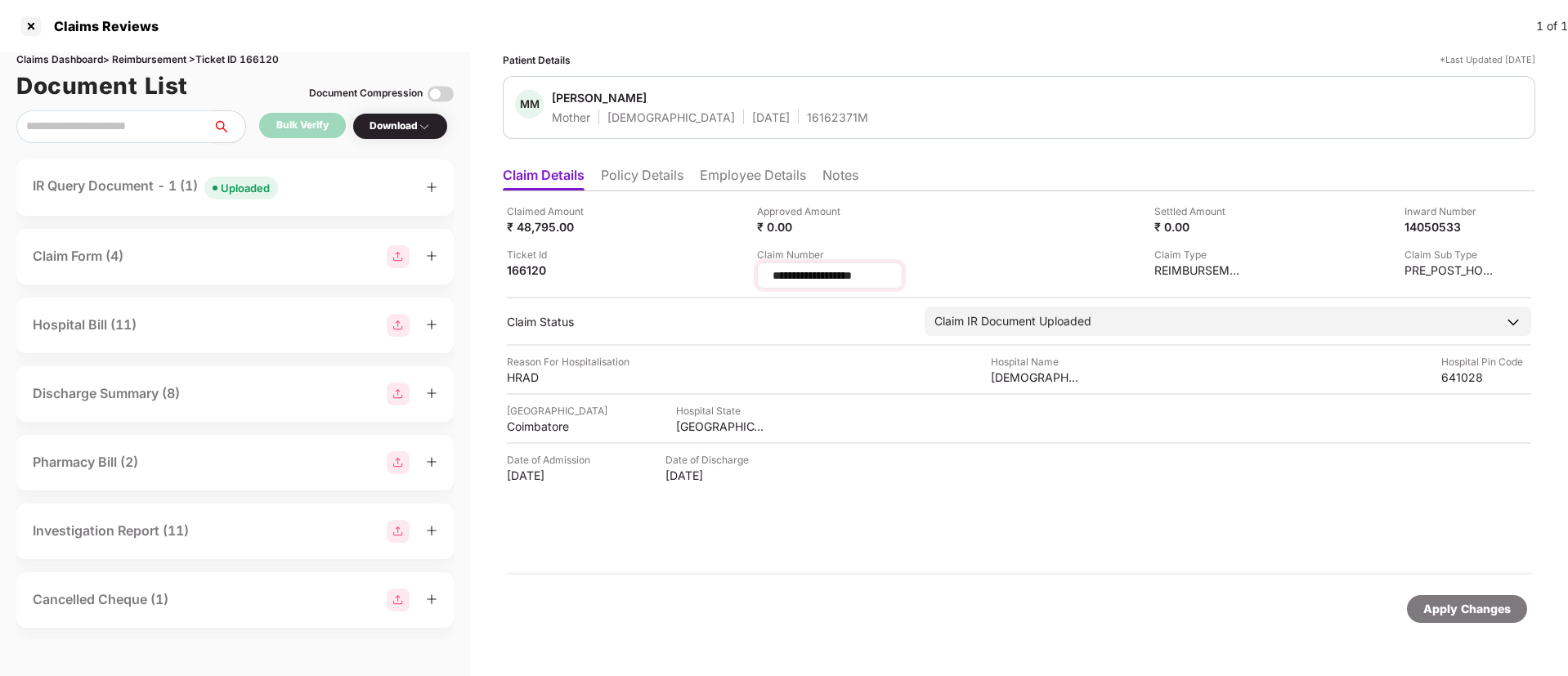
drag, startPoint x: 775, startPoint y: 276, endPoint x: 877, endPoint y: 278, distance: 102.0
click at [877, 278] on input "**********" at bounding box center [830, 276] width 118 height 17
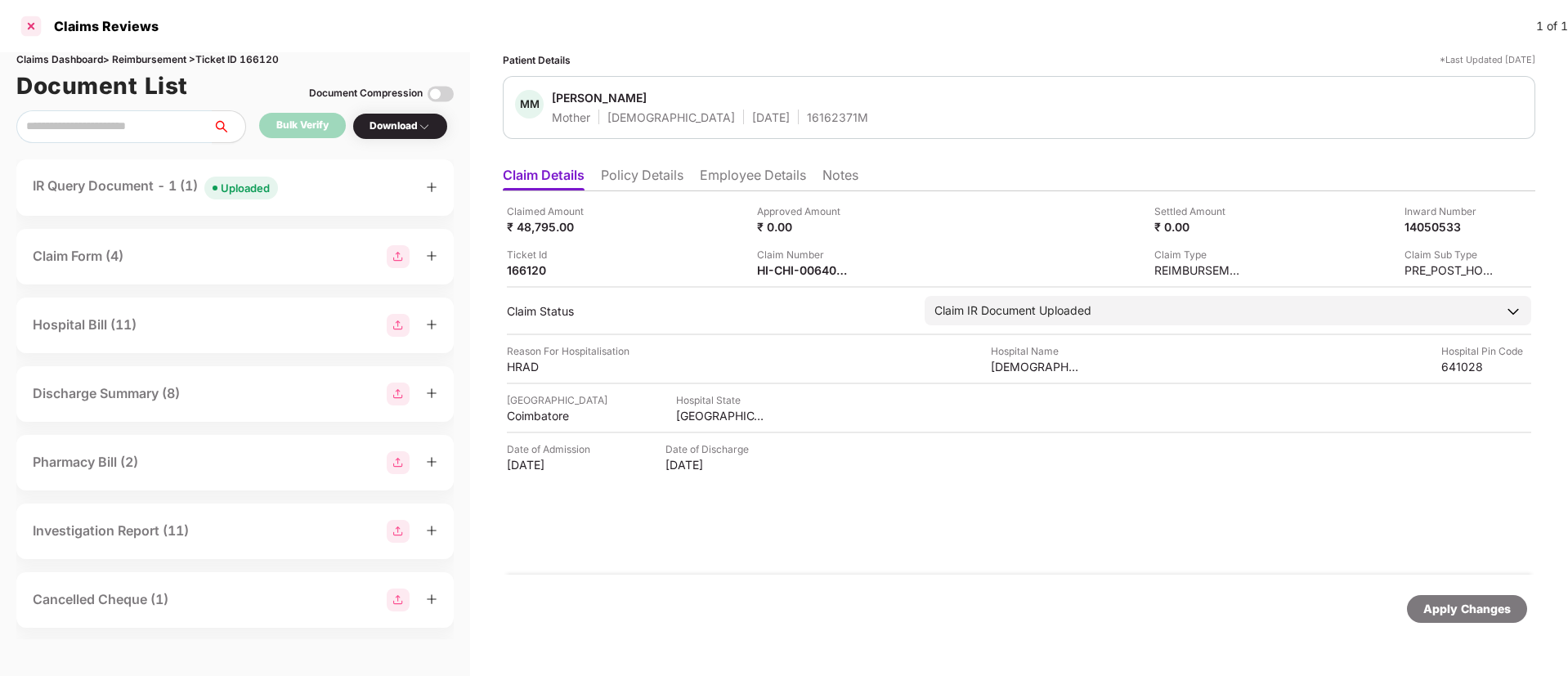
click at [36, 24] on div at bounding box center [31, 26] width 26 height 26
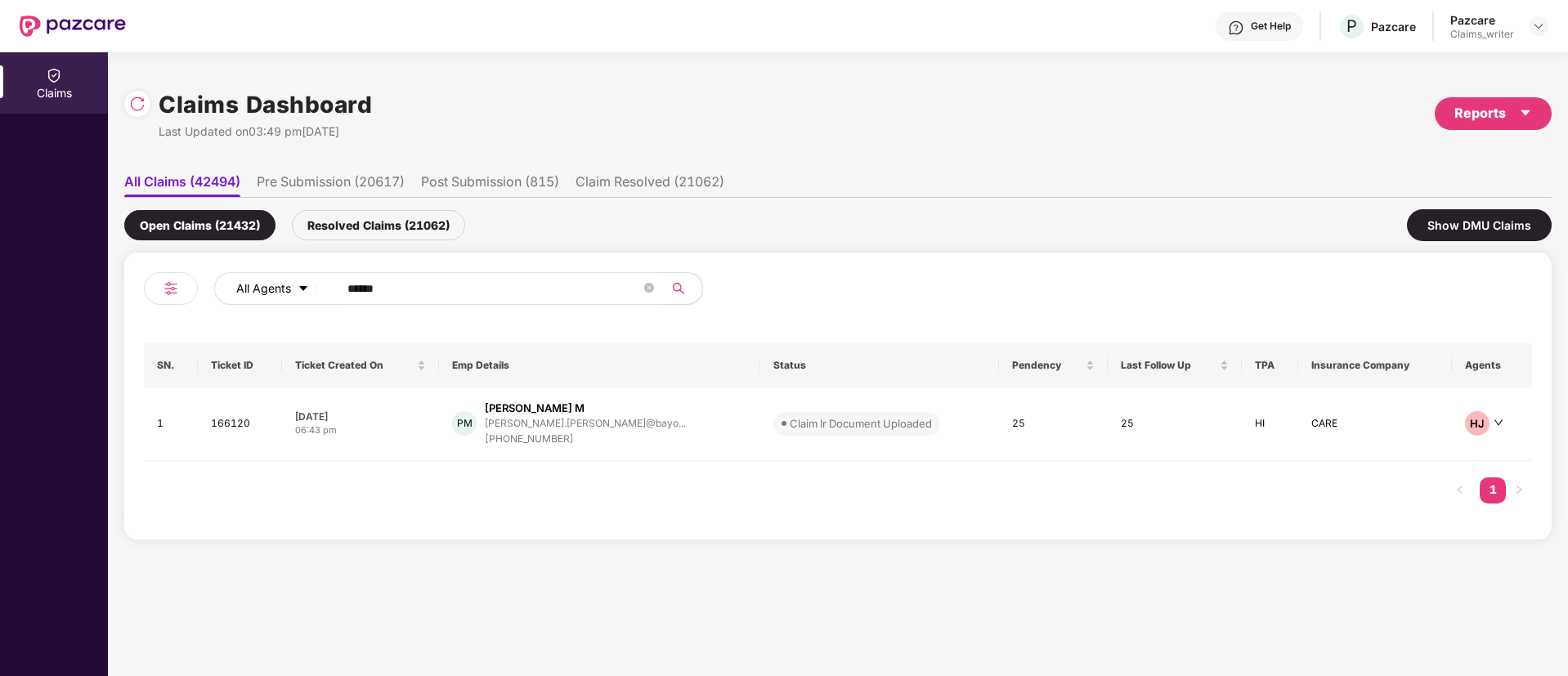
drag, startPoint x: 358, startPoint y: 291, endPoint x: 313, endPoint y: 281, distance: 46.1
click at [314, 281] on div "All Agents ******" at bounding box center [631, 288] width 833 height 33
paste input "text"
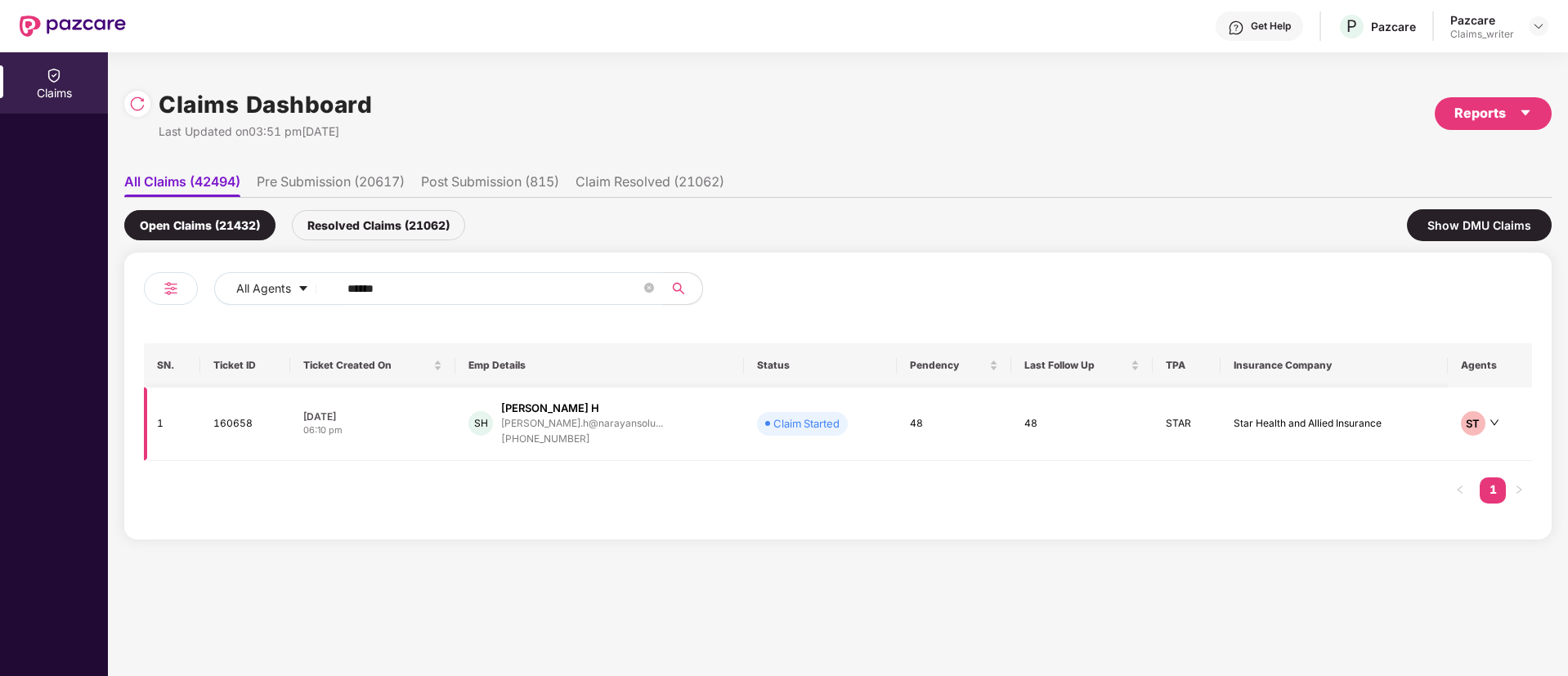
type input "******"
click at [241, 422] on td "160658" at bounding box center [245, 424] width 90 height 73
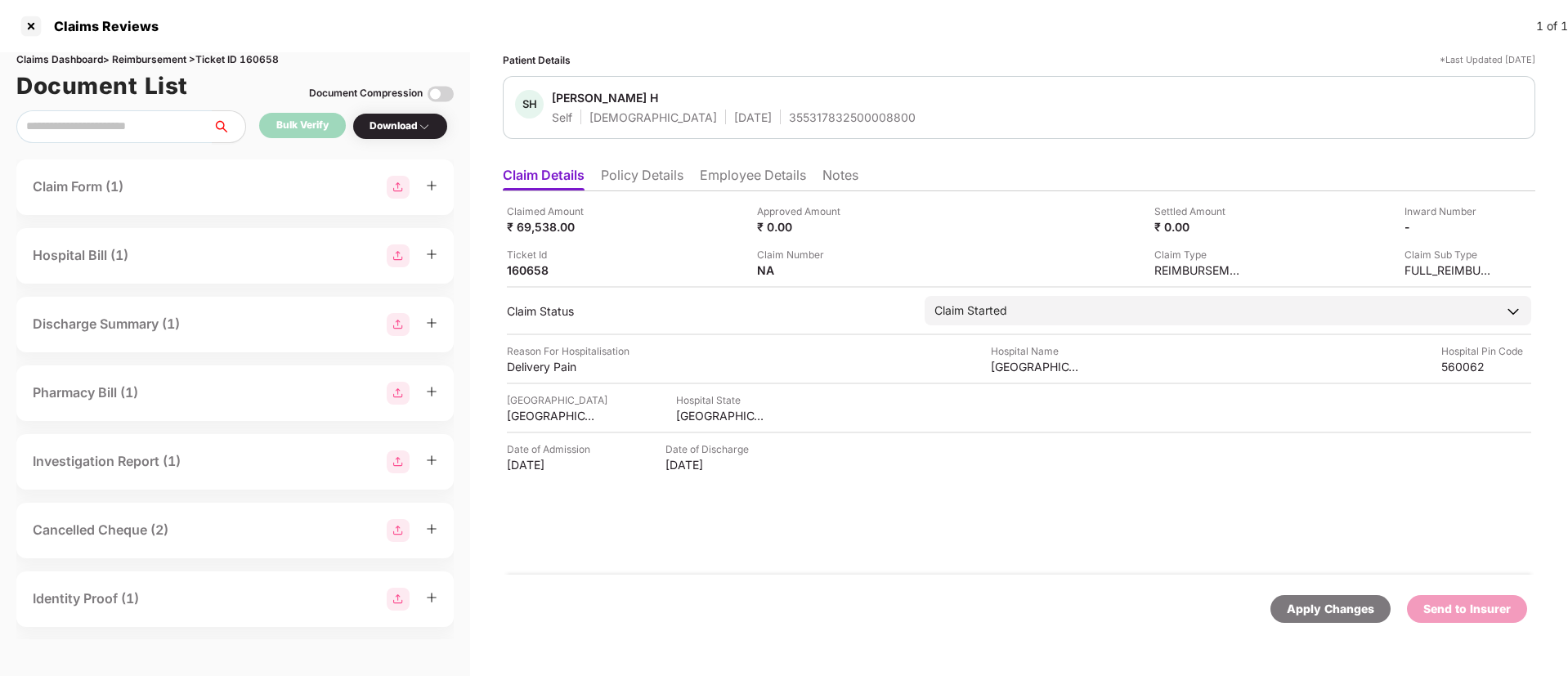
click at [712, 172] on li "Employee Details" at bounding box center [752, 179] width 106 height 24
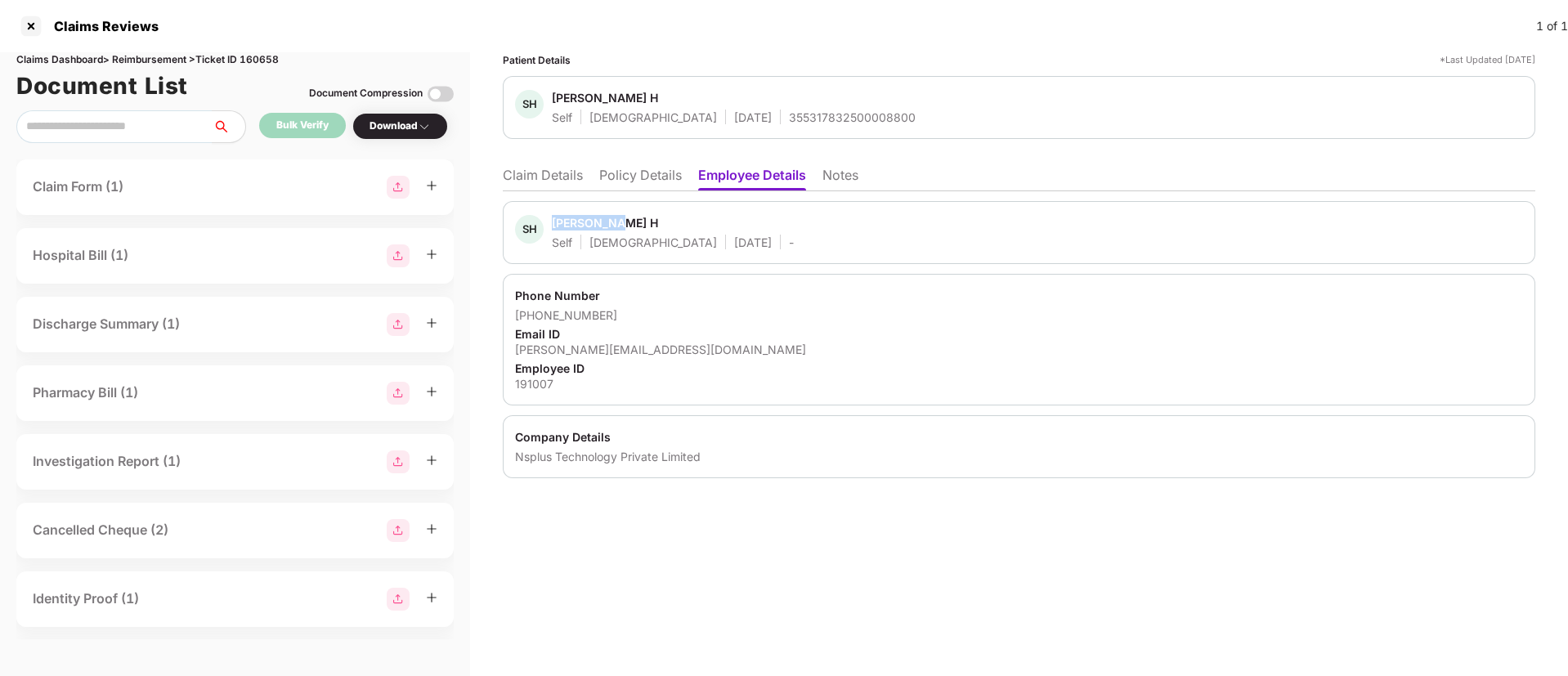
drag, startPoint x: 552, startPoint y: 220, endPoint x: 640, endPoint y: 224, distance: 88.1
click at [640, 224] on div "SH Spoorthi H Self Female 26 Mar 1997 -" at bounding box center [655, 233] width 279 height 35
copy div "Spoorthi H"
click at [25, 22] on div at bounding box center [31, 26] width 26 height 26
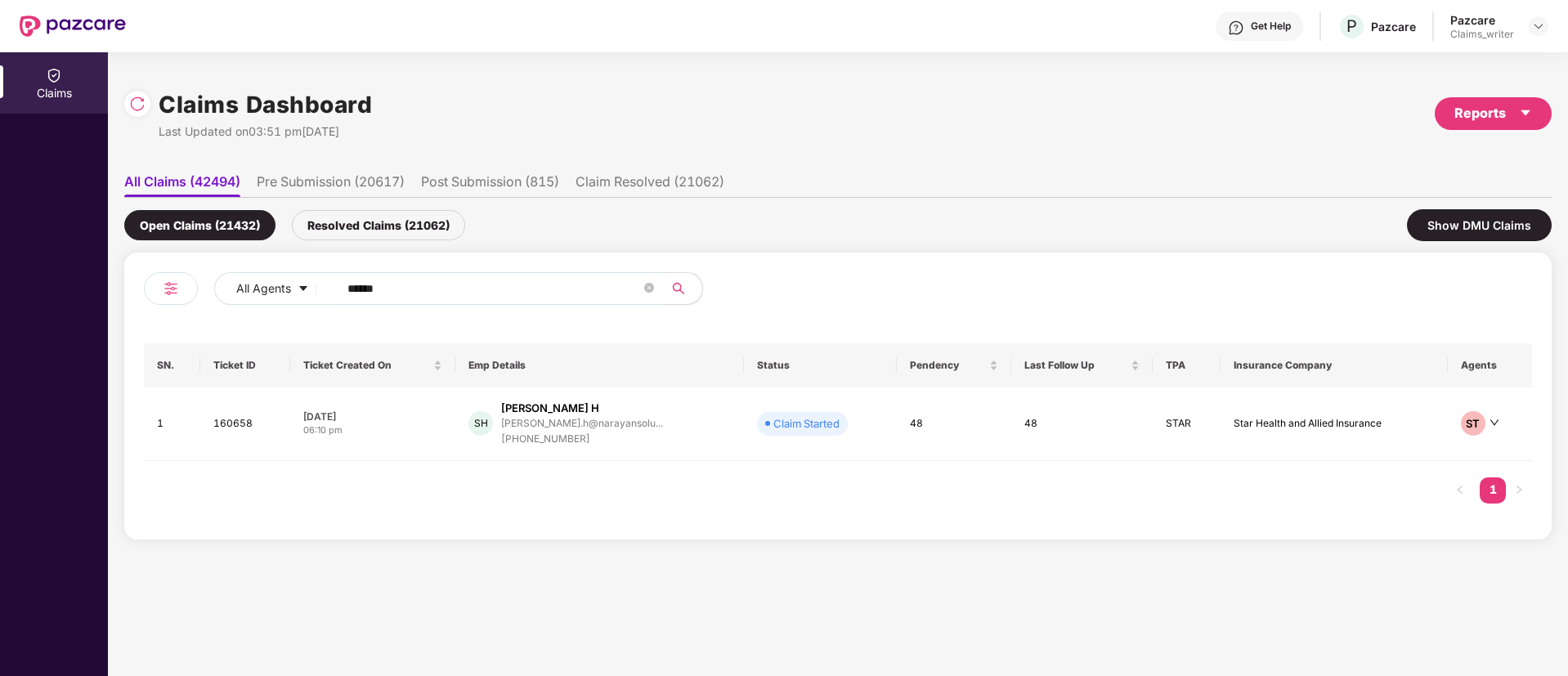
drag, startPoint x: 414, startPoint y: 281, endPoint x: 331, endPoint y: 282, distance: 83.0
click at [331, 282] on span "******" at bounding box center [495, 288] width 335 height 33
paste input "text"
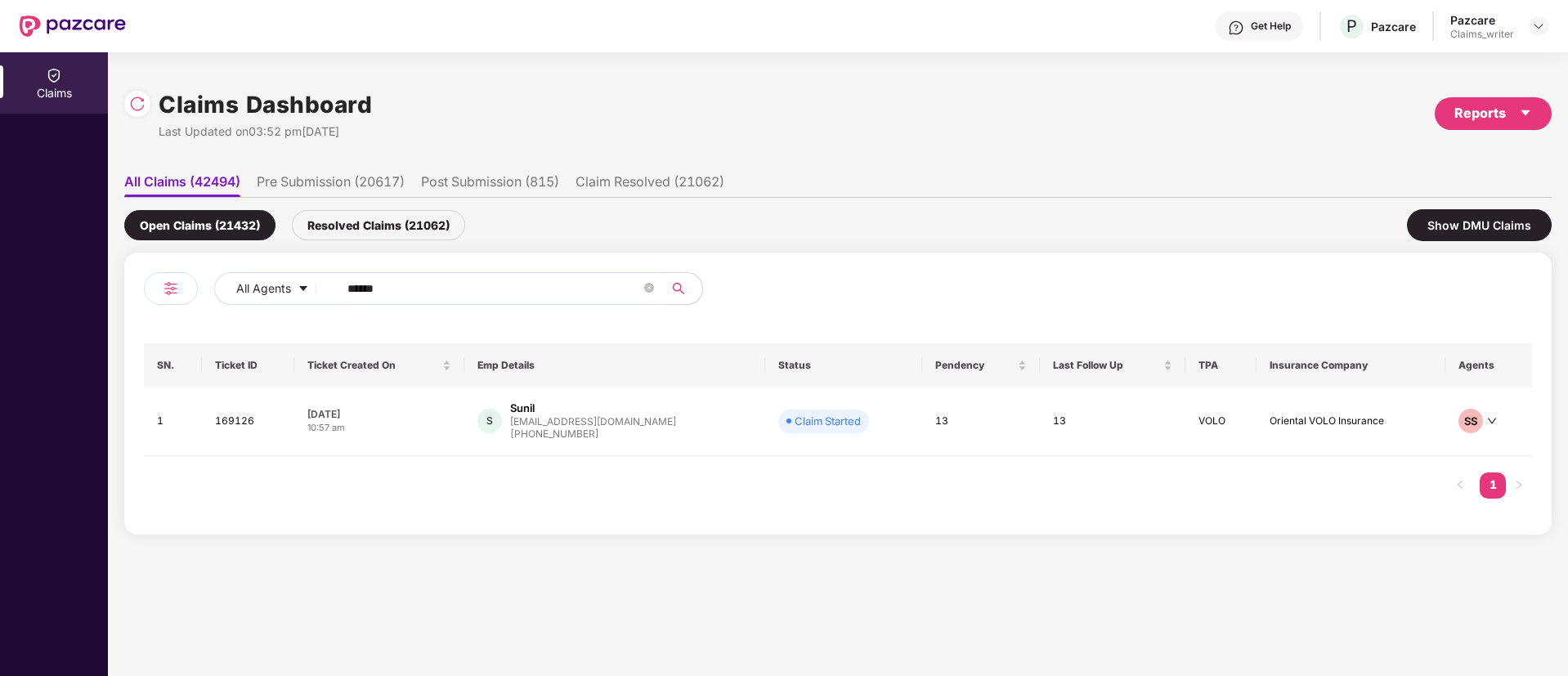
type input "******"
click at [252, 417] on td "169126" at bounding box center [247, 422] width 92 height 69
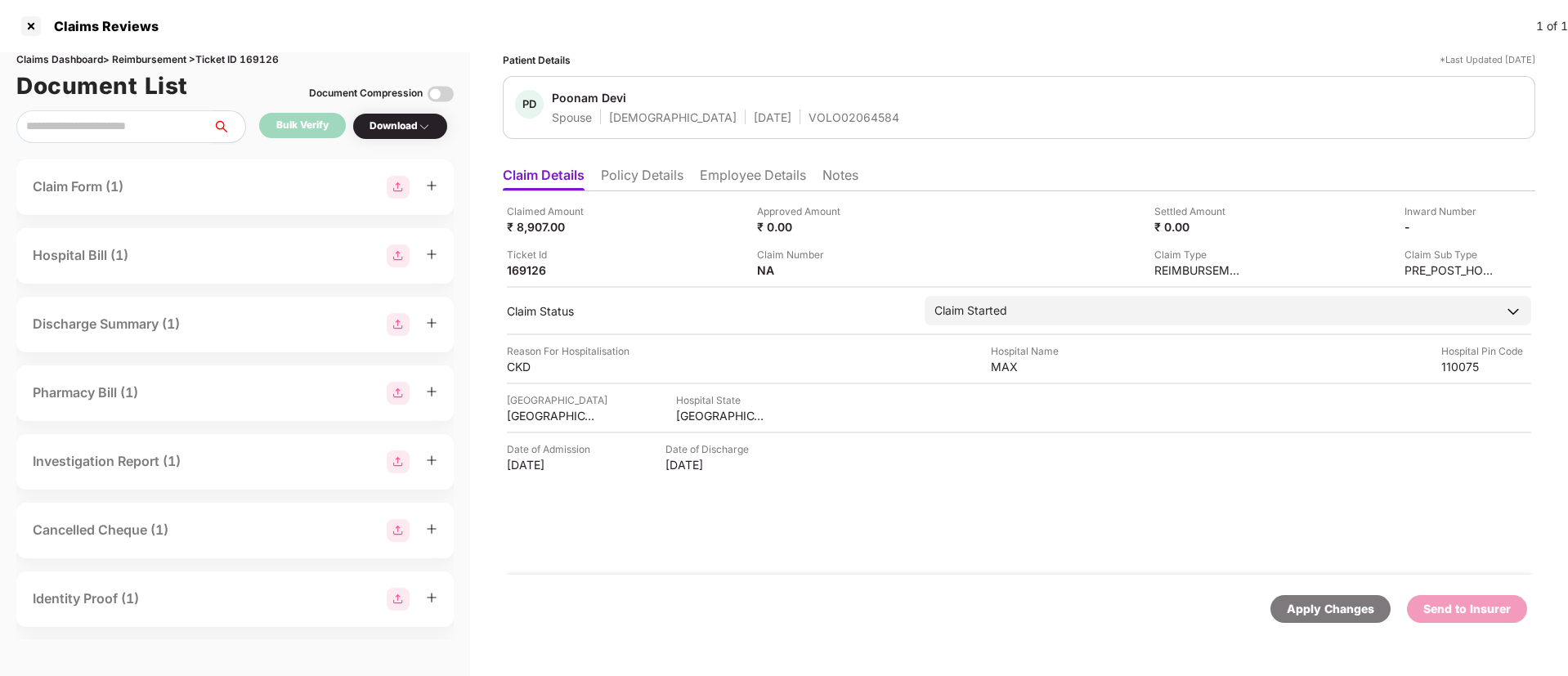
click at [848, 177] on li "Notes" at bounding box center [841, 179] width 36 height 24
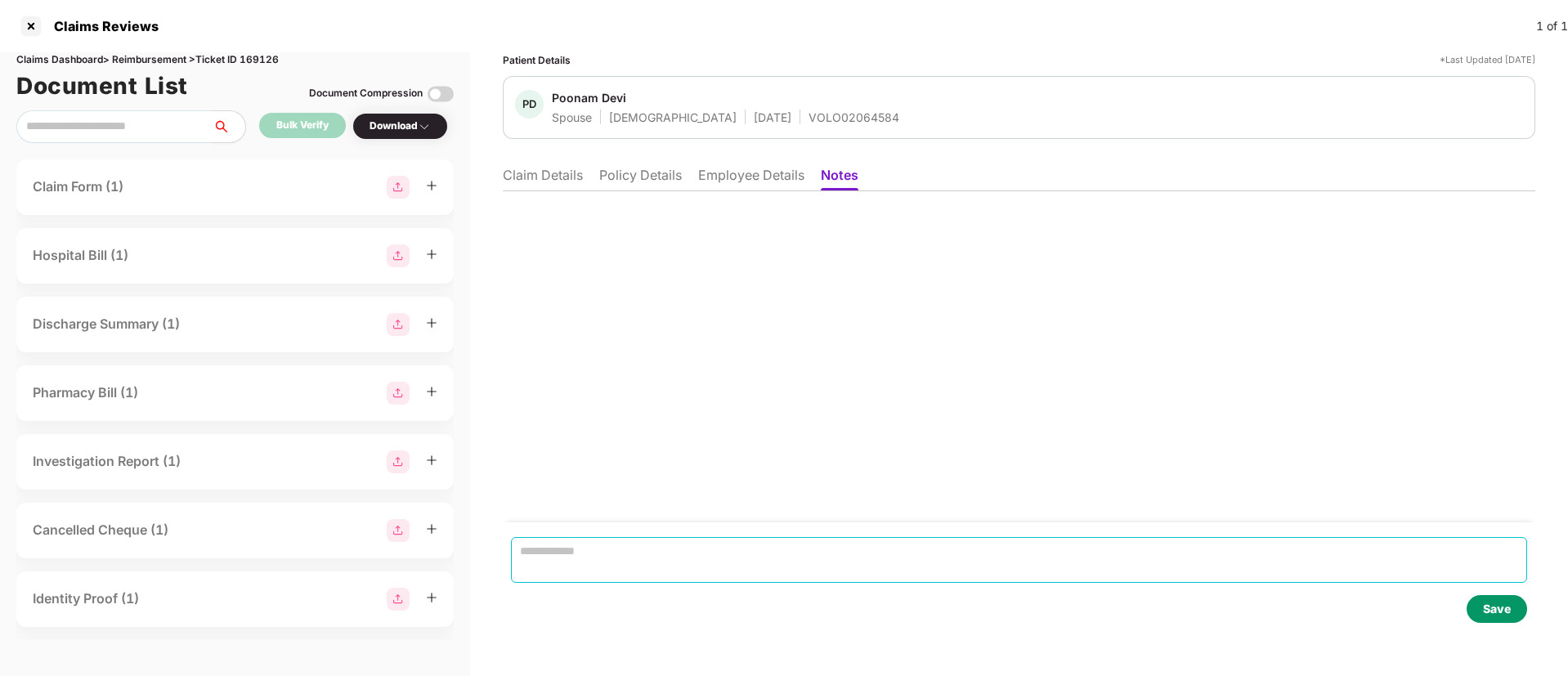
click at [624, 542] on textarea at bounding box center [1018, 559] width 1016 height 46
paste textarea "**********"
type textarea "**********"
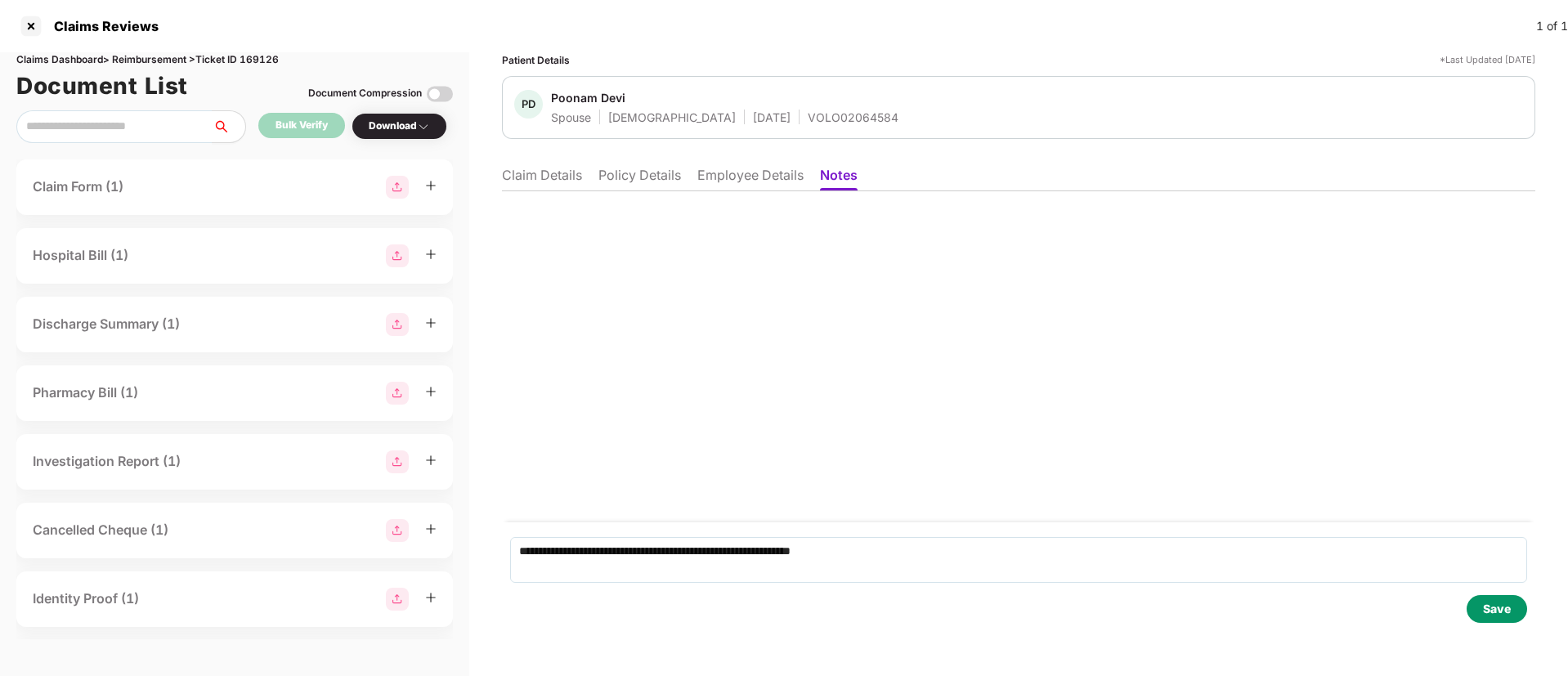
click at [1483, 611] on div "Save" at bounding box center [1496, 609] width 60 height 28
click at [566, 181] on li "Claim Details" at bounding box center [542, 179] width 80 height 24
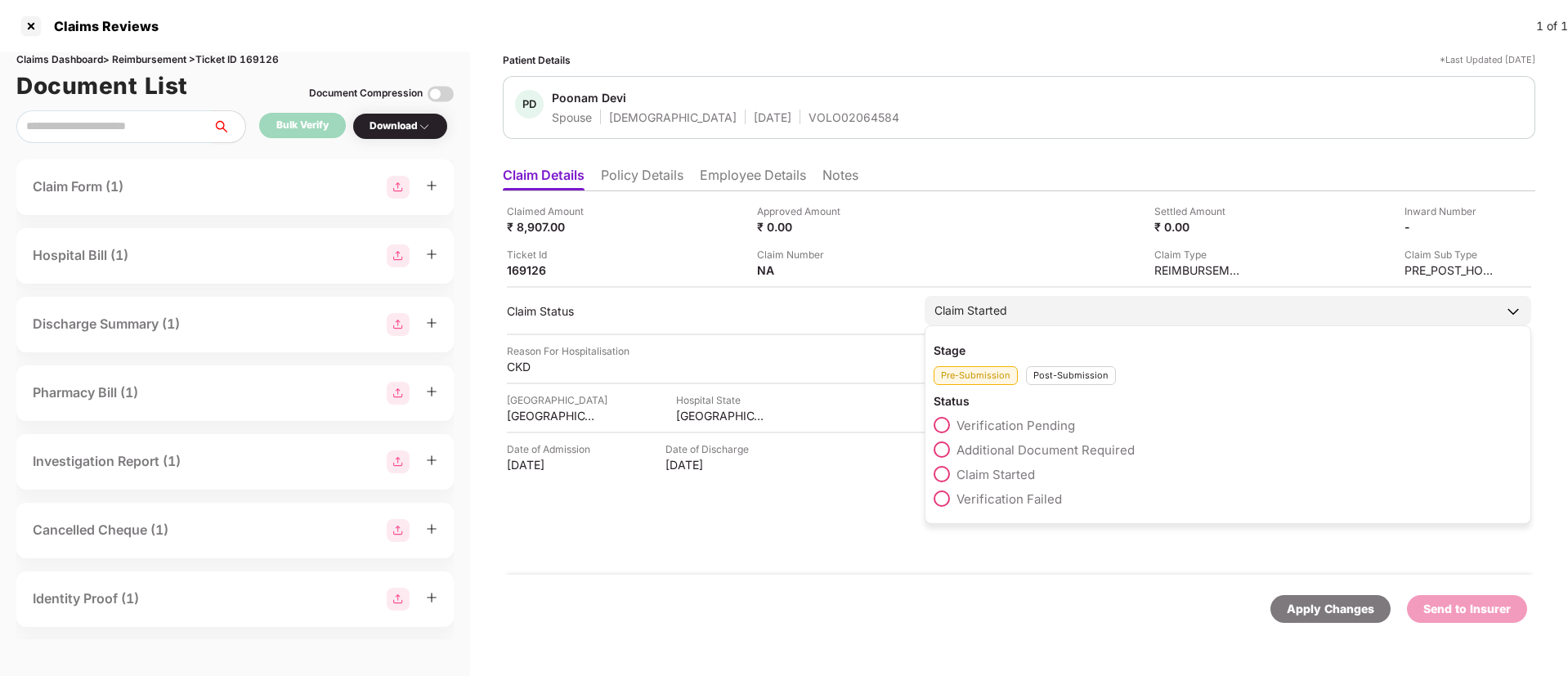
click at [1057, 380] on div "Post-Submission" at bounding box center [1071, 375] width 90 height 19
click at [943, 548] on span at bounding box center [942, 547] width 16 height 16
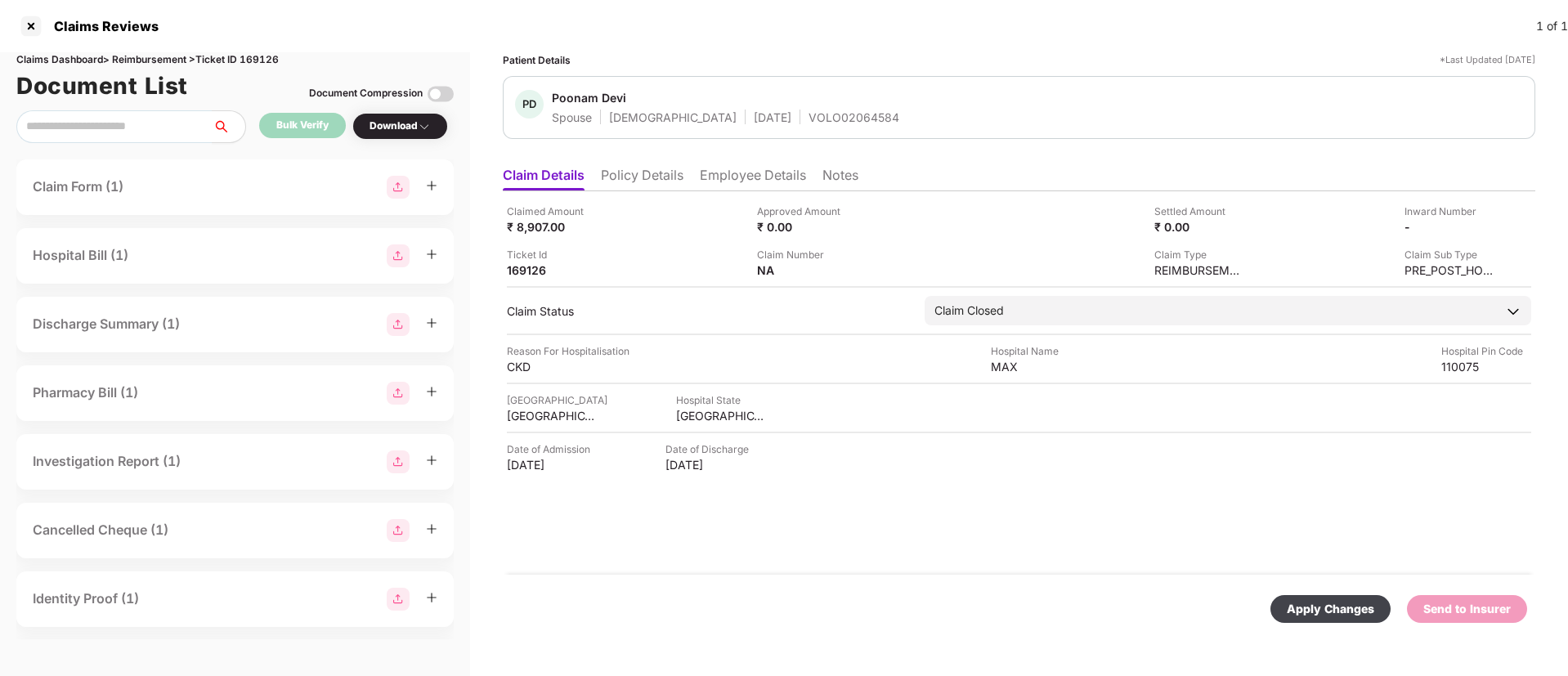
click at [1335, 608] on div "Apply Changes" at bounding box center [1331, 608] width 88 height 18
click at [31, 29] on div at bounding box center [31, 26] width 26 height 26
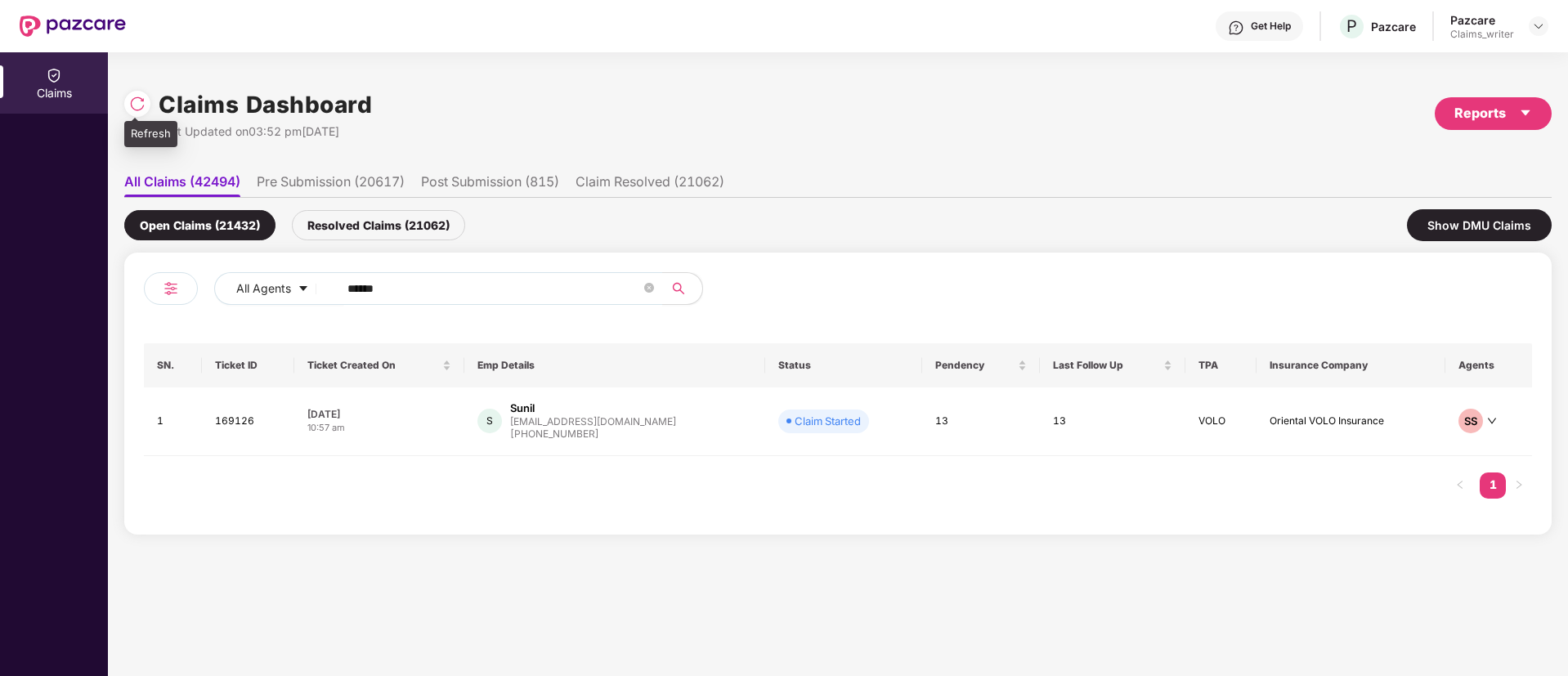
click at [142, 109] on img at bounding box center [137, 103] width 16 height 16
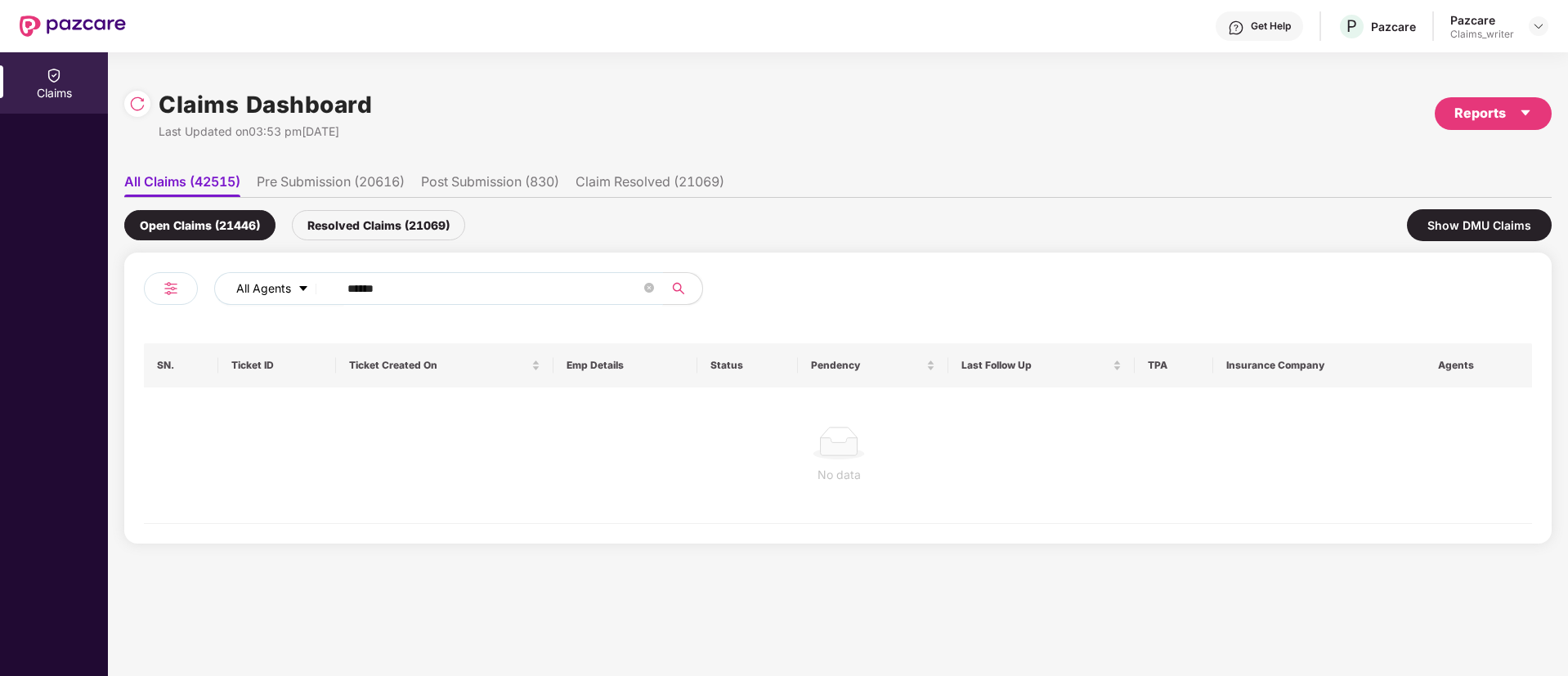
drag, startPoint x: 415, startPoint y: 295, endPoint x: 313, endPoint y: 286, distance: 102.4
click at [313, 286] on div "All Agents ******" at bounding box center [631, 288] width 833 height 33
paste input "text"
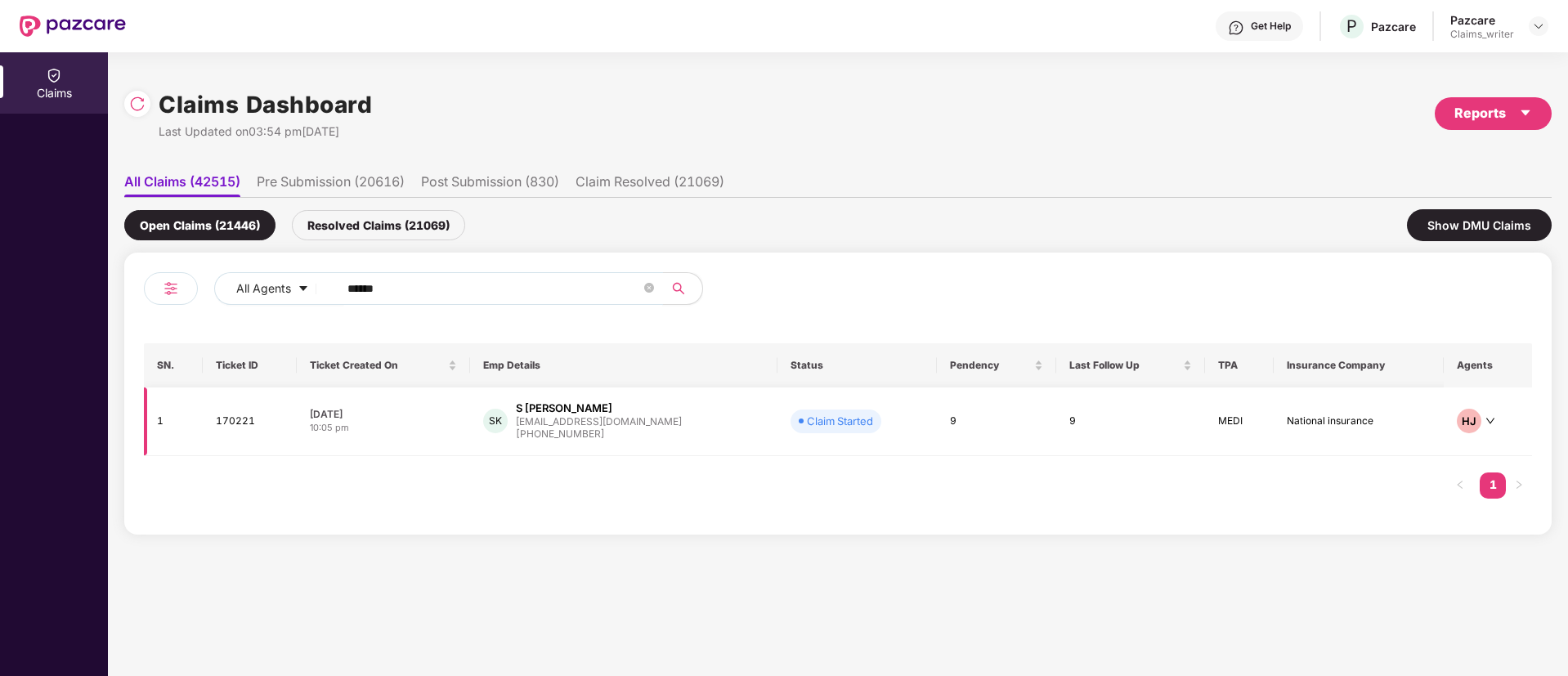
type input "******"
click at [242, 424] on td "170221" at bounding box center [249, 422] width 94 height 69
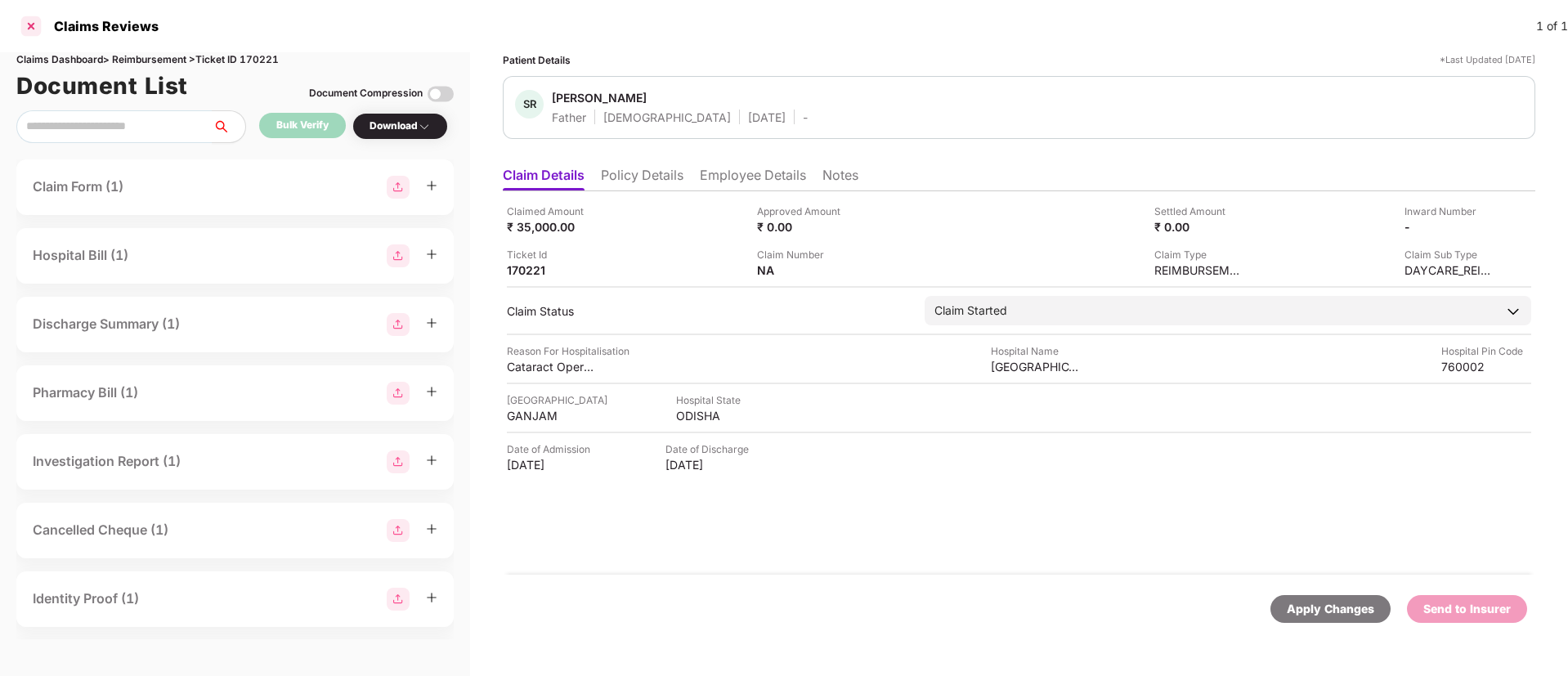
click at [34, 28] on div at bounding box center [31, 26] width 26 height 26
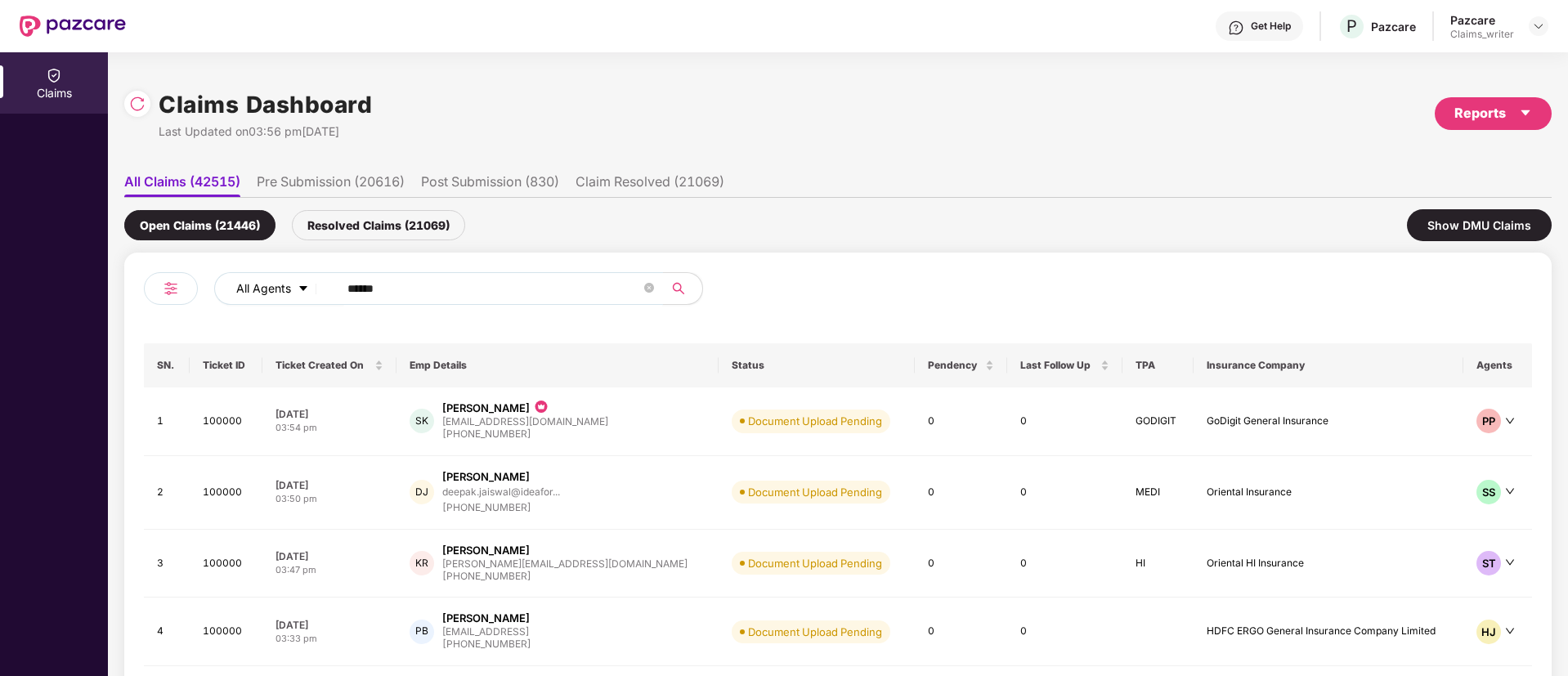
drag, startPoint x: 420, startPoint y: 277, endPoint x: 315, endPoint y: 284, distance: 105.2
click at [315, 284] on div "All Agents ******" at bounding box center [631, 288] width 833 height 33
paste input "text"
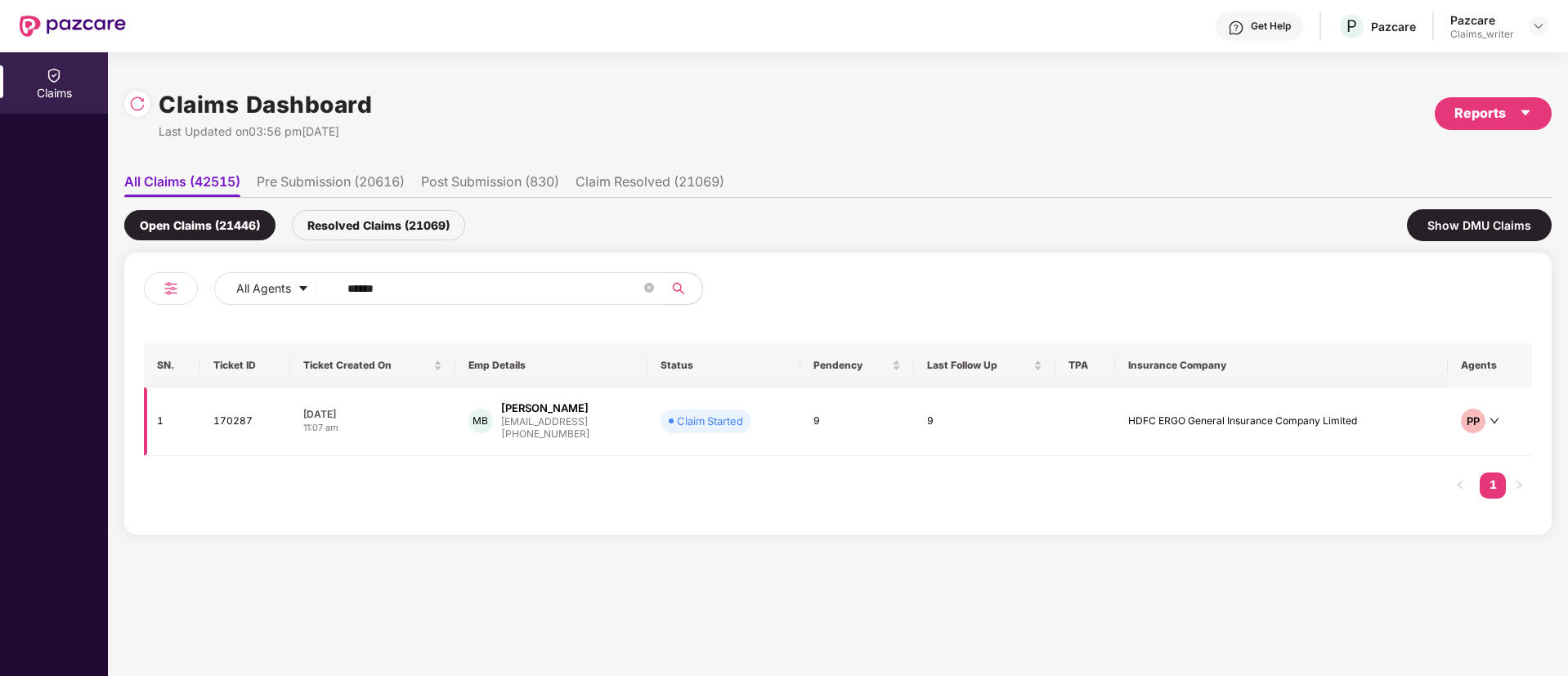
type input "******"
click at [246, 427] on td "170287" at bounding box center [244, 422] width 89 height 69
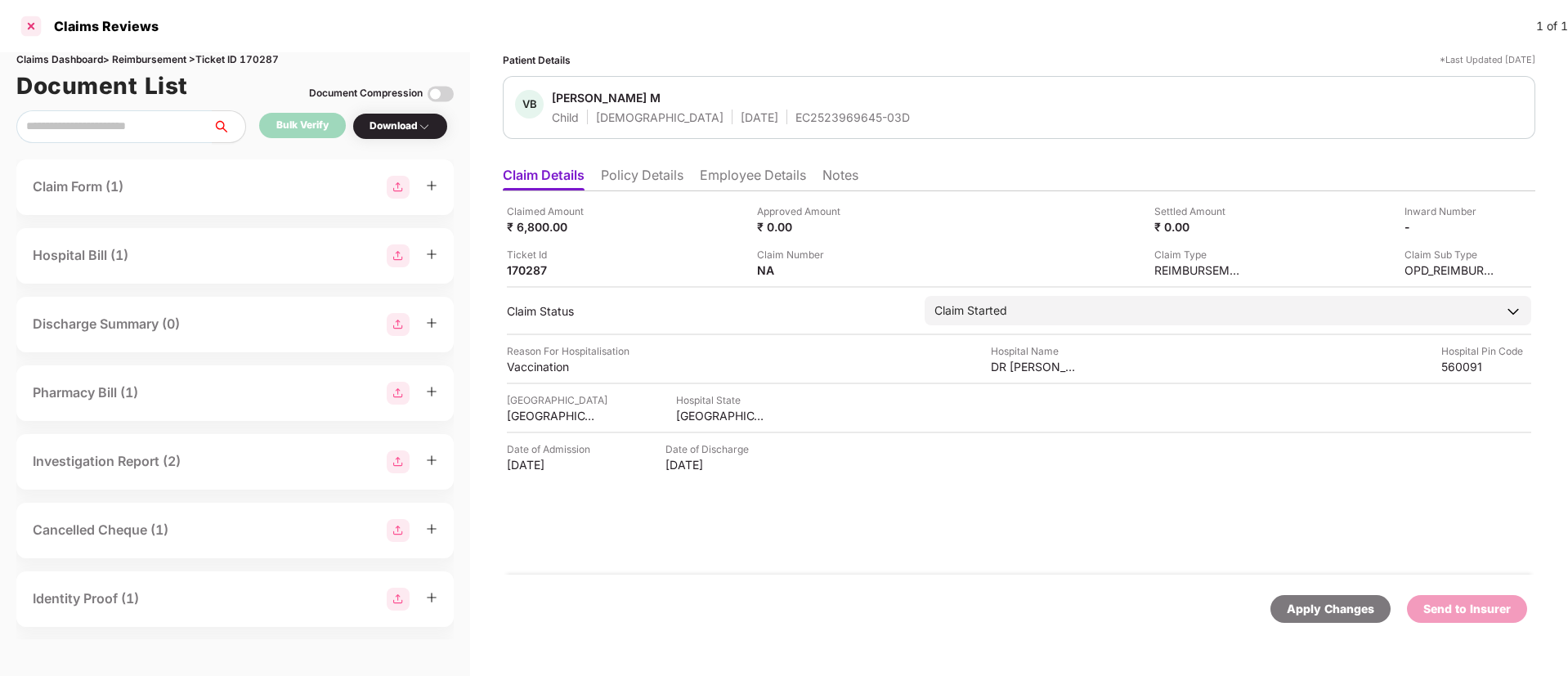
click at [31, 22] on div at bounding box center [31, 26] width 26 height 26
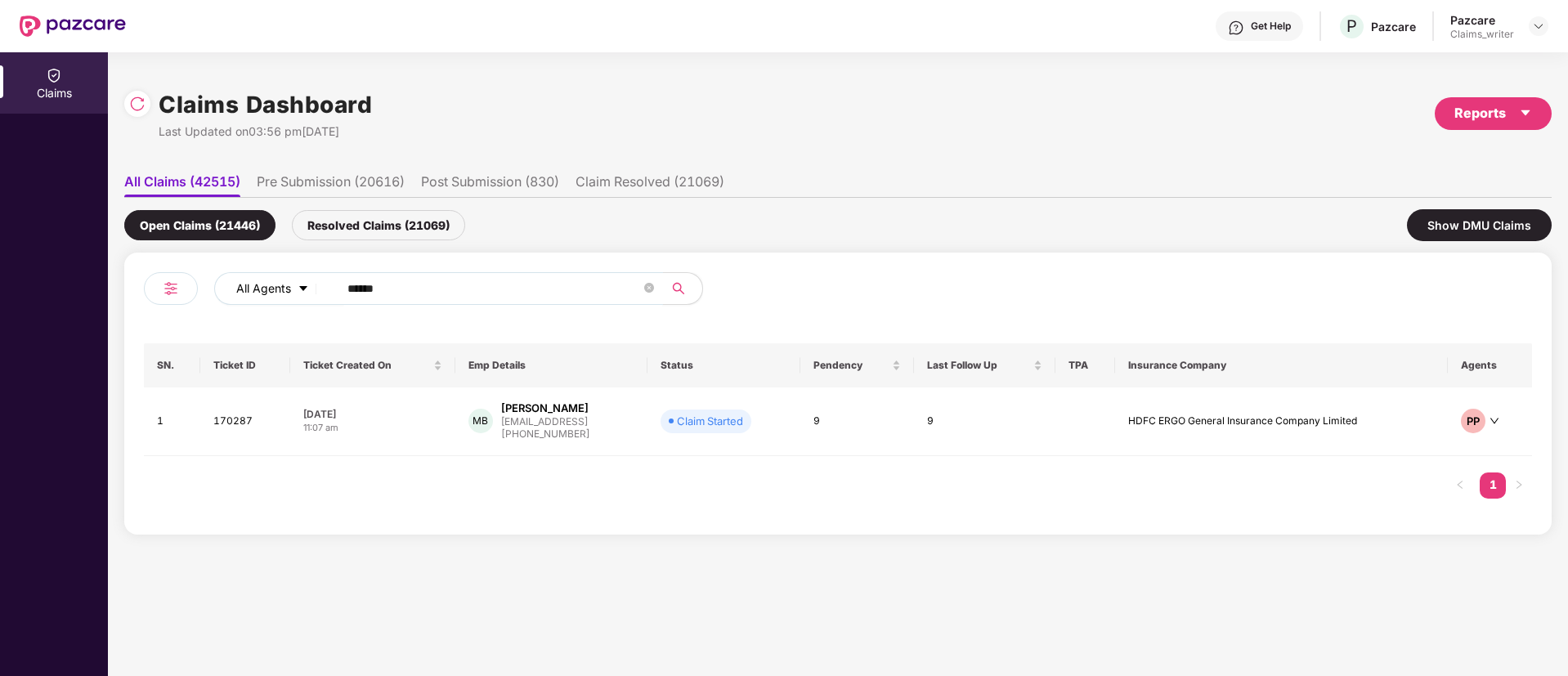
drag, startPoint x: 394, startPoint y: 288, endPoint x: 308, endPoint y: 290, distance: 86.0
click at [308, 290] on div "All Agents ******" at bounding box center [631, 288] width 833 height 33
paste input "text"
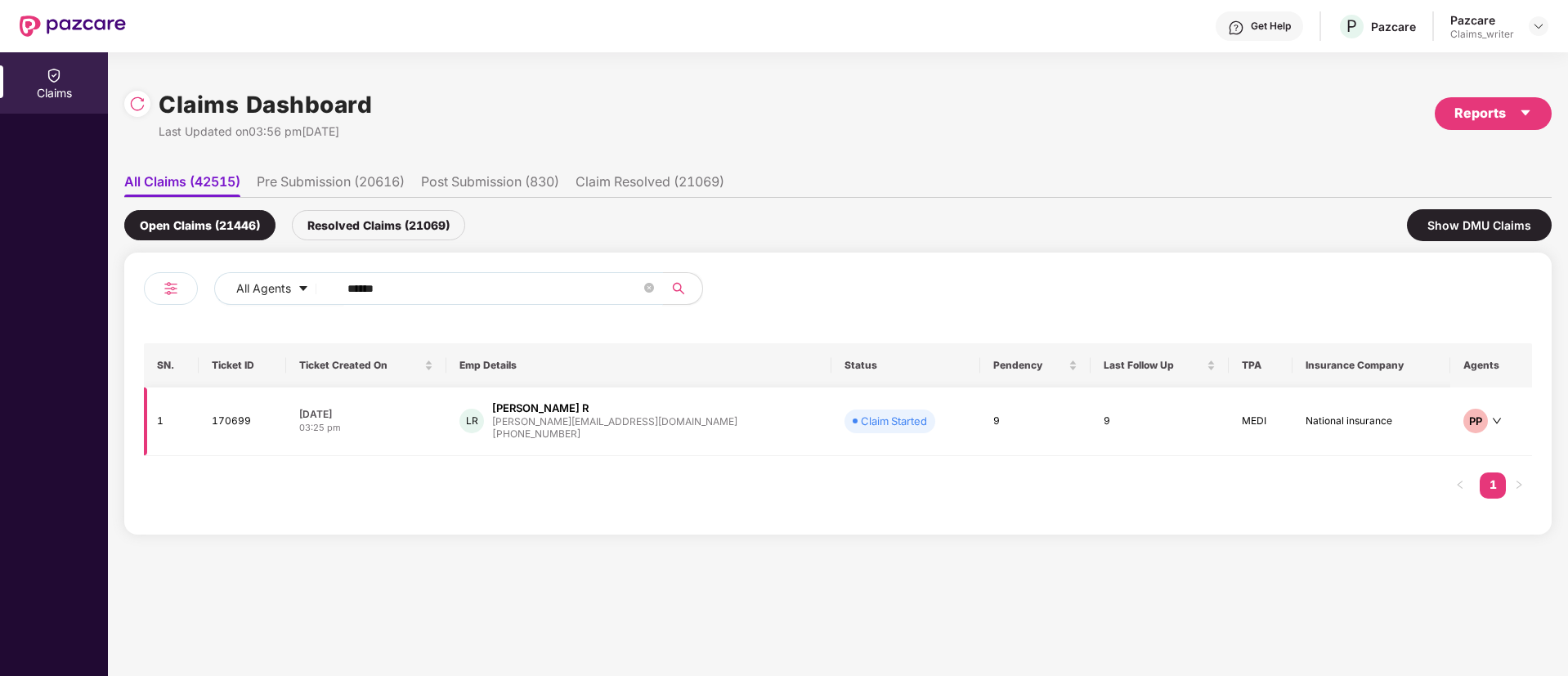
type input "******"
click at [241, 419] on td "170699" at bounding box center [242, 422] width 87 height 69
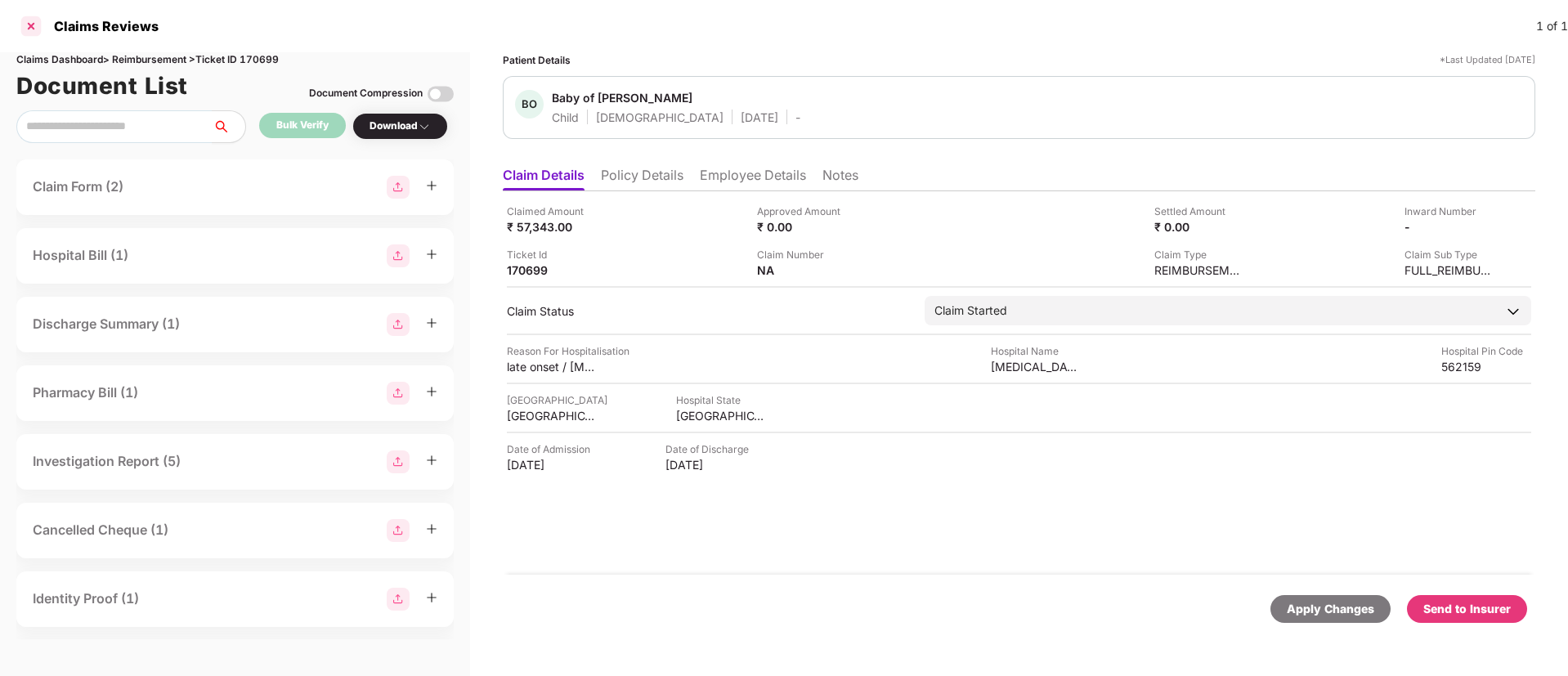
click at [28, 28] on div at bounding box center [31, 26] width 26 height 26
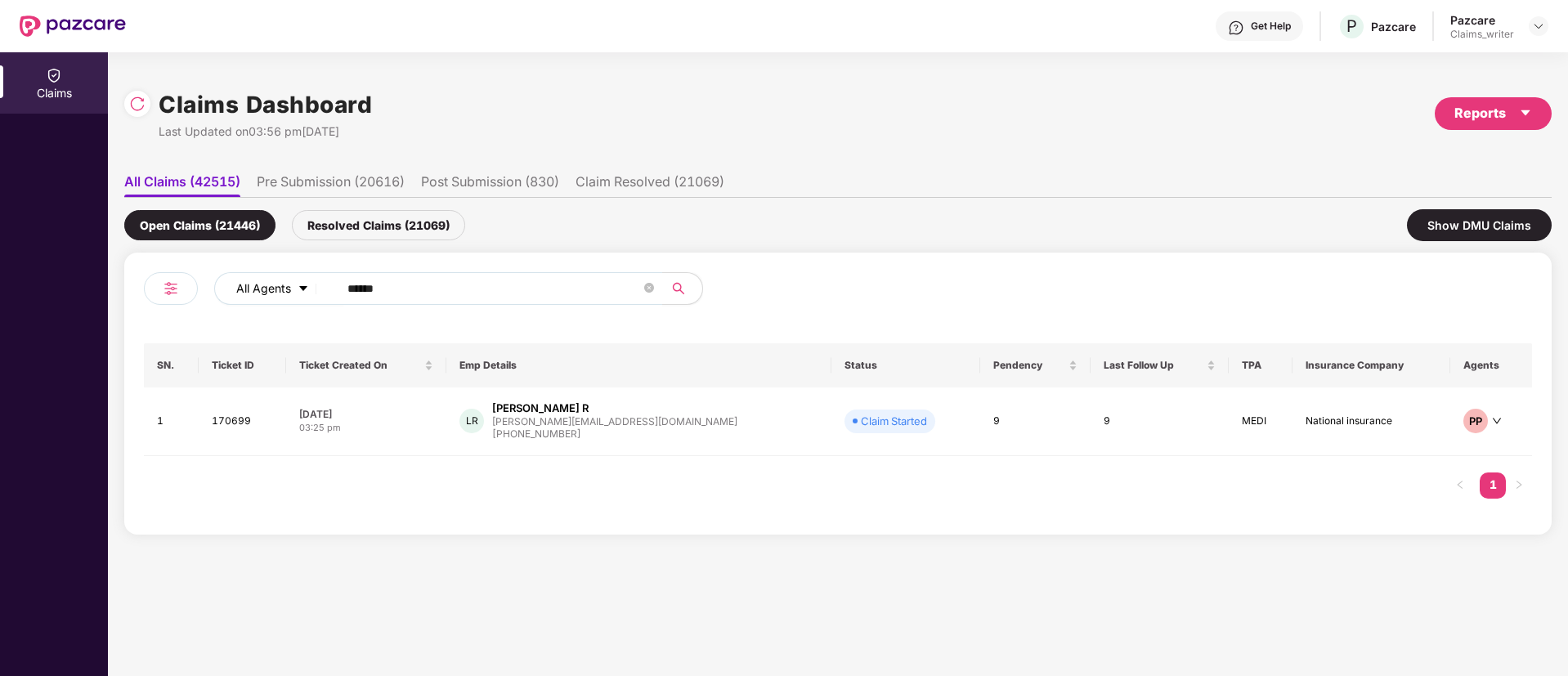
drag, startPoint x: 398, startPoint y: 301, endPoint x: 322, endPoint y: 291, distance: 76.7
click at [322, 291] on div "All Agents ******" at bounding box center [631, 288] width 833 height 33
drag, startPoint x: 413, startPoint y: 288, endPoint x: 321, endPoint y: 281, distance: 92.3
click at [321, 281] on div "All Agents ******" at bounding box center [631, 288] width 833 height 33
paste input "text"
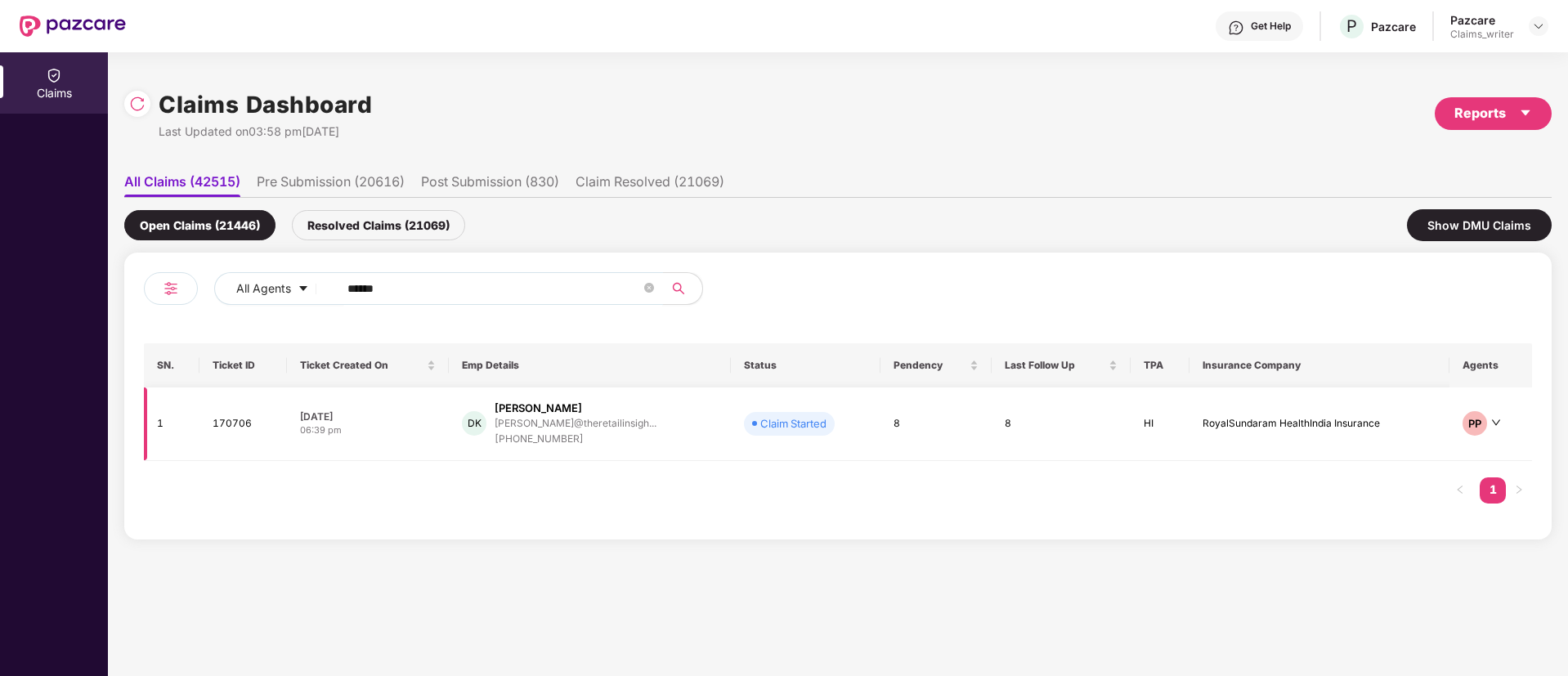
type input "******"
click at [225, 438] on td "170706" at bounding box center [244, 424] width 88 height 73
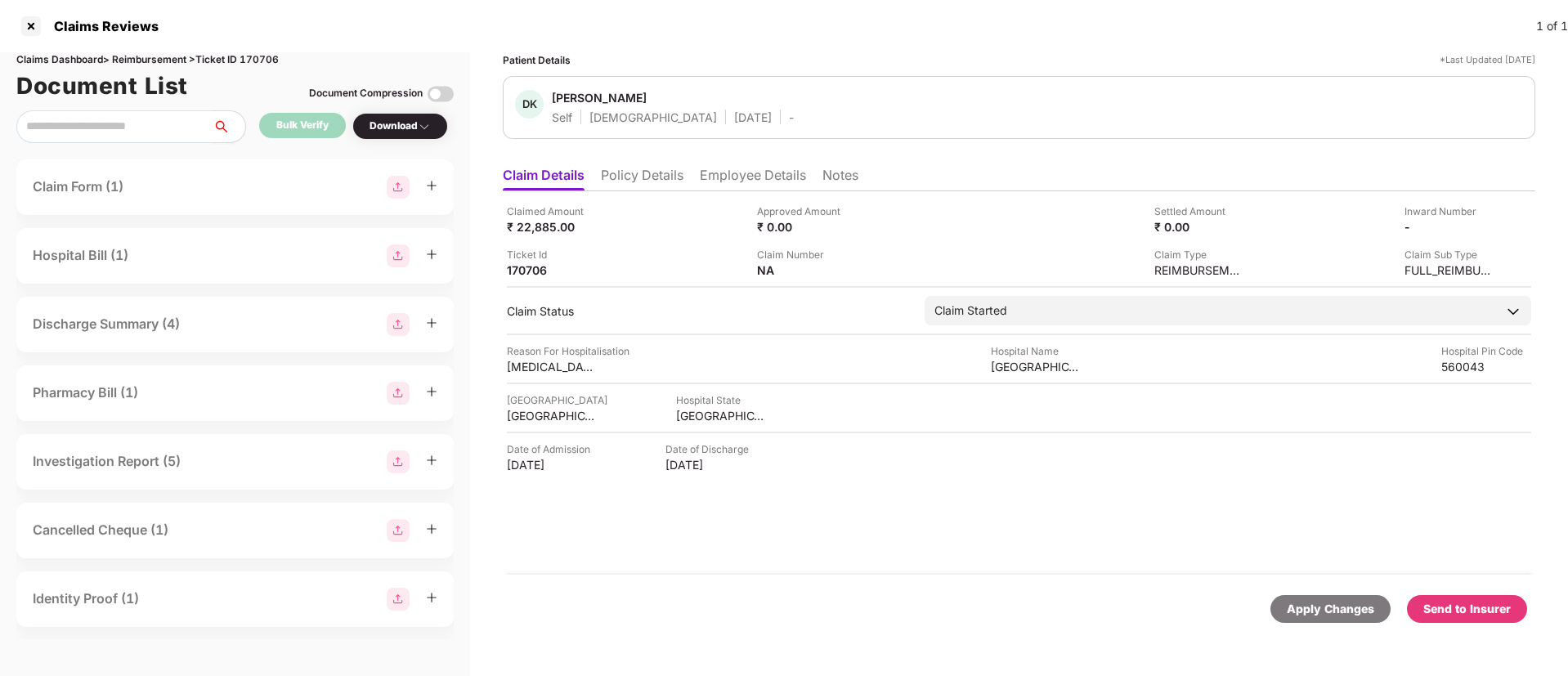
click at [674, 312] on div "Claim Status" at bounding box center [707, 311] width 401 height 16
click at [728, 177] on li "Employee Details" at bounding box center [752, 179] width 106 height 24
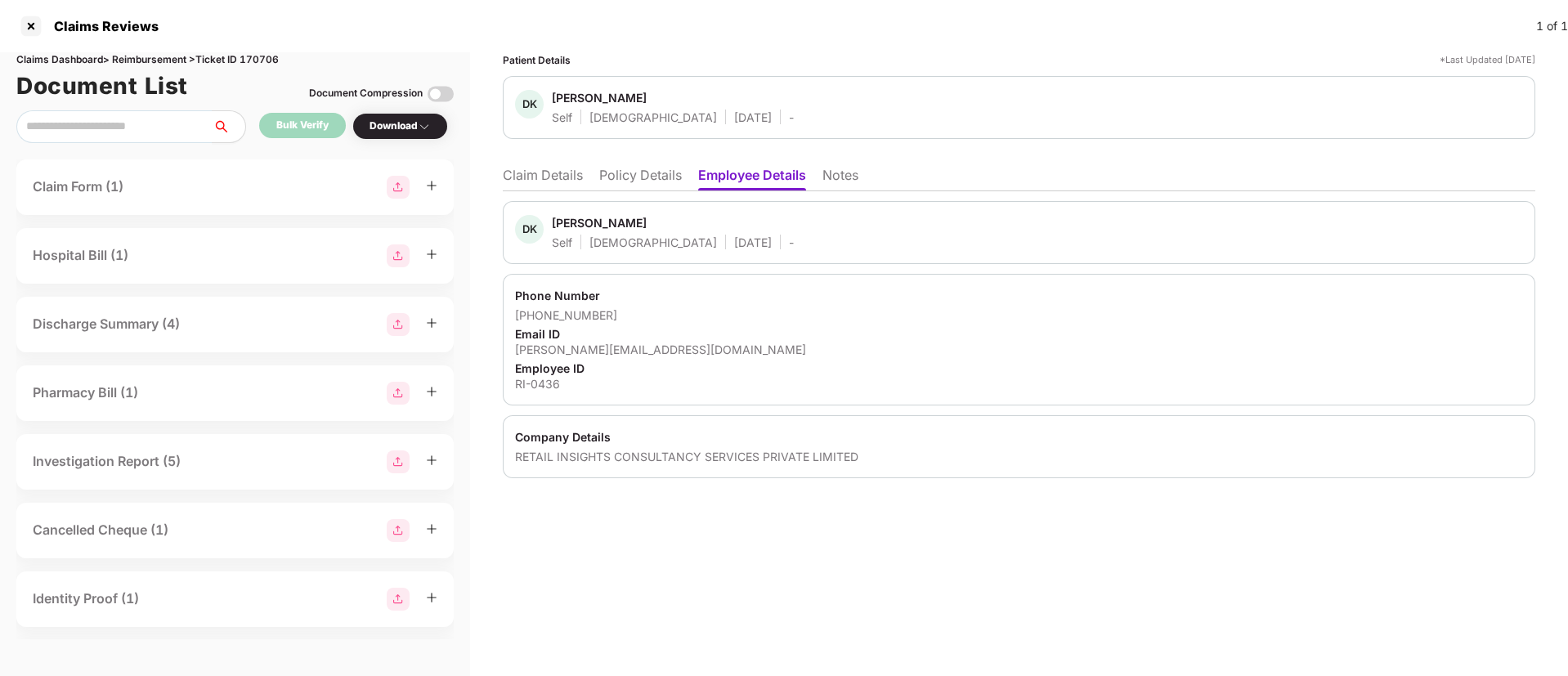
click at [813, 573] on div "Patient Details *Last Updated [DATE] DK [PERSON_NAME] Self [DEMOGRAPHIC_DATA] […" at bounding box center [1019, 364] width 1098 height 623
click at [407, 126] on div "Download" at bounding box center [400, 127] width 61 height 16
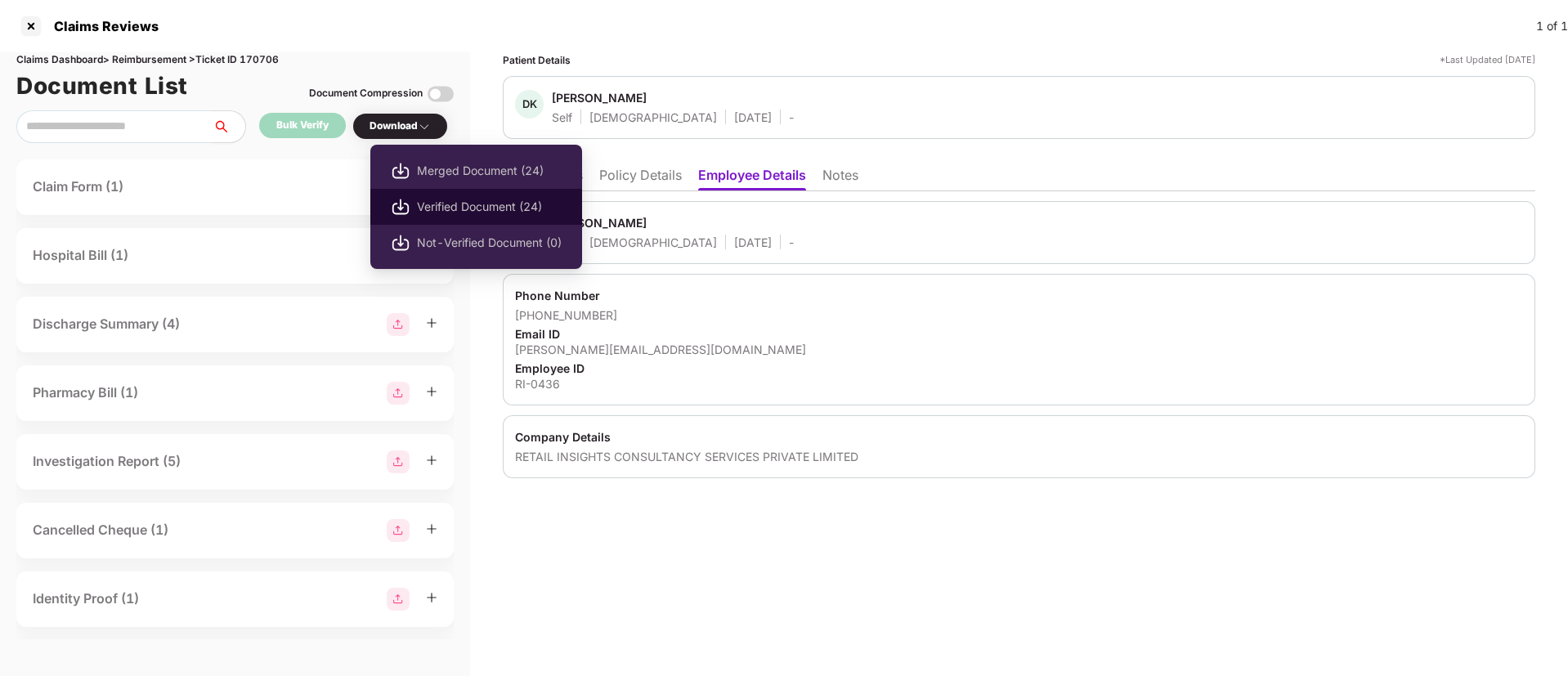
click at [439, 209] on span "Verified Document (24)" at bounding box center [489, 207] width 145 height 18
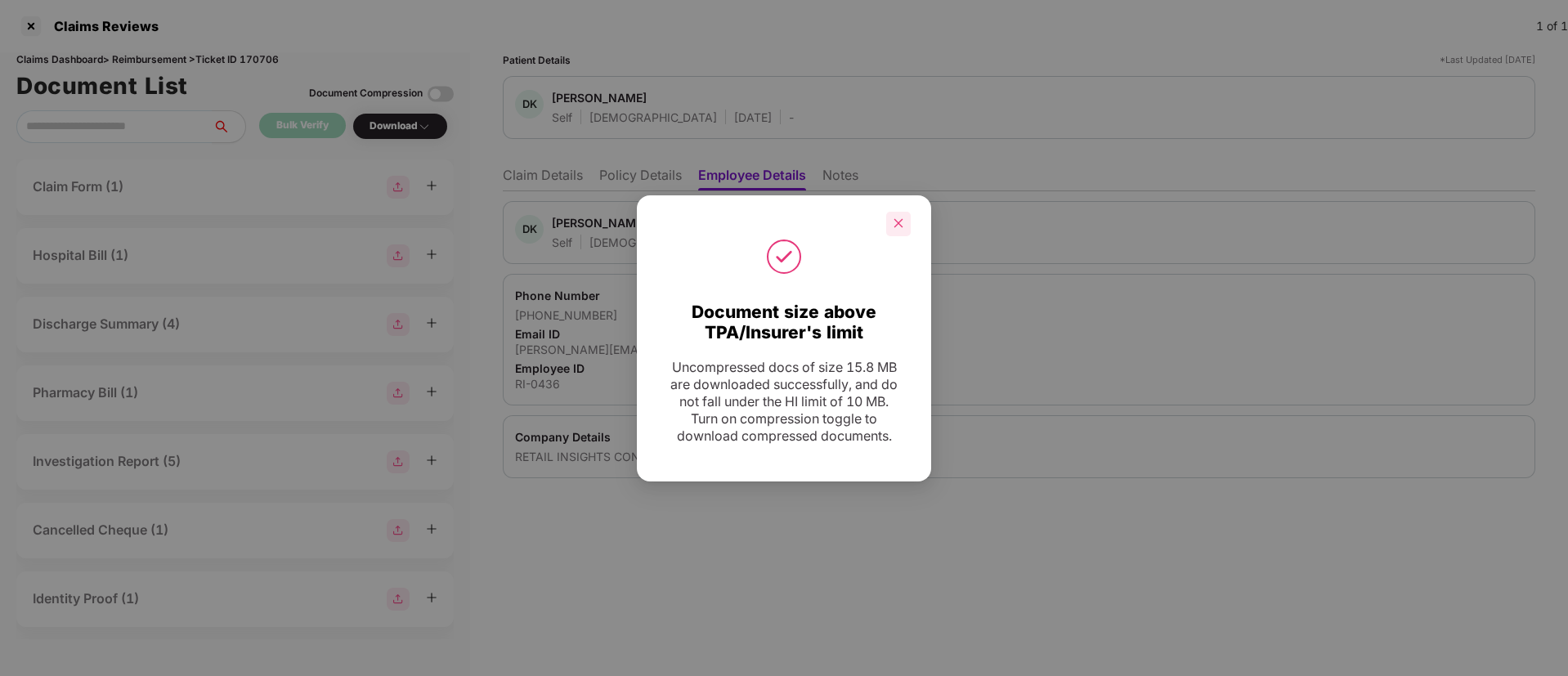
click at [904, 232] on div at bounding box center [899, 224] width 24 height 24
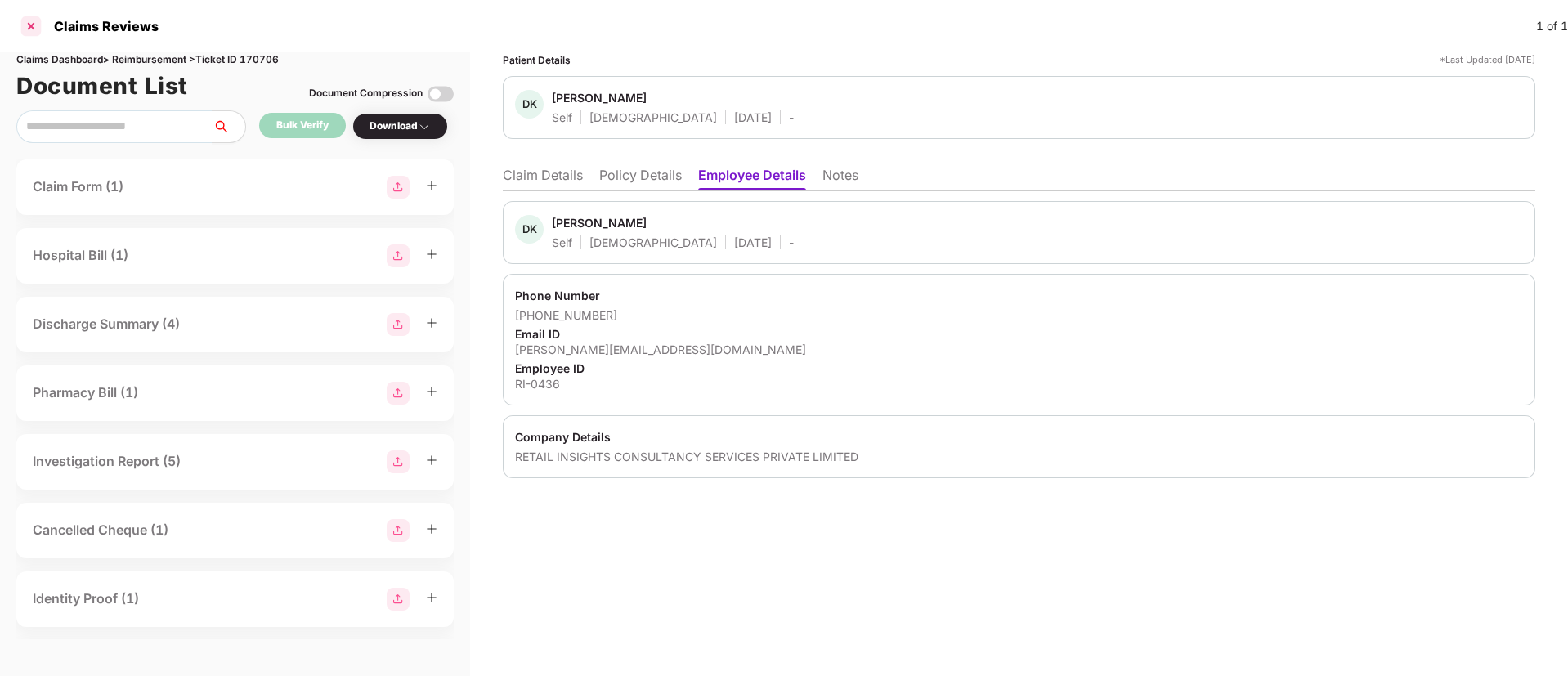
click at [34, 27] on div at bounding box center [31, 26] width 26 height 26
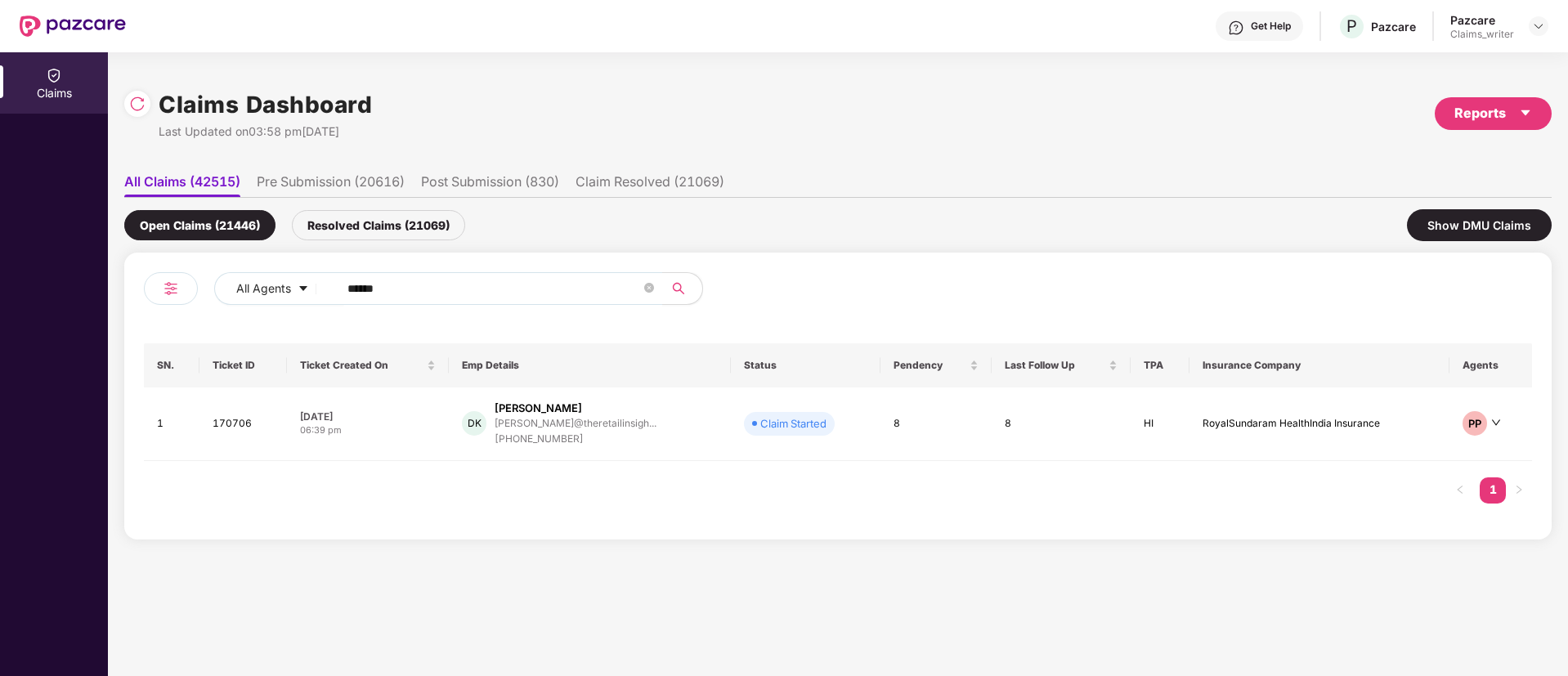
drag, startPoint x: 445, startPoint y: 270, endPoint x: 296, endPoint y: 270, distance: 149.0
click at [296, 267] on div "All Agents ****** SN. Ticket ID Ticket Created On Emp Details Status Pendency L…" at bounding box center [837, 395] width 1428 height 287
drag, startPoint x: 411, startPoint y: 281, endPoint x: 290, endPoint y: 280, distance: 121.0
click at [291, 280] on div "All Agents ******" at bounding box center [631, 288] width 833 height 33
paste input "text"
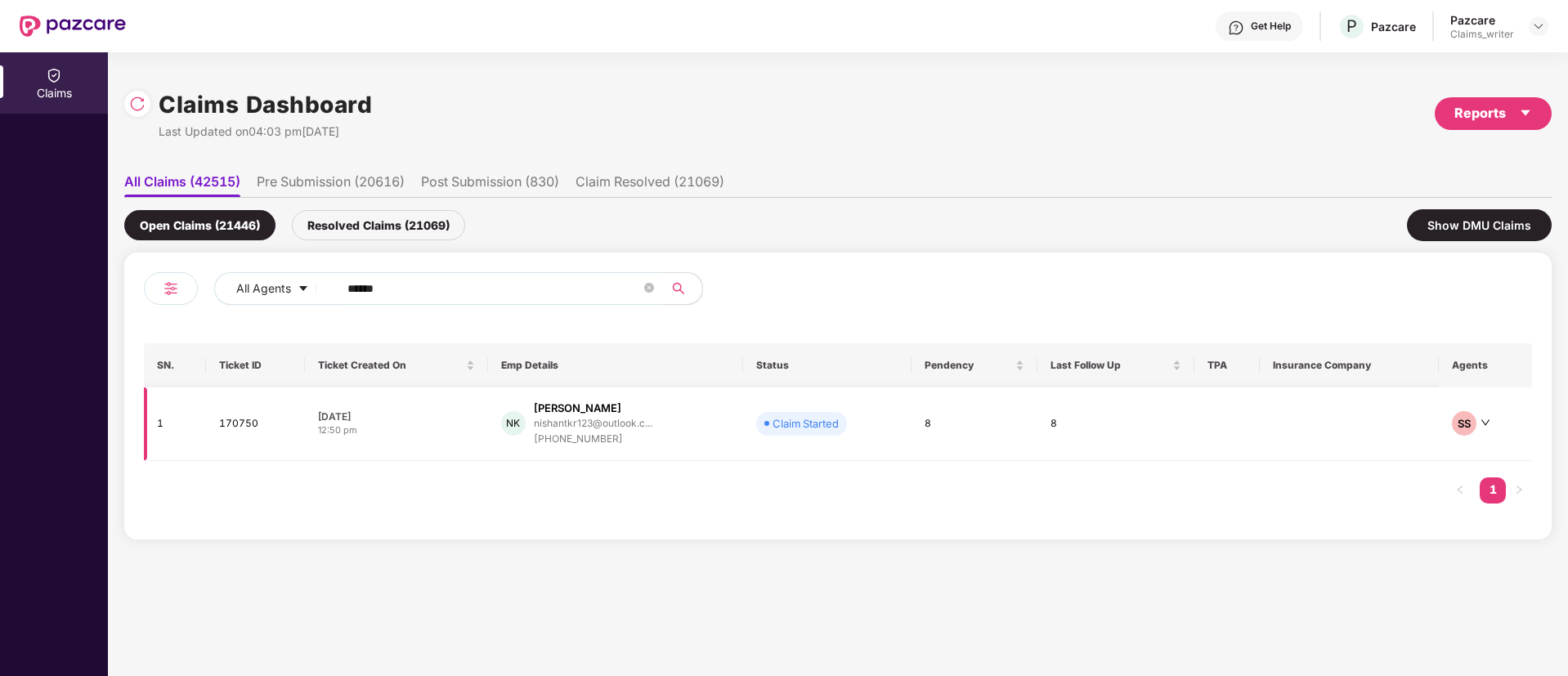
type input "******"
click at [248, 420] on td "170750" at bounding box center [255, 424] width 99 height 73
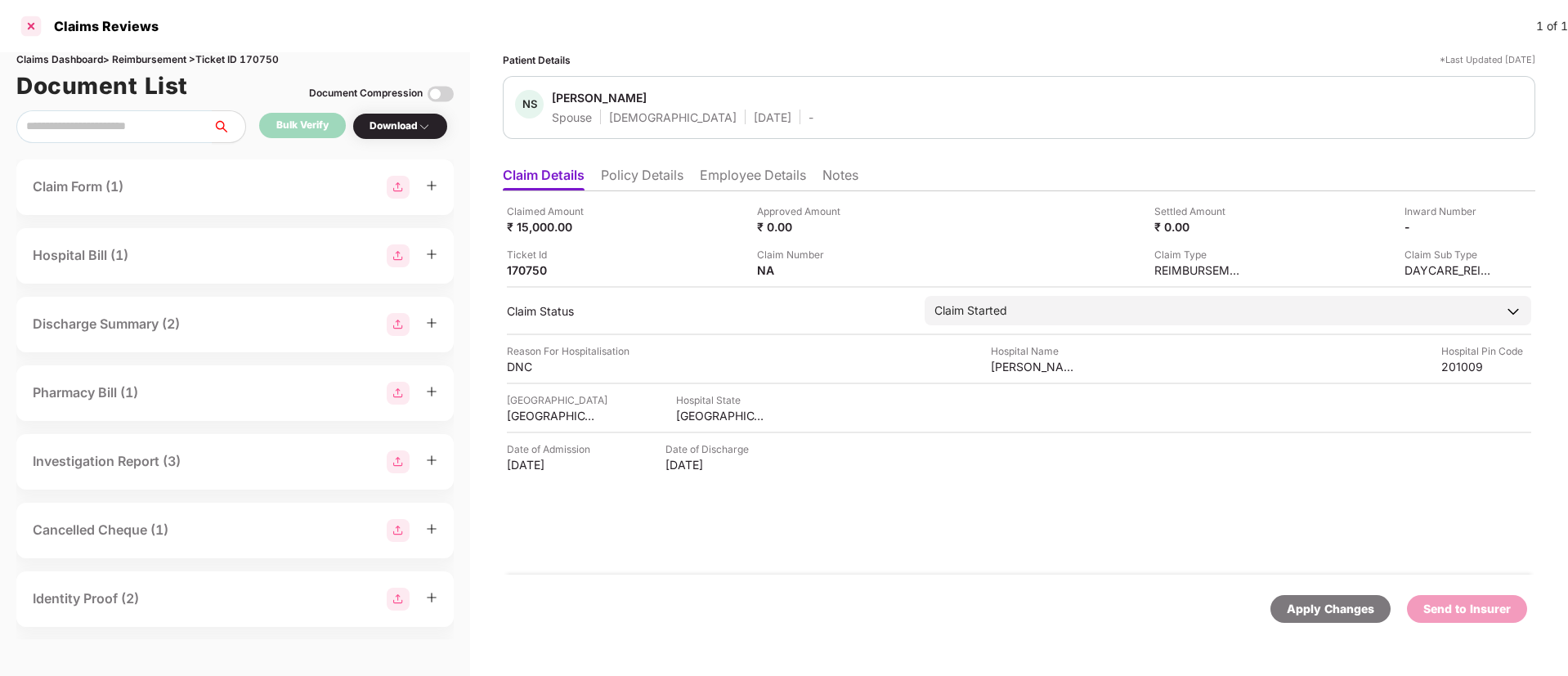
click at [31, 28] on div at bounding box center [31, 26] width 26 height 26
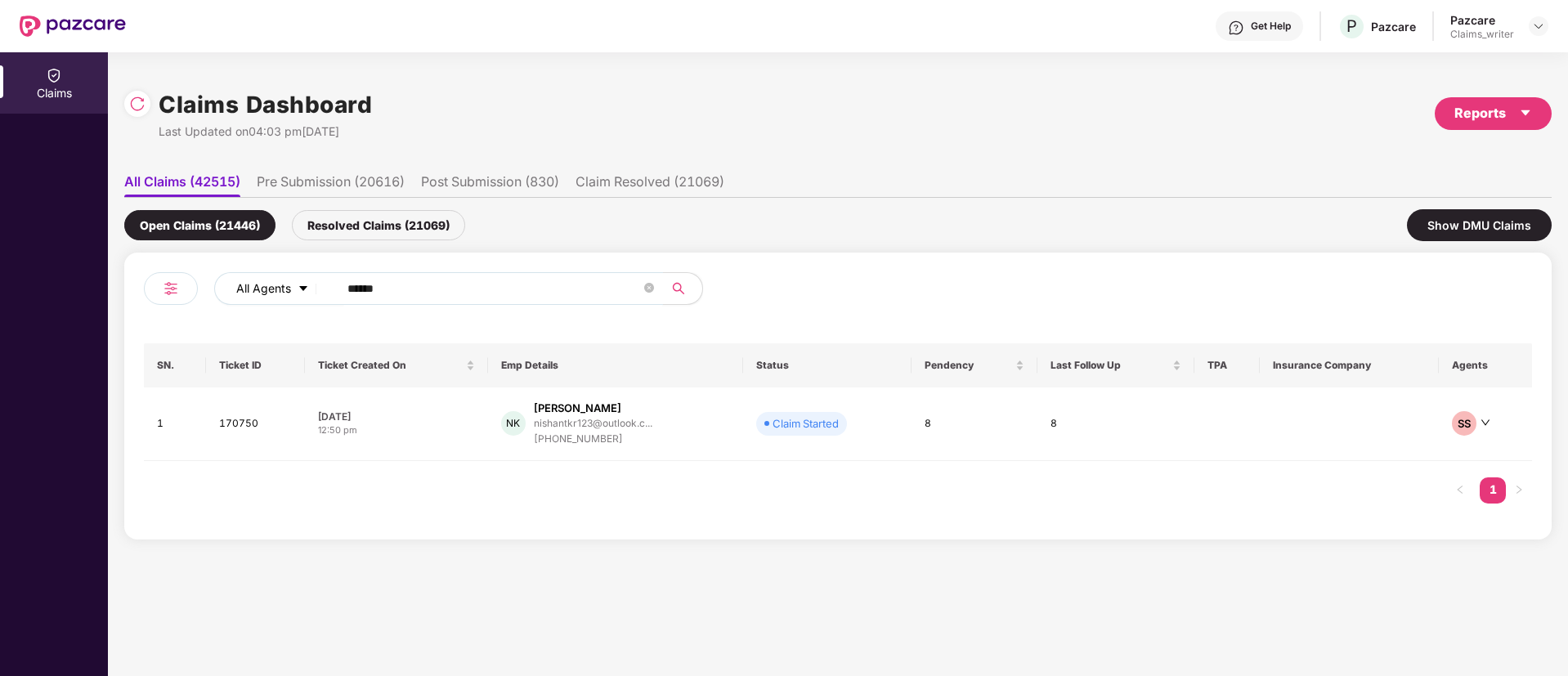
drag, startPoint x: 399, startPoint y: 290, endPoint x: 323, endPoint y: 278, distance: 76.9
click at [323, 278] on div "All Agents ******" at bounding box center [631, 288] width 833 height 33
paste input "text"
type input "******"
click at [242, 426] on td "171350" at bounding box center [255, 424] width 99 height 73
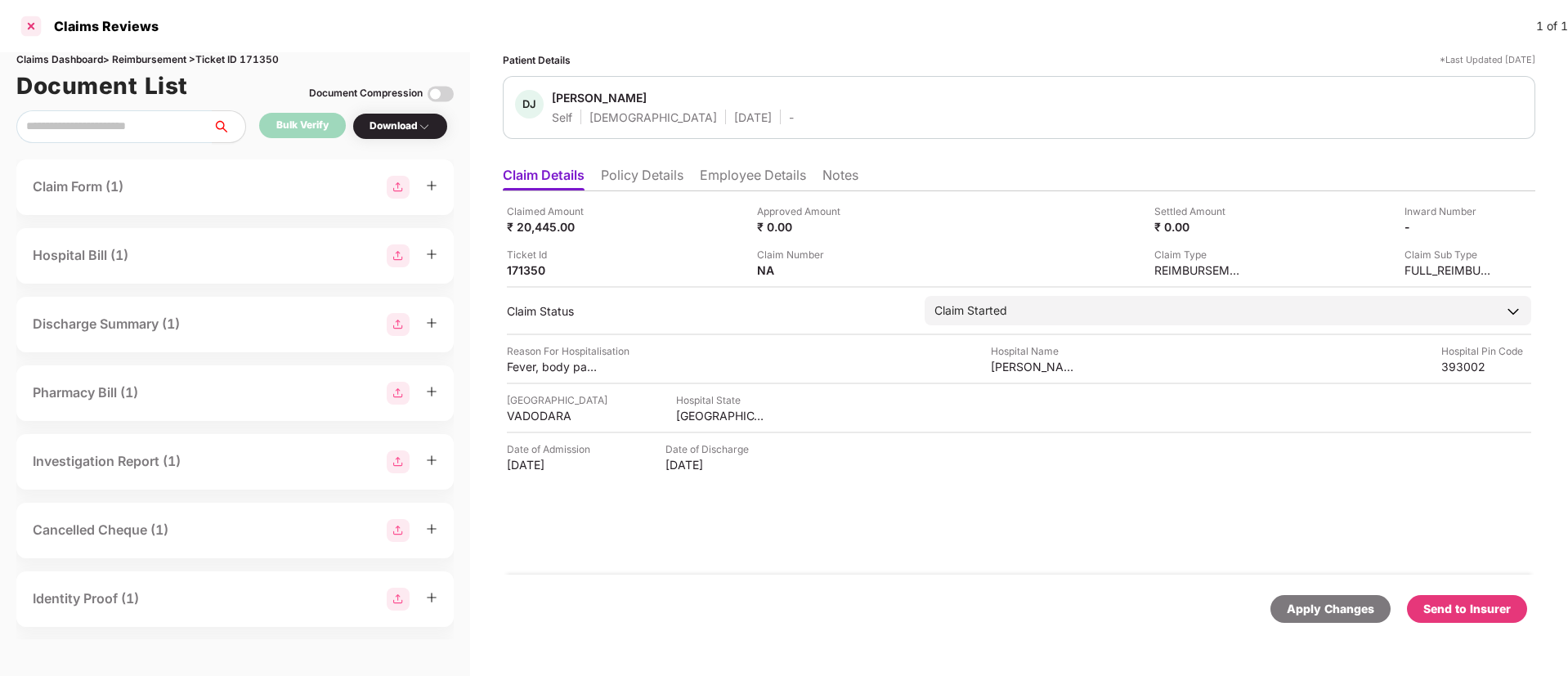
click at [37, 31] on div at bounding box center [31, 26] width 26 height 26
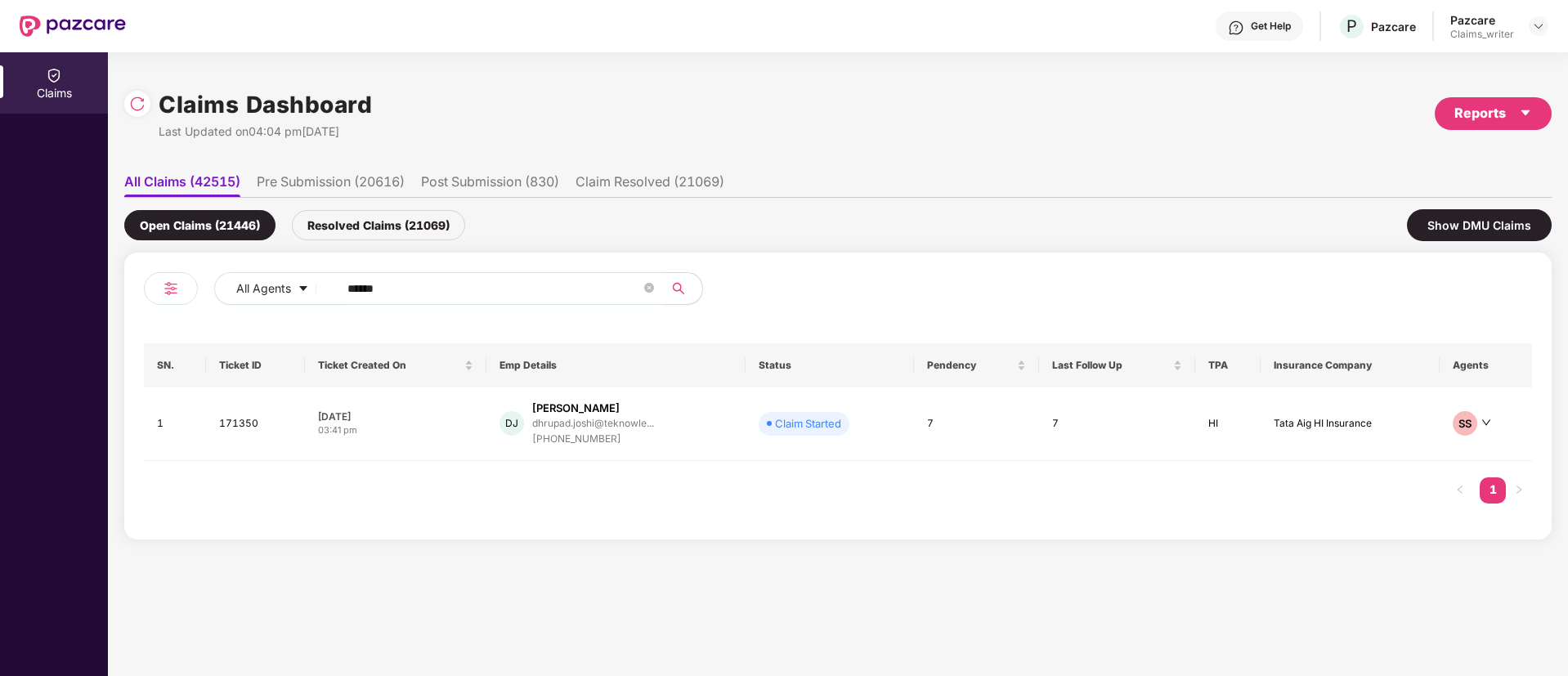
drag, startPoint x: 410, startPoint y: 282, endPoint x: 341, endPoint y: 287, distance: 69.2
click at [341, 287] on span "******" at bounding box center [495, 288] width 335 height 33
paste input "text"
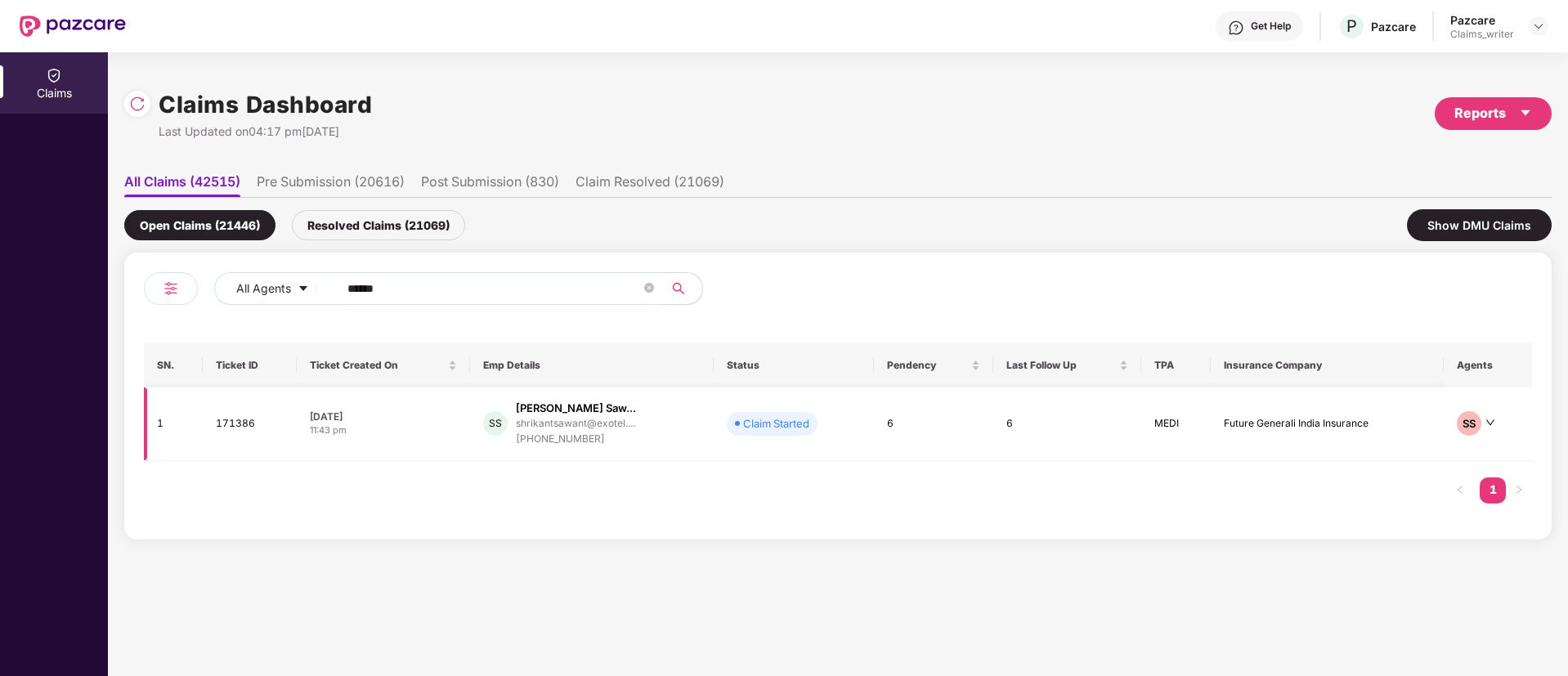
type input "******"
click at [229, 422] on td "171386" at bounding box center [249, 424] width 94 height 73
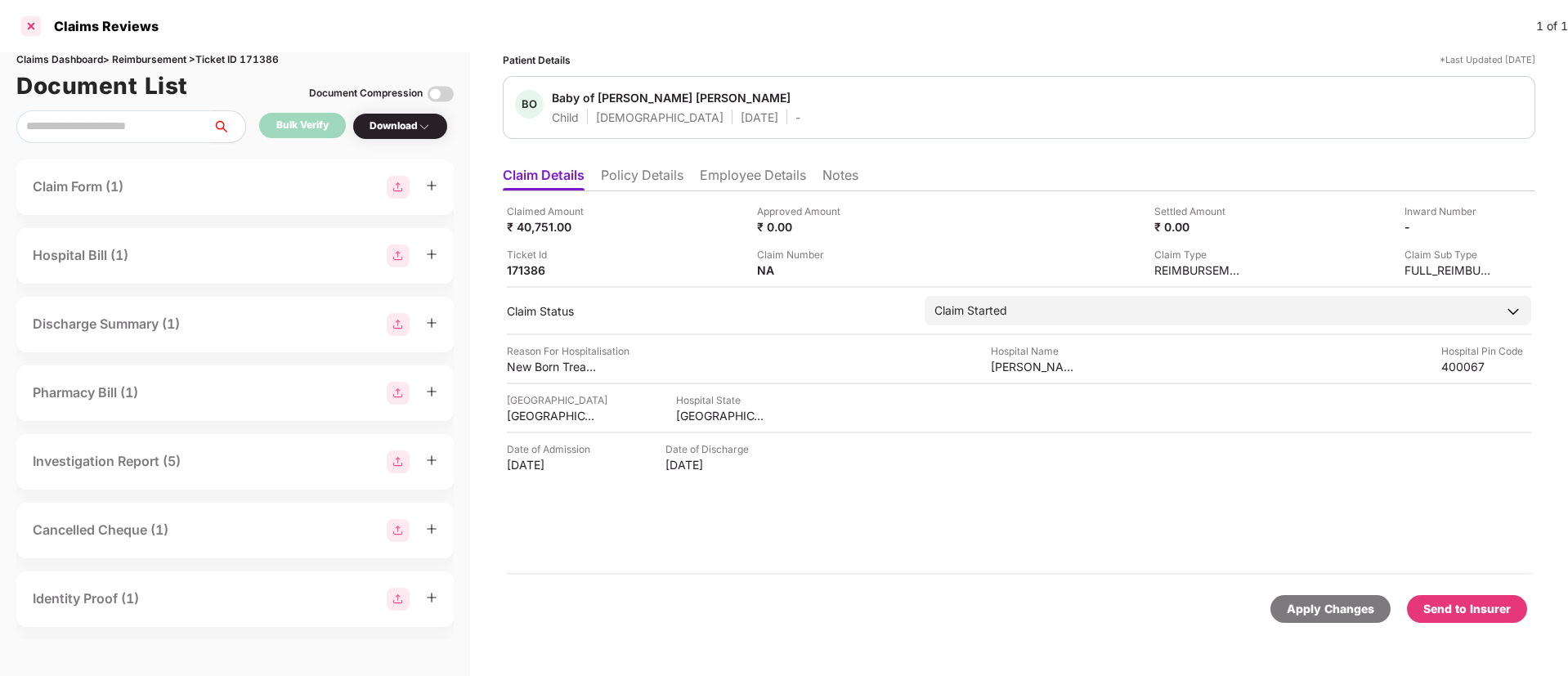
click at [30, 24] on div at bounding box center [31, 26] width 26 height 26
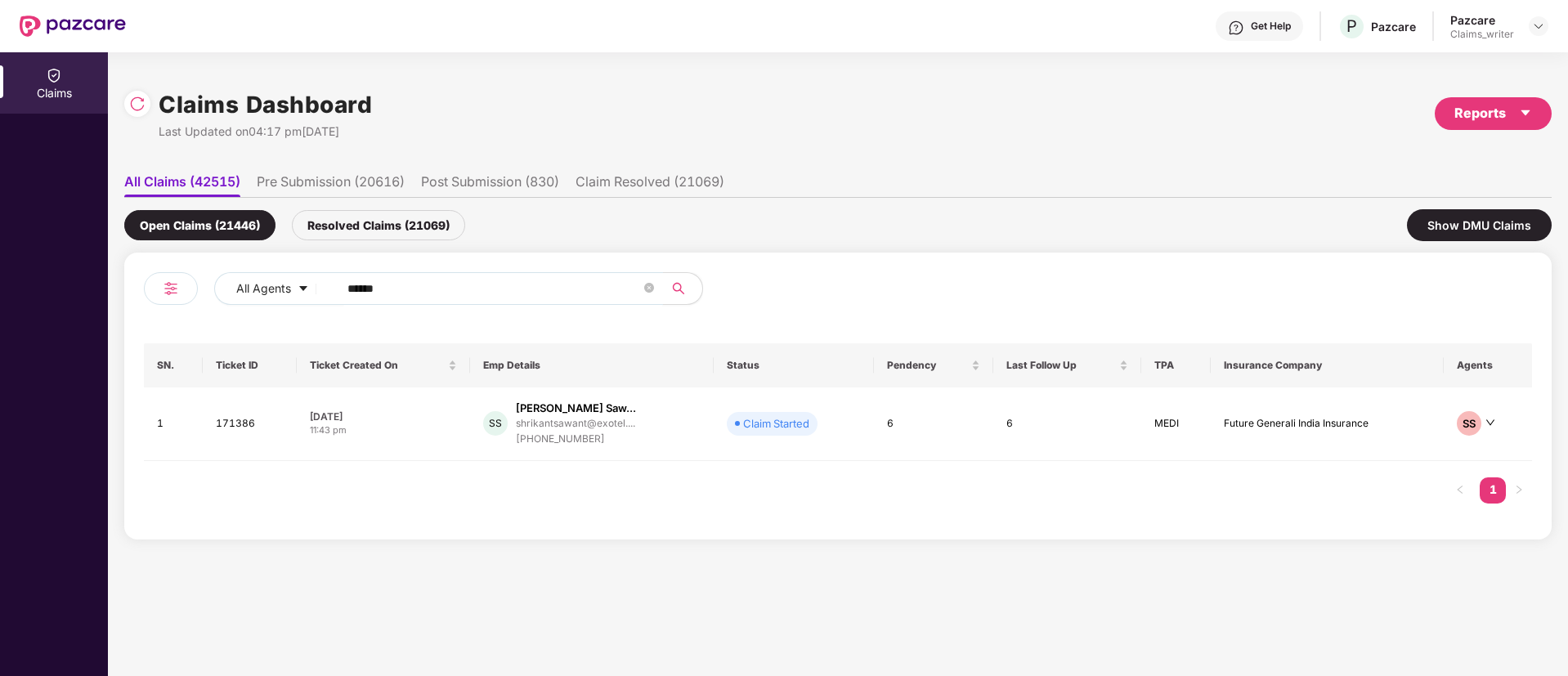
drag, startPoint x: 410, startPoint y: 293, endPoint x: 345, endPoint y: 293, distance: 65.0
click at [345, 293] on span "******" at bounding box center [495, 288] width 335 height 33
paste input "text"
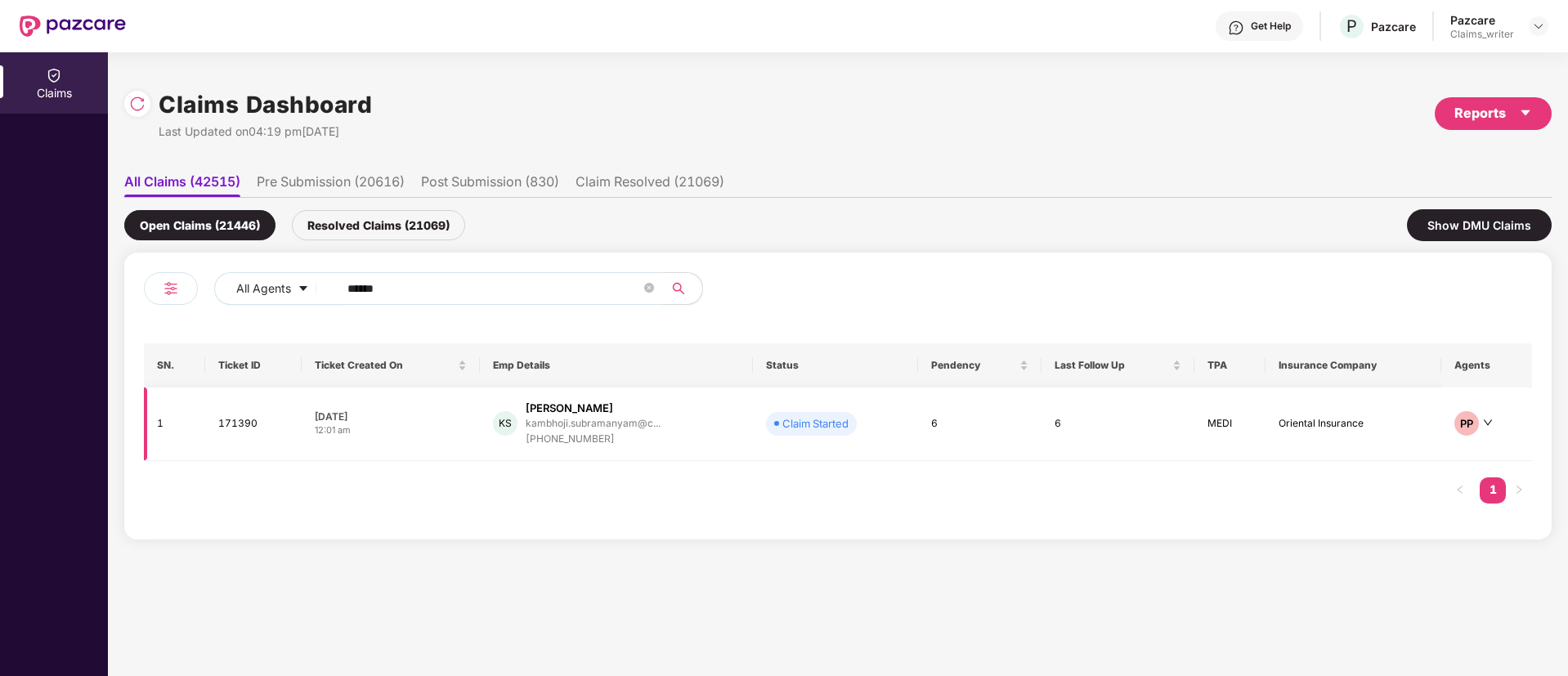
type input "******"
click at [246, 423] on td "171390" at bounding box center [253, 424] width 96 height 73
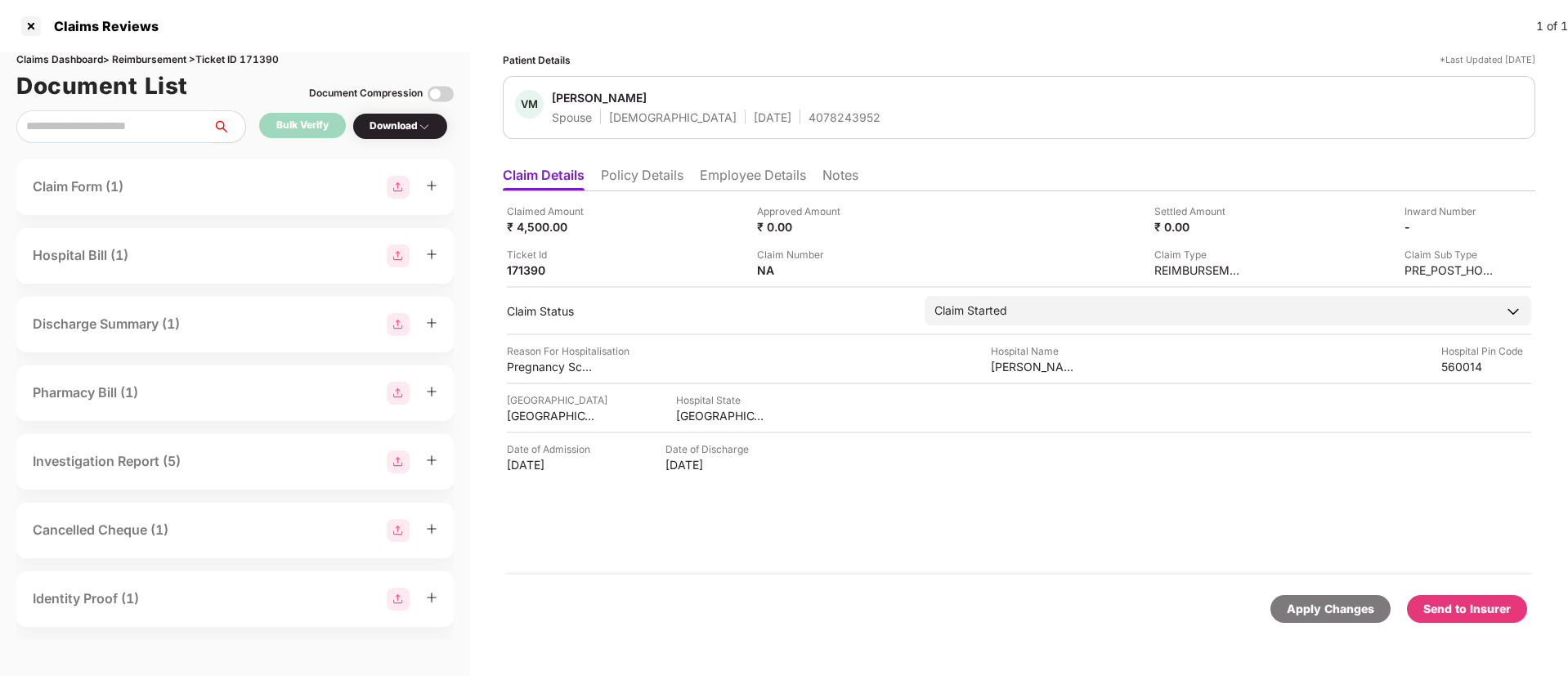
click at [380, 132] on div "Download" at bounding box center [400, 127] width 61 height 16
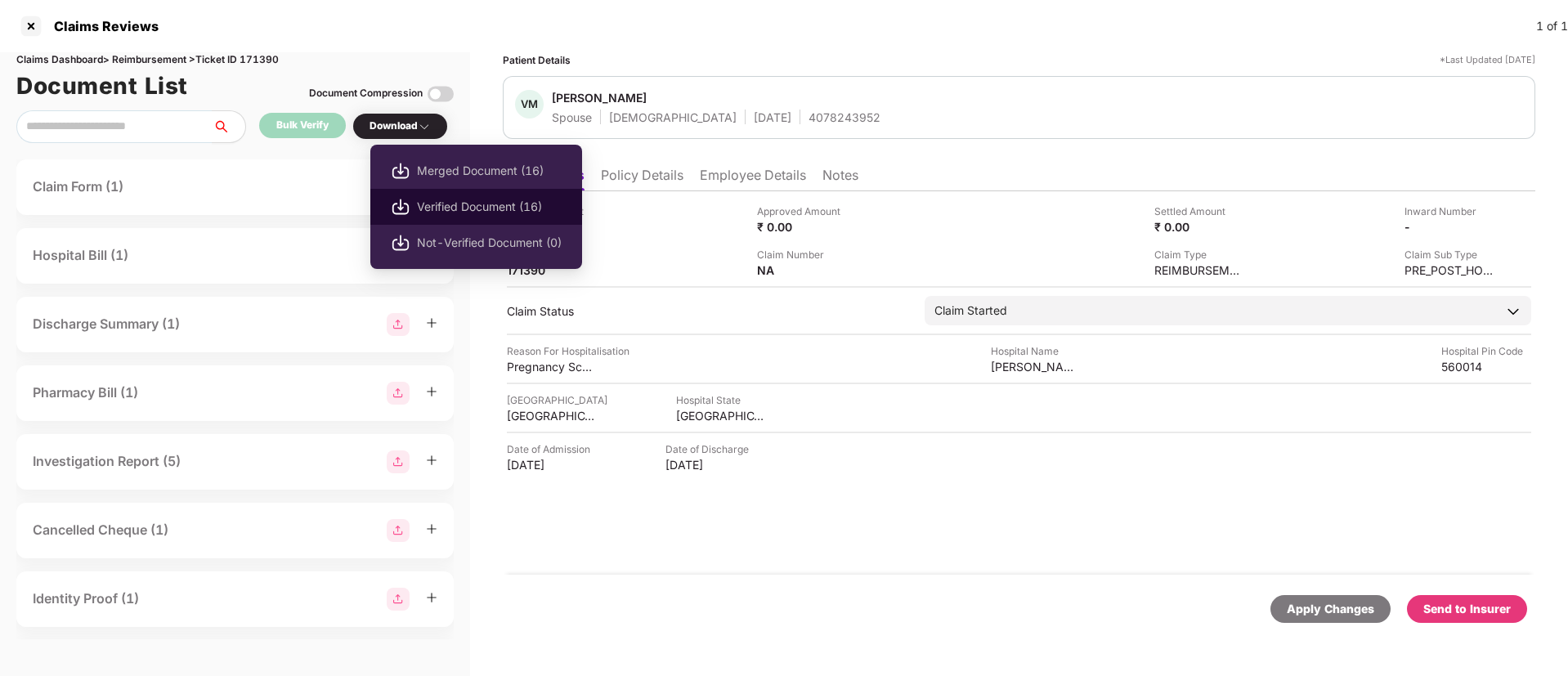
click at [429, 198] on span "Verified Document (16)" at bounding box center [489, 207] width 145 height 18
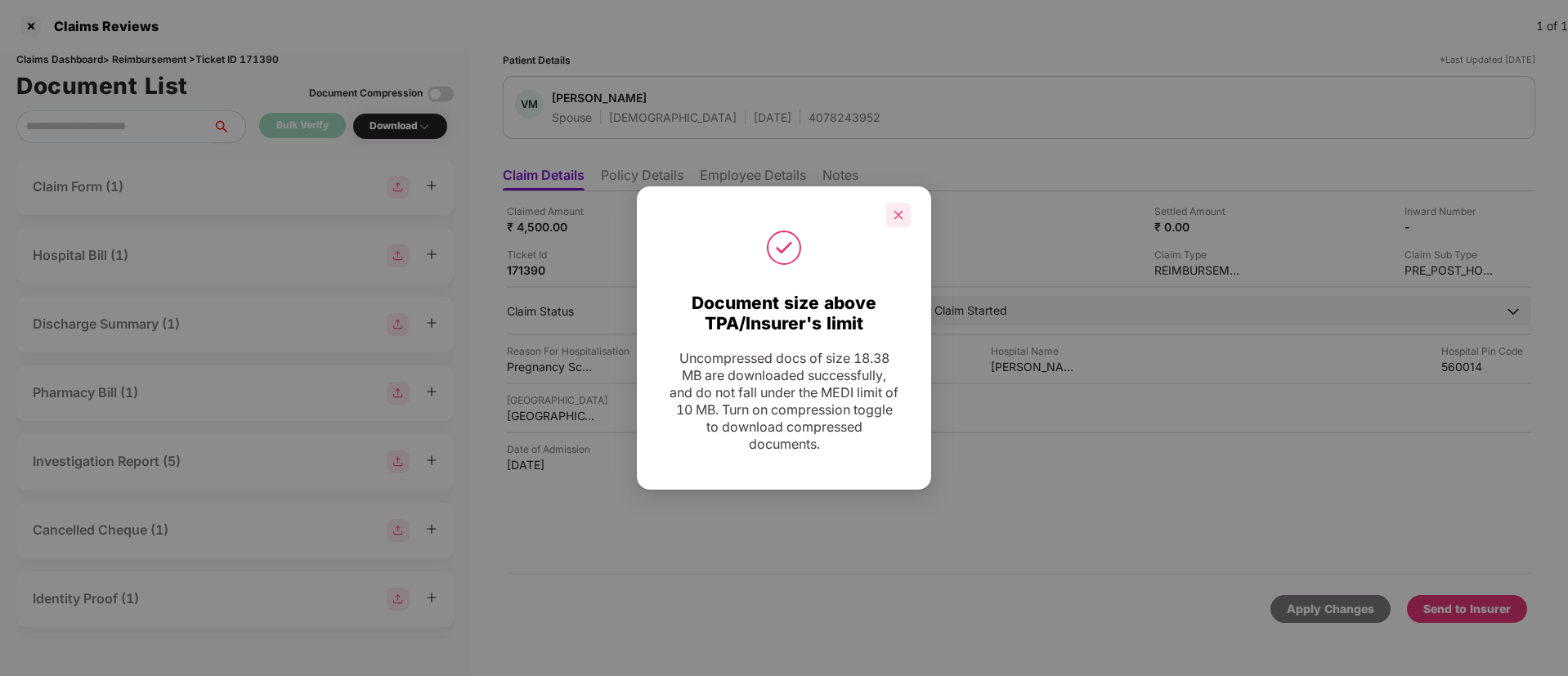
click at [897, 218] on icon "close" at bounding box center [898, 214] width 11 height 11
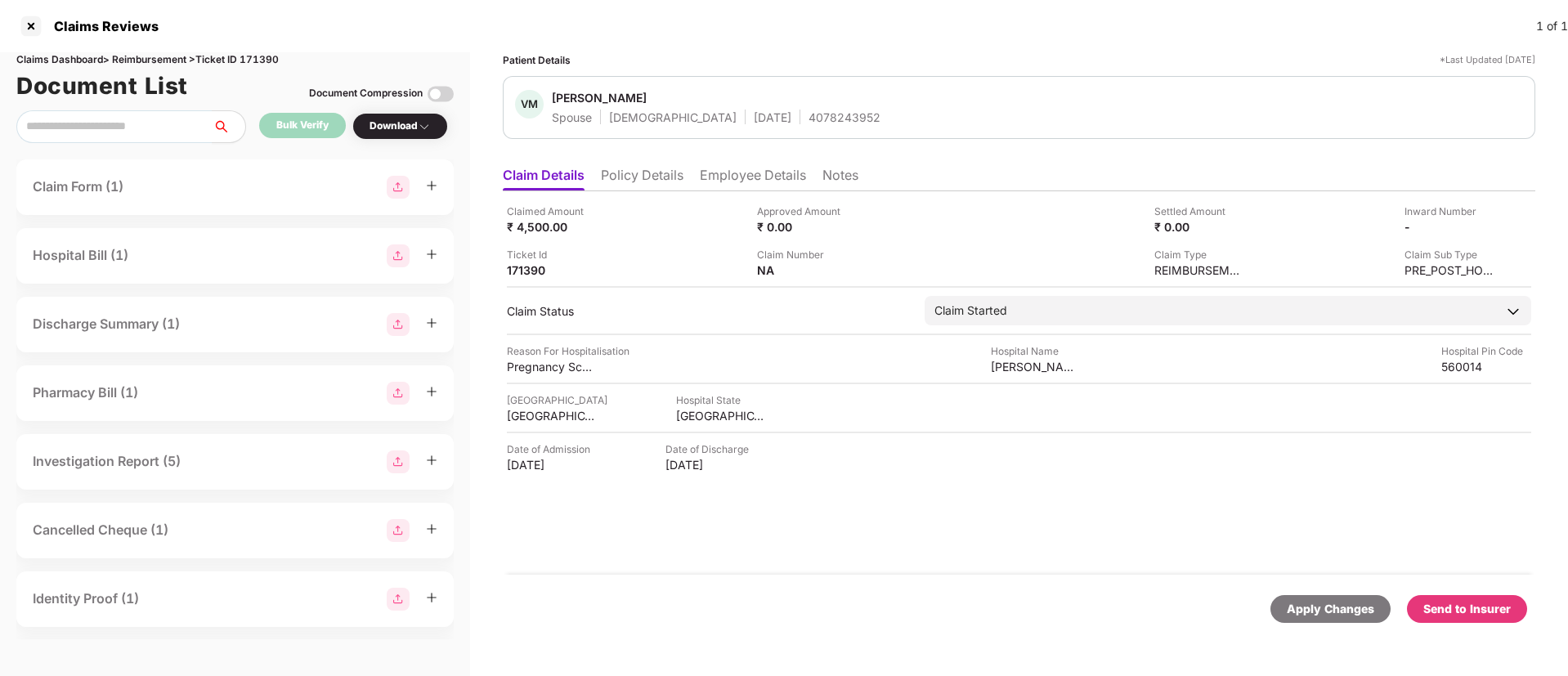
click at [1463, 602] on div "Send to Insurer" at bounding box center [1467, 608] width 88 height 18
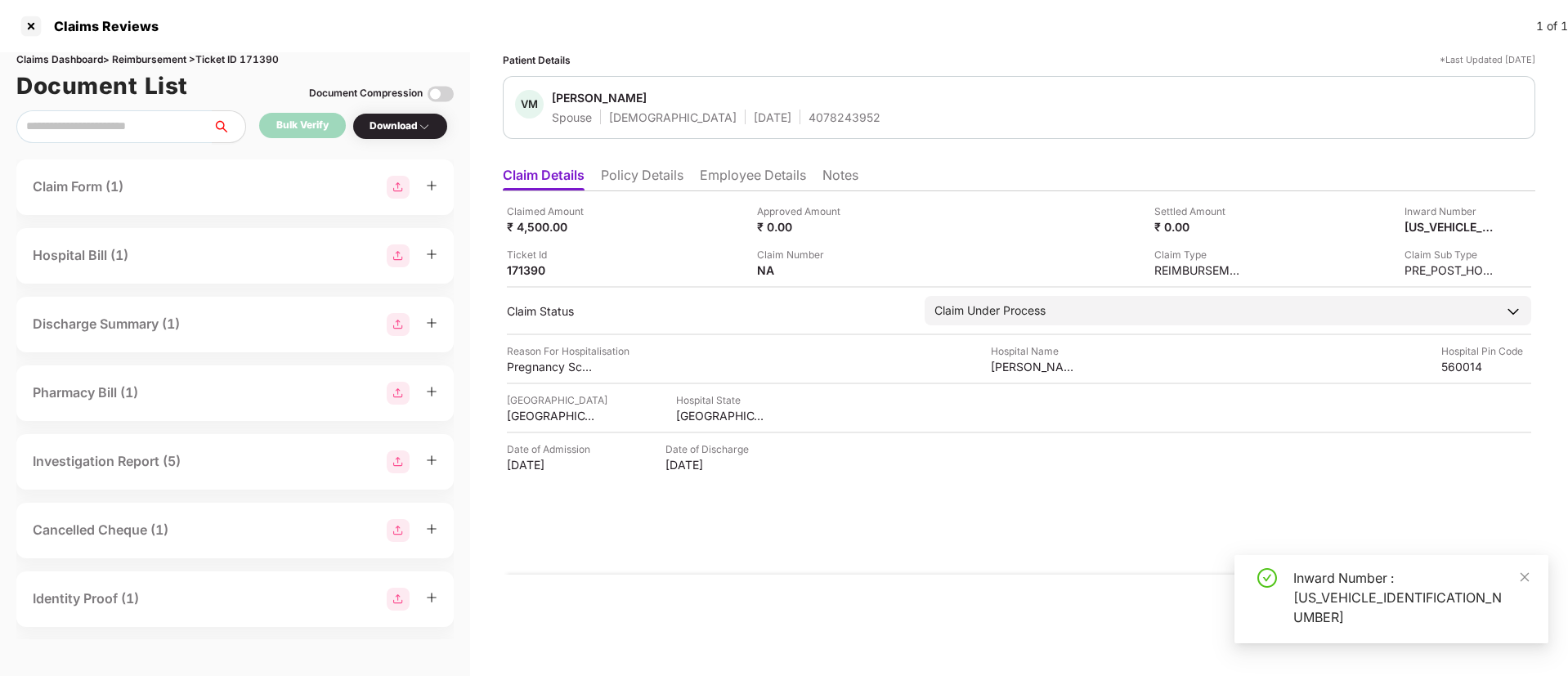
click at [1516, 595] on div "Inward Number : H1757607577600542" at bounding box center [1410, 597] width 235 height 59
click at [1528, 583] on icon "close" at bounding box center [1524, 576] width 11 height 11
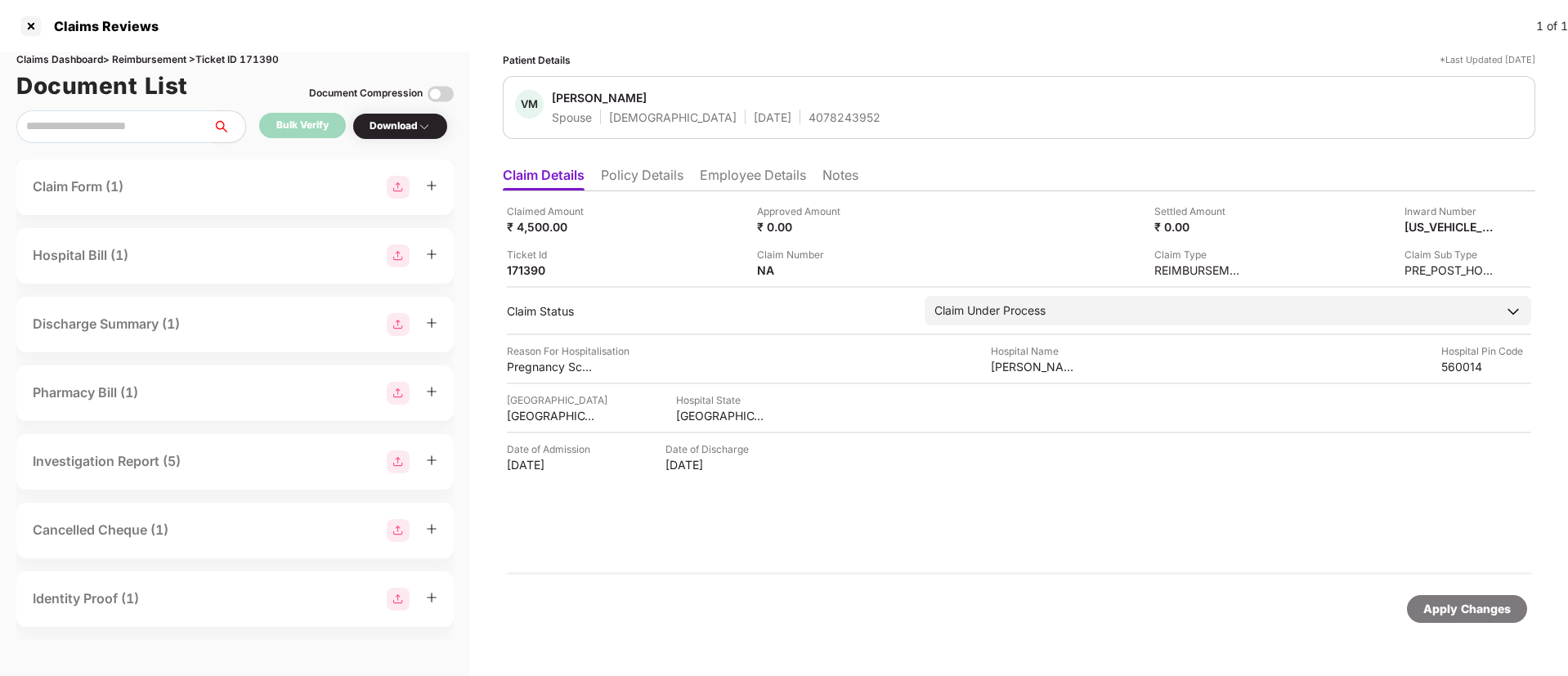
click at [664, 183] on li "Policy Details" at bounding box center [642, 179] width 83 height 24
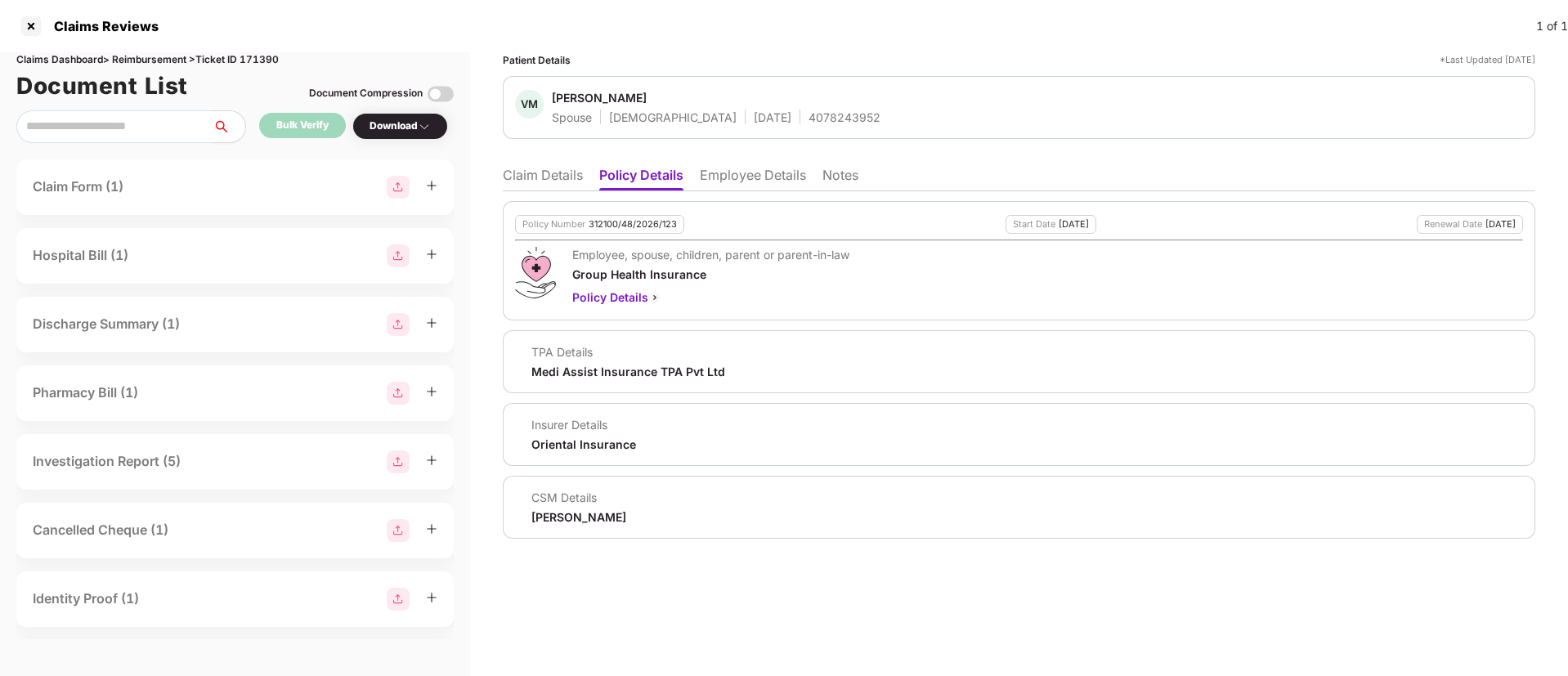
click at [719, 179] on li "Employee Details" at bounding box center [752, 179] width 106 height 24
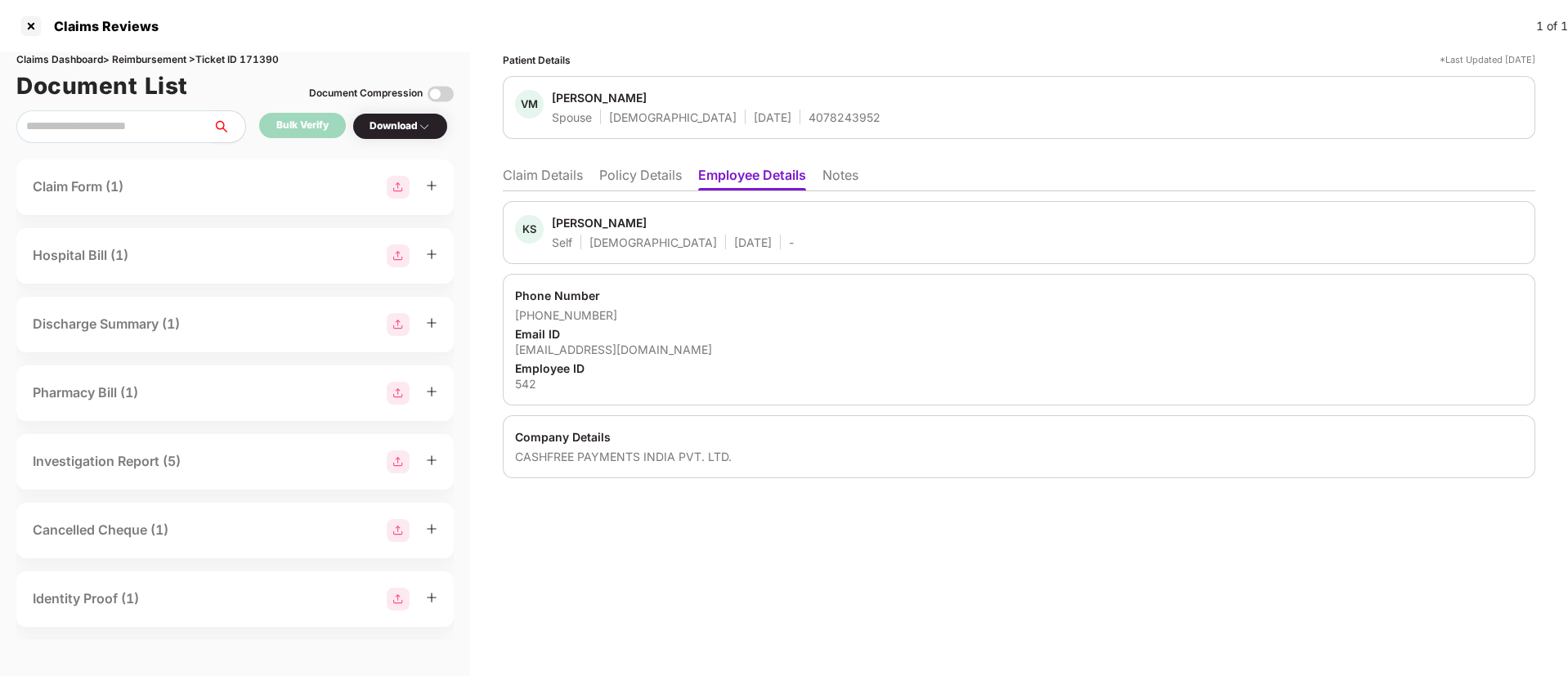
click at [642, 179] on li "Policy Details" at bounding box center [641, 179] width 83 height 24
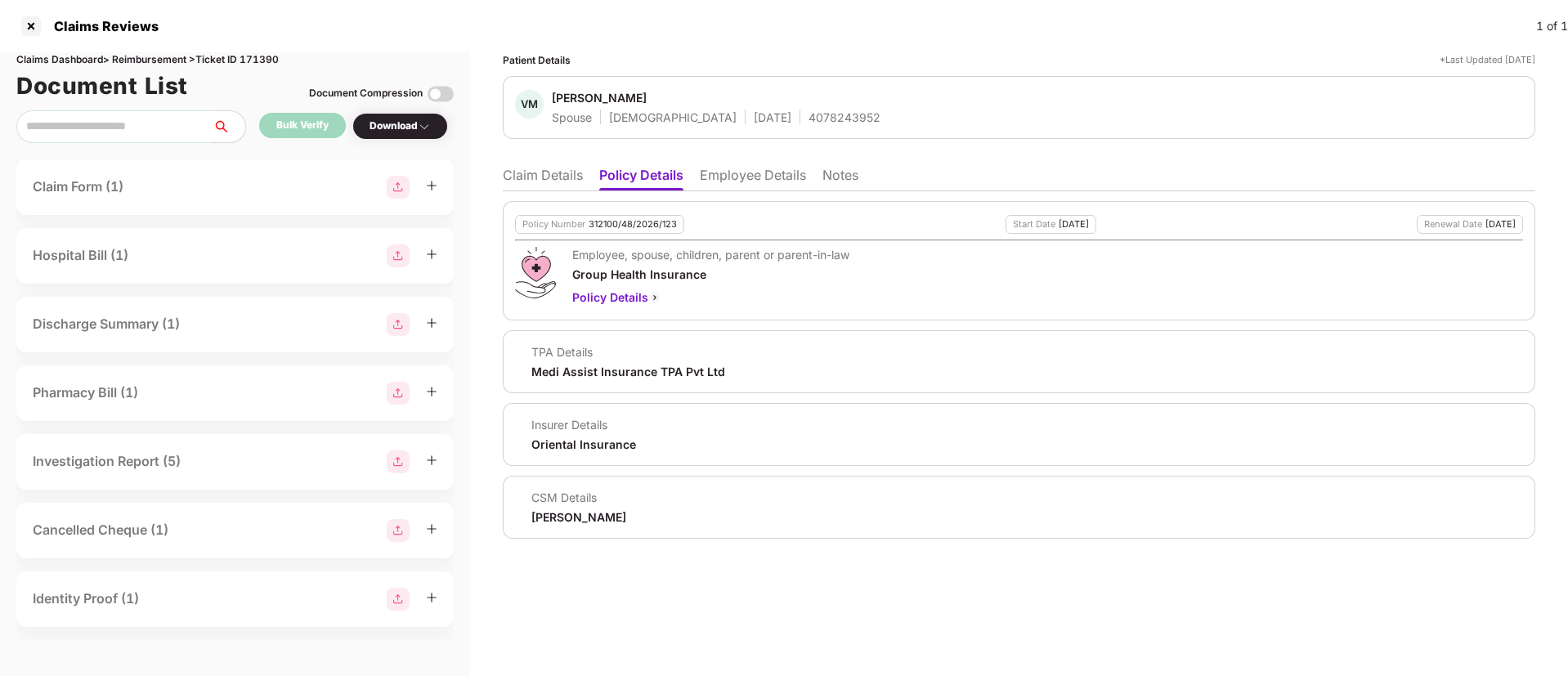
click at [723, 183] on li "Employee Details" at bounding box center [752, 179] width 106 height 24
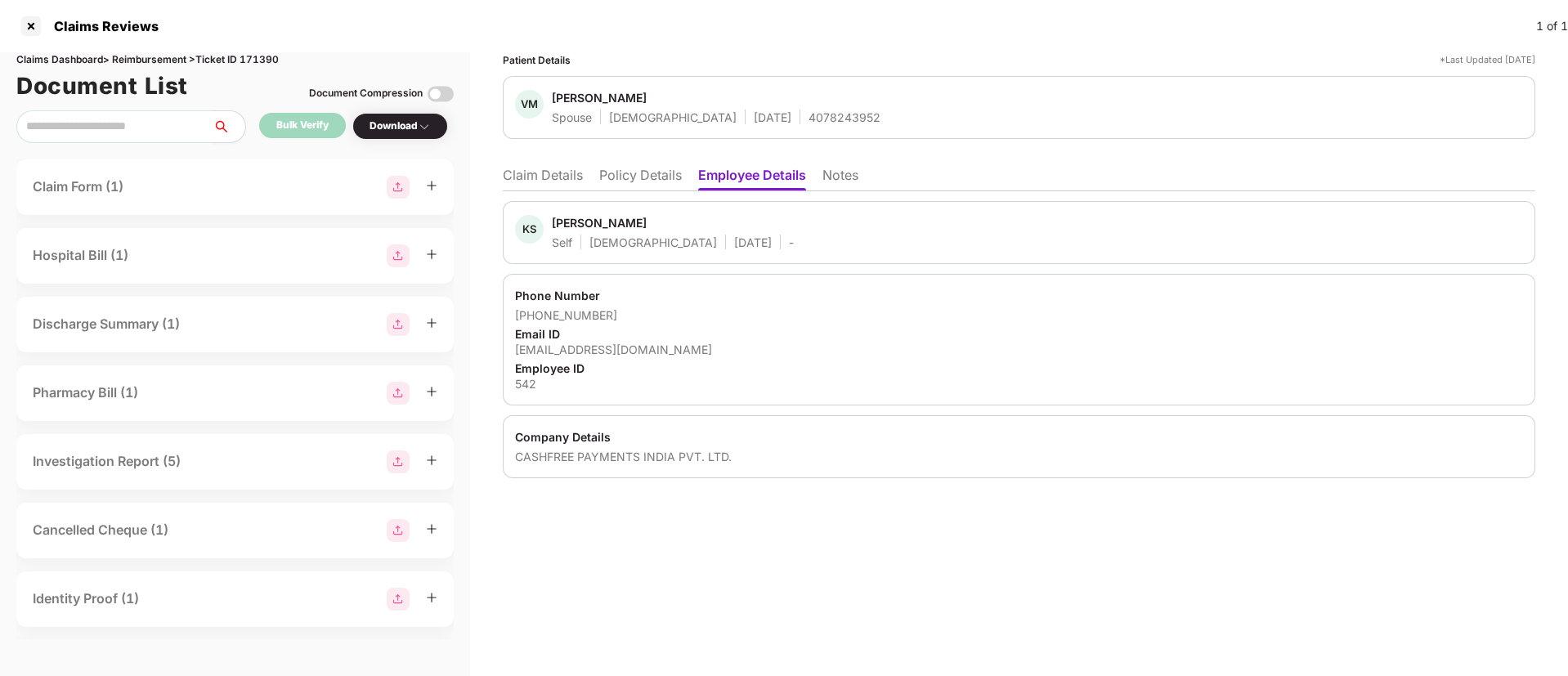
click at [641, 177] on li "Policy Details" at bounding box center [641, 179] width 83 height 24
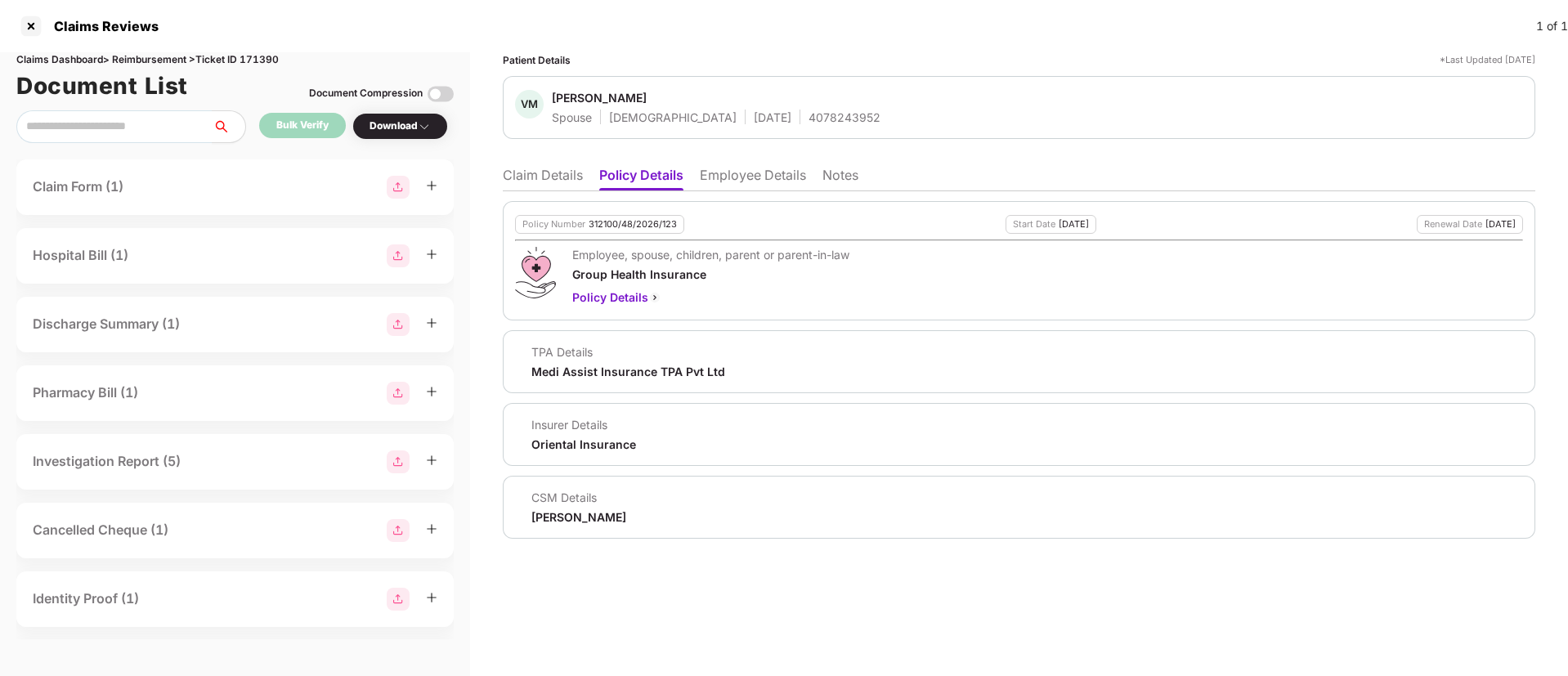
click at [737, 177] on li "Employee Details" at bounding box center [752, 179] width 106 height 24
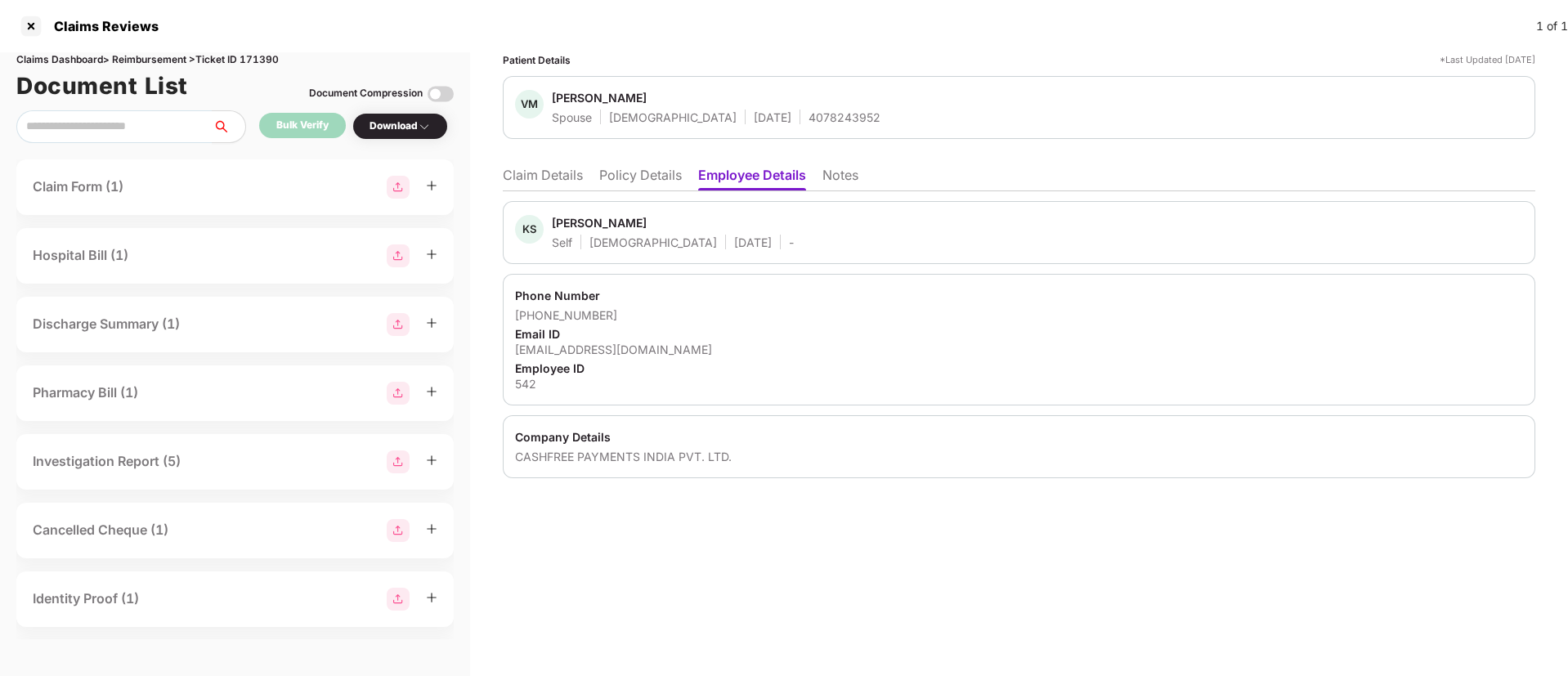
click at [541, 181] on li "Claim Details" at bounding box center [543, 179] width 80 height 24
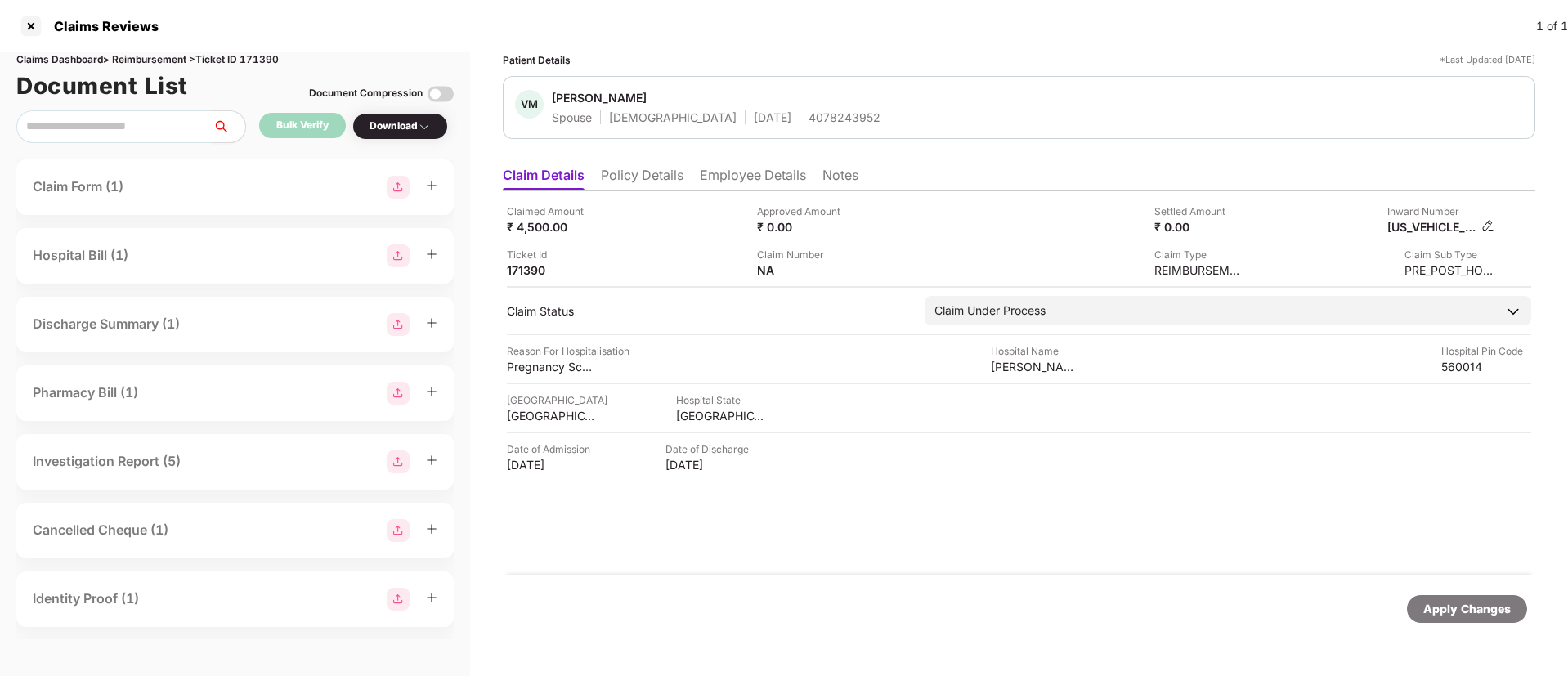
click at [1495, 228] on img at bounding box center [1487, 225] width 13 height 13
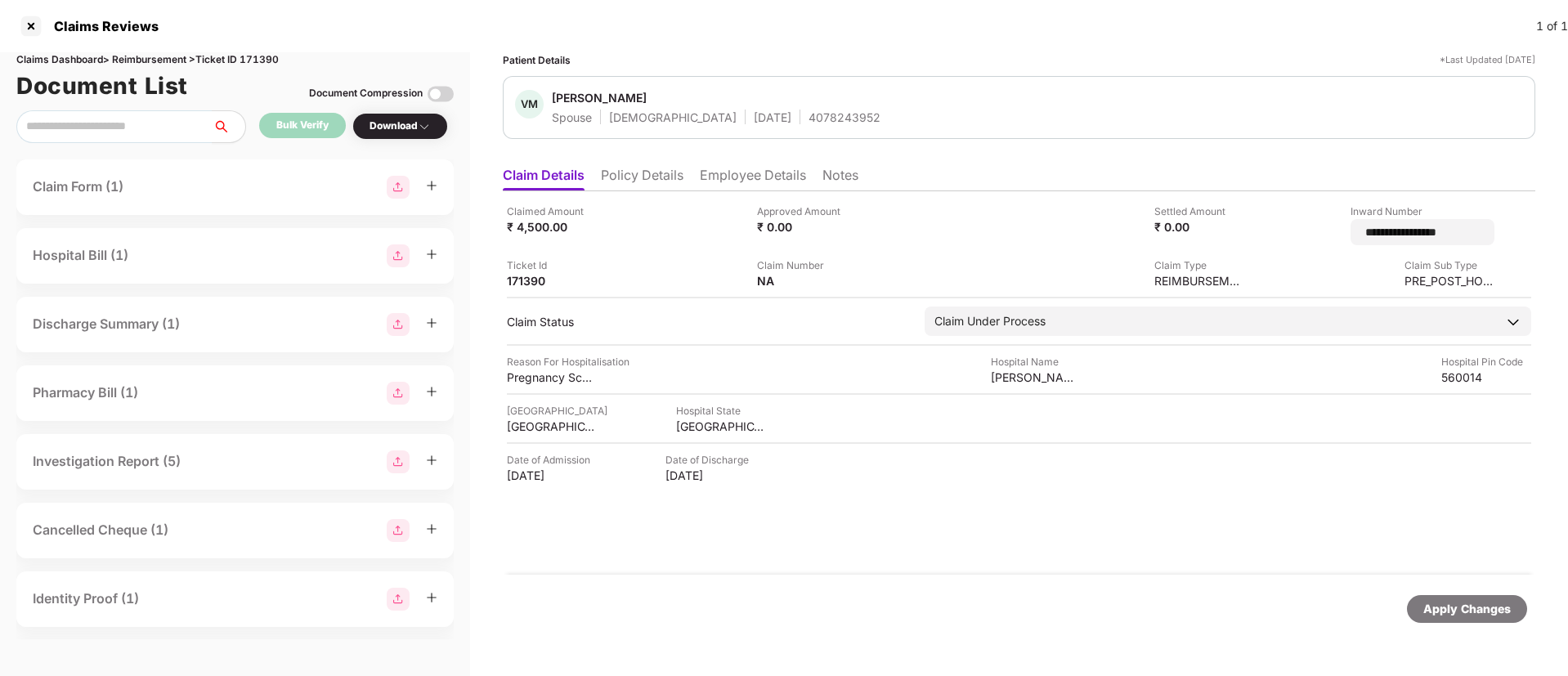
drag, startPoint x: 1438, startPoint y: 232, endPoint x: 1271, endPoint y: 233, distance: 167.0
click at [1271, 233] on div "**********" at bounding box center [1375, 224] width 238 height 41
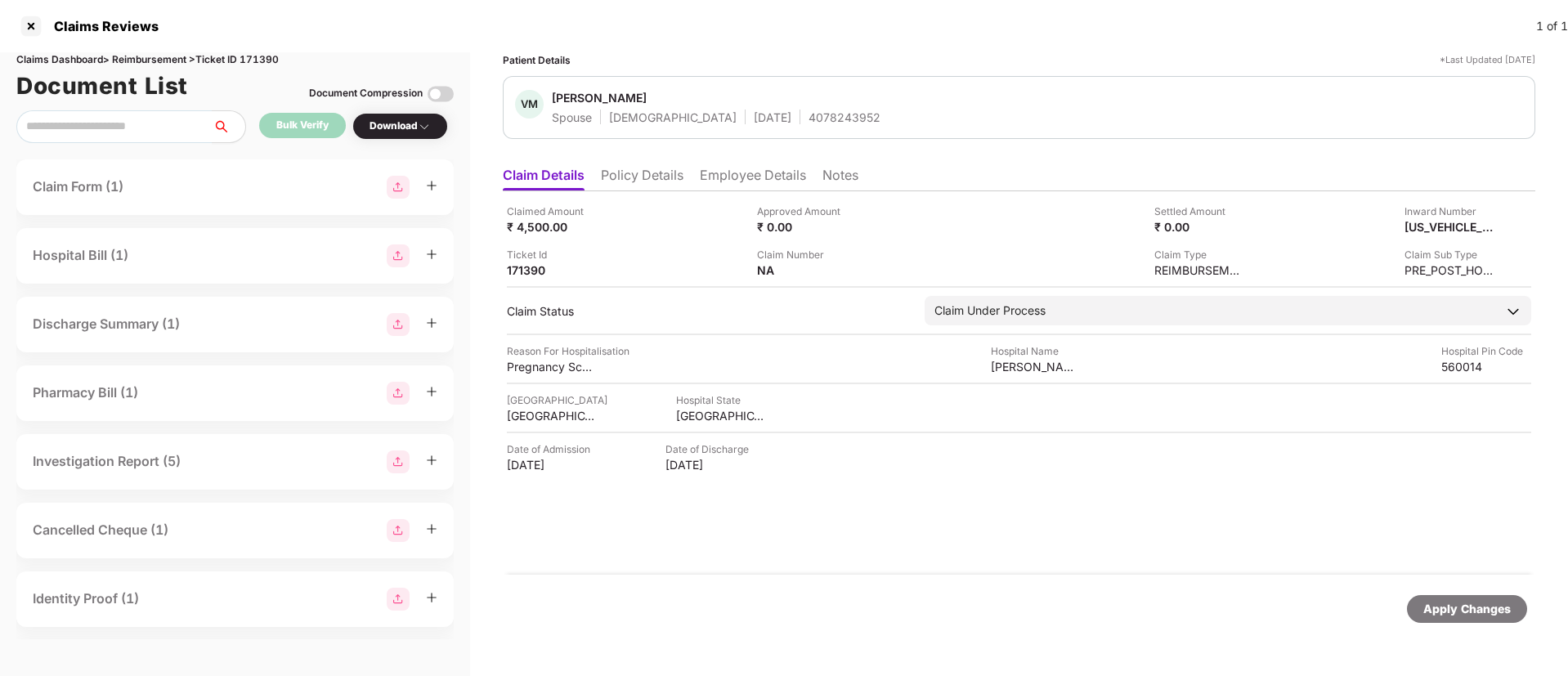
click at [646, 183] on li "Policy Details" at bounding box center [642, 179] width 83 height 24
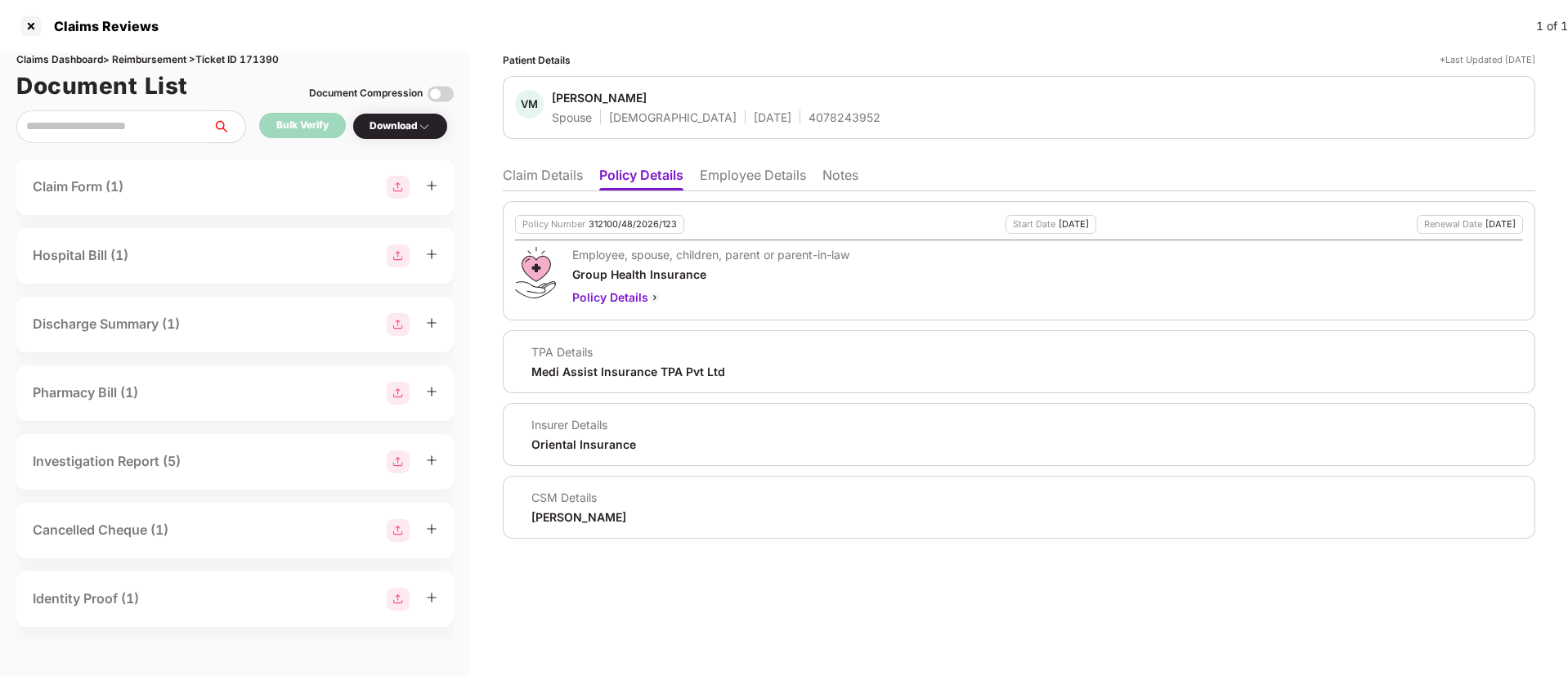
click at [737, 182] on li "Employee Details" at bounding box center [752, 179] width 106 height 24
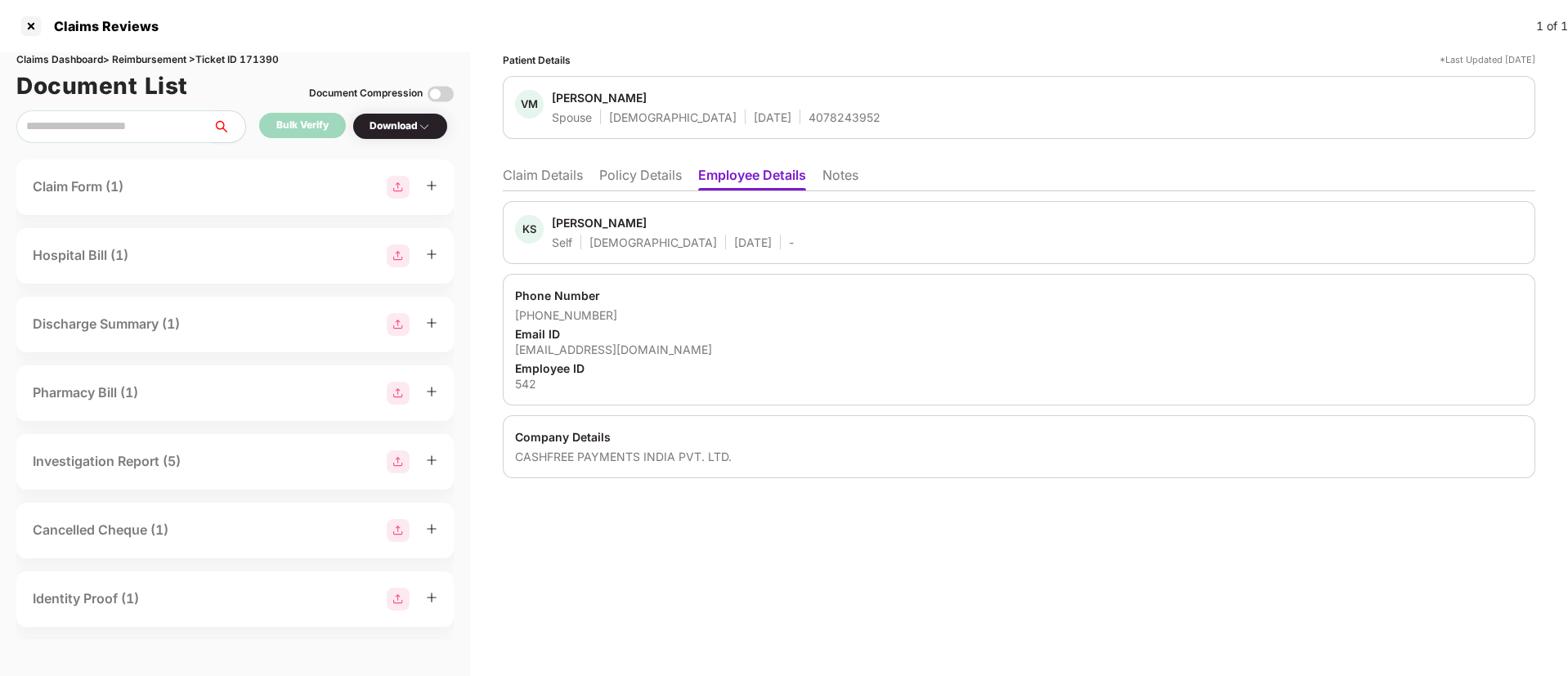
click at [538, 183] on li "Claim Details" at bounding box center [543, 179] width 80 height 24
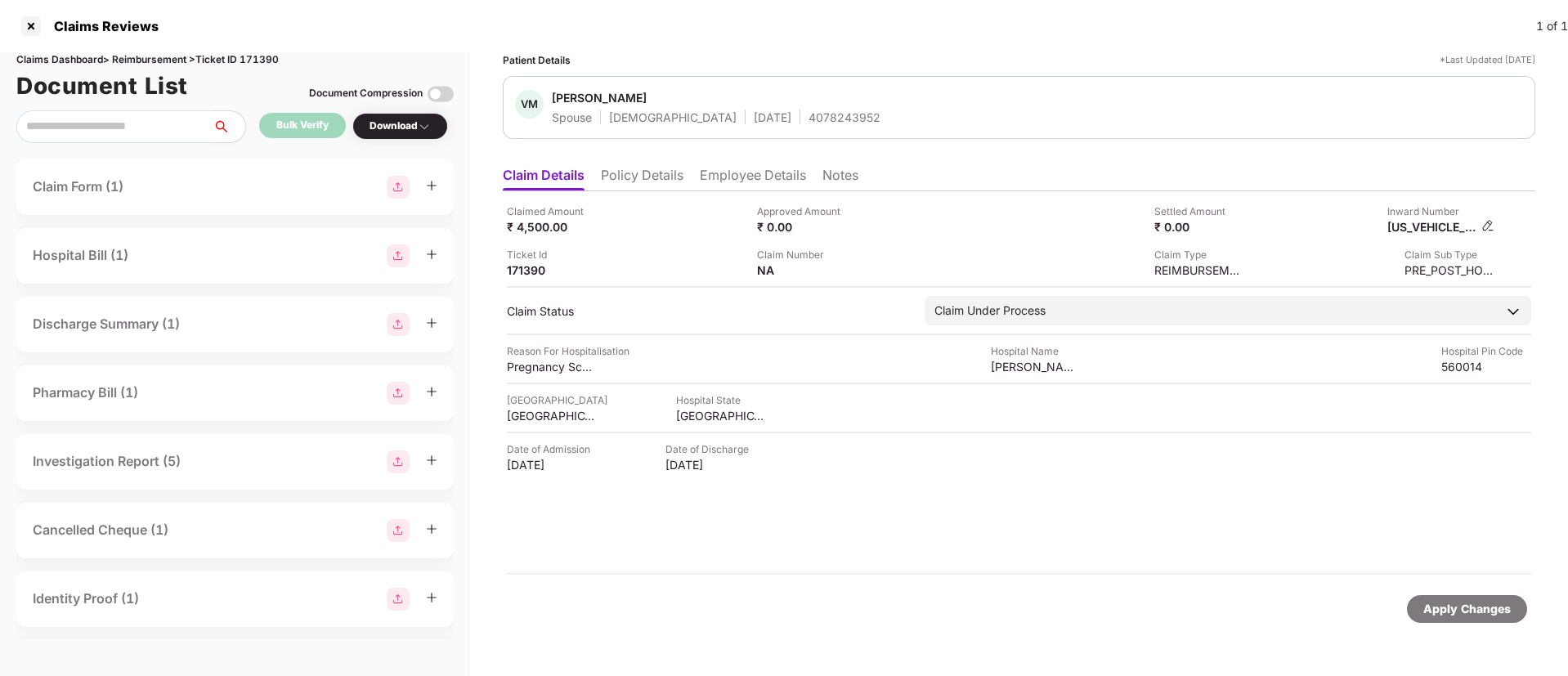
click at [1486, 225] on img at bounding box center [1487, 225] width 13 height 13
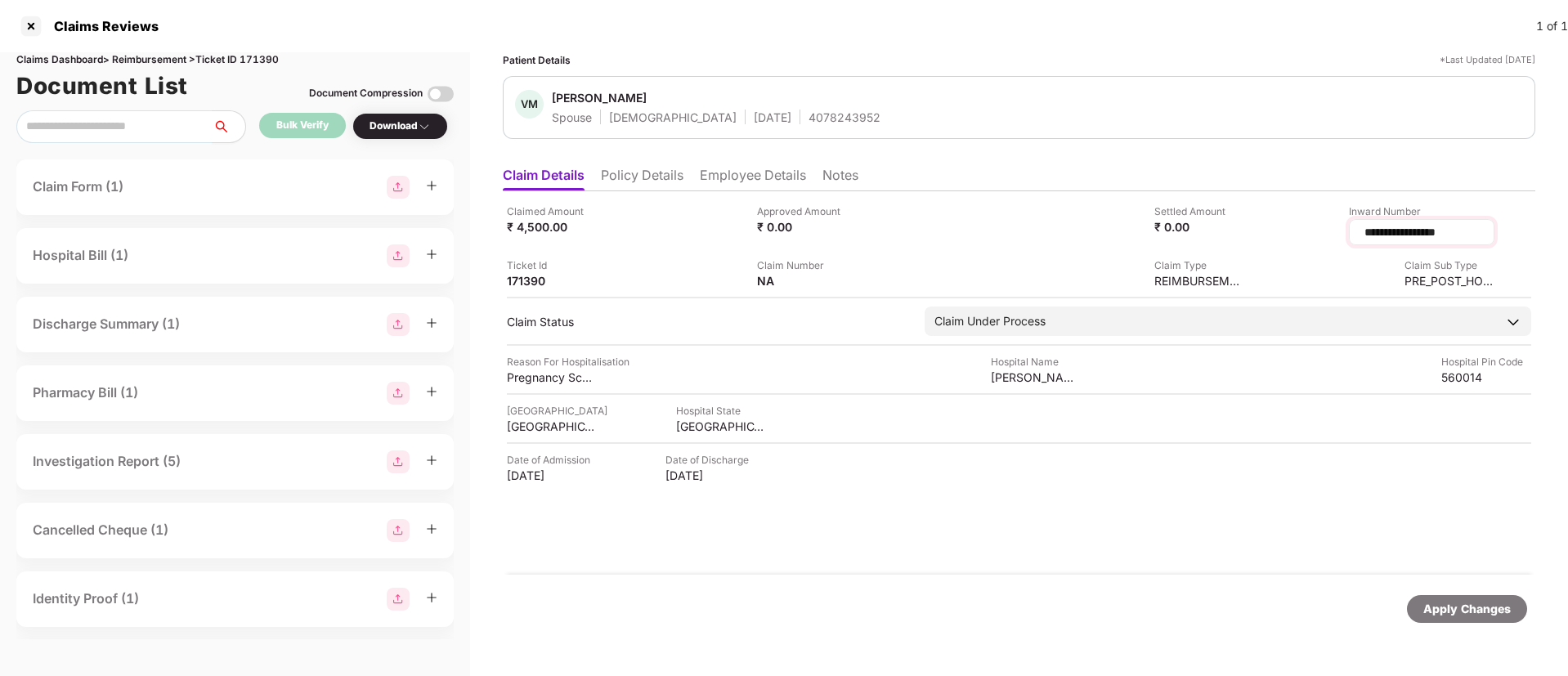
drag, startPoint x: 1460, startPoint y: 235, endPoint x: 1326, endPoint y: 233, distance: 134.0
click at [1363, 233] on input "**********" at bounding box center [1422, 233] width 118 height 17
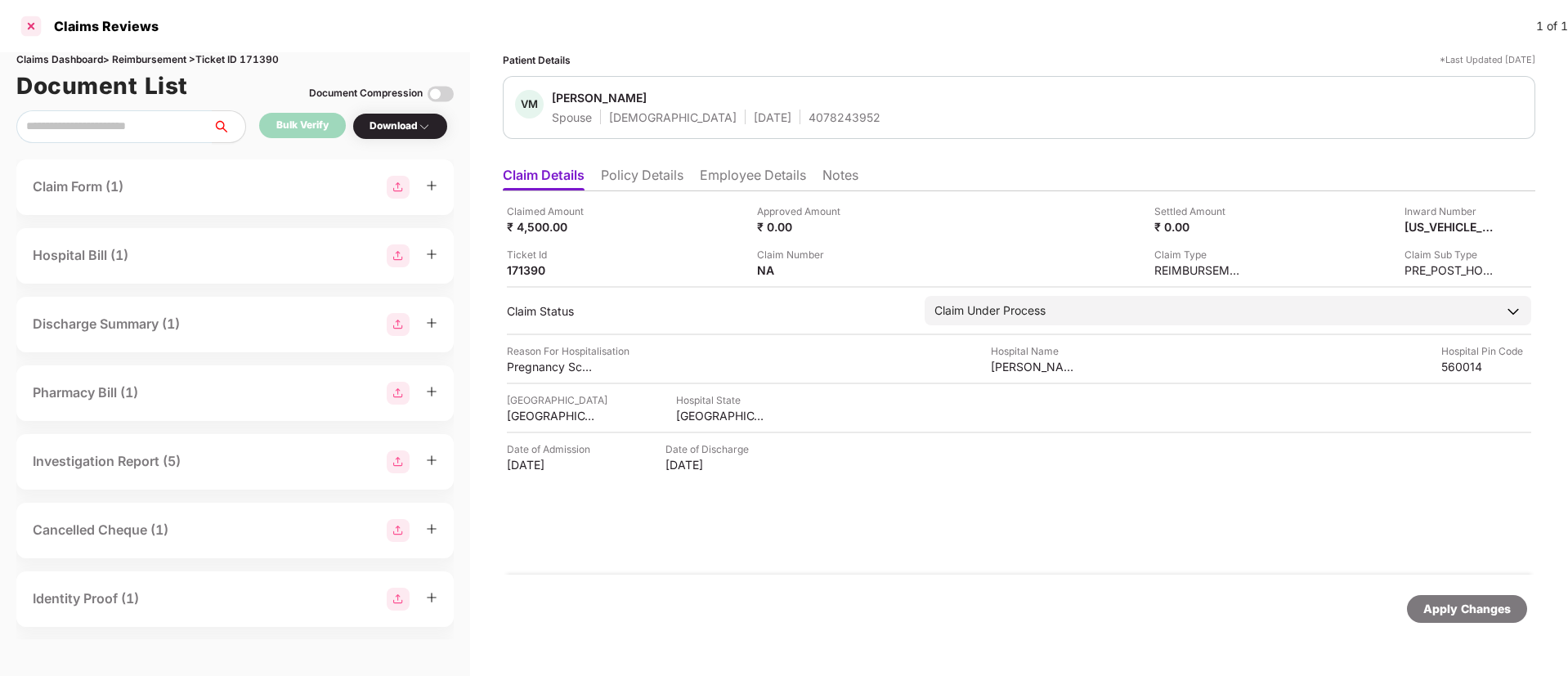
click at [32, 28] on div at bounding box center [31, 26] width 26 height 26
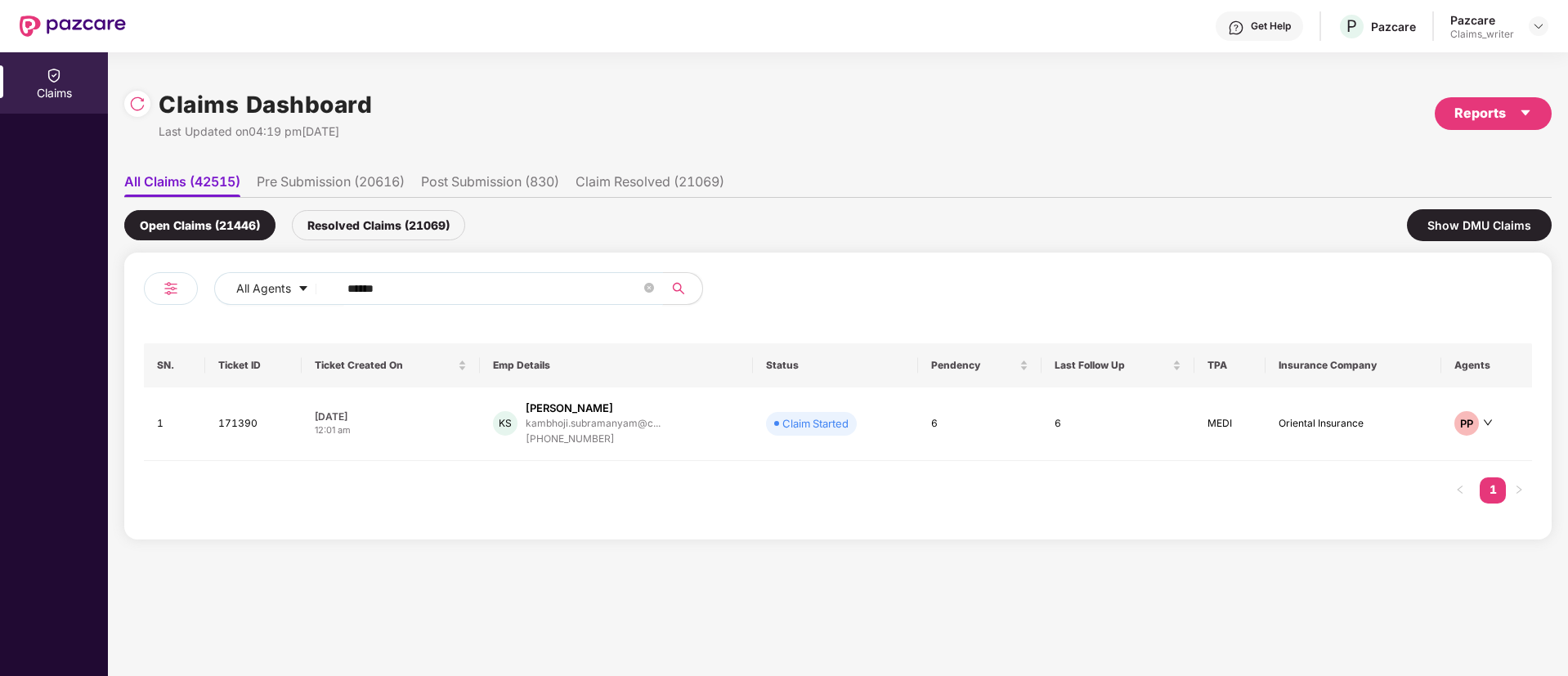
drag, startPoint x: 369, startPoint y: 294, endPoint x: 333, endPoint y: 282, distance: 37.9
click at [333, 282] on span "******" at bounding box center [495, 288] width 335 height 33
paste input "text"
type input "******"
click at [226, 422] on td "171457" at bounding box center [255, 424] width 98 height 73
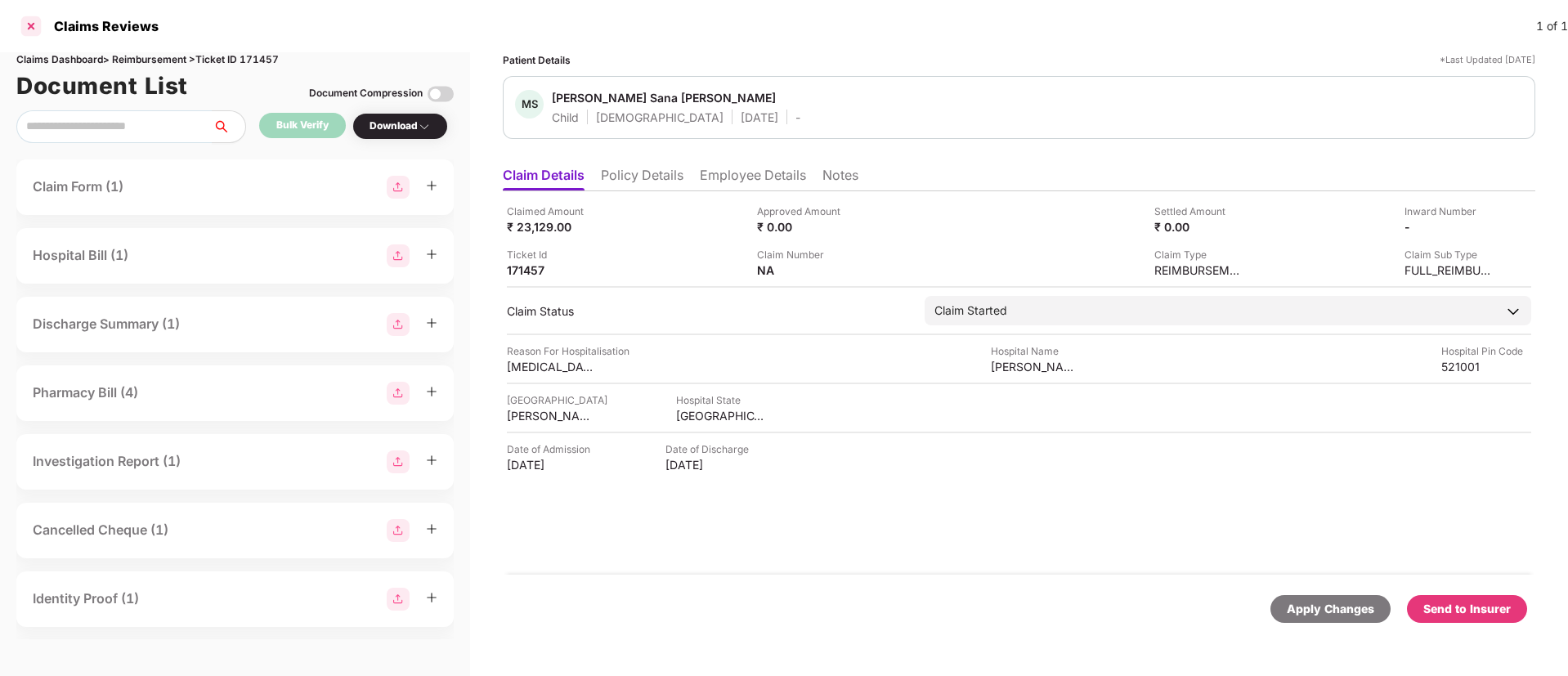
click at [34, 33] on div at bounding box center [31, 26] width 26 height 26
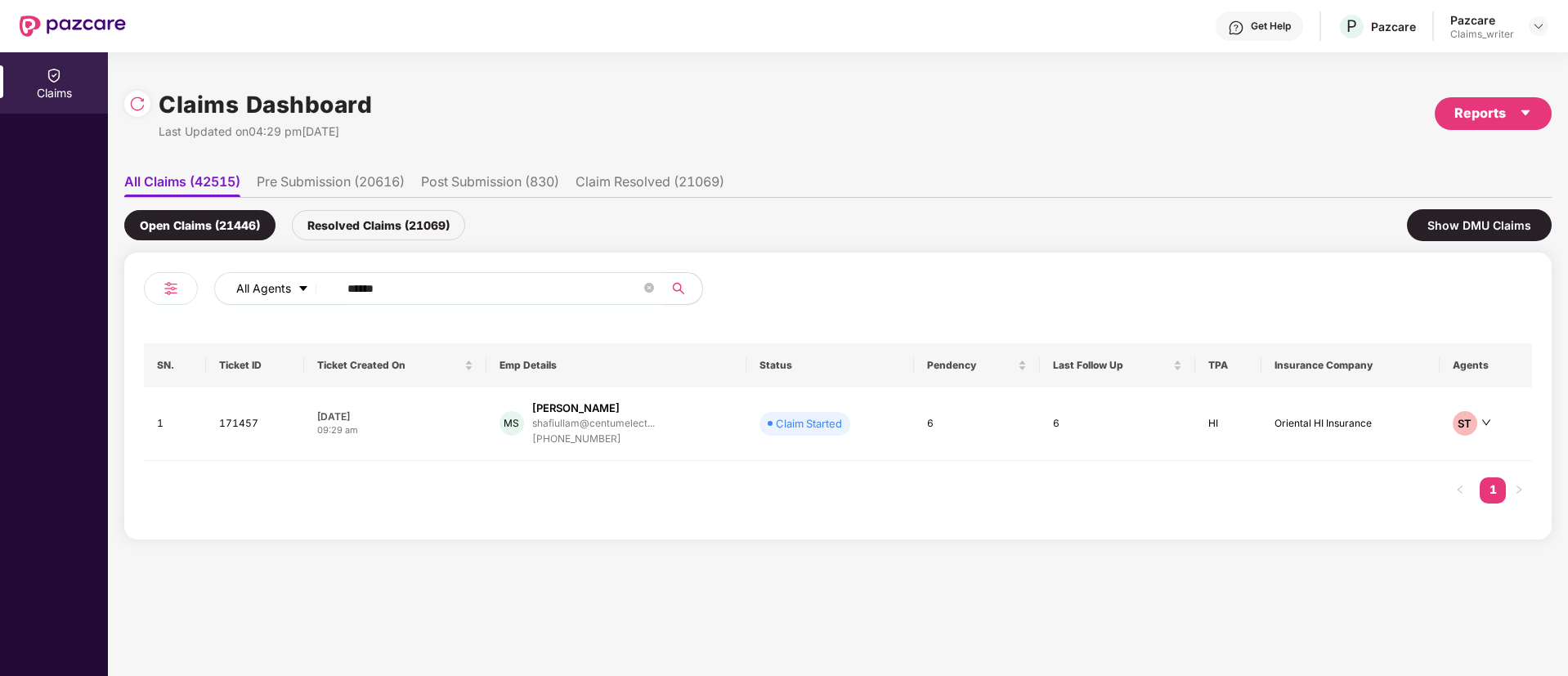
drag, startPoint x: 408, startPoint y: 281, endPoint x: 311, endPoint y: 293, distance: 97.7
click at [311, 293] on div "All Agents ******" at bounding box center [631, 288] width 833 height 33
paste input "text"
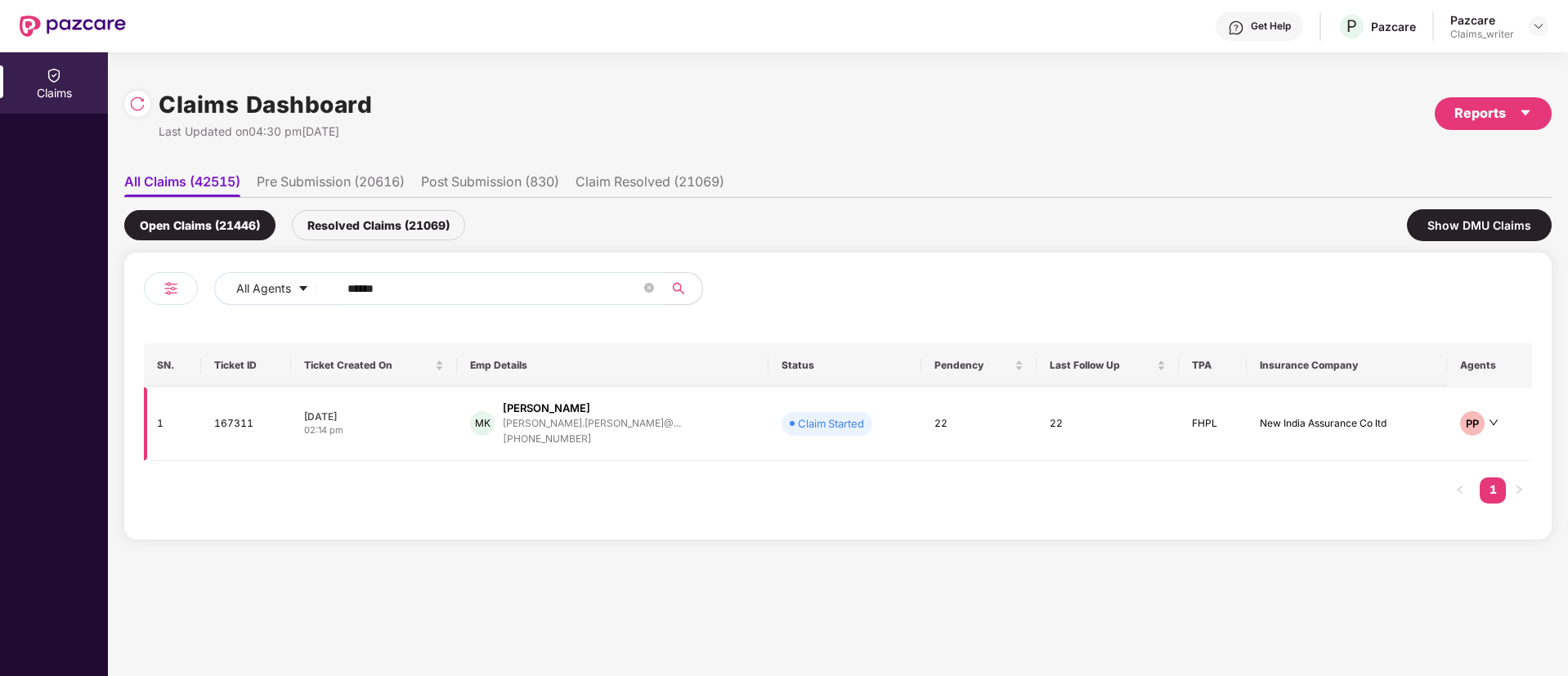
type input "******"
click at [245, 425] on td "167311" at bounding box center [246, 424] width 90 height 73
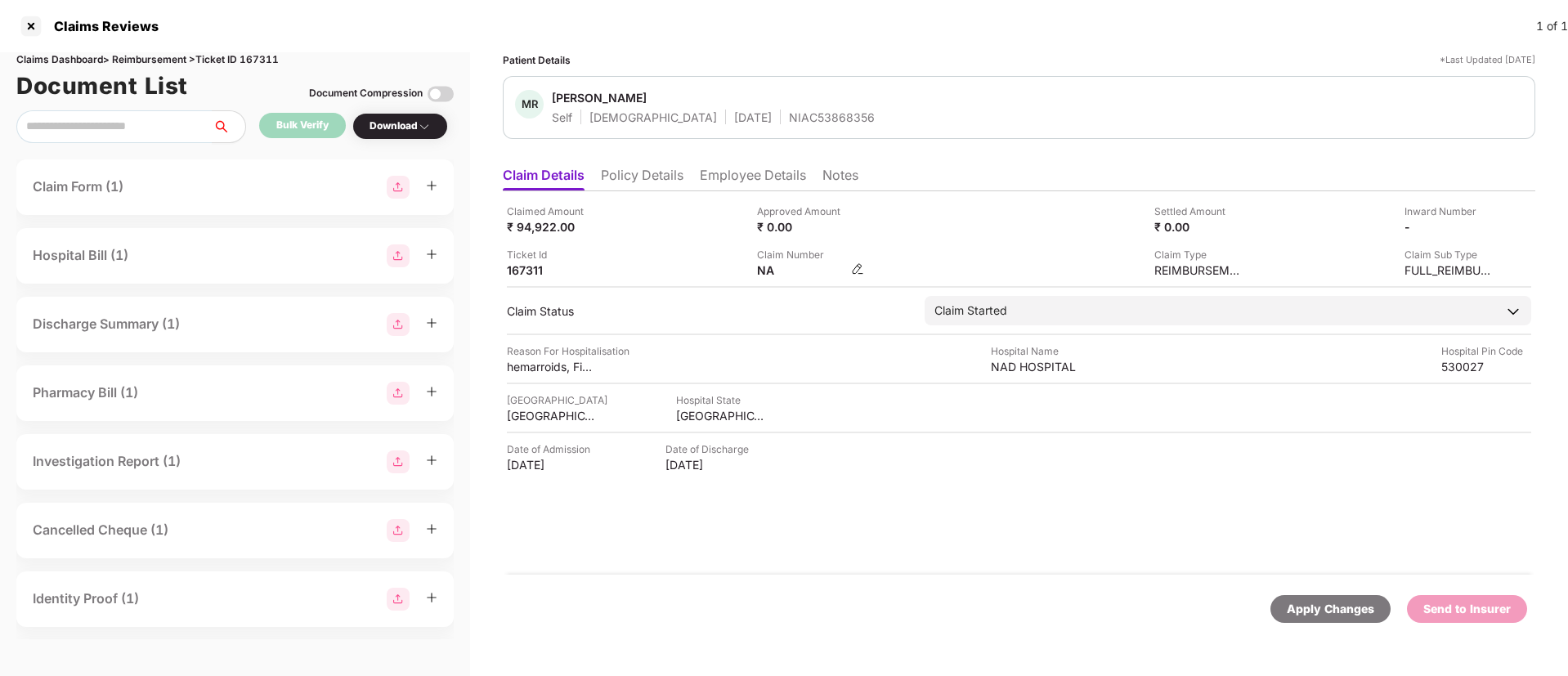
click at [857, 268] on img at bounding box center [857, 269] width 13 height 13
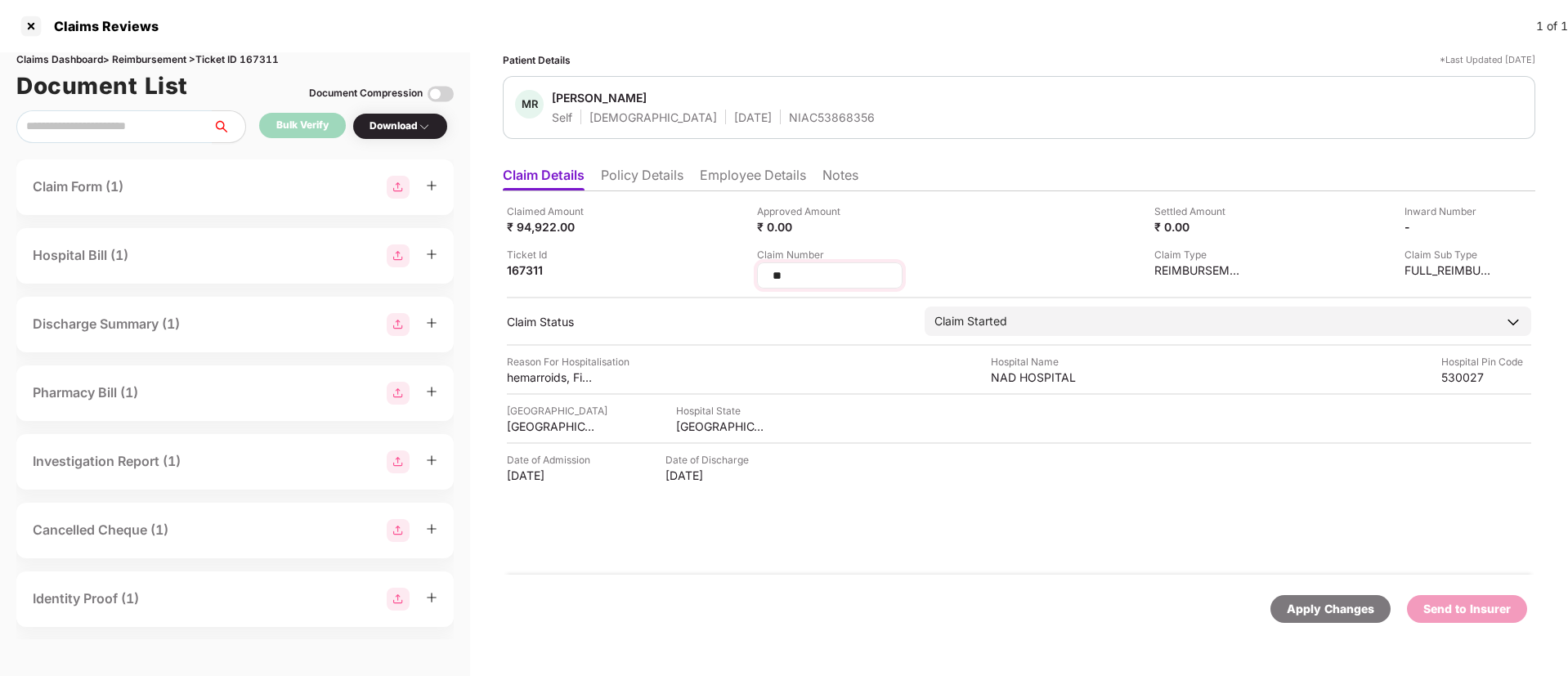
drag, startPoint x: 820, startPoint y: 280, endPoint x: 762, endPoint y: 277, distance: 58.1
click at [762, 277] on div "**" at bounding box center [830, 276] width 146 height 26
type input "**********"
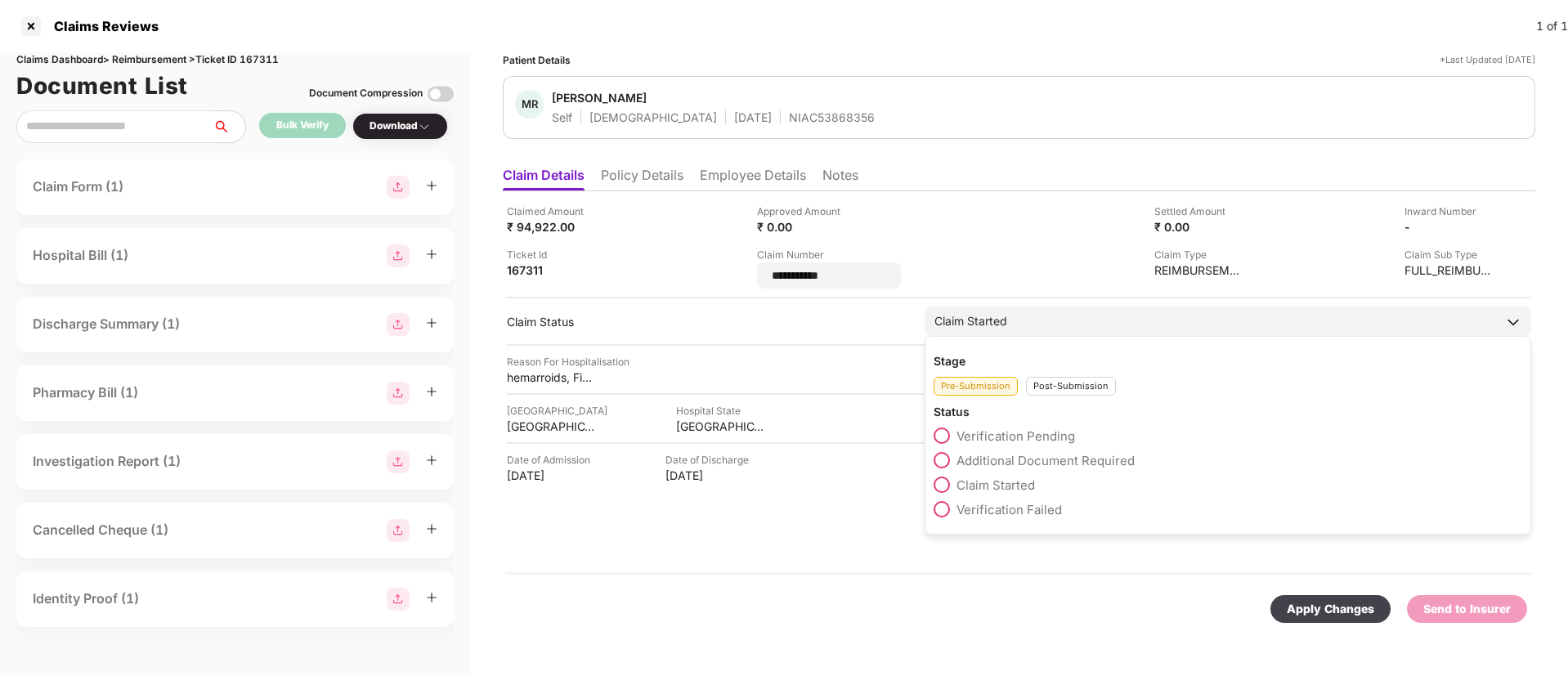
click at [1053, 382] on div "Post-Submission" at bounding box center [1071, 386] width 90 height 19
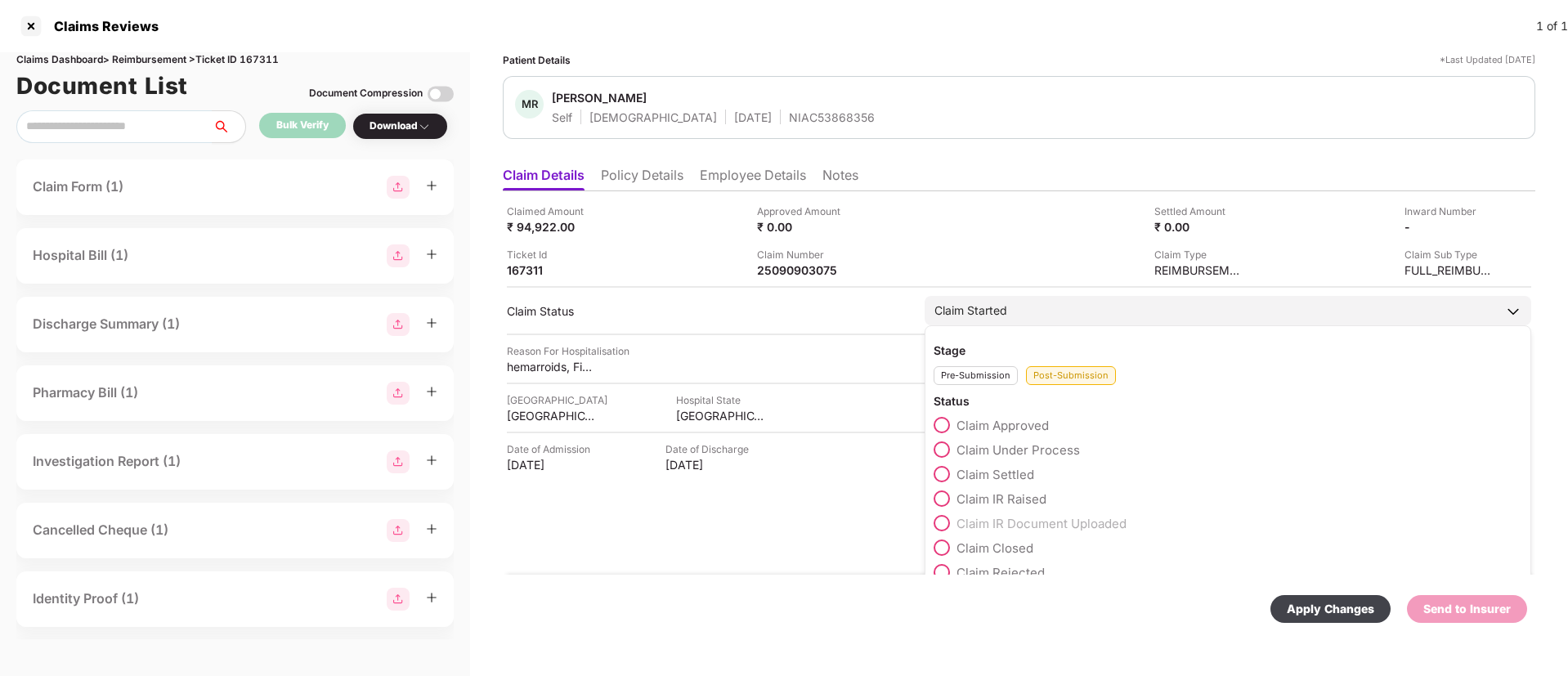
click at [938, 449] on span at bounding box center [942, 449] width 16 height 16
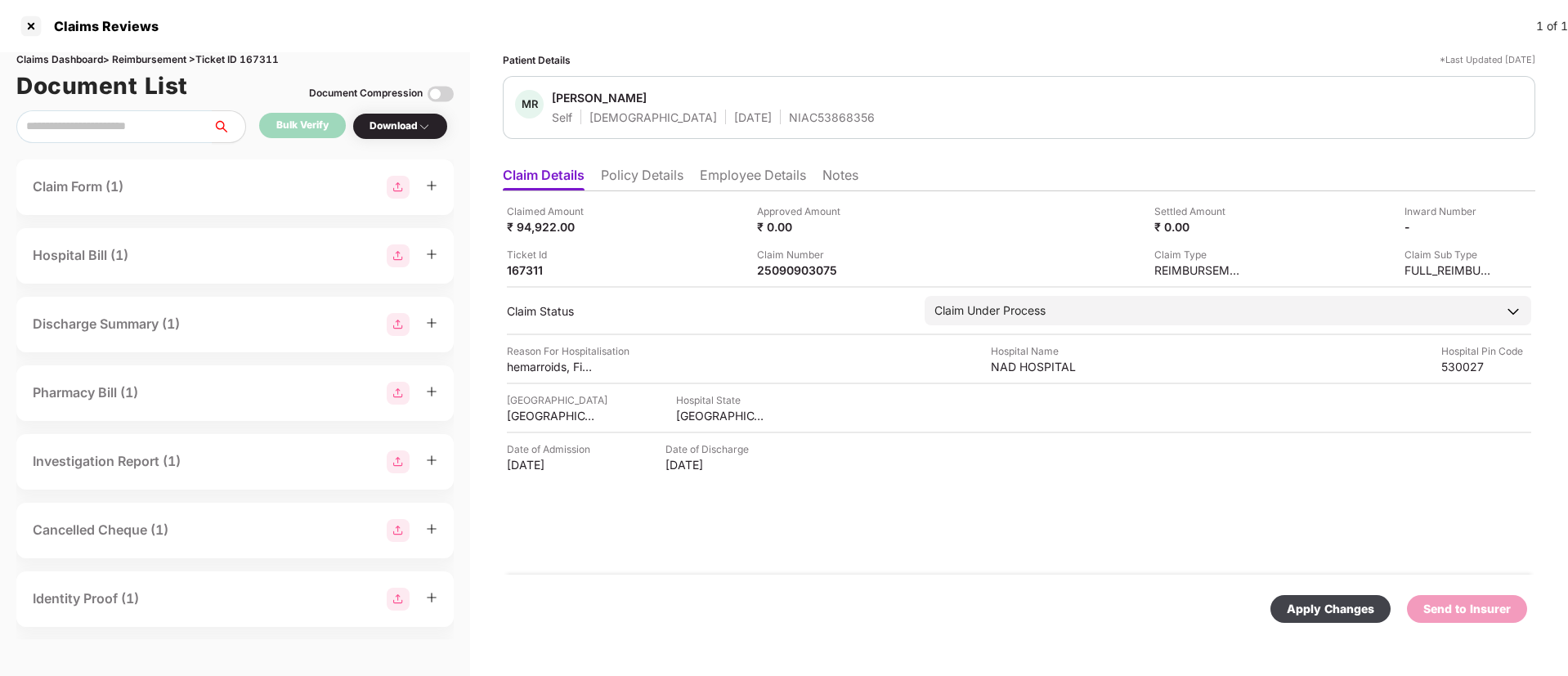
click at [1301, 609] on div "Apply Changes" at bounding box center [1331, 608] width 88 height 18
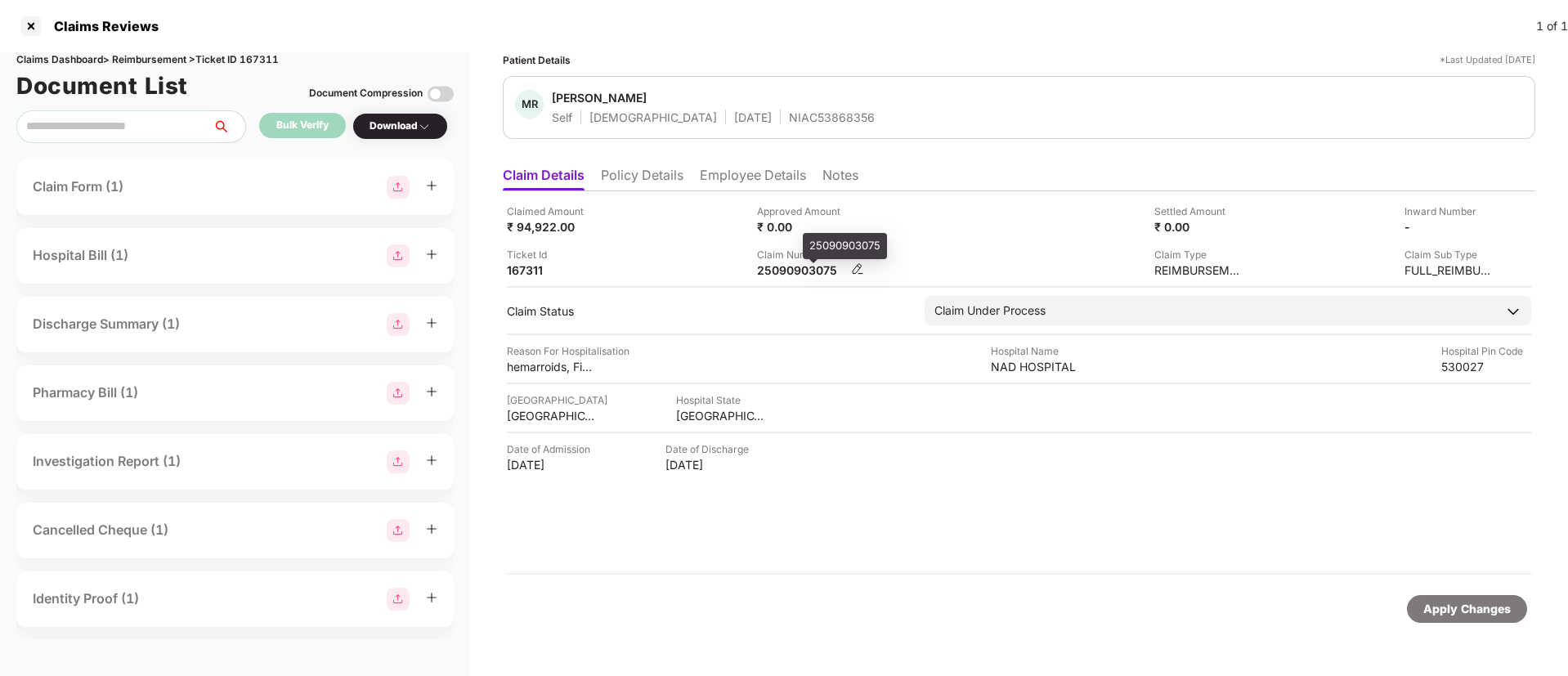
click at [795, 267] on div "25090903075" at bounding box center [802, 270] width 90 height 16
copy div
click at [36, 28] on div at bounding box center [31, 26] width 26 height 26
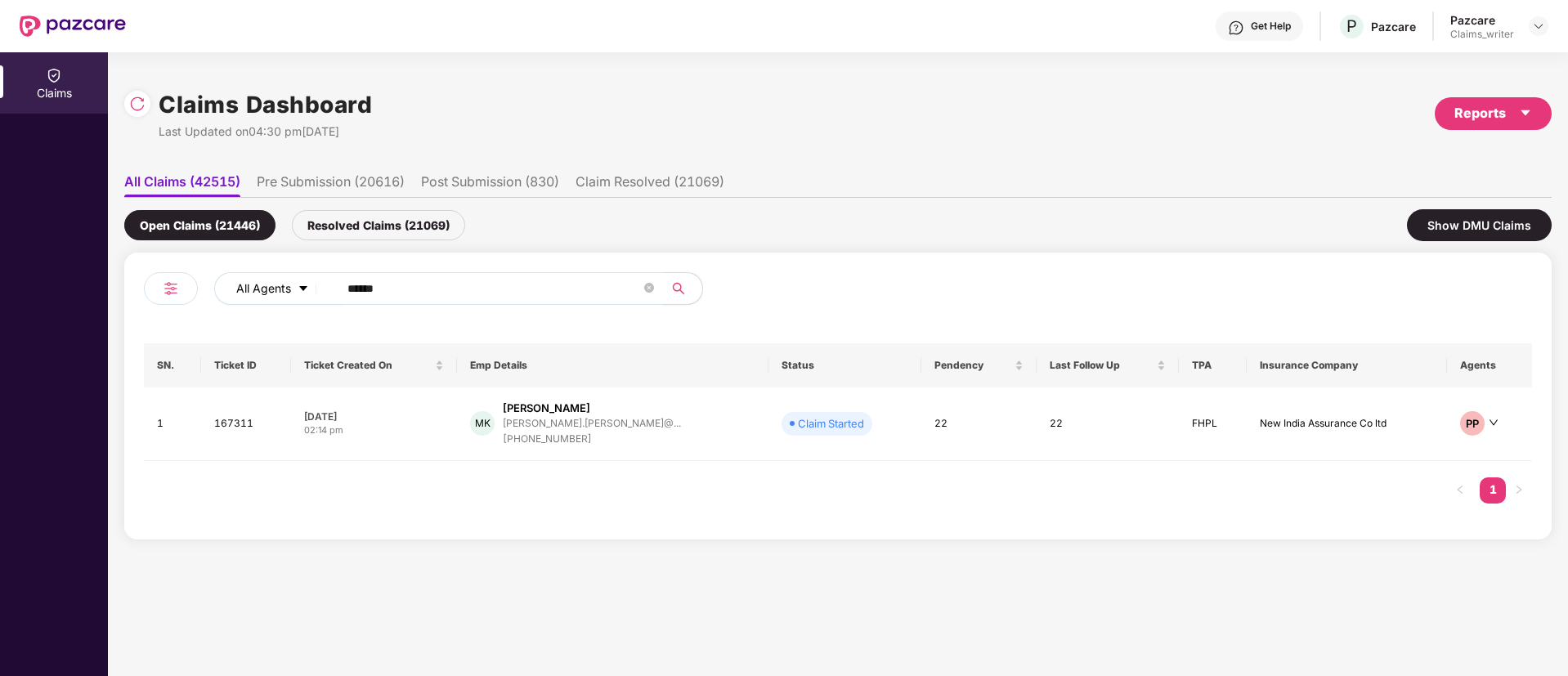
drag, startPoint x: 404, startPoint y: 287, endPoint x: 312, endPoint y: 289, distance: 92.0
click at [312, 289] on div "All Agents ******" at bounding box center [631, 288] width 833 height 33
paste input "text"
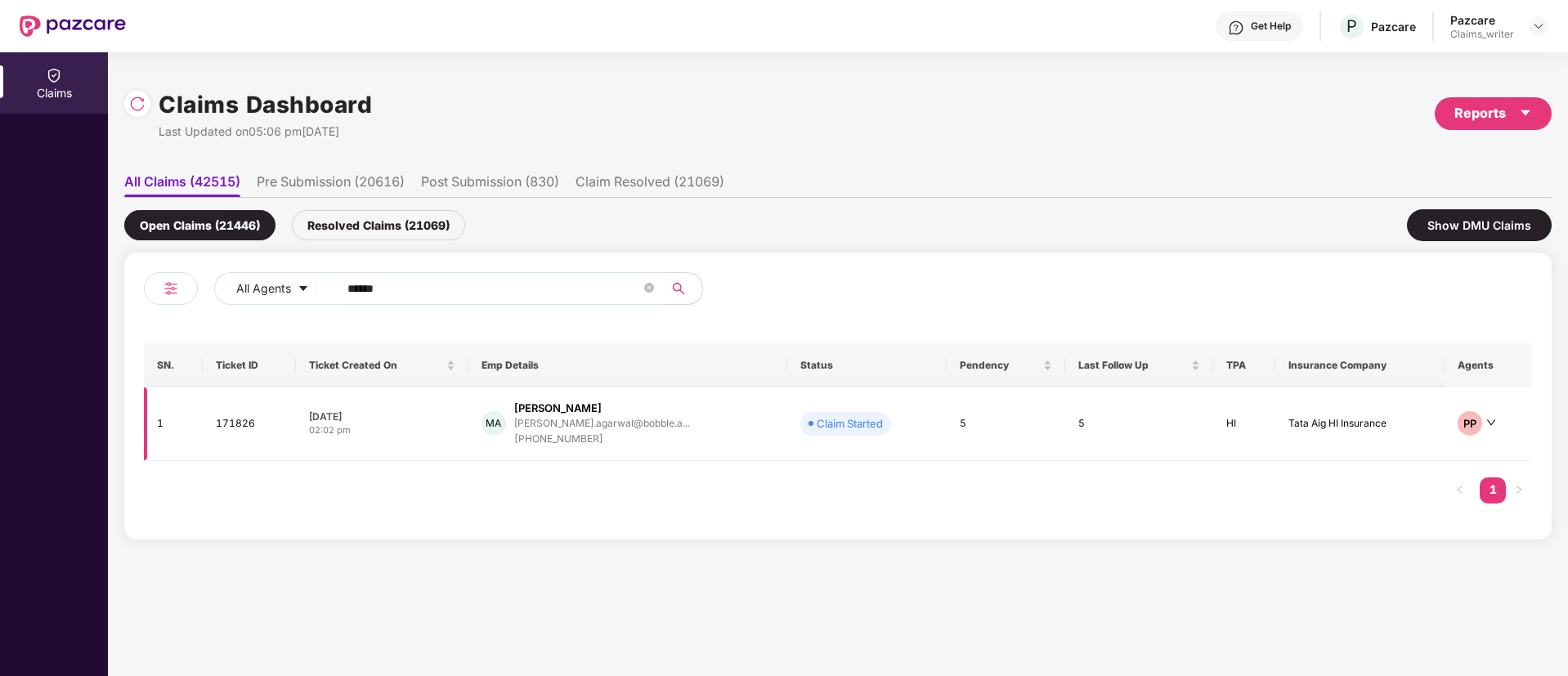
type input "******"
click at [247, 426] on td "171826" at bounding box center [249, 424] width 93 height 73
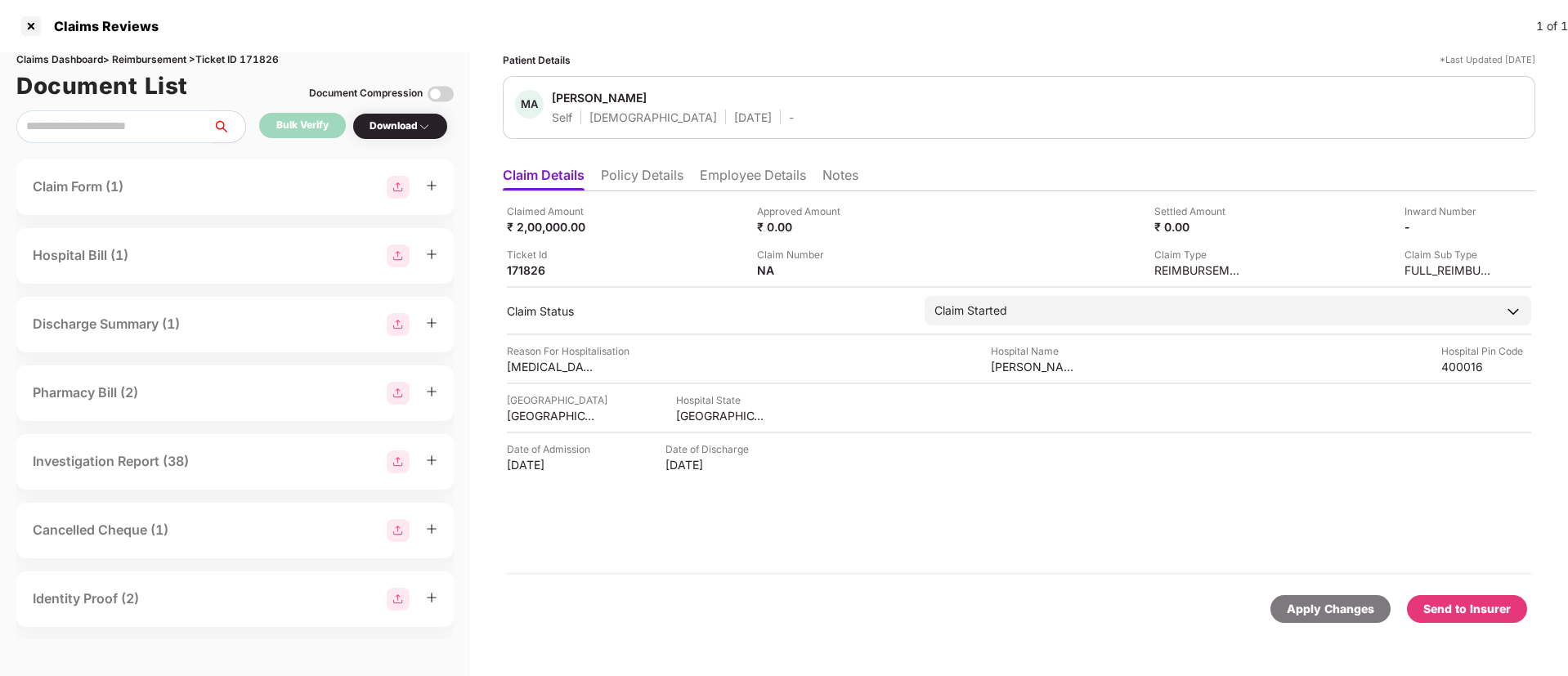
click at [731, 177] on li "Employee Details" at bounding box center [752, 179] width 106 height 24
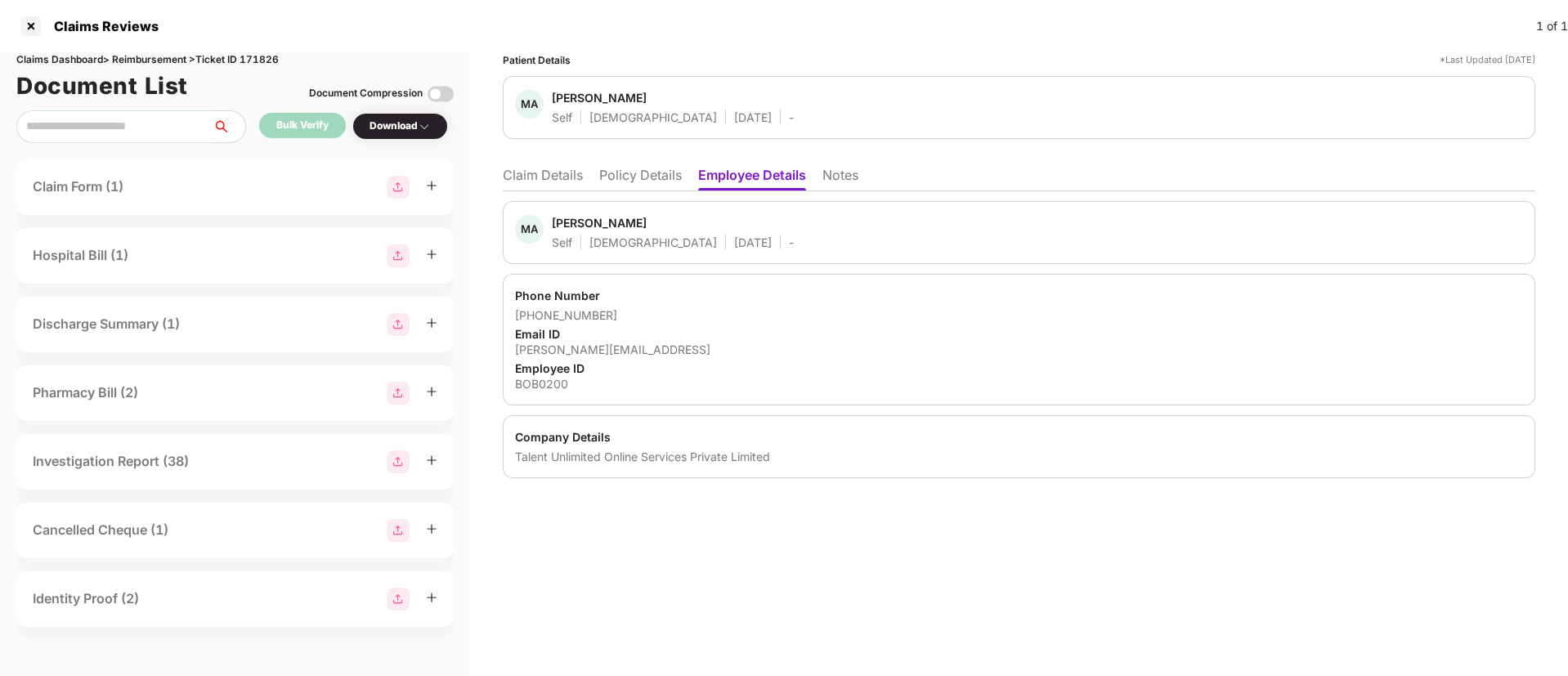
click at [643, 181] on li "Policy Details" at bounding box center [641, 179] width 83 height 24
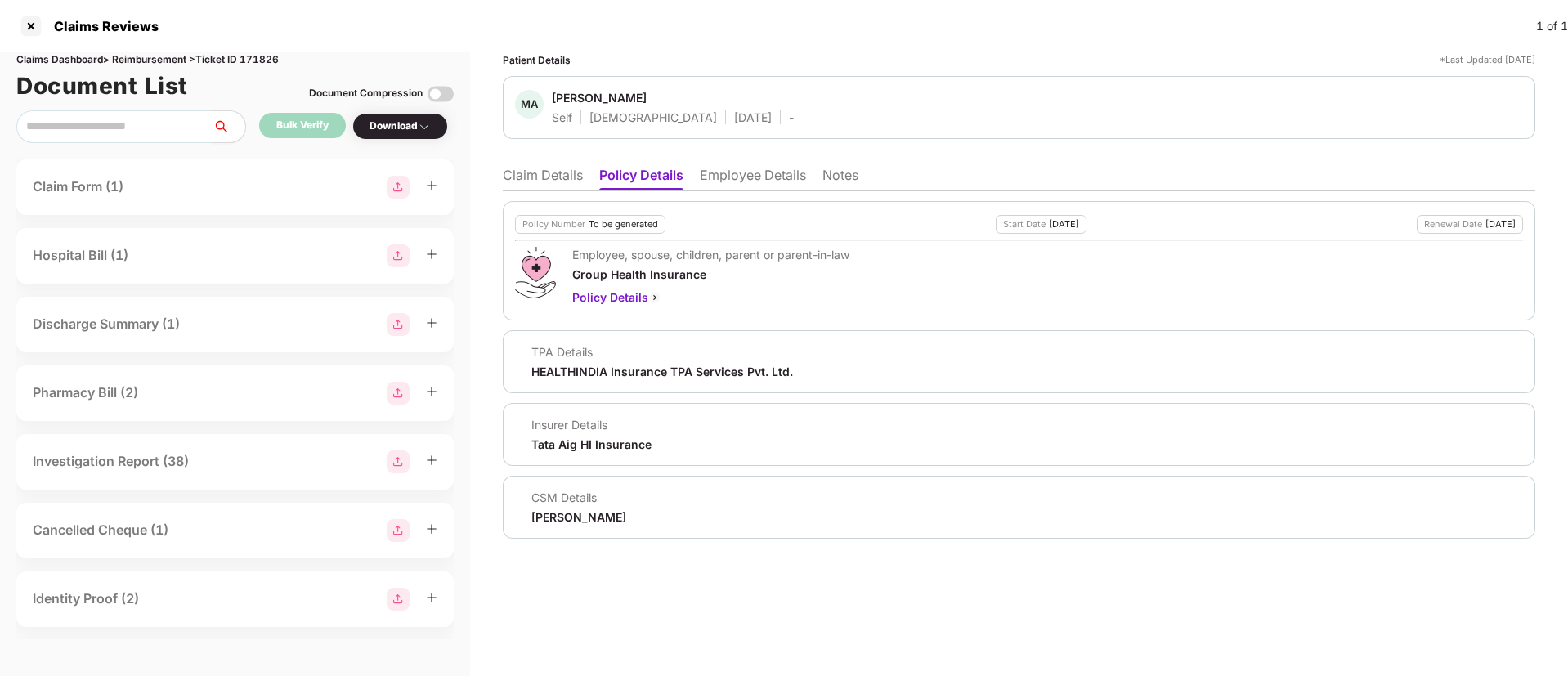
click at [743, 178] on li "Employee Details" at bounding box center [752, 179] width 106 height 24
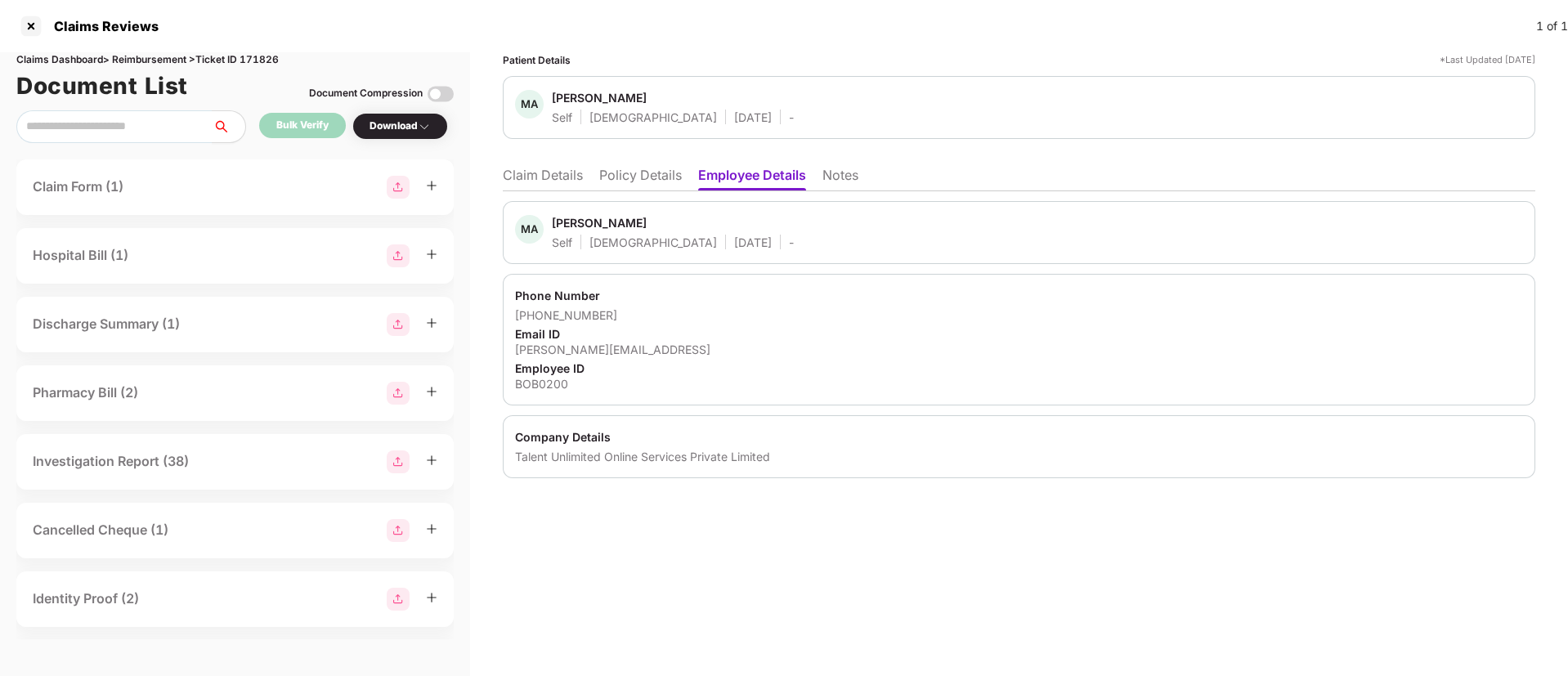
click at [638, 178] on li "Policy Details" at bounding box center [641, 179] width 83 height 24
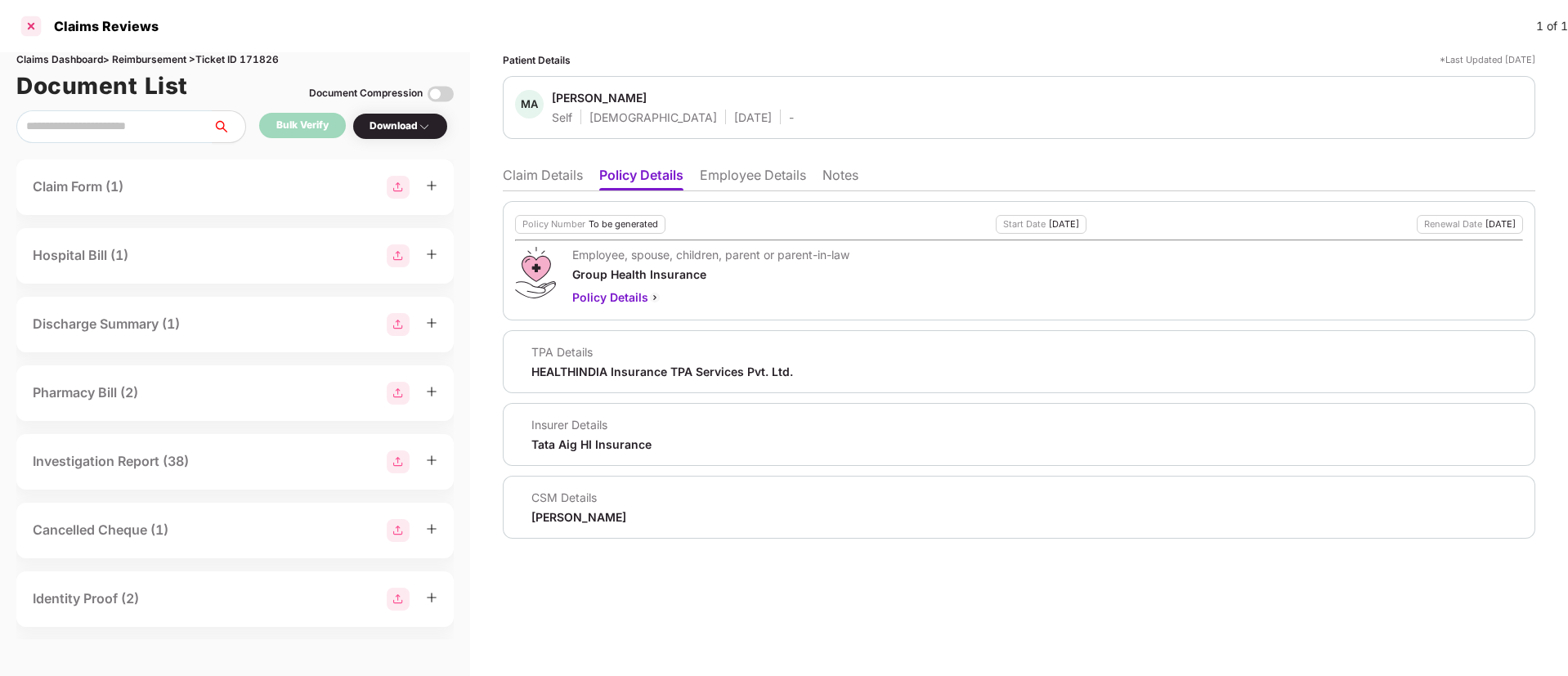
click at [30, 29] on div at bounding box center [31, 26] width 26 height 26
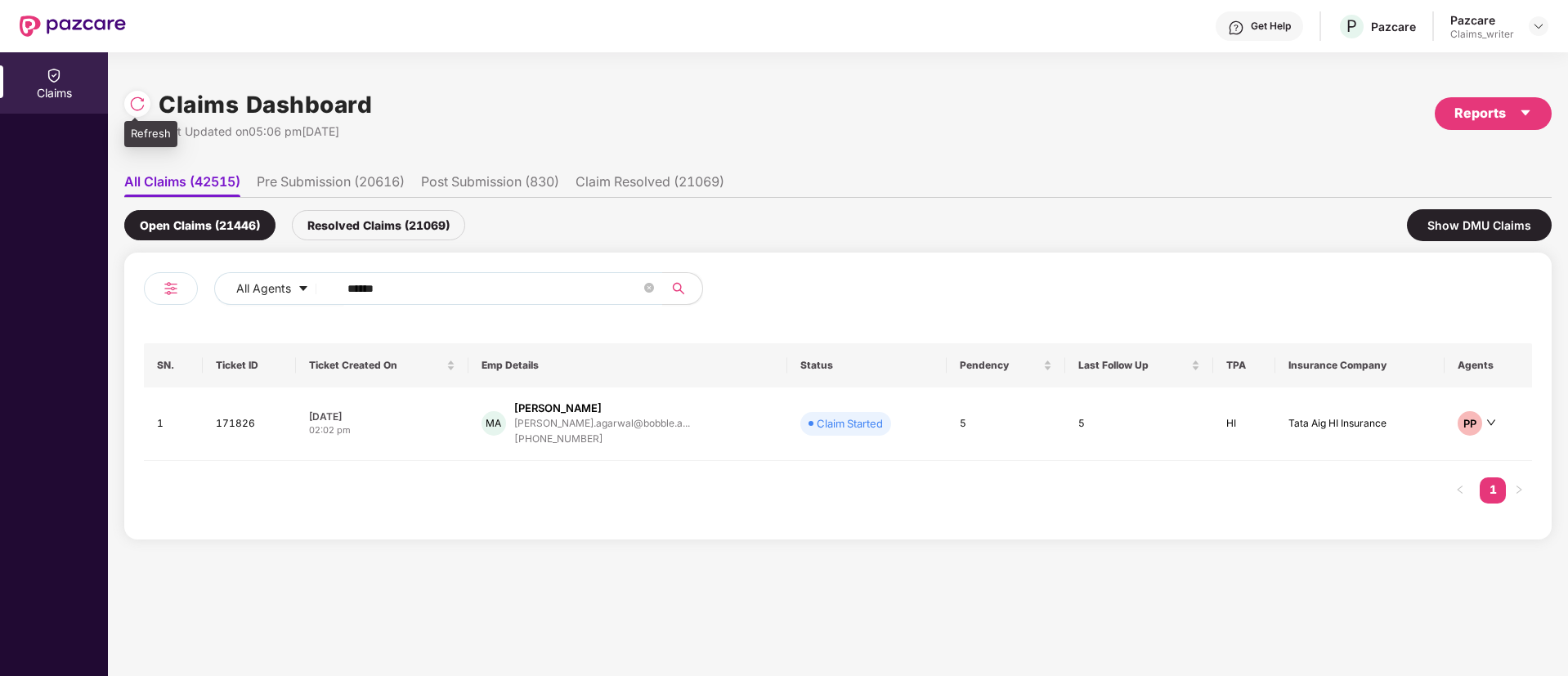
click at [133, 96] on img at bounding box center [137, 103] width 16 height 16
click at [236, 426] on td "171826" at bounding box center [249, 424] width 93 height 73
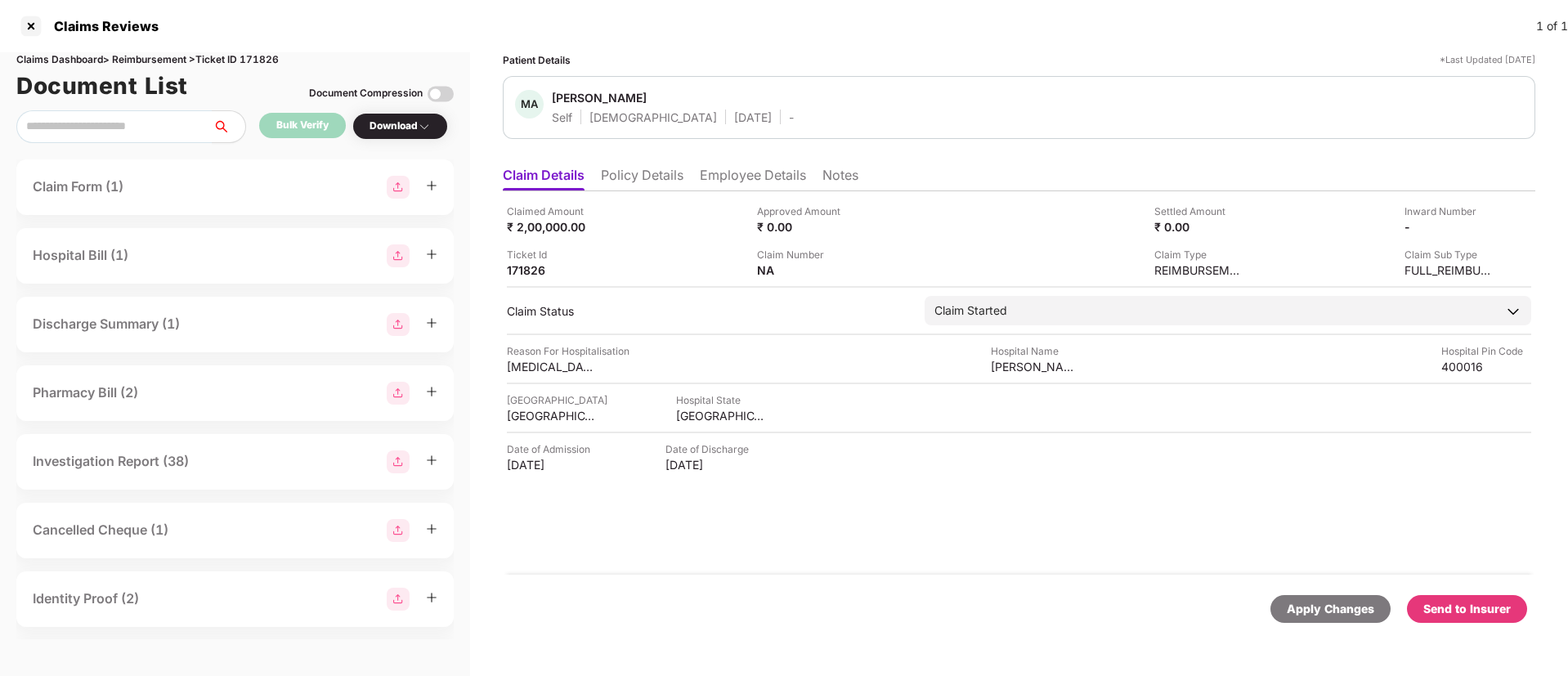
click at [639, 177] on li "Policy Details" at bounding box center [642, 179] width 83 height 24
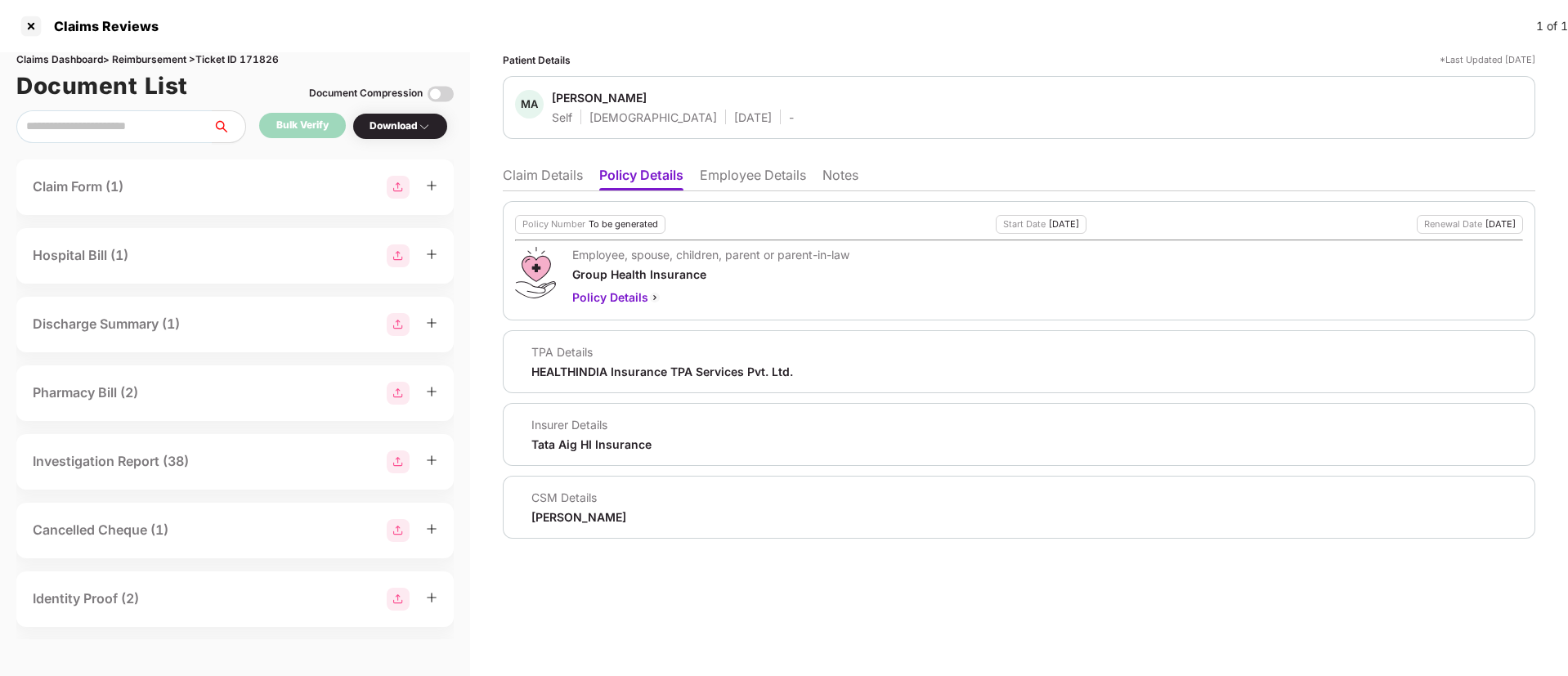
click at [718, 177] on li "Employee Details" at bounding box center [752, 179] width 106 height 24
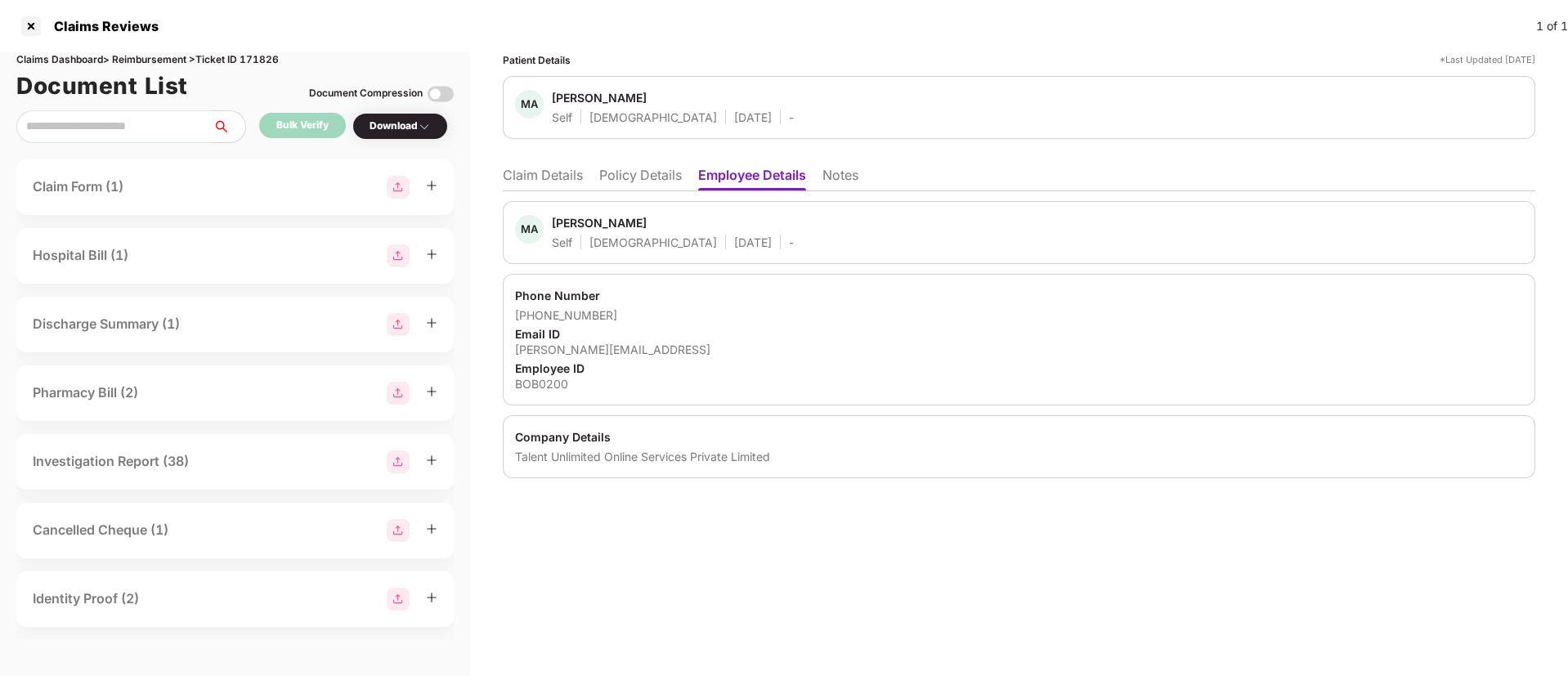
click at [555, 178] on li "Claim Details" at bounding box center [543, 179] width 80 height 24
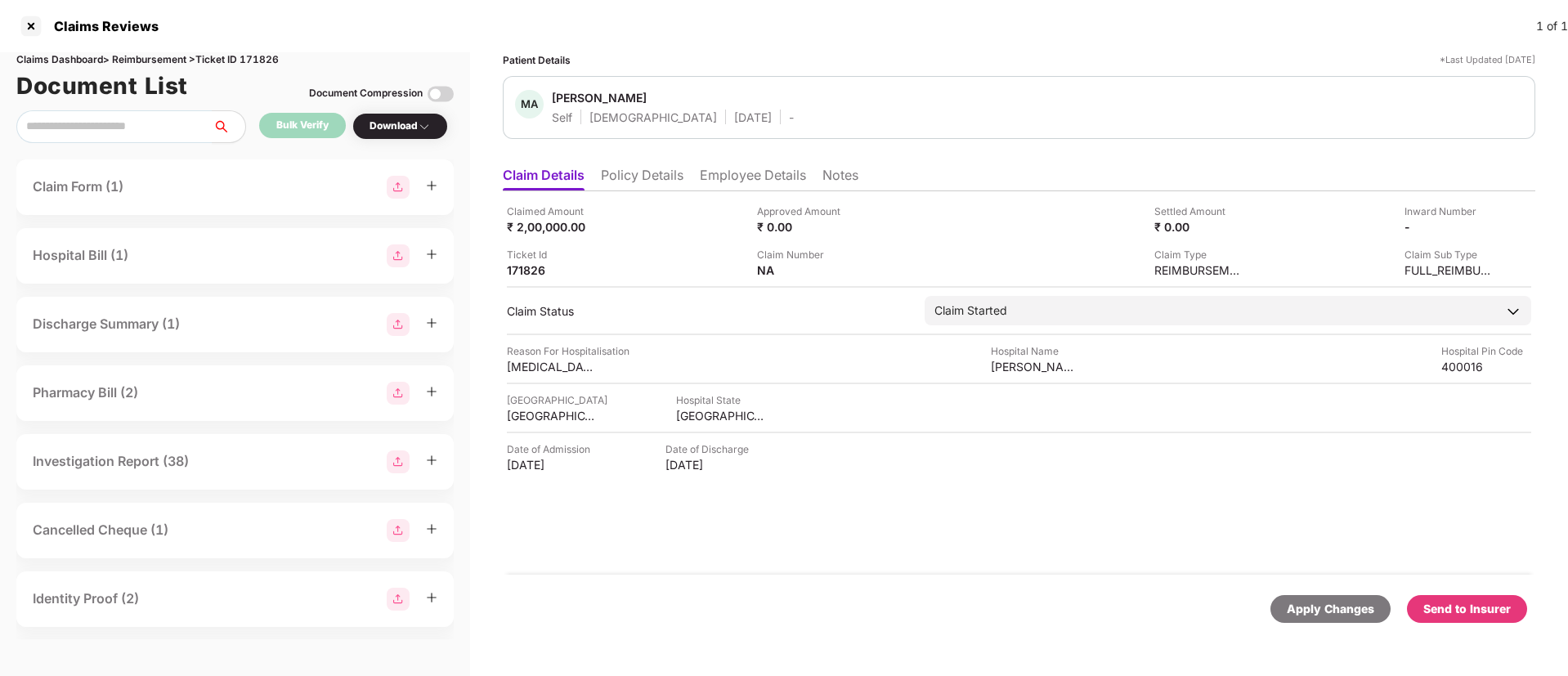
click at [626, 181] on li "Policy Details" at bounding box center [642, 179] width 83 height 24
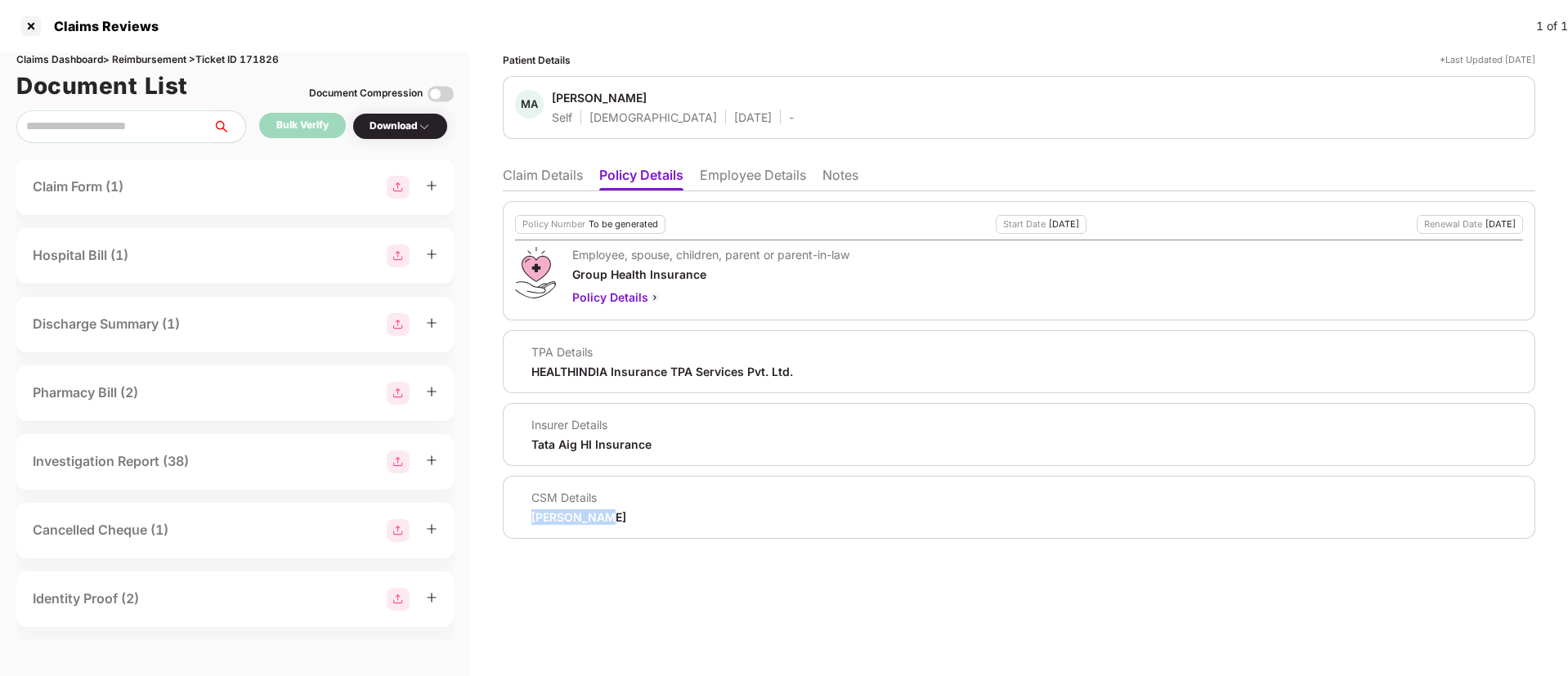
drag, startPoint x: 526, startPoint y: 524, endPoint x: 600, endPoint y: 517, distance: 74.3
click at [600, 517] on div "CSM Details Ravi Sharma" at bounding box center [570, 506] width 111 height 35
copy div "Ravi Sharma"
drag, startPoint x: 553, startPoint y: 97, endPoint x: 644, endPoint y: 94, distance: 91.0
click at [644, 94] on span "Mayur Agarwal" at bounding box center [672, 99] width 242 height 20
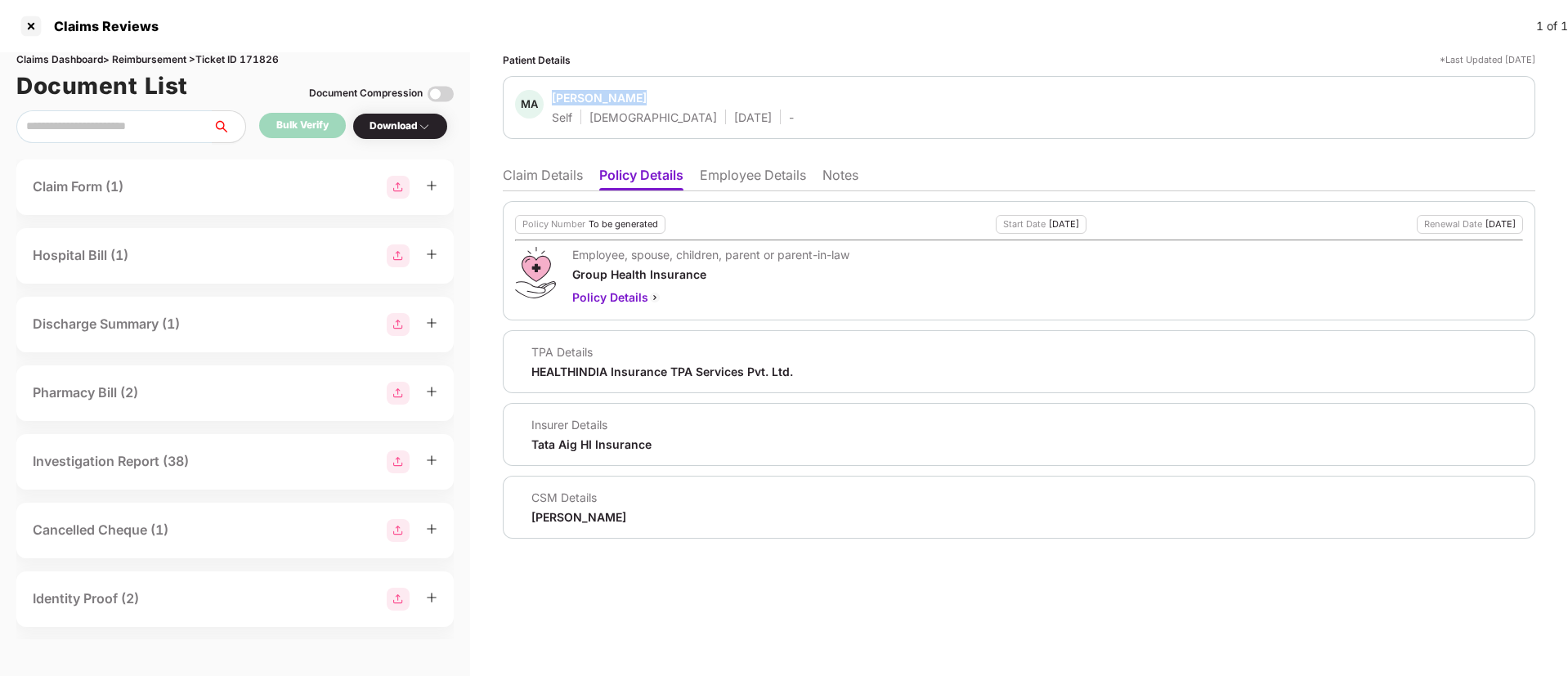
copy div "Mayur Agarwal"
click at [727, 175] on li "Employee Details" at bounding box center [752, 179] width 106 height 24
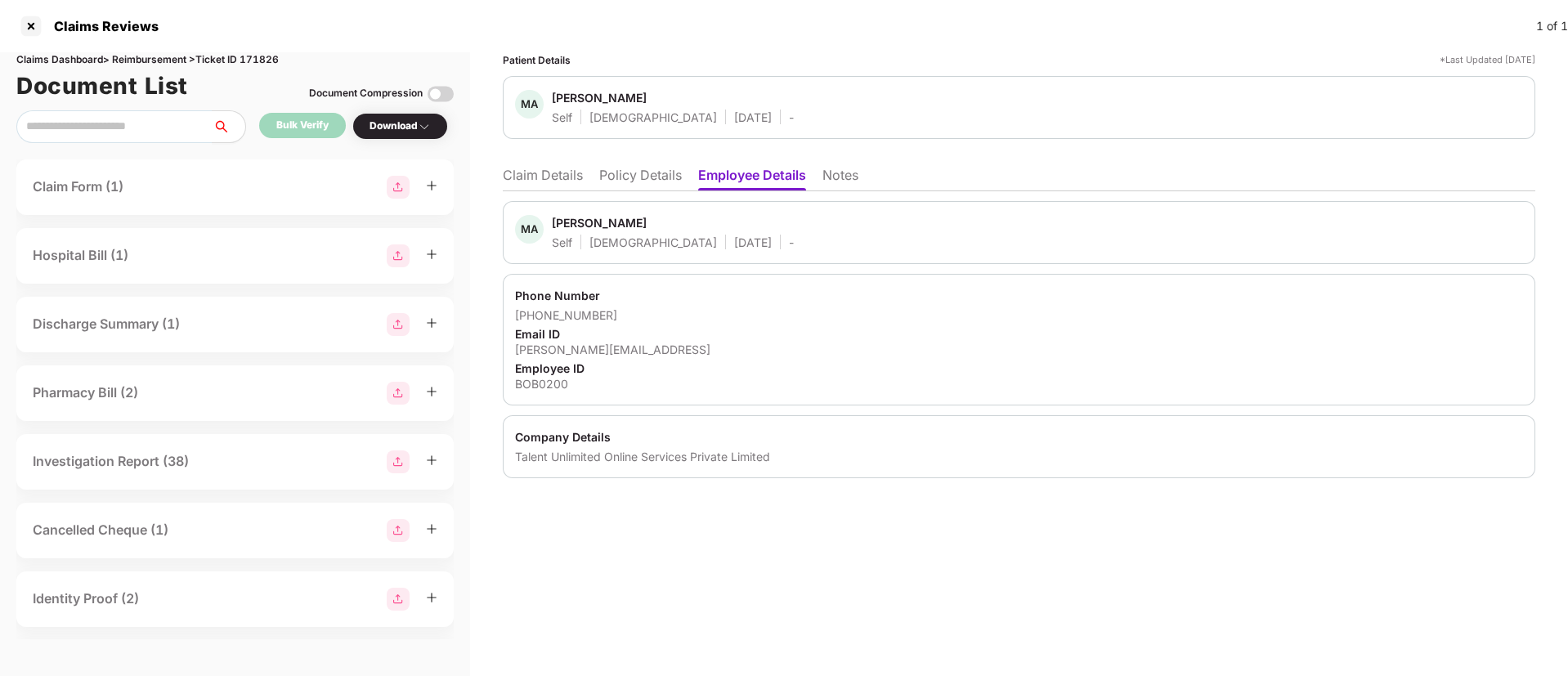
click at [616, 182] on li "Policy Details" at bounding box center [641, 179] width 83 height 24
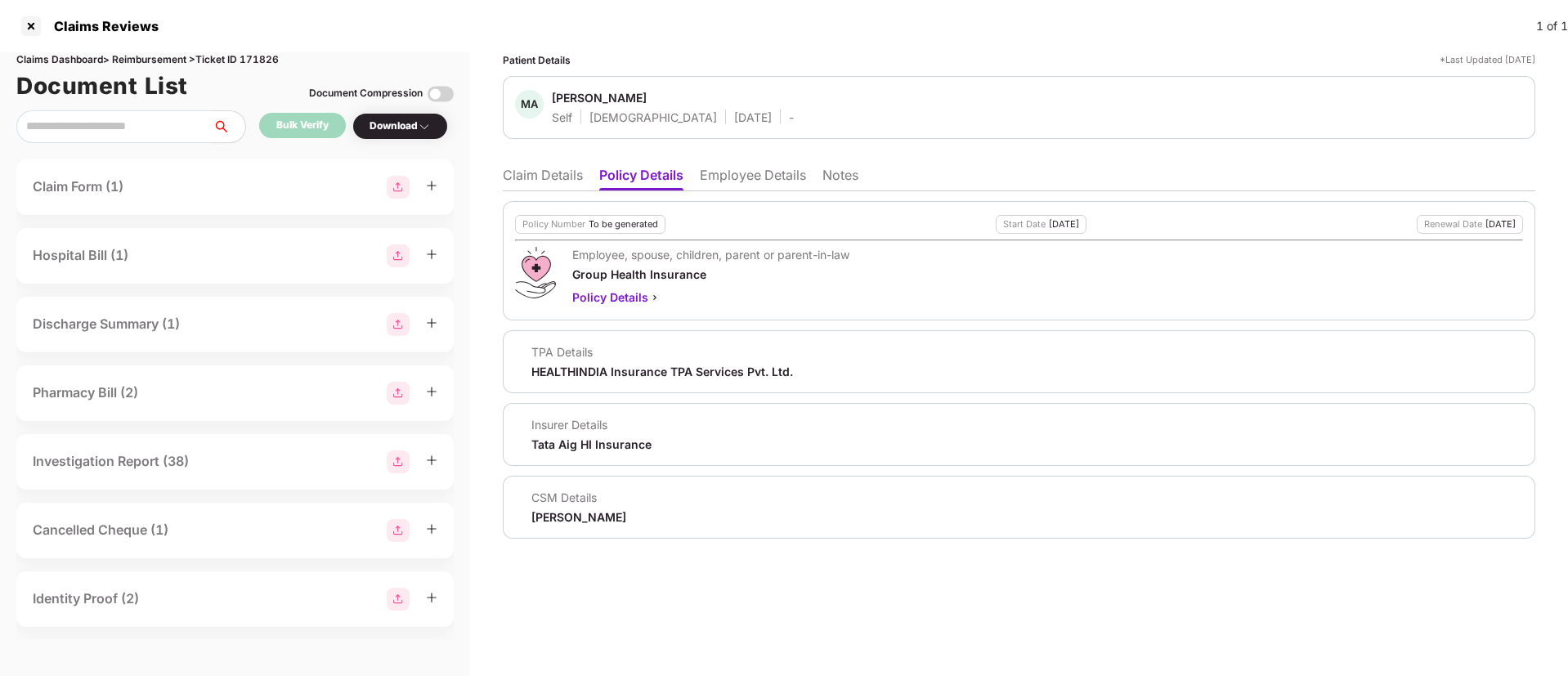
click at [715, 179] on li "Employee Details" at bounding box center [752, 179] width 106 height 24
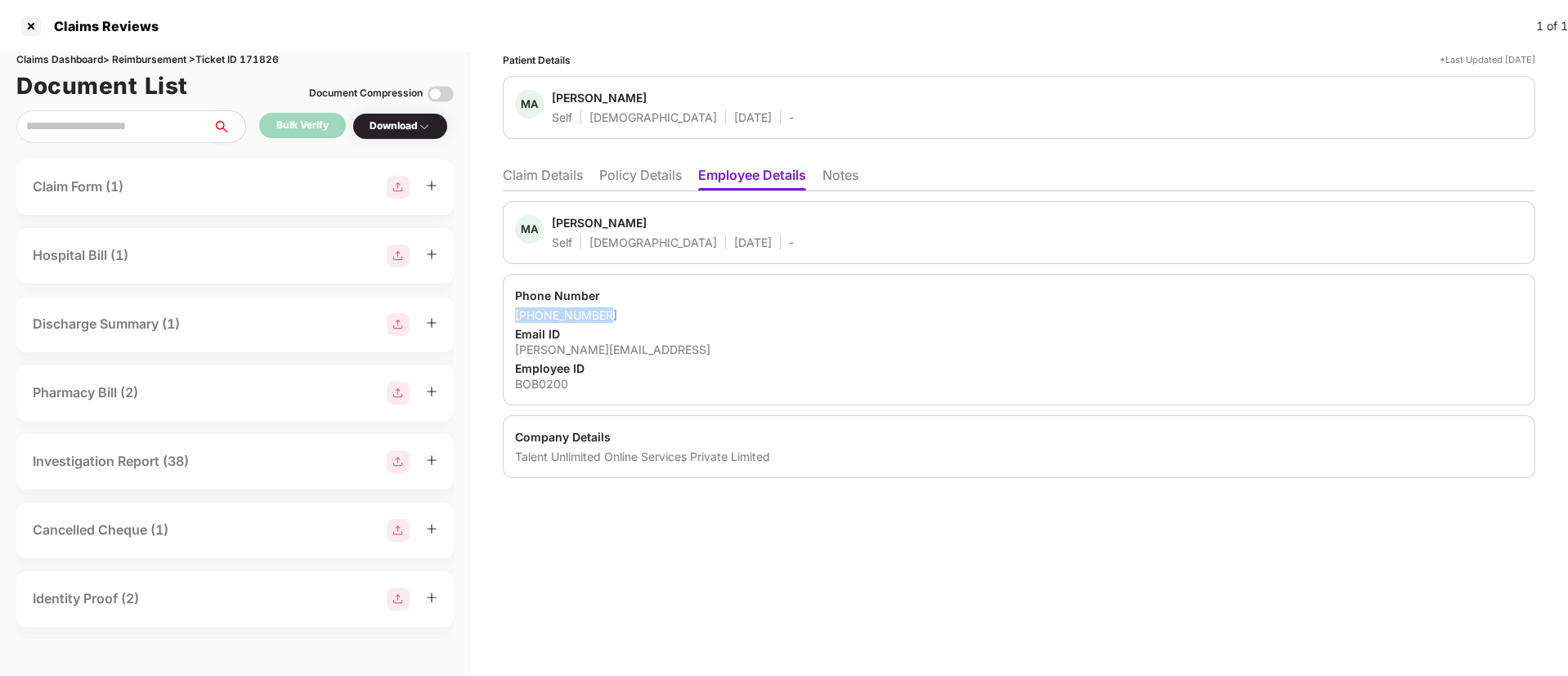
drag, startPoint x: 518, startPoint y: 316, endPoint x: 623, endPoint y: 312, distance: 105.1
click at [623, 312] on div "+917003429583" at bounding box center [1019, 315] width 1008 height 16
copy div "+917003429583"
drag, startPoint x: 516, startPoint y: 350, endPoint x: 670, endPoint y: 347, distance: 154.0
click at [670, 347] on div "Phone Number +917003429583 Email ID mayur.agarwal@bobble.ai Employee ID BOB0200" at bounding box center [1019, 339] width 1032 height 132
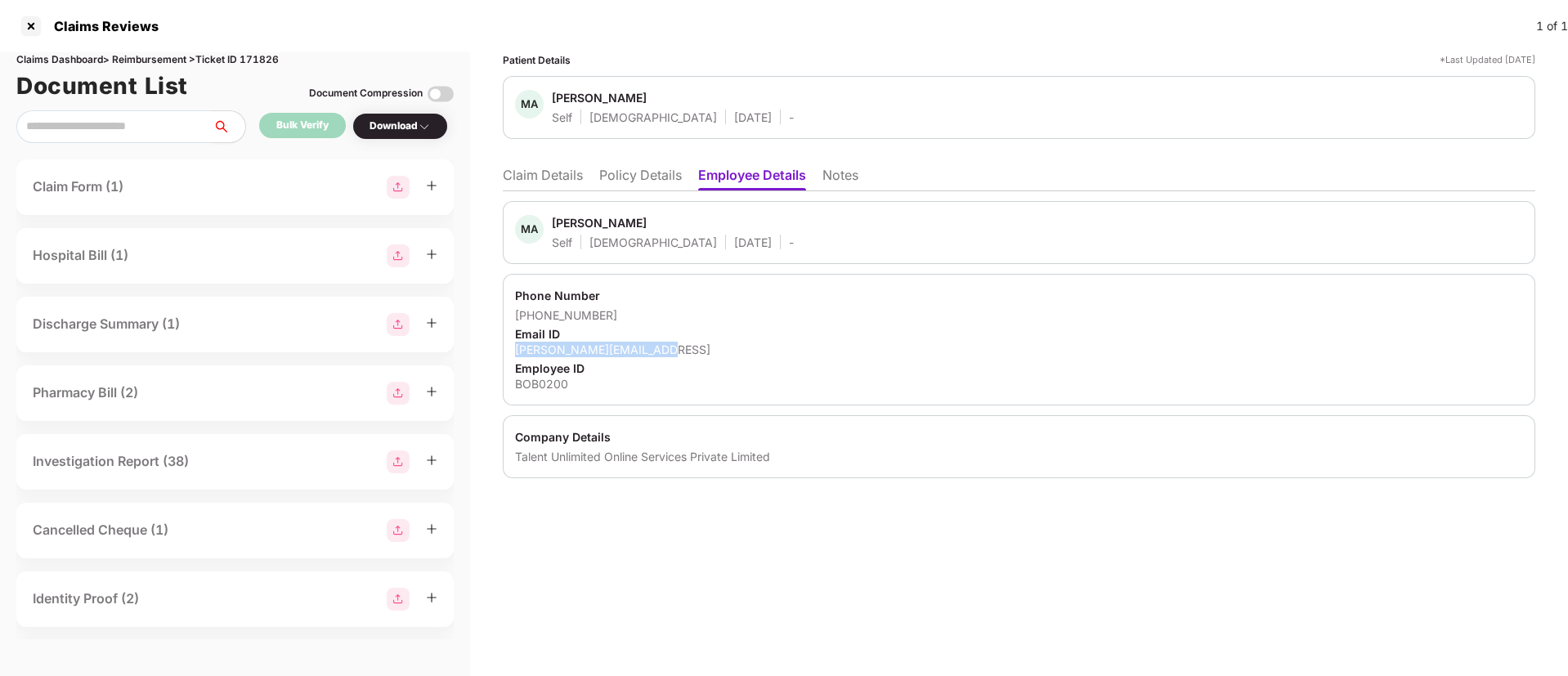
copy div "mayur.agarwal@bobble.ai"
click at [538, 387] on div "BOB0200" at bounding box center [1019, 383] width 1008 height 16
copy div "BOB0200"
drag, startPoint x: 516, startPoint y: 456, endPoint x: 775, endPoint y: 460, distance: 259.0
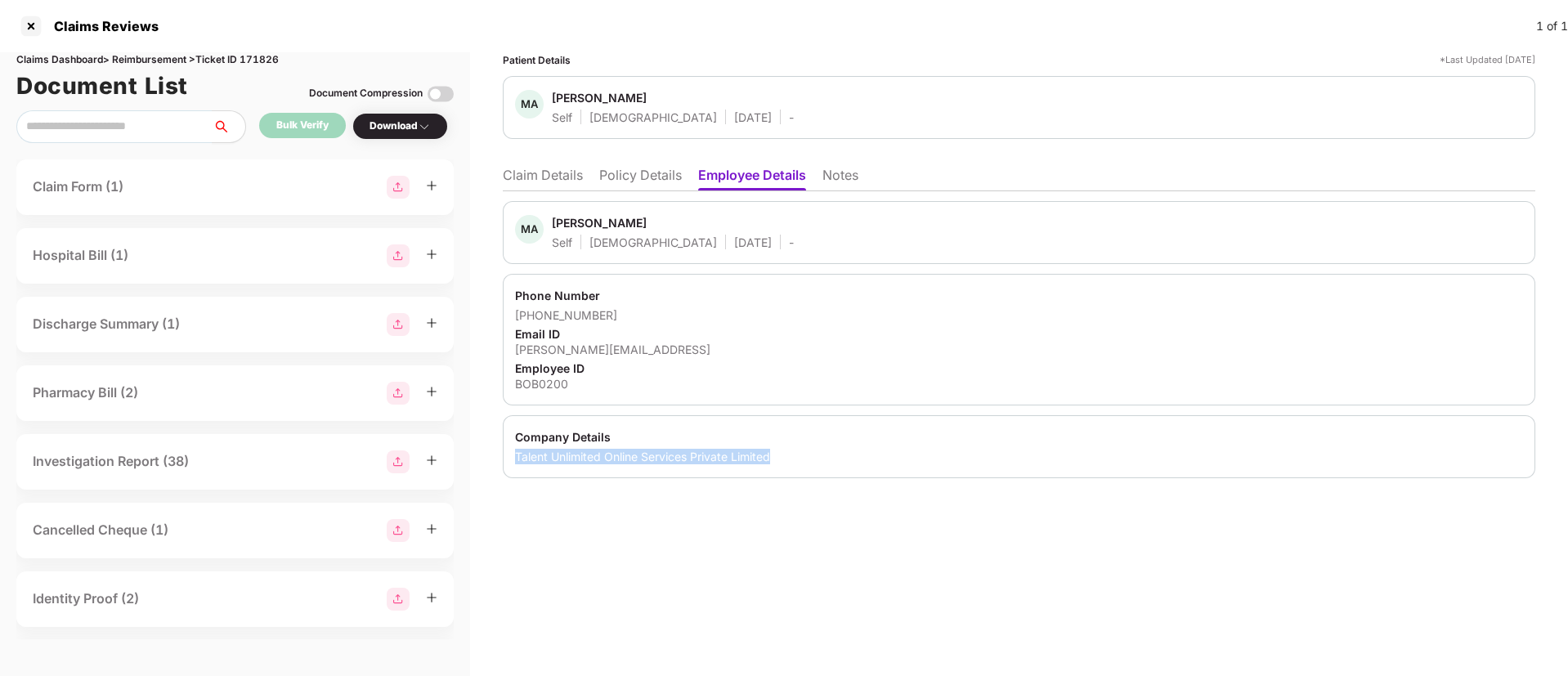
click at [775, 460] on div "Talent Unlimited Online Services Private Limited" at bounding box center [1019, 456] width 1008 height 16
copy div "Talent Unlimited Online Services Private Limited"
click at [800, 311] on div "+917003429583" at bounding box center [1019, 315] width 1008 height 16
click at [39, 27] on div at bounding box center [31, 26] width 26 height 26
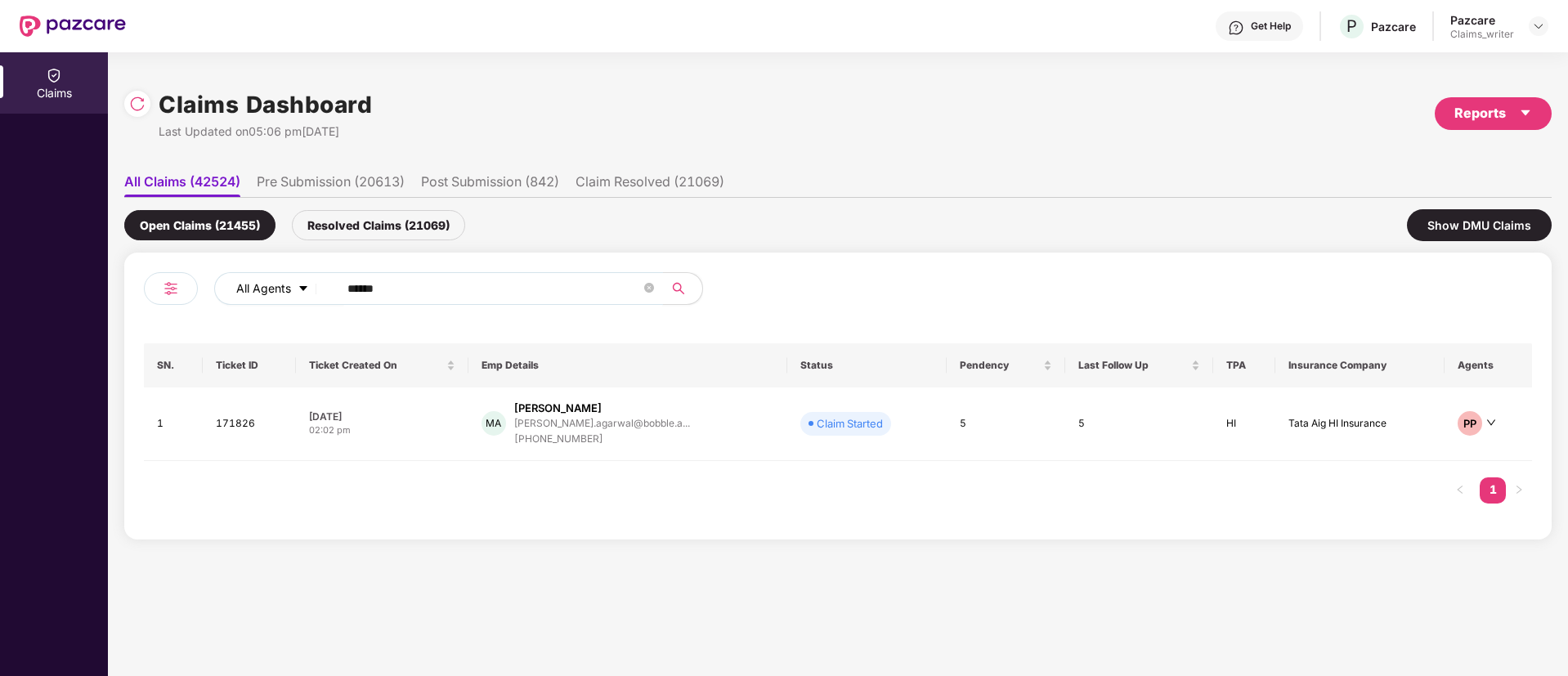
drag, startPoint x: 419, startPoint y: 289, endPoint x: 296, endPoint y: 277, distance: 123.6
click at [296, 277] on div "All Agents ******" at bounding box center [631, 288] width 833 height 33
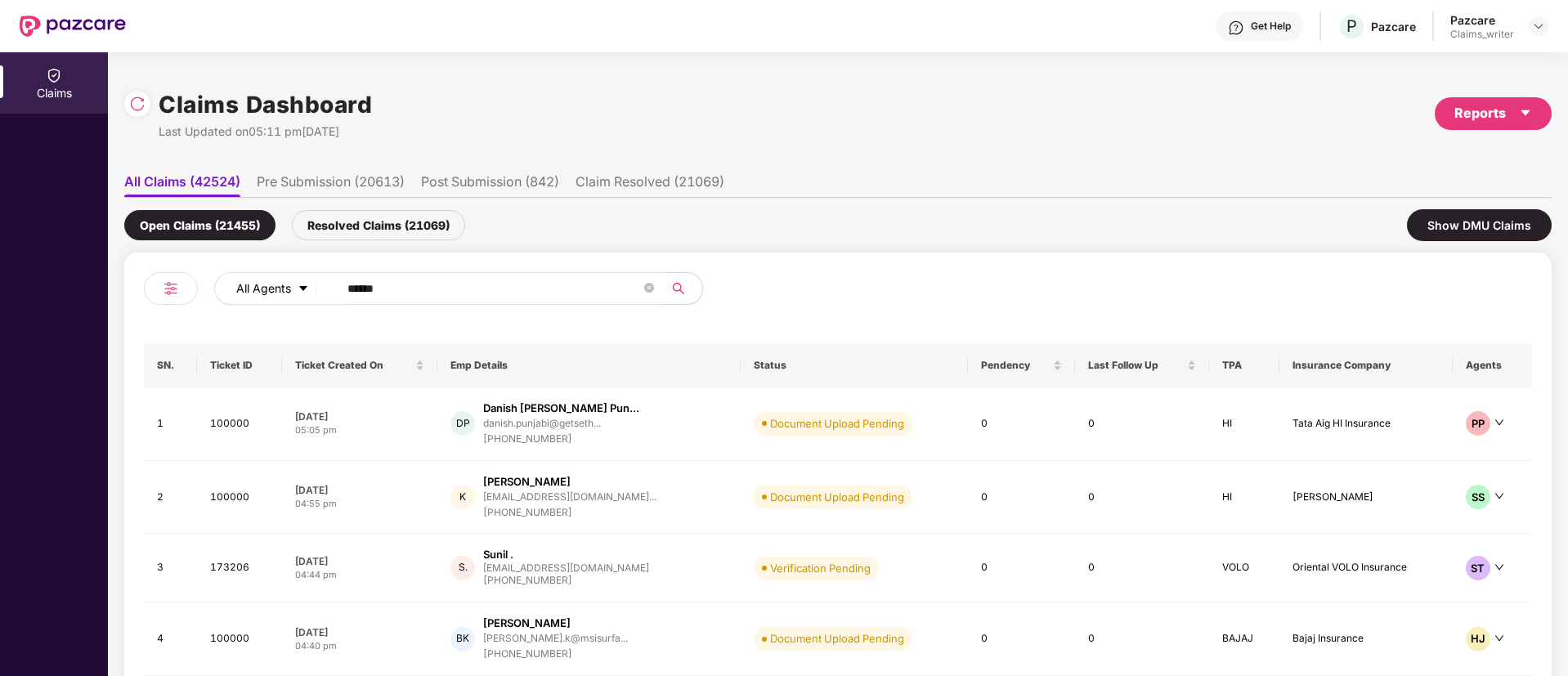
paste input "text"
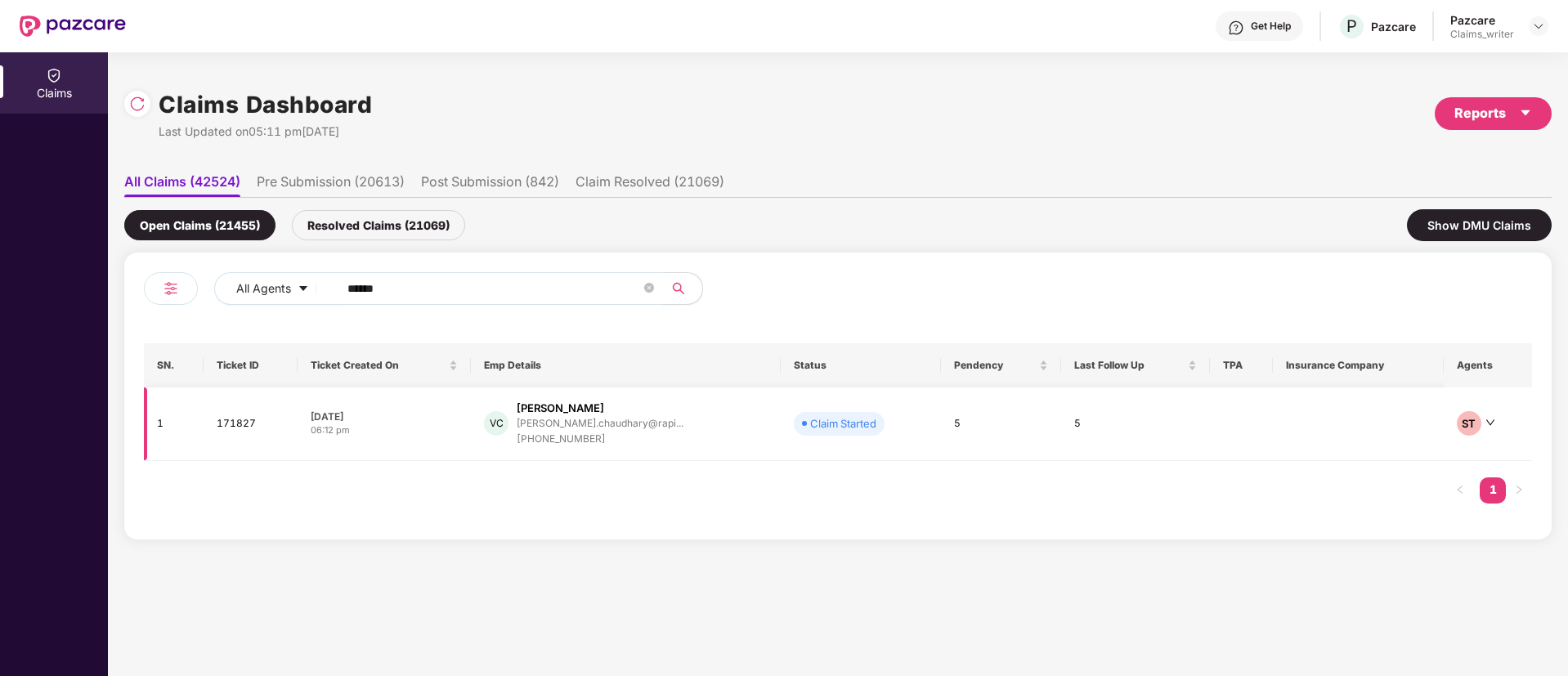
type input "******"
click at [222, 429] on td "171827" at bounding box center [250, 424] width 94 height 73
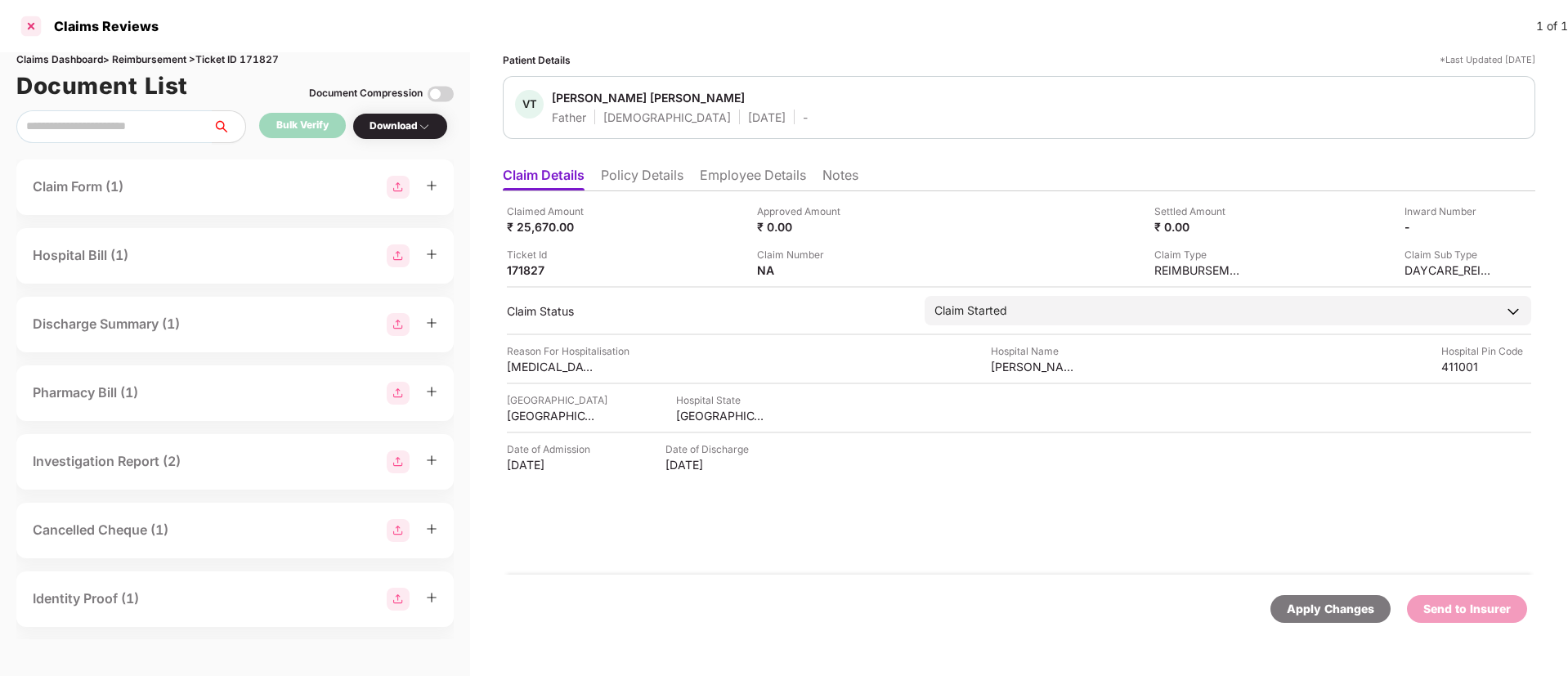
click at [33, 31] on div at bounding box center [31, 26] width 26 height 26
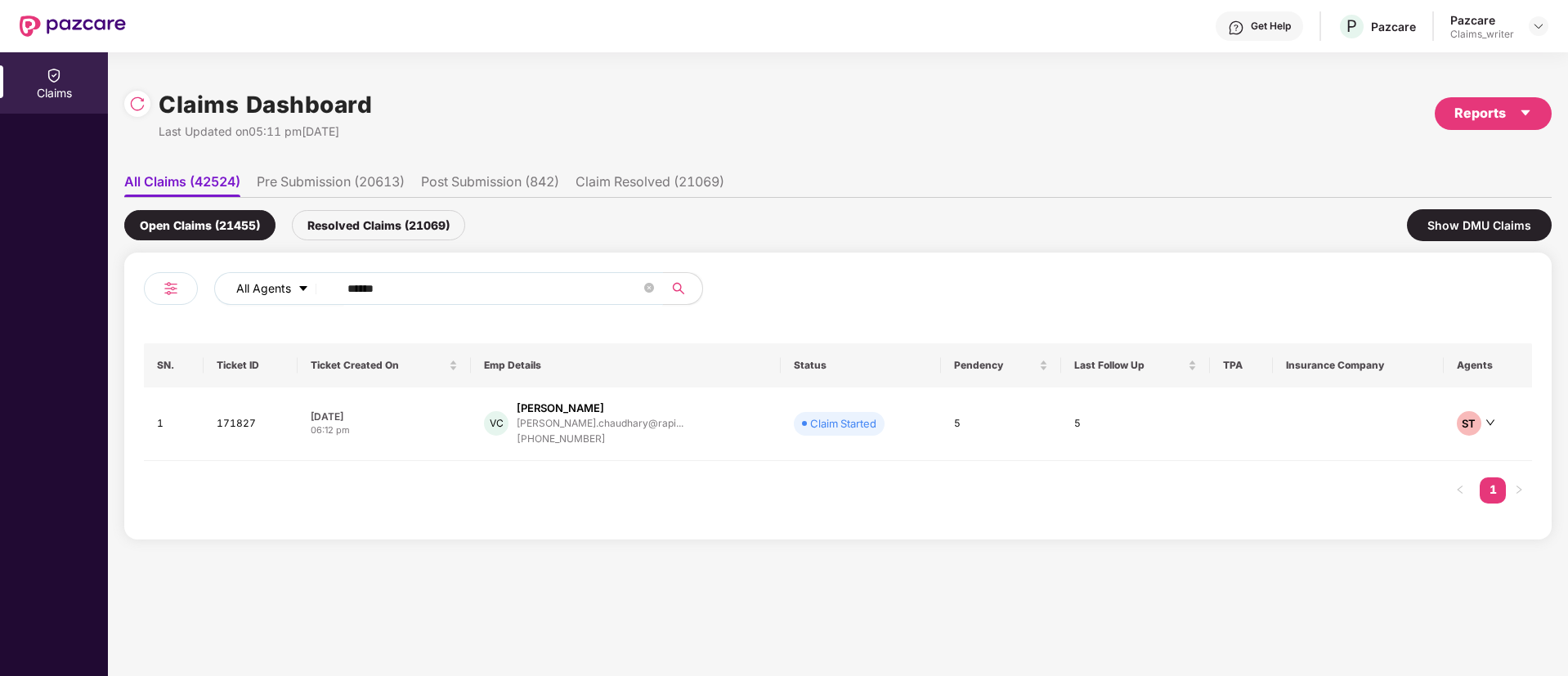
drag, startPoint x: 416, startPoint y: 280, endPoint x: 315, endPoint y: 274, distance: 101.2
click at [315, 274] on div "All Agents ******" at bounding box center [631, 288] width 833 height 33
paste input "text"
type input "******"
click at [229, 424] on td "172232" at bounding box center [247, 424] width 92 height 73
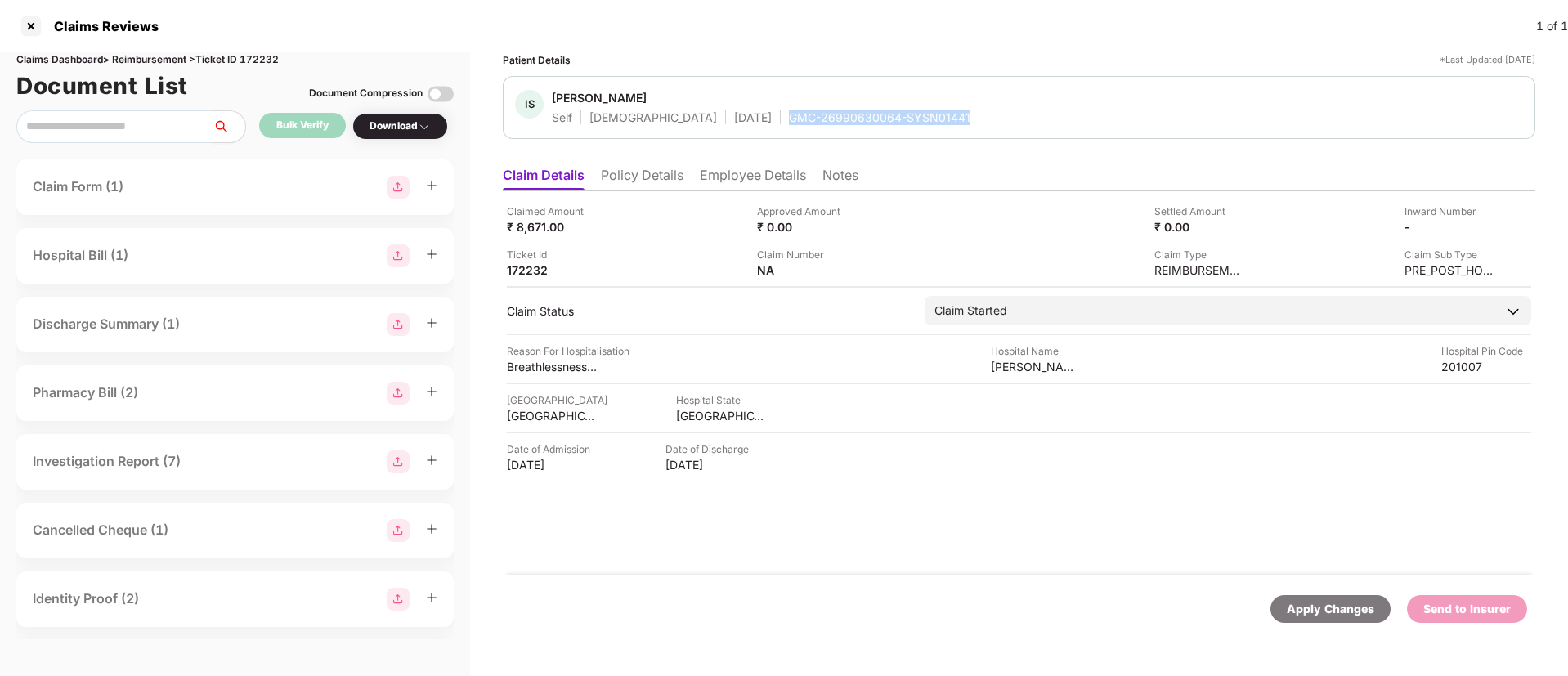
drag, startPoint x: 731, startPoint y: 115, endPoint x: 912, endPoint y: 121, distance: 181.1
click at [912, 121] on div "IS Ishita Sarkar Self Female 25 Oct 1999 GMC-26990630064-SYSN01441" at bounding box center [1019, 107] width 1008 height 35
copy div "GMC-26990630064-SYSN01441"
drag, startPoint x: 987, startPoint y: 372, endPoint x: 1097, endPoint y: 370, distance: 110.0
click at [1097, 370] on div "Reason For Hospitalisation Breathlessness, Fever, Chest Pain Hospital Name Nare…" at bounding box center [1018, 359] width 1024 height 31
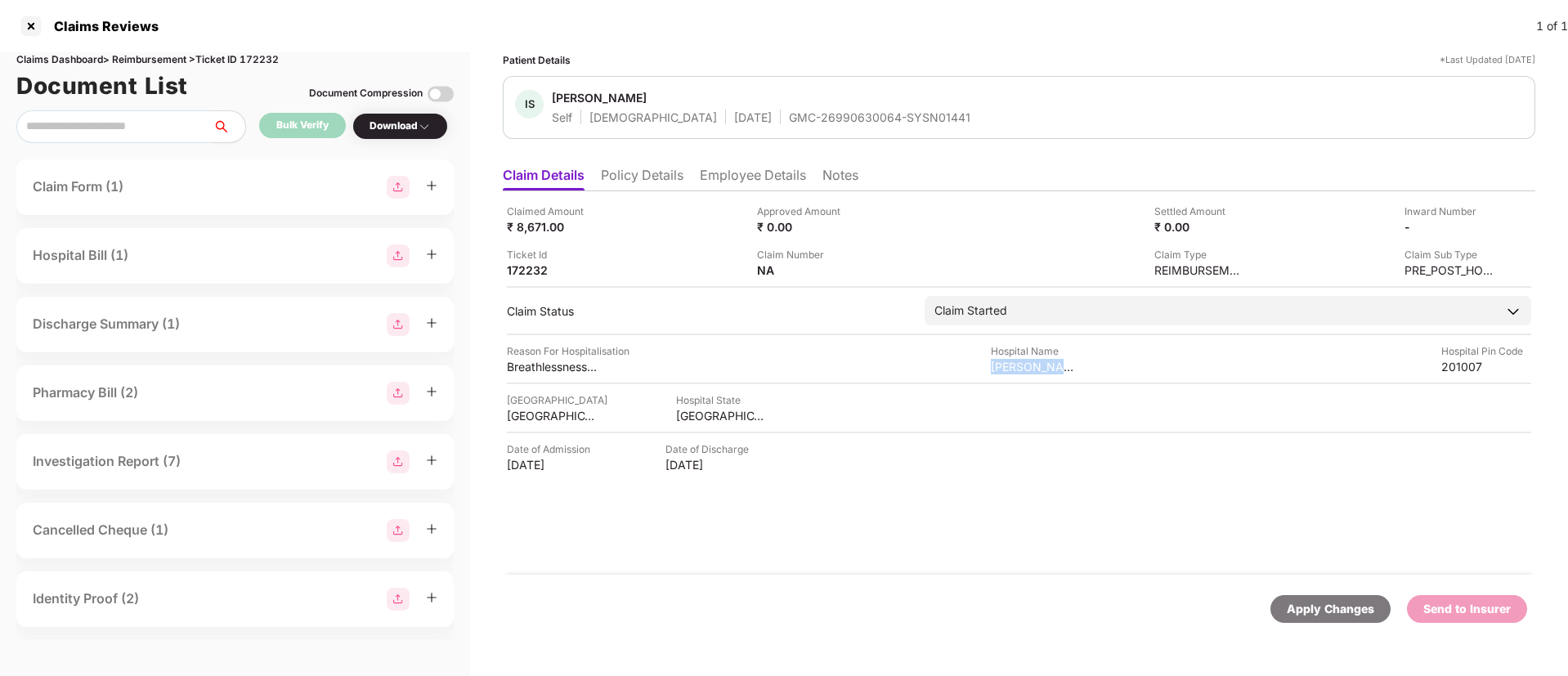
copy div "Narendra Mohan H"
drag, startPoint x: 664, startPoint y: 413, endPoint x: 750, endPoint y: 419, distance: 86.2
click at [750, 419] on div "Hospital City GHAZIABAD Hospital State UTTAR PRADESH" at bounding box center [1018, 407] width 1024 height 31
click at [538, 417] on div "GHAZIABAD" at bounding box center [551, 415] width 90 height 16
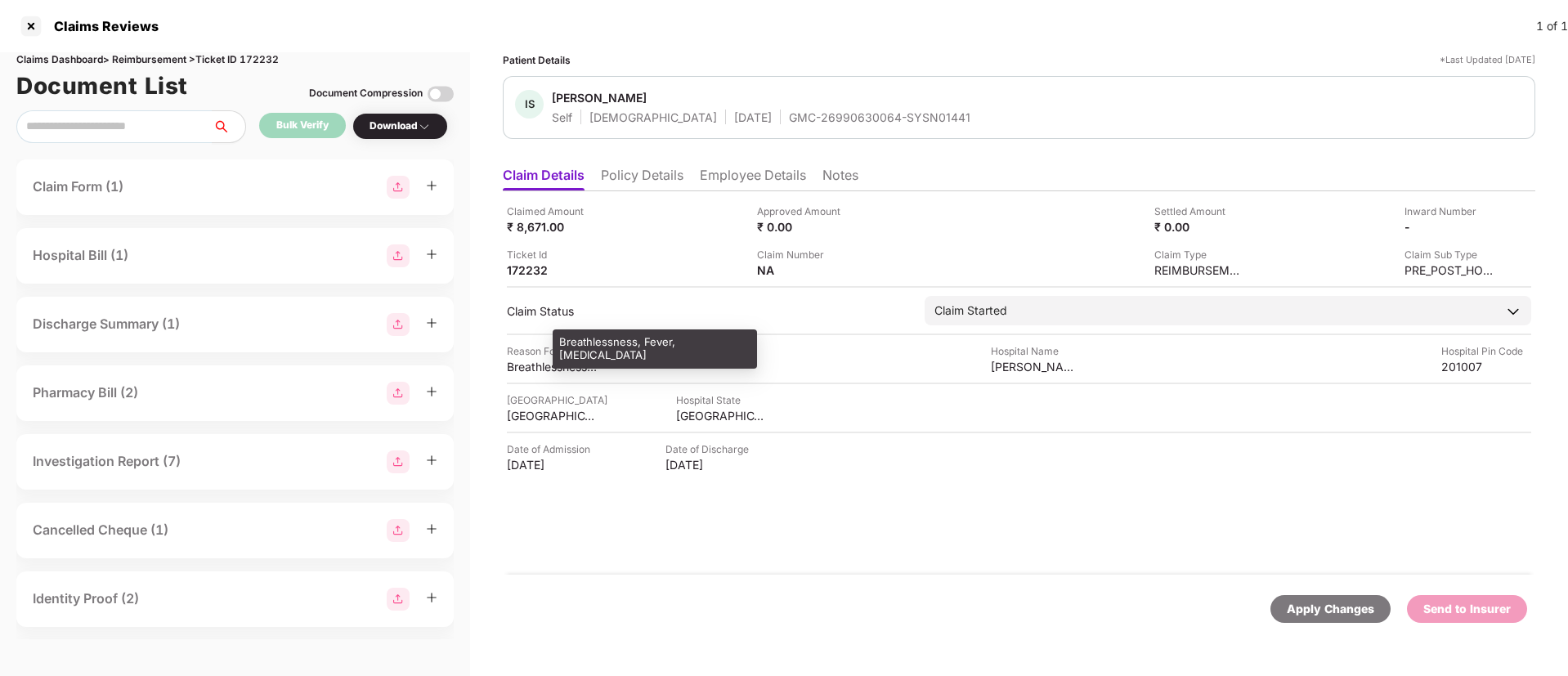
click at [543, 360] on div "Breathlessness, Fever, Chest Pain" at bounding box center [551, 367] width 90 height 16
click at [732, 182] on li "Employee Details" at bounding box center [752, 179] width 106 height 24
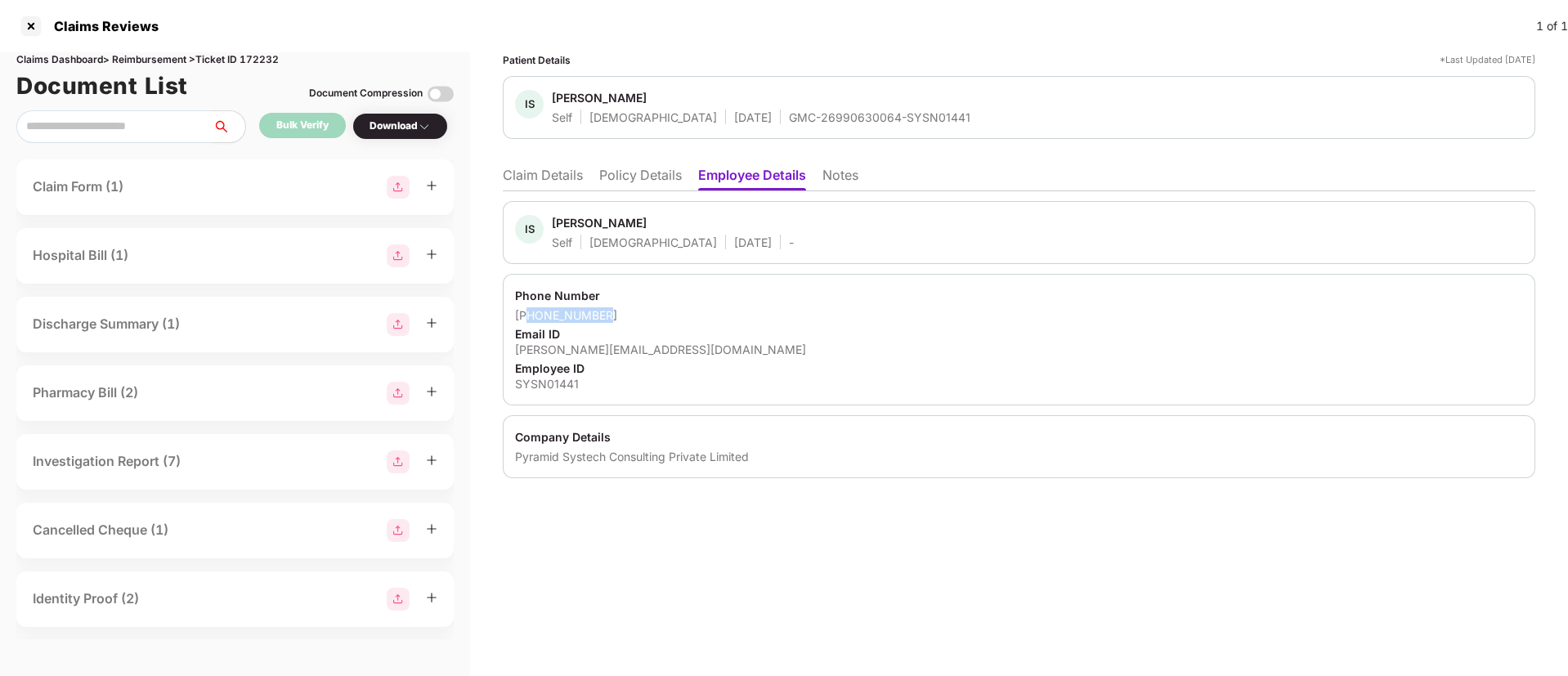
drag, startPoint x: 532, startPoint y: 318, endPoint x: 625, endPoint y: 320, distance: 93.0
click at [625, 320] on div "+918573844056" at bounding box center [1019, 315] width 1008 height 16
click at [625, 289] on div "Phone Number" at bounding box center [1019, 295] width 1008 height 16
drag, startPoint x: 536, startPoint y: 316, endPoint x: 632, endPoint y: 316, distance: 96.0
click at [632, 316] on div "+918573844056" at bounding box center [1019, 315] width 1008 height 16
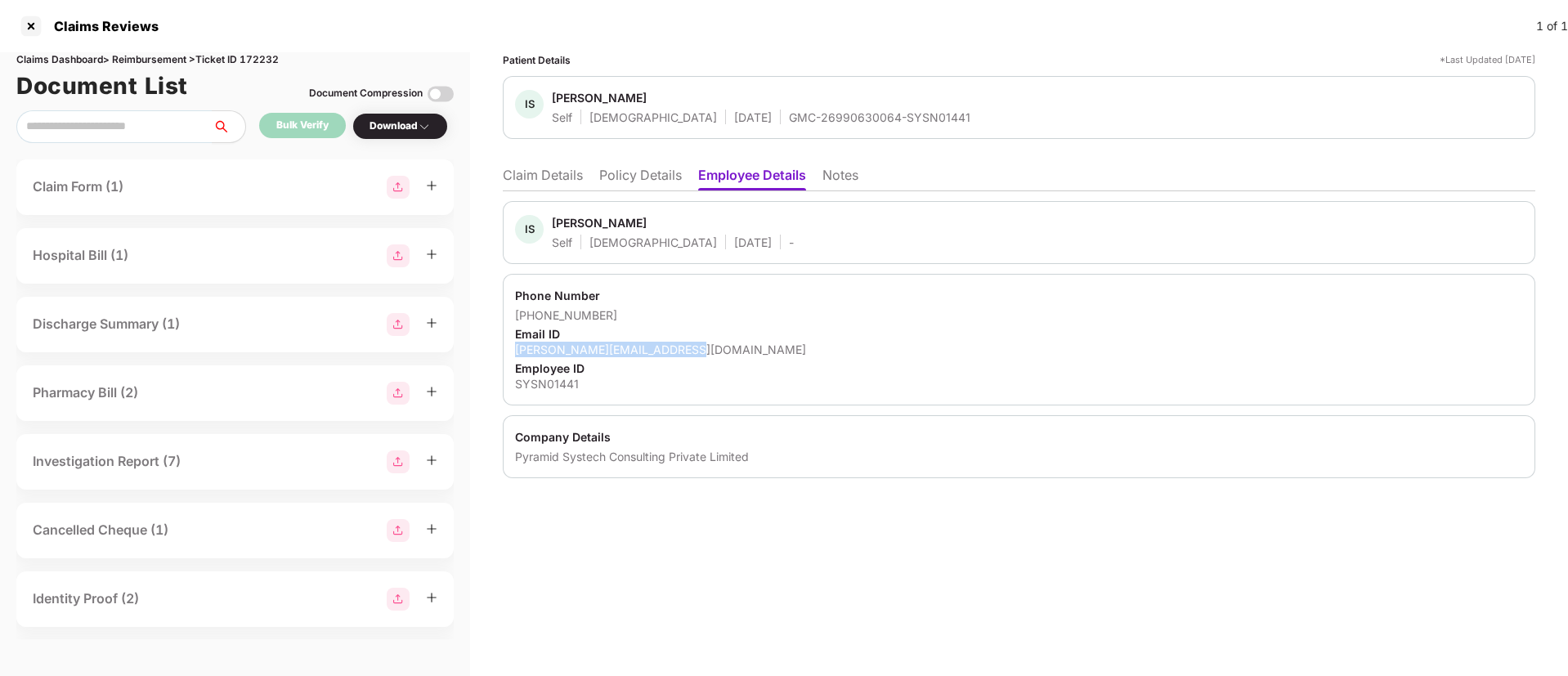
drag, startPoint x: 511, startPoint y: 350, endPoint x: 700, endPoint y: 353, distance: 189.0
click at [700, 353] on div "Phone Number +918573844056 Email ID ishita.sarkar@pyramidci.com Employee ID SYS…" at bounding box center [1019, 339] width 1032 height 132
click at [578, 170] on li "Claim Details" at bounding box center [543, 179] width 80 height 24
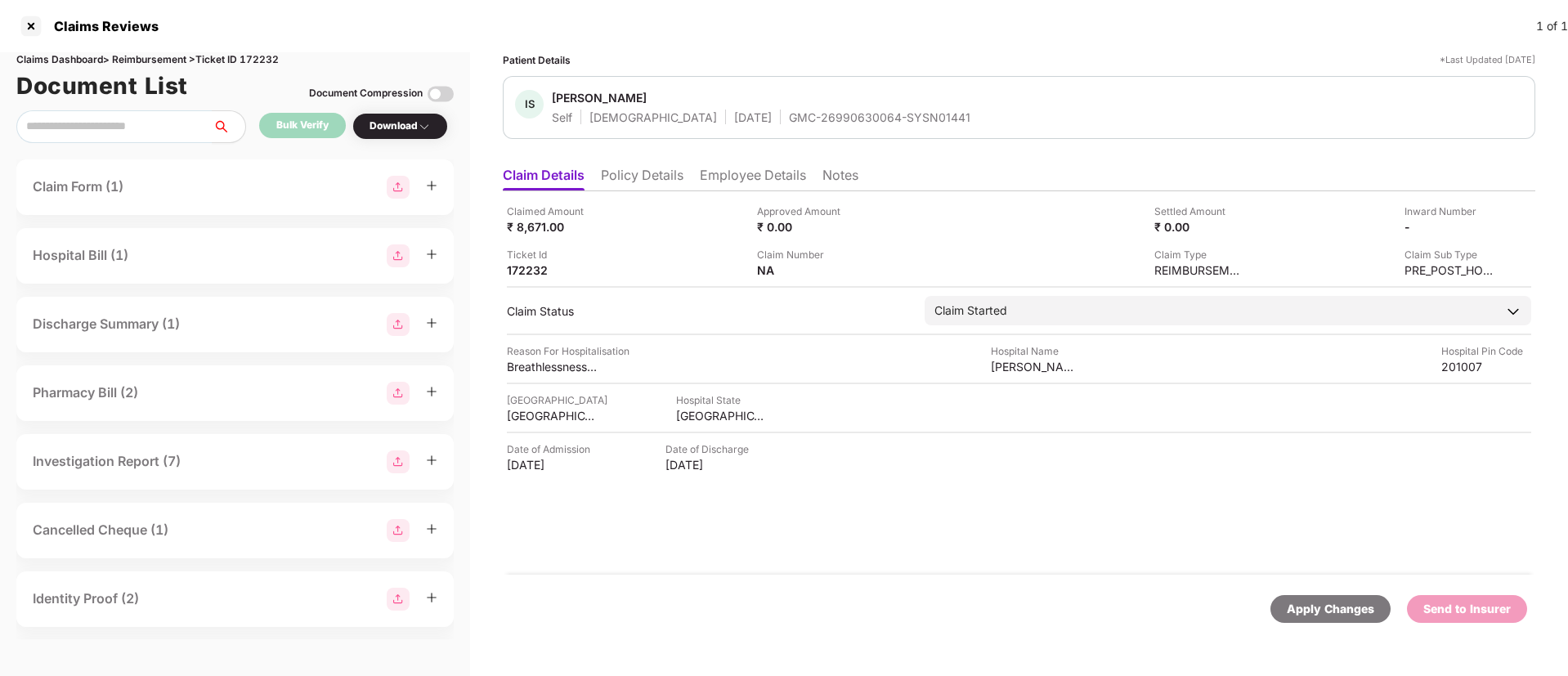
click at [395, 131] on div "Download" at bounding box center [400, 127] width 61 height 16
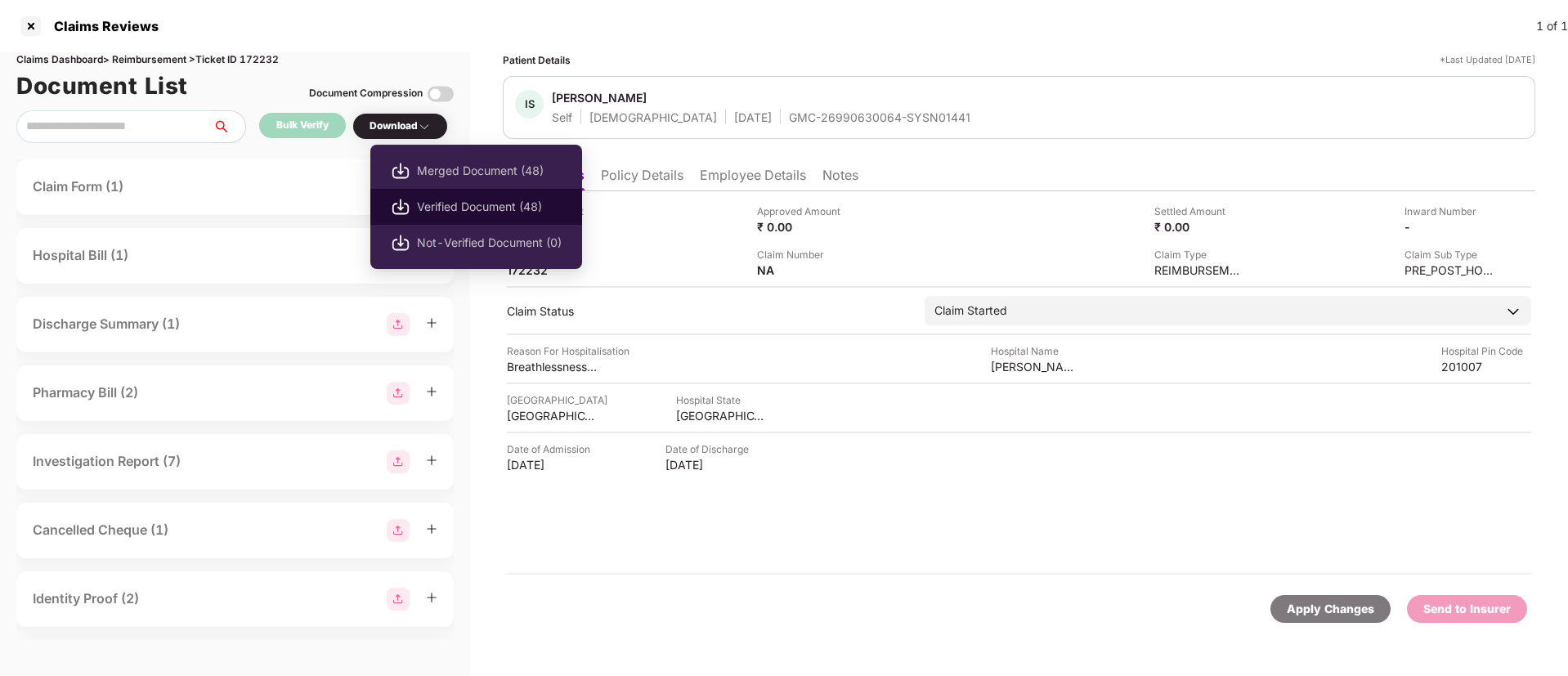
click at [471, 211] on span "Verified Document (48)" at bounding box center [489, 207] width 145 height 18
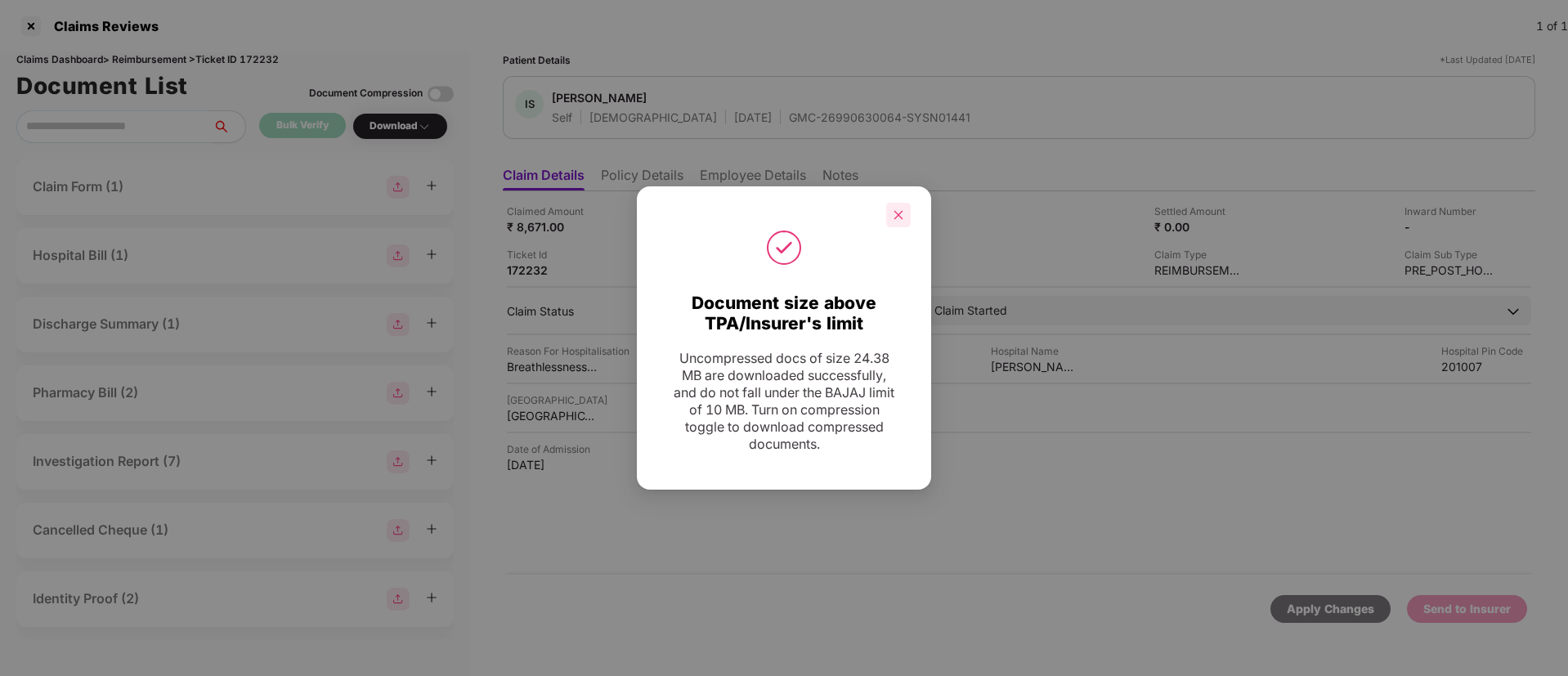
click at [897, 215] on icon "close" at bounding box center [898, 214] width 11 height 11
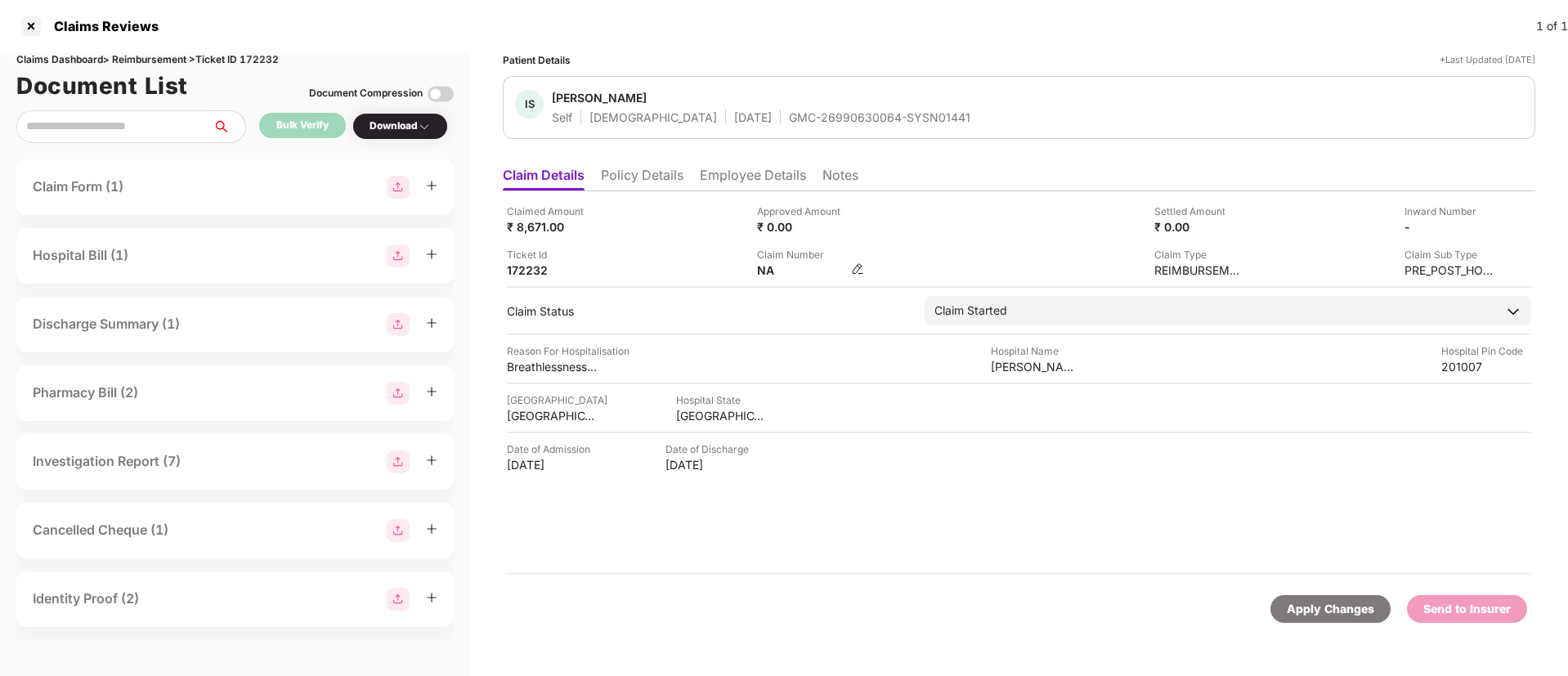
click at [856, 268] on img at bounding box center [857, 269] width 13 height 13
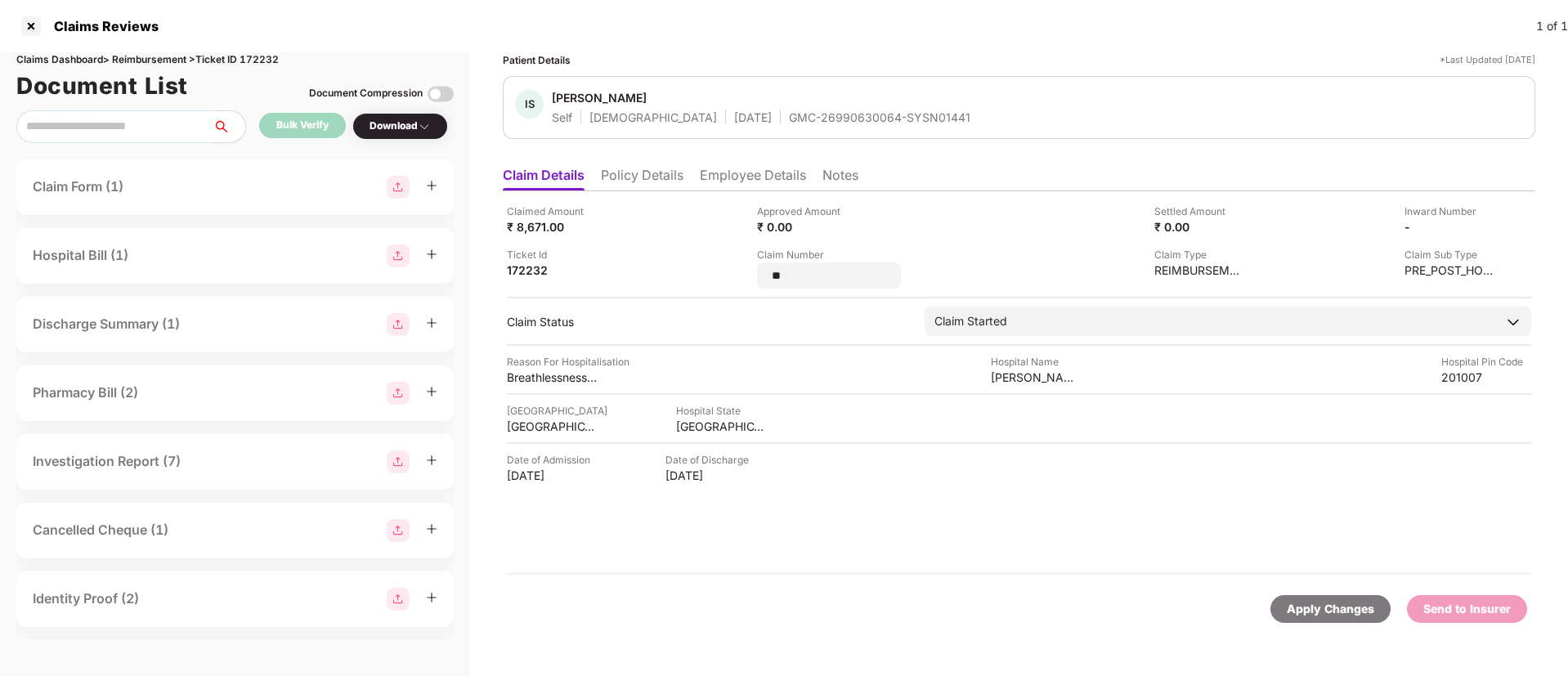
drag, startPoint x: 812, startPoint y: 273, endPoint x: 750, endPoint y: 269, distance: 62.1
click at [750, 269] on div "Claimed Amount ₹ 8,671.00 Approved Amount ₹ 0.00 Settled Amount ₹ 0.00 Inward N…" at bounding box center [1018, 245] width 1024 height 85
type input "**********"
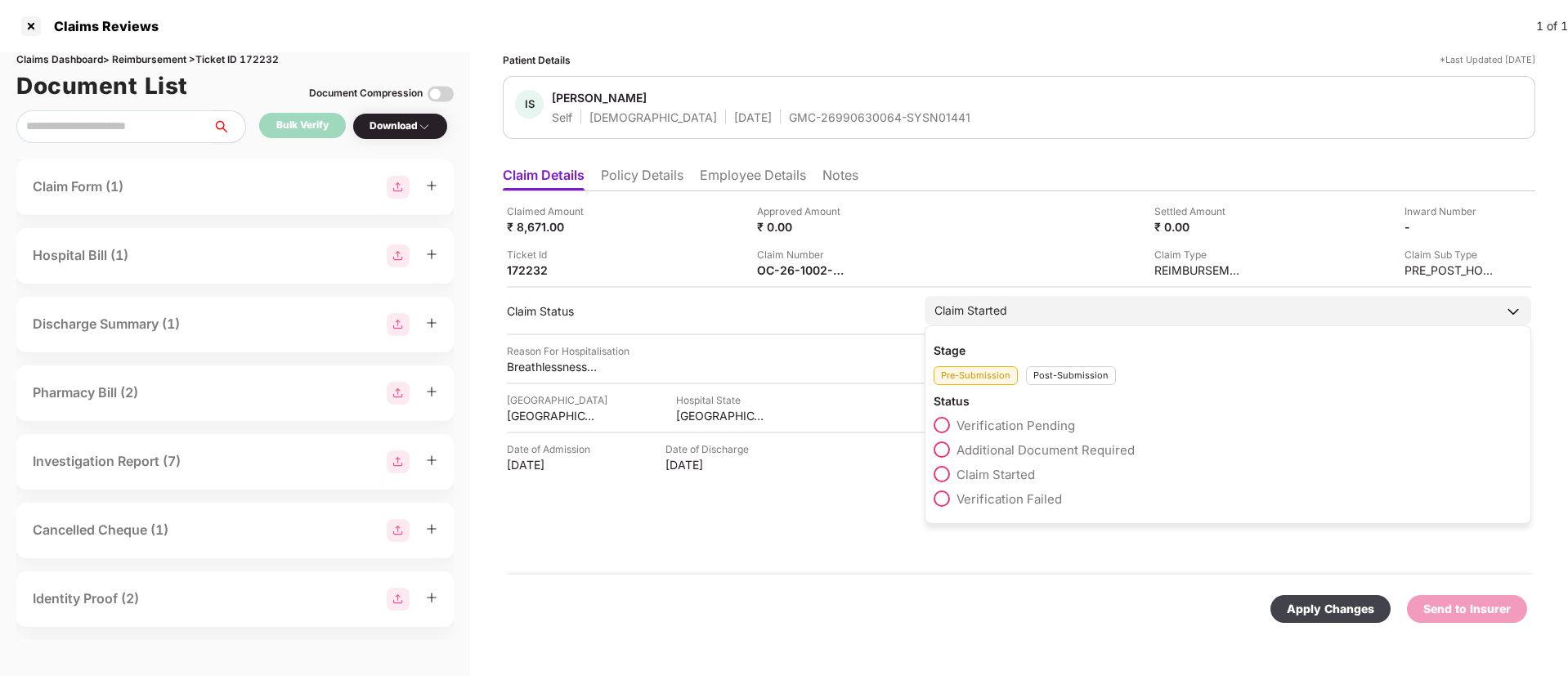
click at [1041, 390] on div "Stage Pre-Submission Post-Submission Status Verification Pending Additional Doc…" at bounding box center [1228, 425] width 607 height 199
click at [1053, 383] on div "Post-Submission" at bounding box center [1071, 375] width 90 height 19
click at [947, 443] on span at bounding box center [942, 449] width 16 height 16
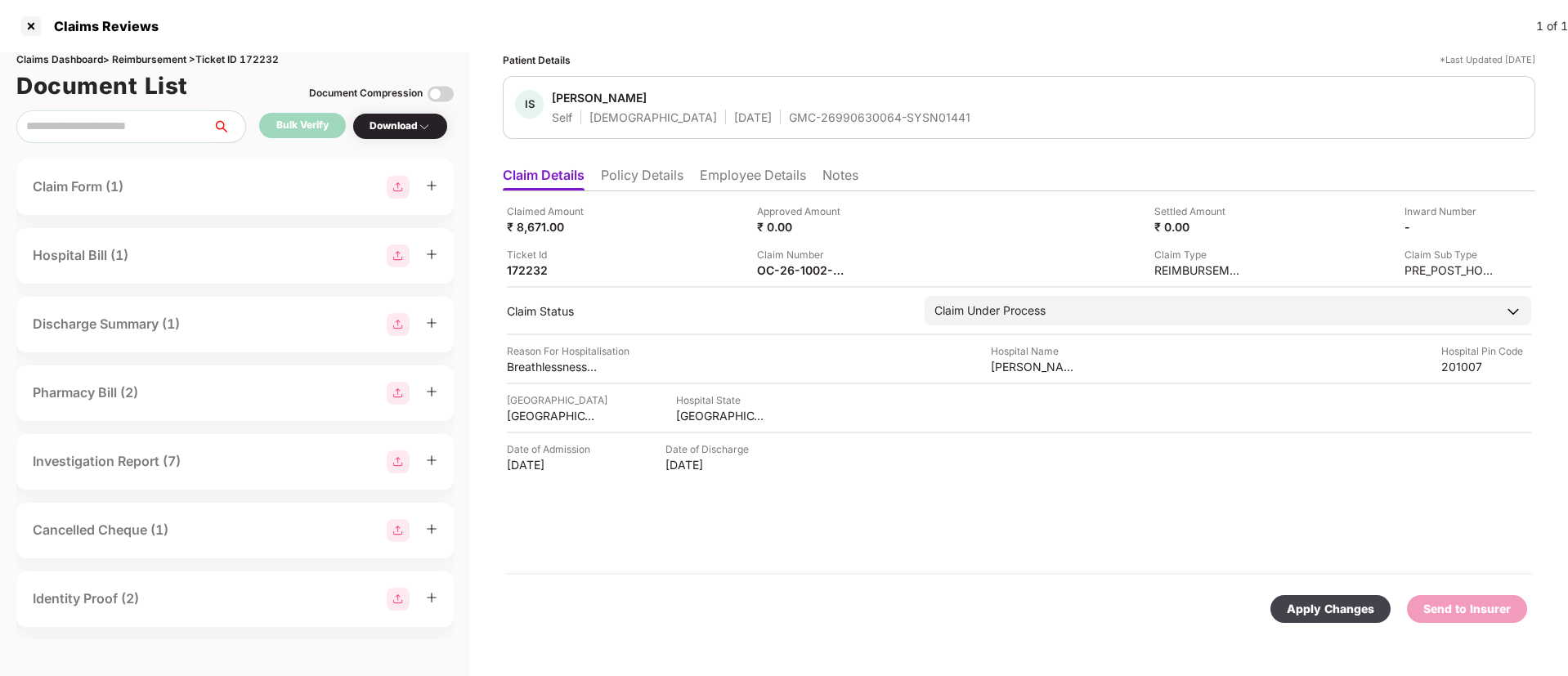
click at [1319, 599] on div "Apply Changes" at bounding box center [1331, 608] width 88 height 18
